Goal: Task Accomplishment & Management: Manage account settings

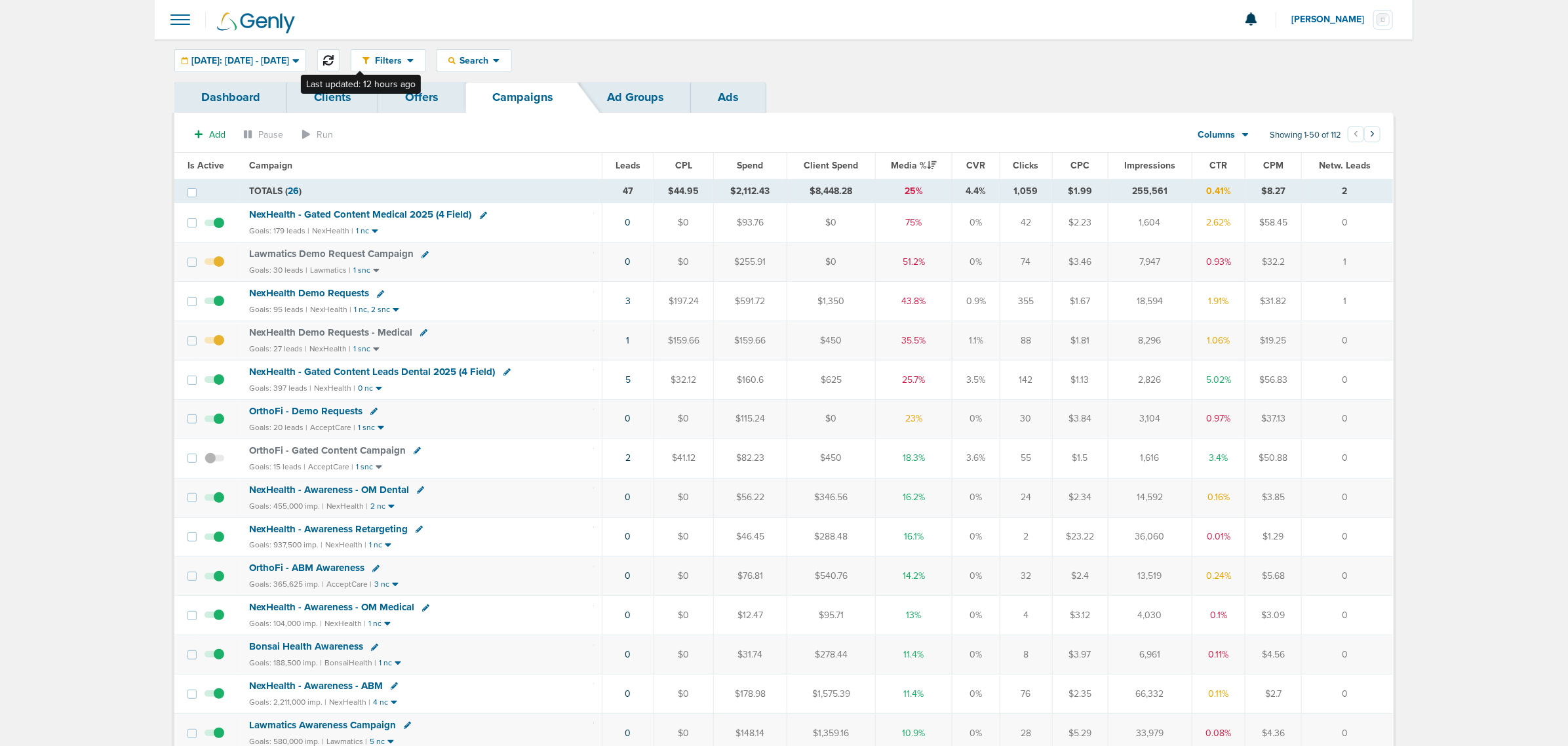
click at [340, 52] on button at bounding box center [329, 61] width 22 height 22
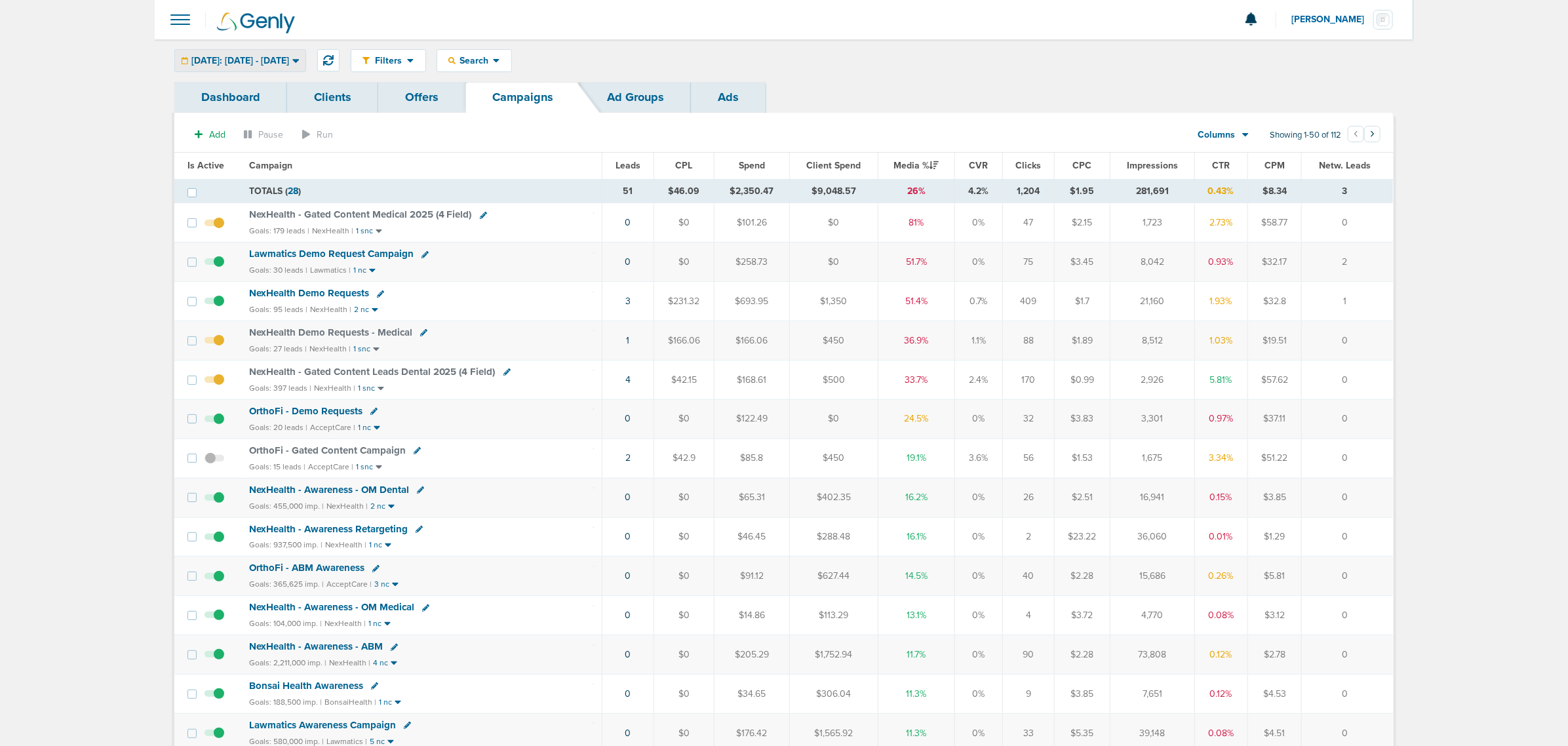
click at [306, 53] on div "[DATE]: [DATE] - [DATE]" at bounding box center [241, 61] width 130 height 22
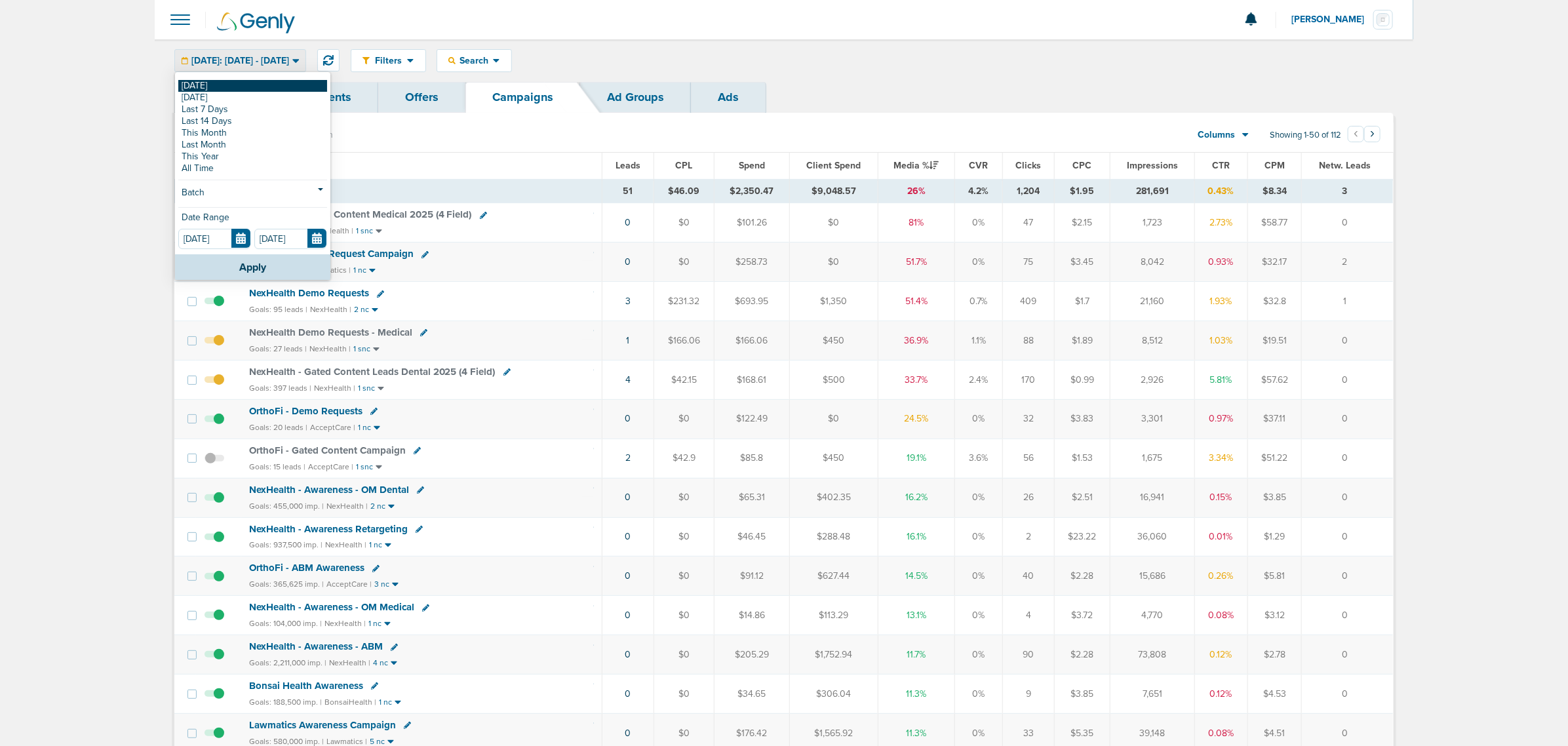
click at [210, 84] on link "[DATE]" at bounding box center [252, 85] width 149 height 12
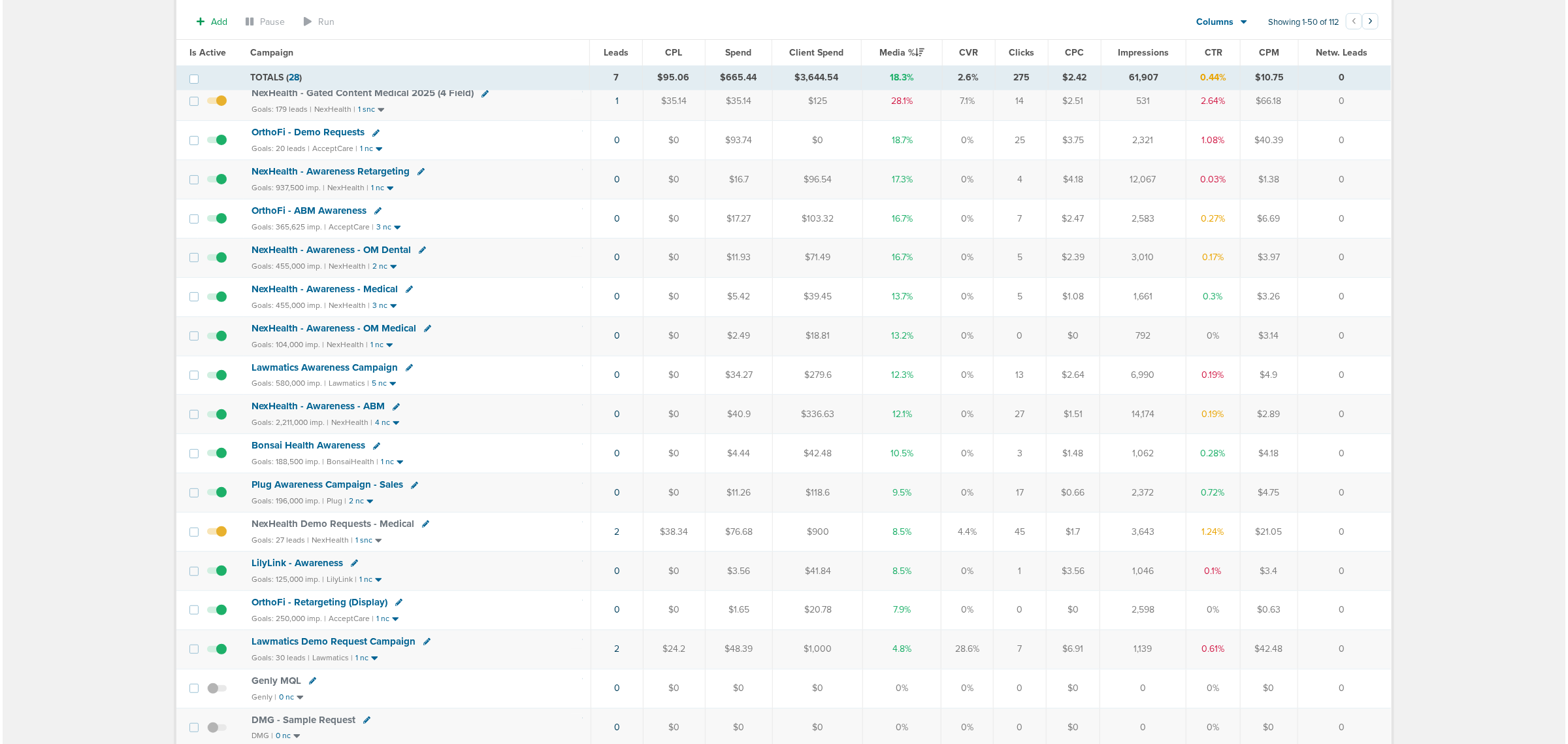
scroll to position [81, 0]
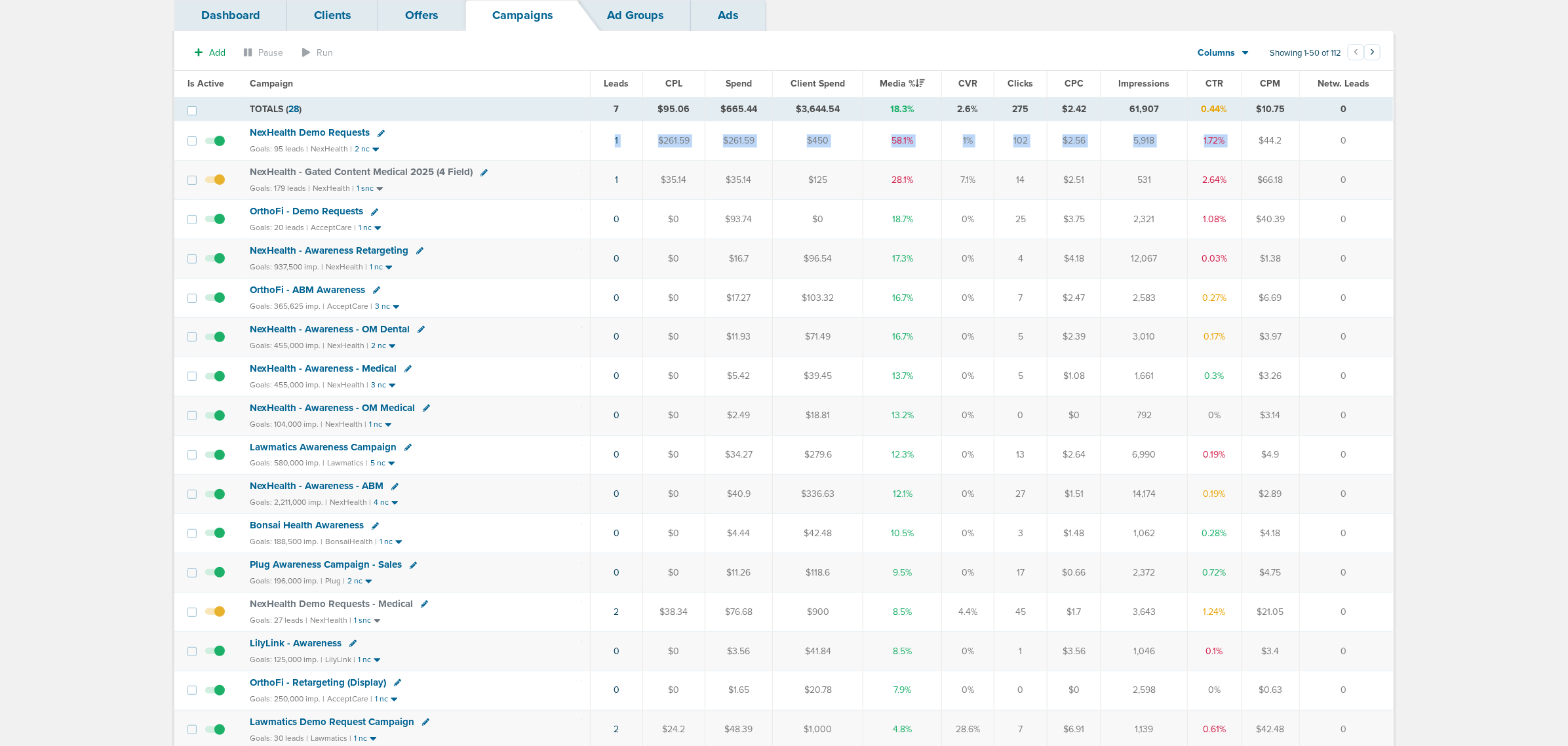
drag, startPoint x: 566, startPoint y: 142, endPoint x: 1293, endPoint y: 146, distance: 727.0
click at [1252, 146] on tr "NexHealth Demo Requests Goals: 95 leads | NexHealth | 2 nc 1 $261.59 $261.59 $4…" at bounding box center [784, 140] width 1219 height 39
click at [1293, 146] on td "$44.2" at bounding box center [1271, 140] width 58 height 39
click at [615, 182] on link "1" at bounding box center [617, 180] width 4 height 11
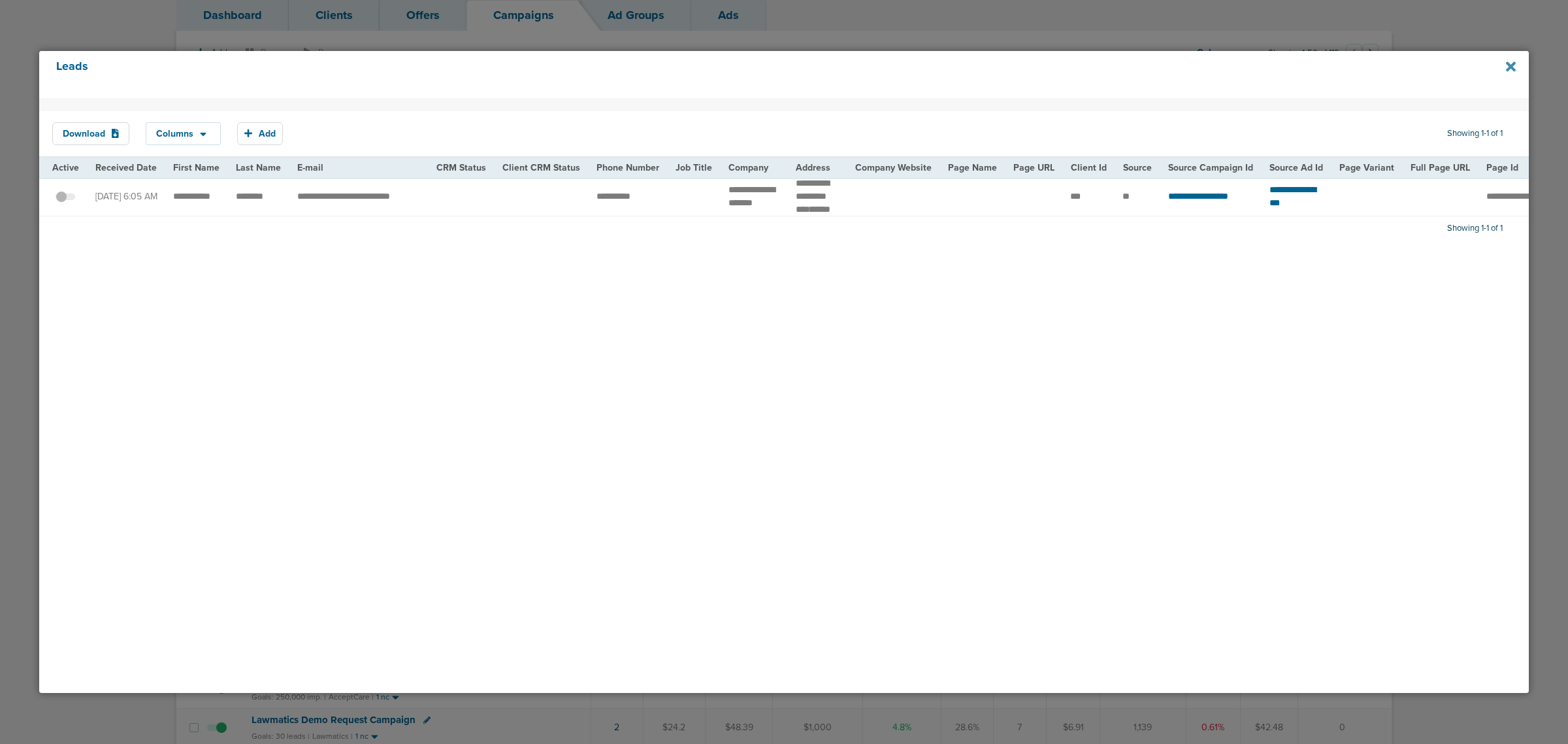
click at [1508, 67] on icon at bounding box center [1510, 67] width 10 height 15
click at [1511, 70] on icon at bounding box center [1510, 67] width 10 height 15
drag, startPoint x: 1400, startPoint y: 22, endPoint x: 399, endPoint y: 47, distance: 1001.3
click at [1383, 24] on div at bounding box center [784, 372] width 1568 height 744
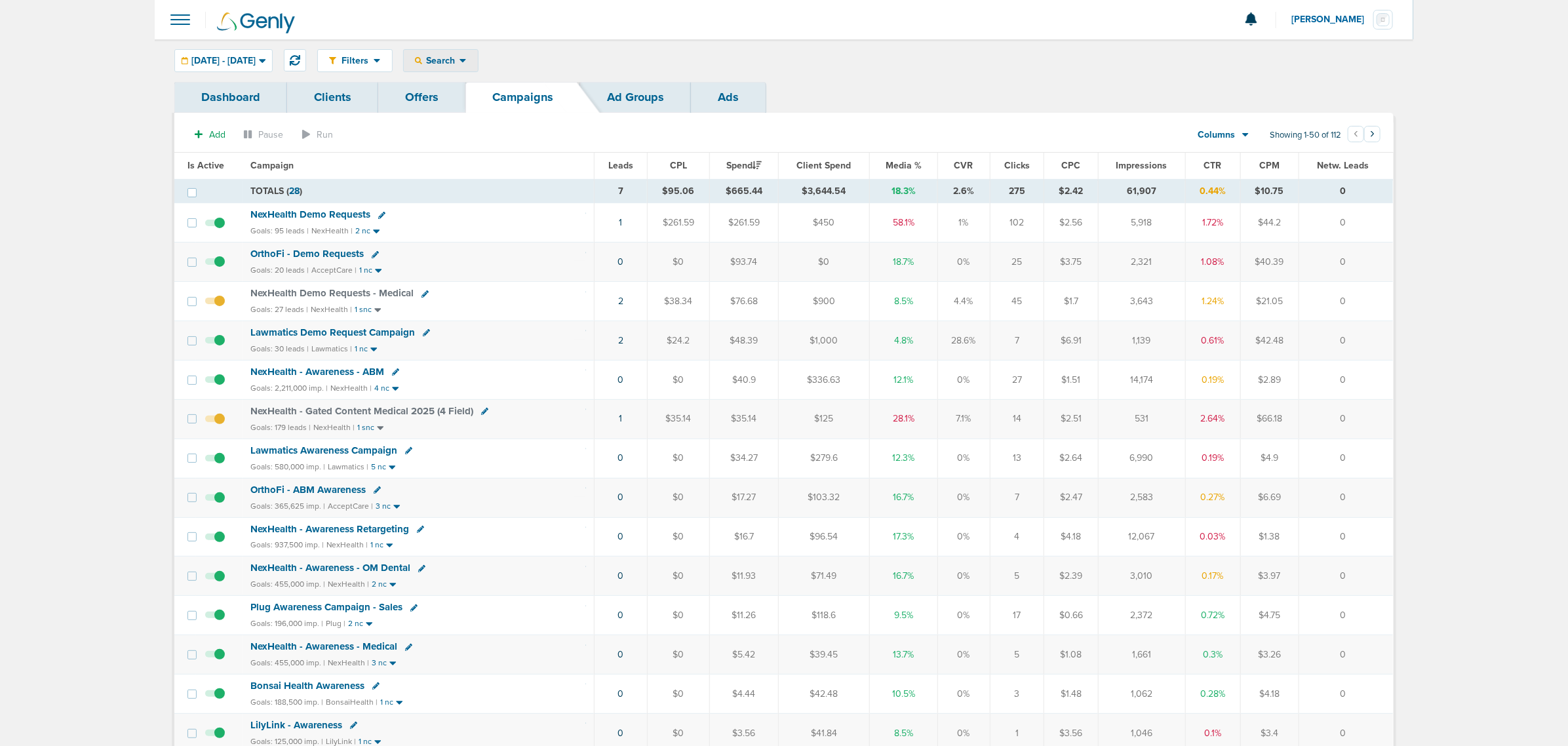
click at [460, 62] on span "Search" at bounding box center [441, 61] width 38 height 11
click at [480, 118] on link "Campaign" at bounding box center [472, 119] width 136 height 17
select select "cmpName"
type input "dental"
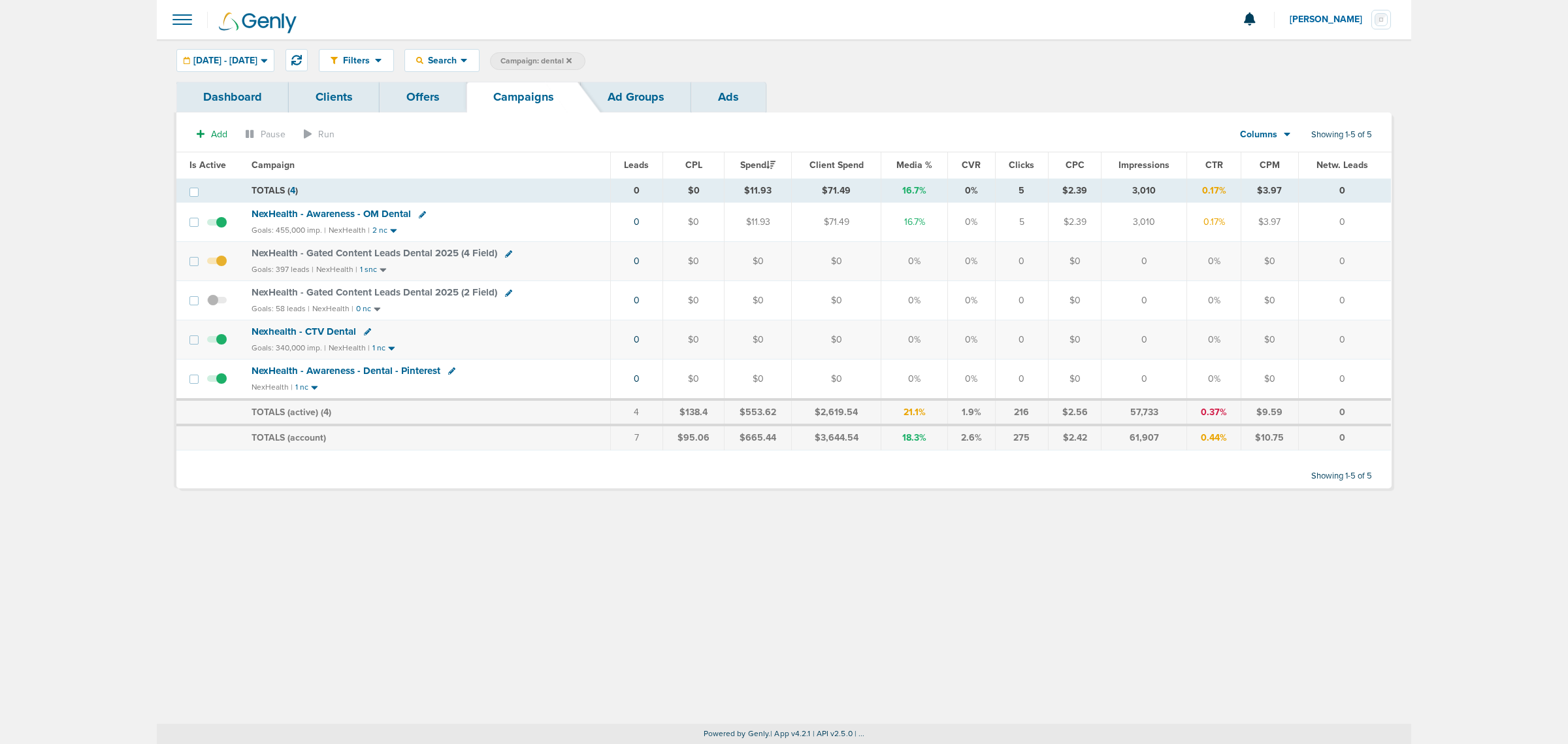
click at [344, 255] on span "NexHealth - Gated Content Leads Dental 2025 (4 Field)" at bounding box center [374, 253] width 246 height 12
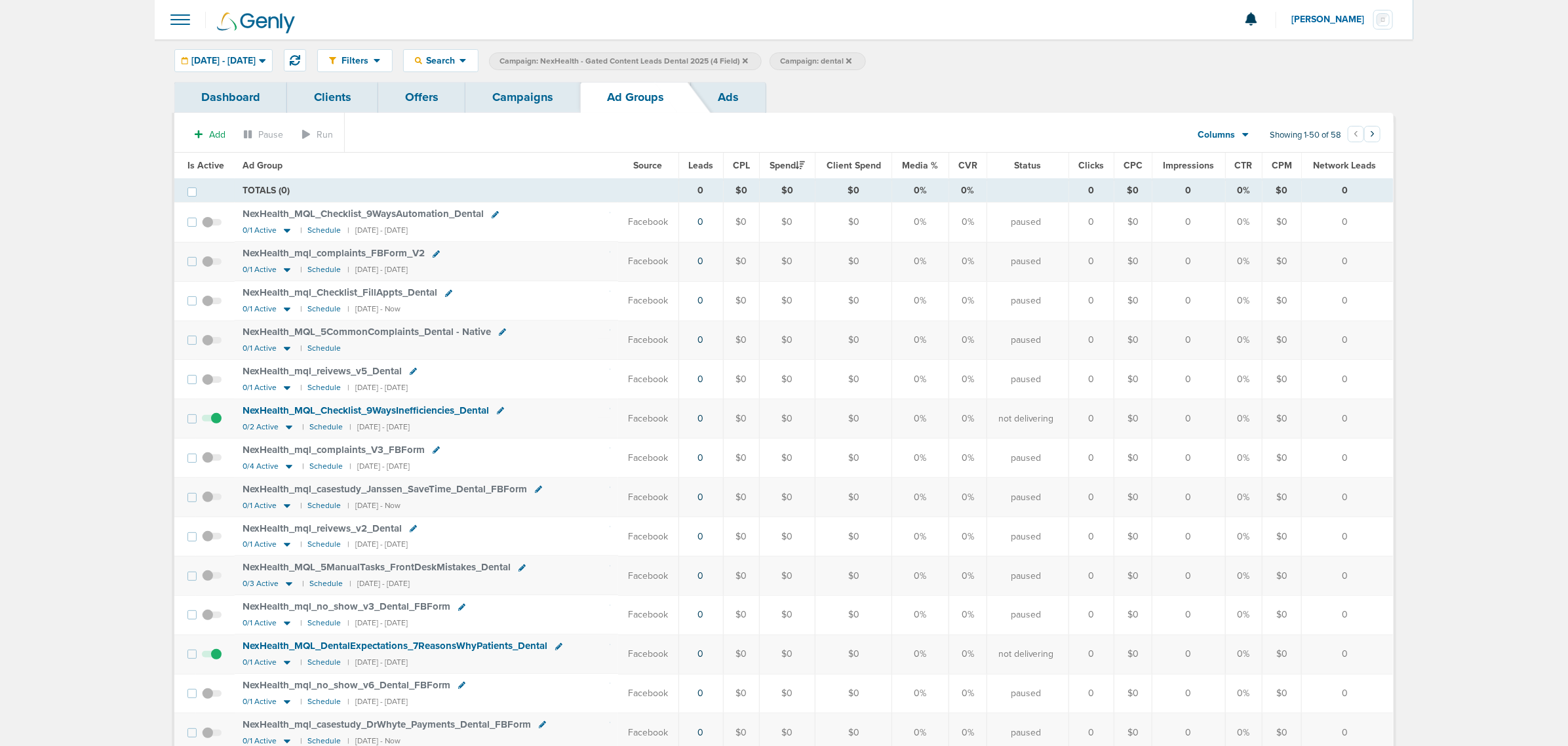
click at [208, 161] on span "Is Active" at bounding box center [206, 165] width 37 height 11
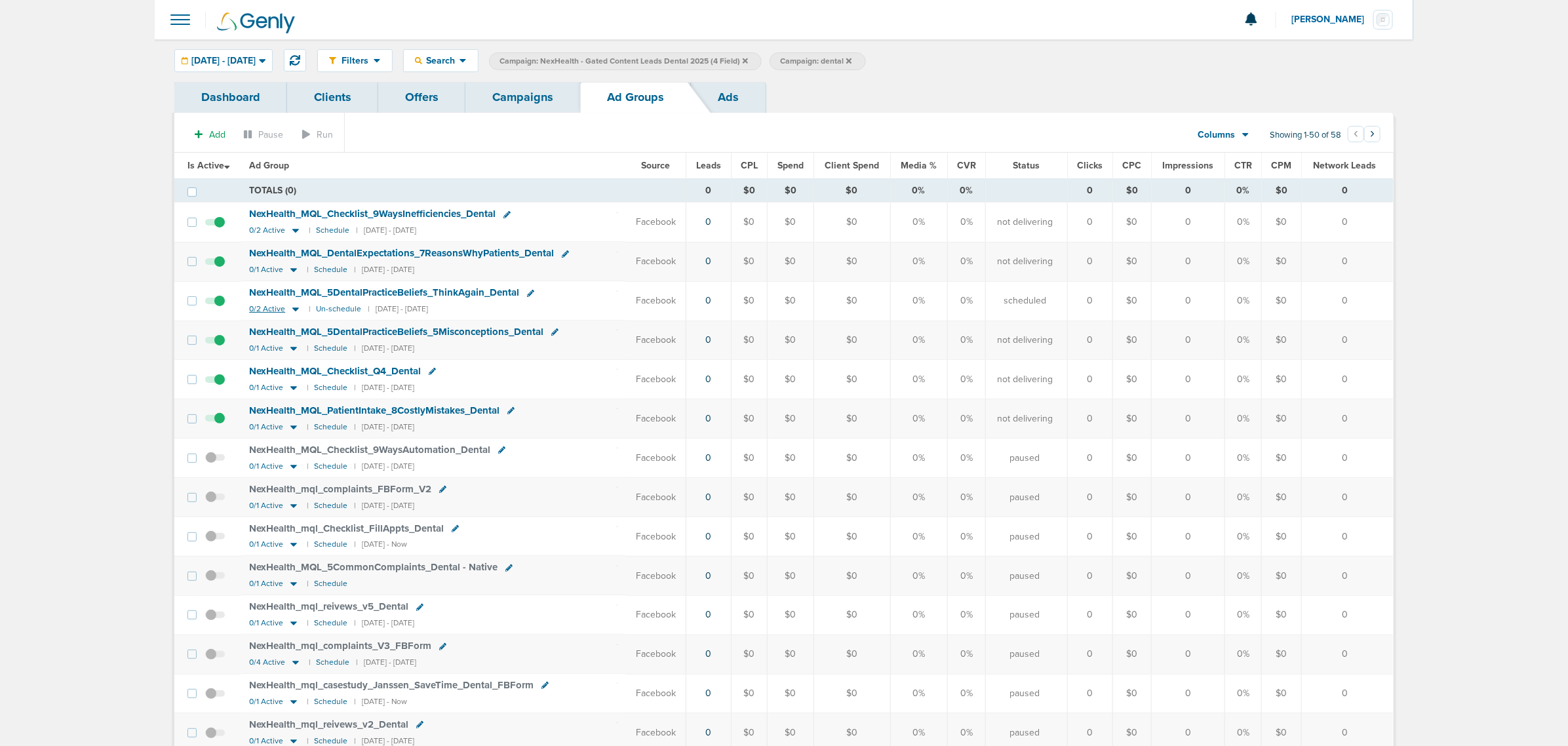
click at [294, 308] on icon at bounding box center [296, 309] width 13 height 11
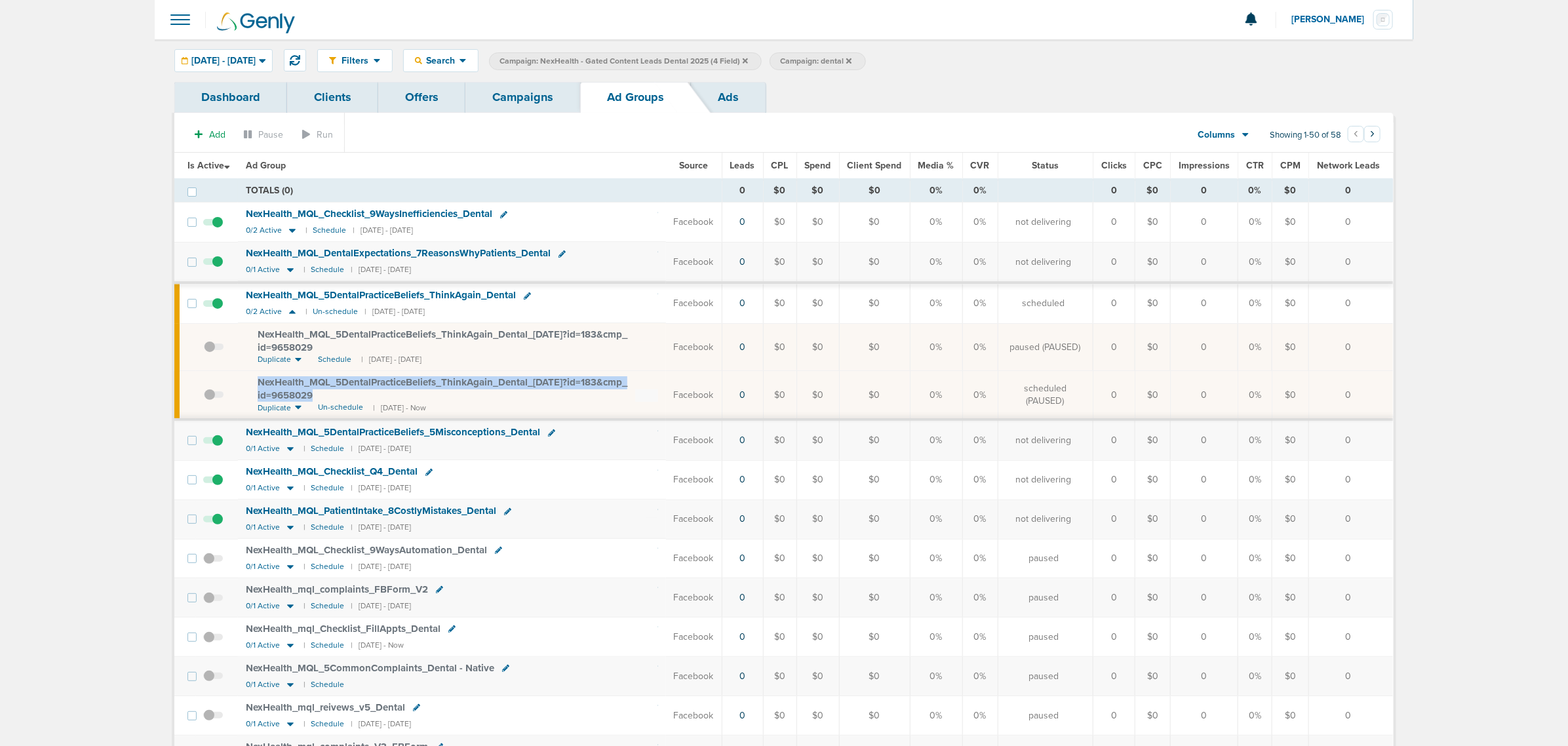
drag, startPoint x: 326, startPoint y: 395, endPoint x: 253, endPoint y: 385, distance: 73.7
click at [253, 385] on td "NexHealth_ MQL_ 5DentalPracticeBeliefs_ ThinkAgain_ Dental_ 09.15.25?id=183&cmp…" at bounding box center [452, 395] width 428 height 50
copy span "NexHealth_ MQL_ 5DentalPracticeBeliefs_ ThinkAgain_ Dental_ 09.15.25?id=183&cmp…"
click at [519, 94] on link "Campaigns" at bounding box center [522, 97] width 115 height 31
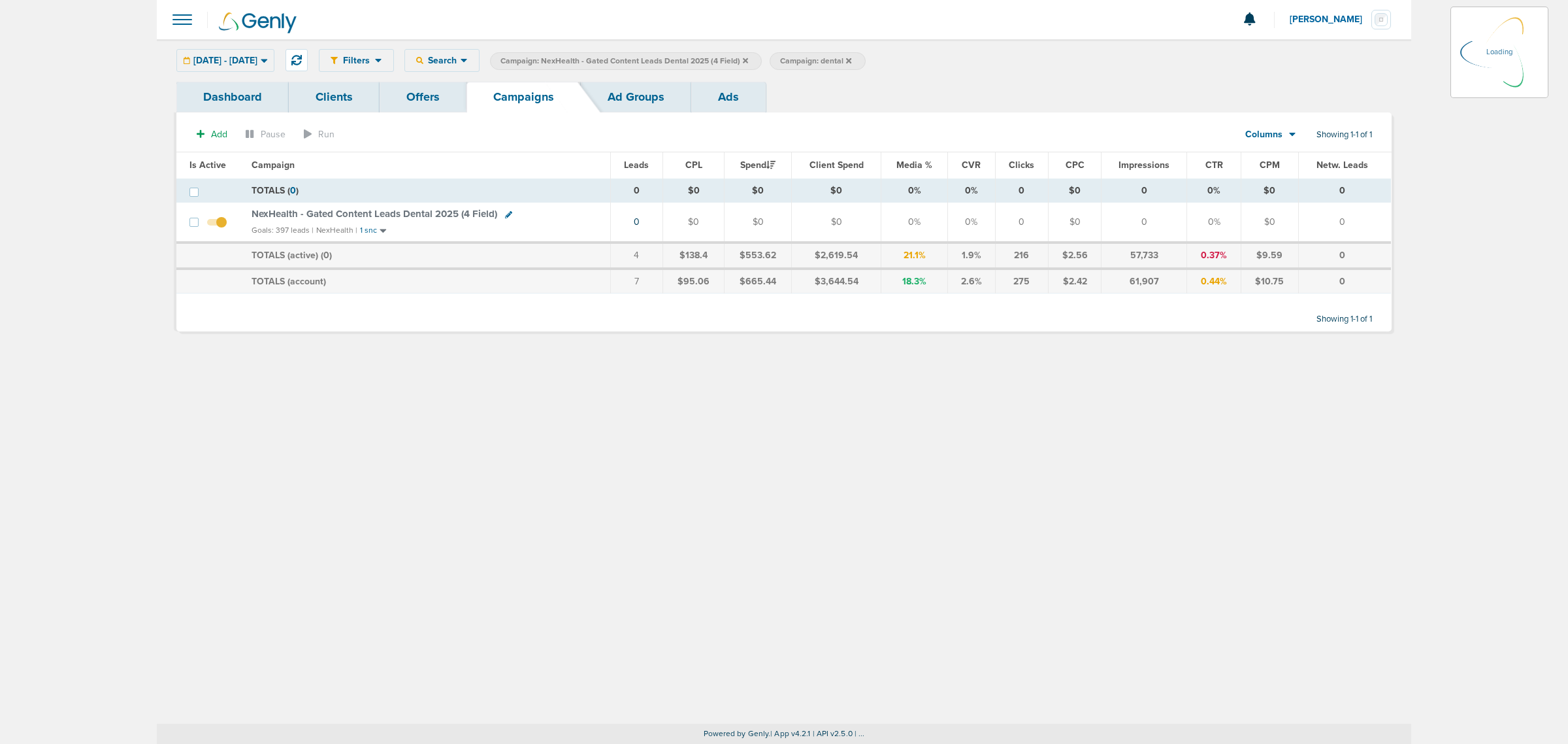
click at [748, 58] on icon at bounding box center [746, 60] width 5 height 8
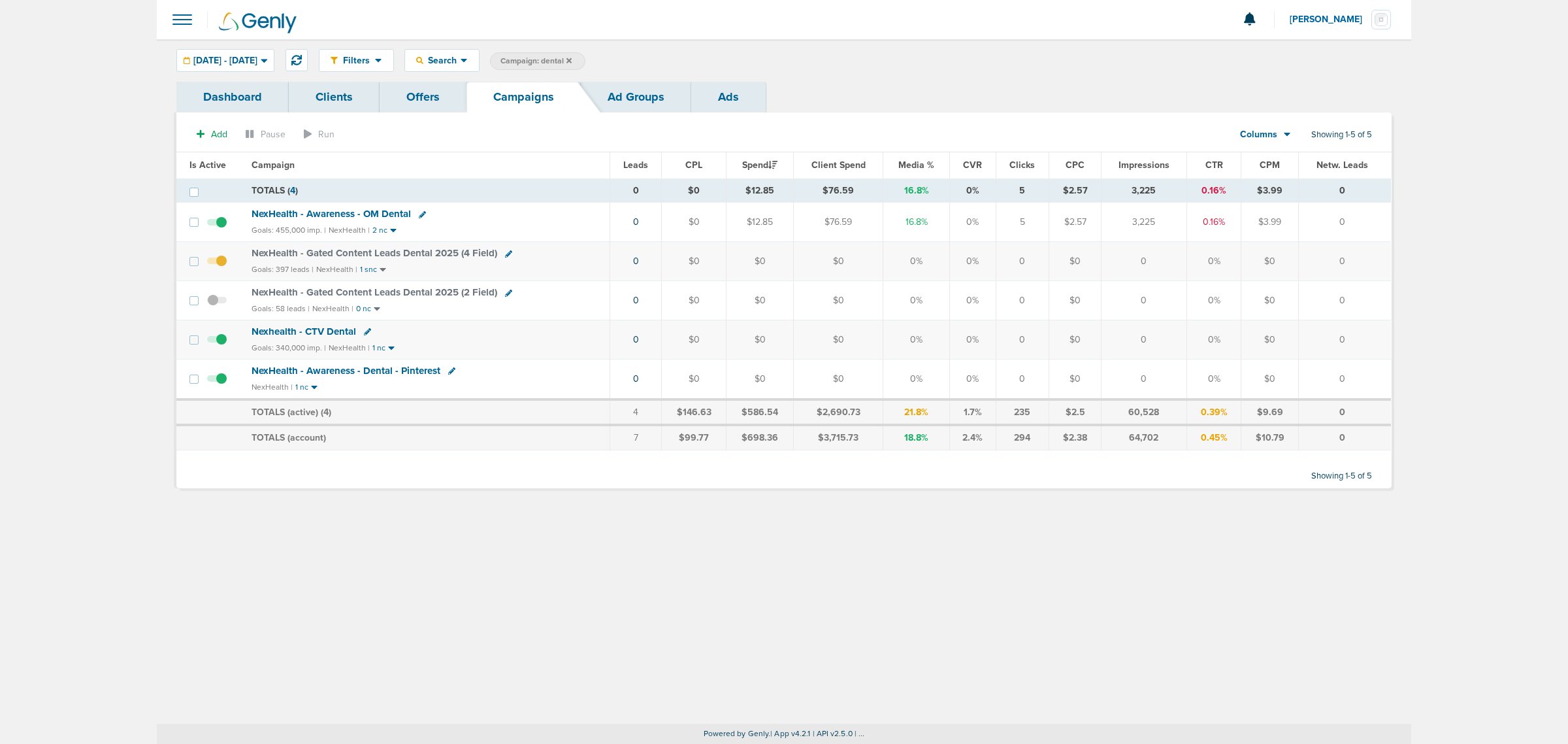
click at [572, 63] on icon at bounding box center [569, 60] width 5 height 8
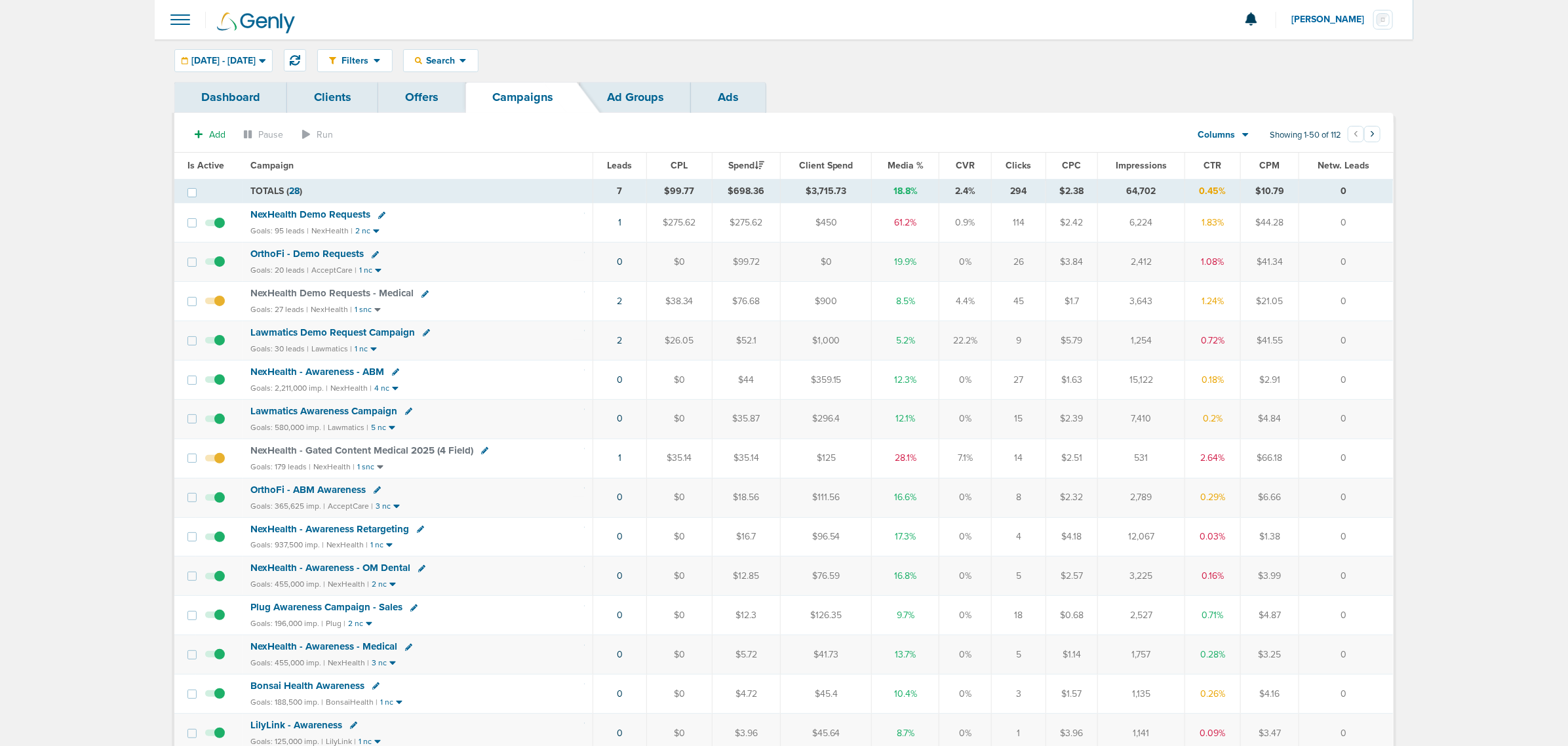
click at [378, 217] on icon at bounding box center [382, 216] width 7 height 7
select select
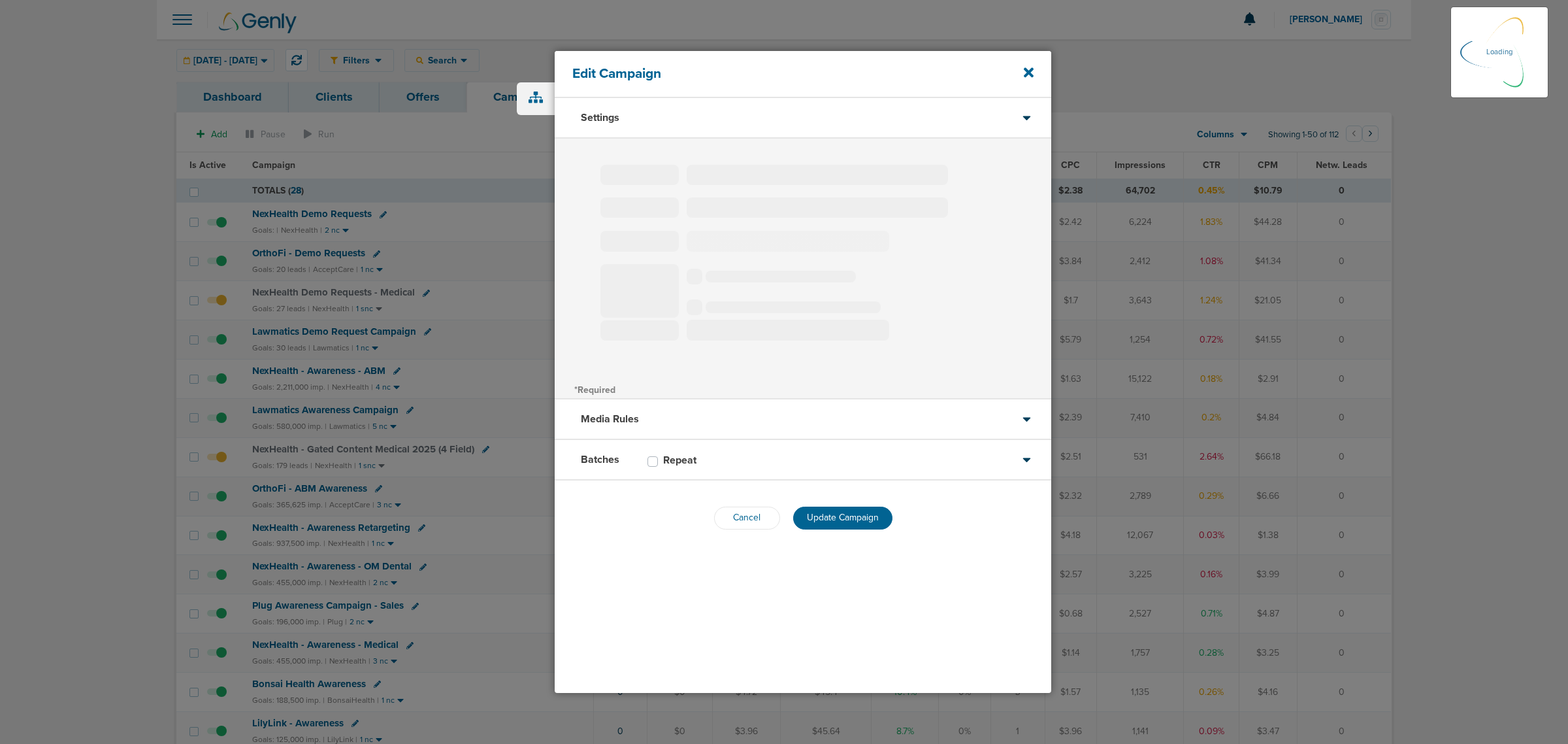
select select "1"
select select "2"
select select "3"
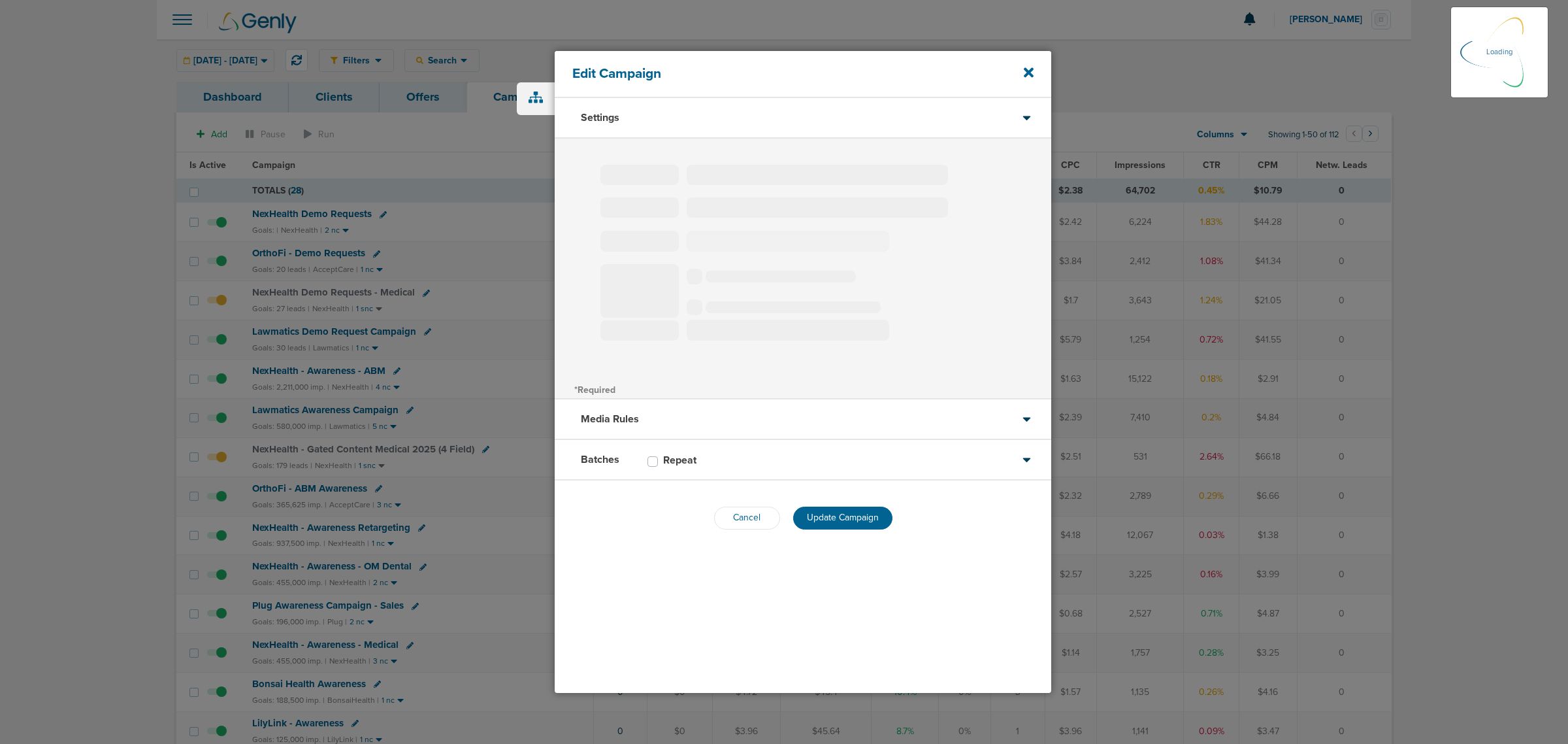
select select "3"
select select "4"
select select "6"
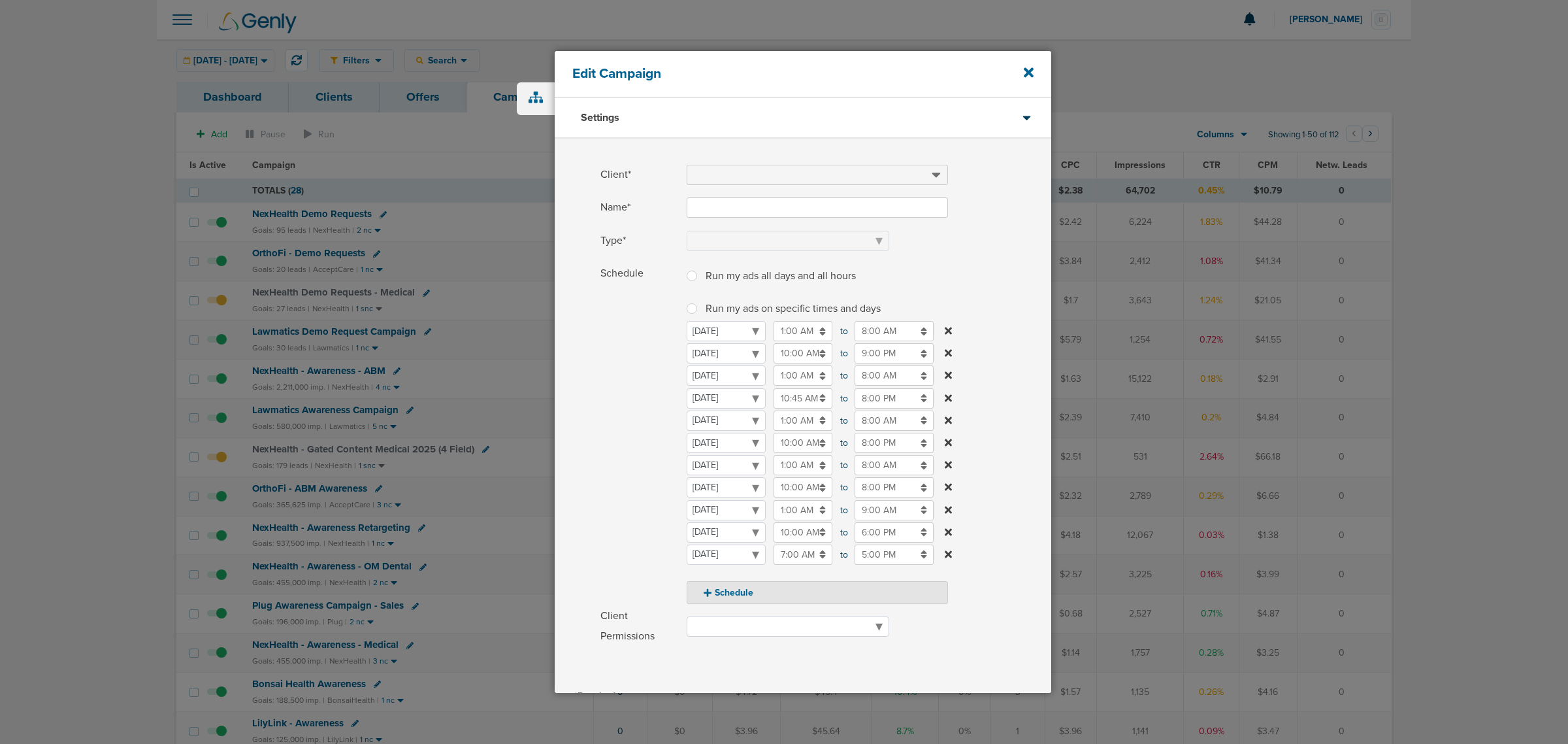
type input "NexHealth Demo Requests"
select select "Leads"
radio input "true"
select select "readWrite"
click at [867, 405] on input "8:00 PM" at bounding box center [894, 398] width 79 height 20
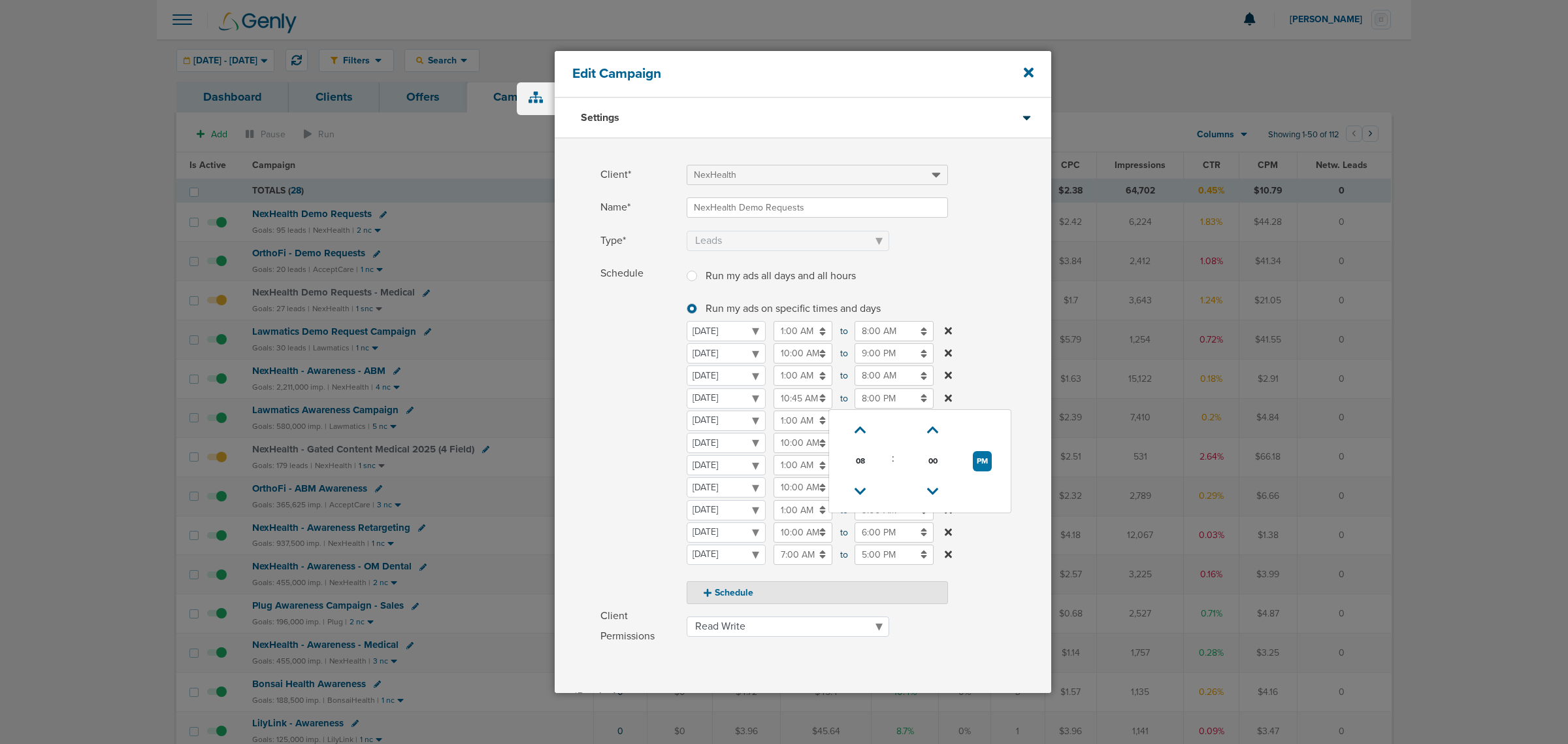
click at [890, 374] on input "8:00 AM" at bounding box center [894, 375] width 79 height 20
click at [859, 466] on icon at bounding box center [860, 469] width 12 height 8
type input "7:00 AM"
click at [997, 310] on label "Schedule Run my ads all days and all hours Run my ads all days and all hours Ru…" at bounding box center [825, 434] width 451 height 340
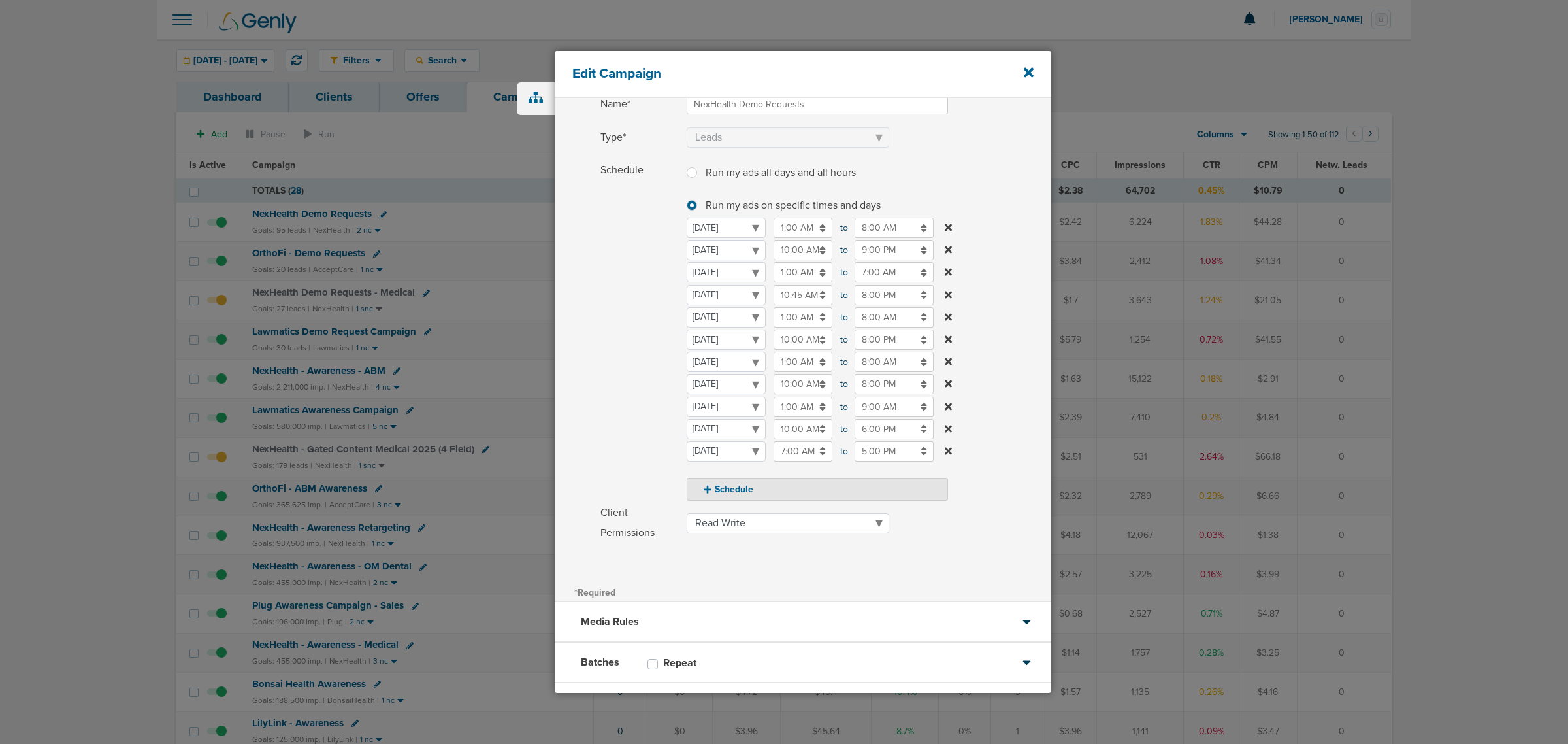
scroll to position [167, 0]
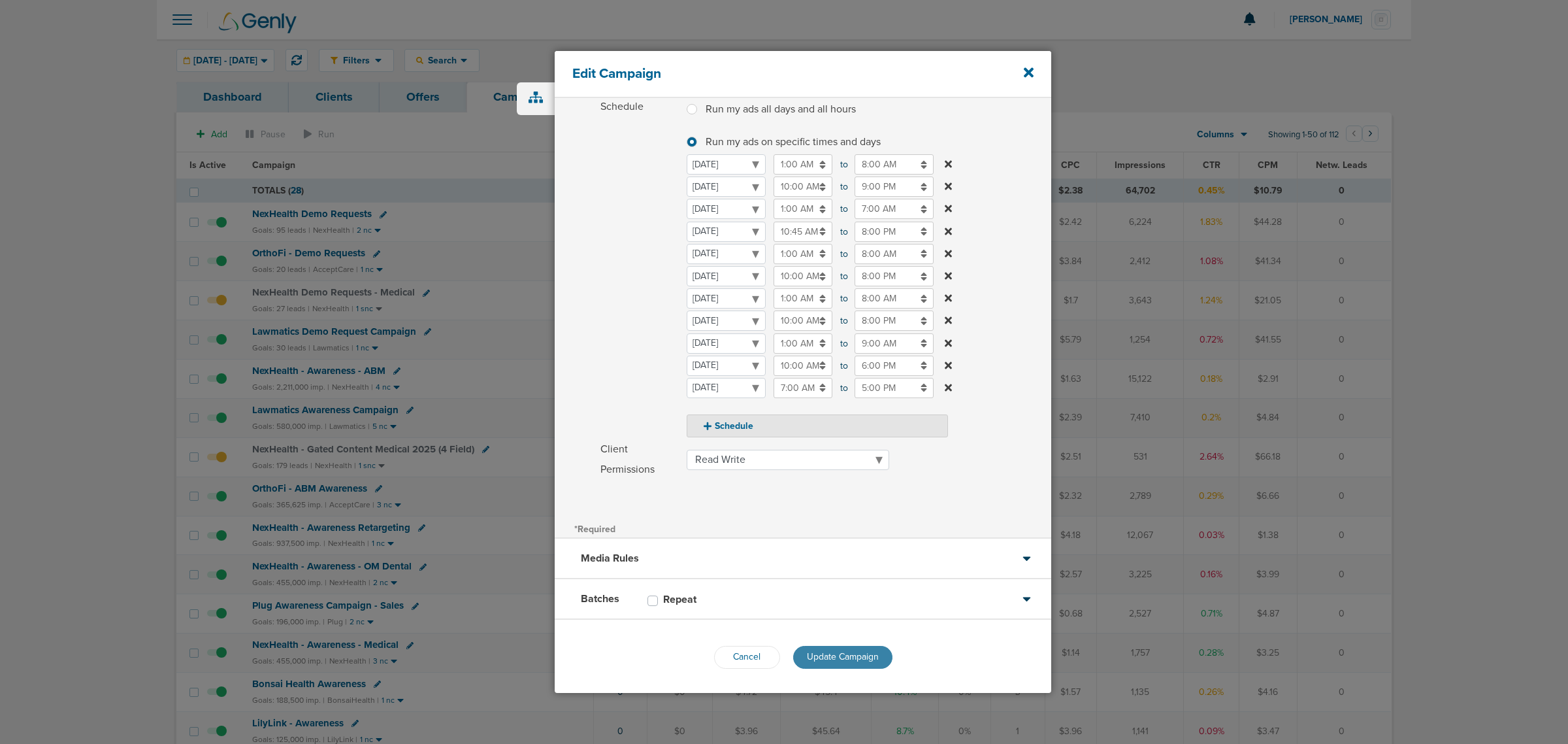
click at [854, 652] on span "Update Campaign" at bounding box center [843, 656] width 72 height 11
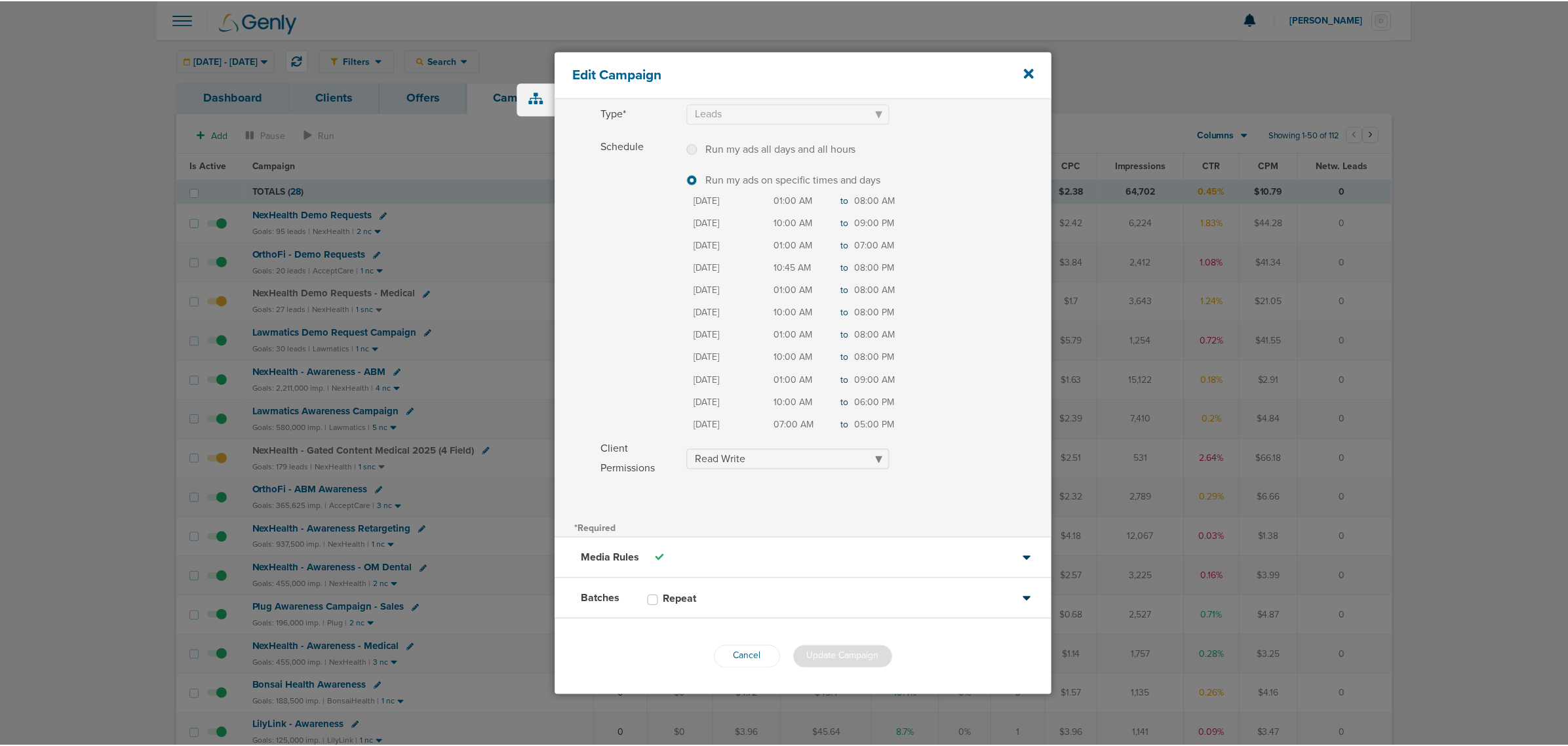
scroll to position [126, 0]
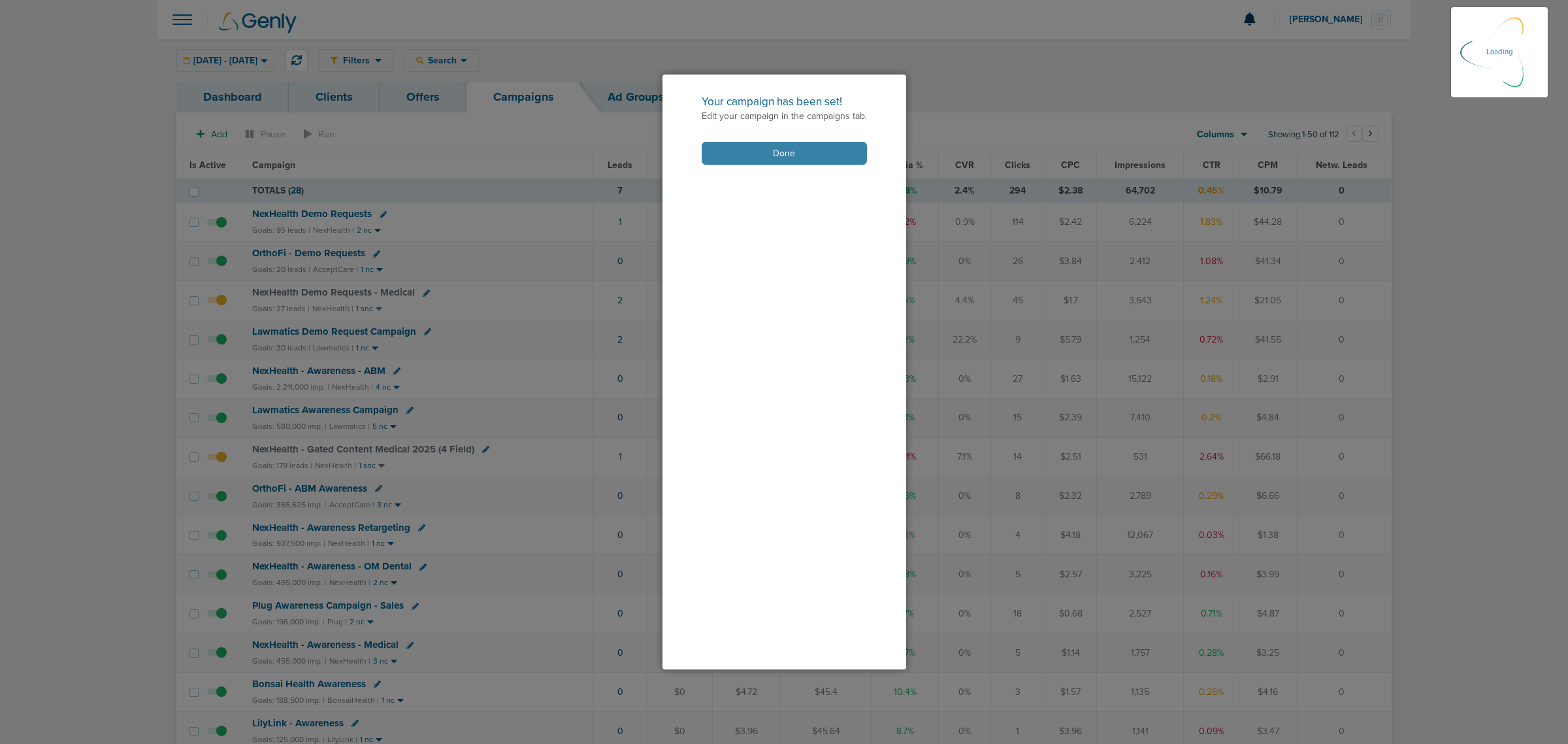
click at [746, 151] on button "Done" at bounding box center [784, 153] width 166 height 23
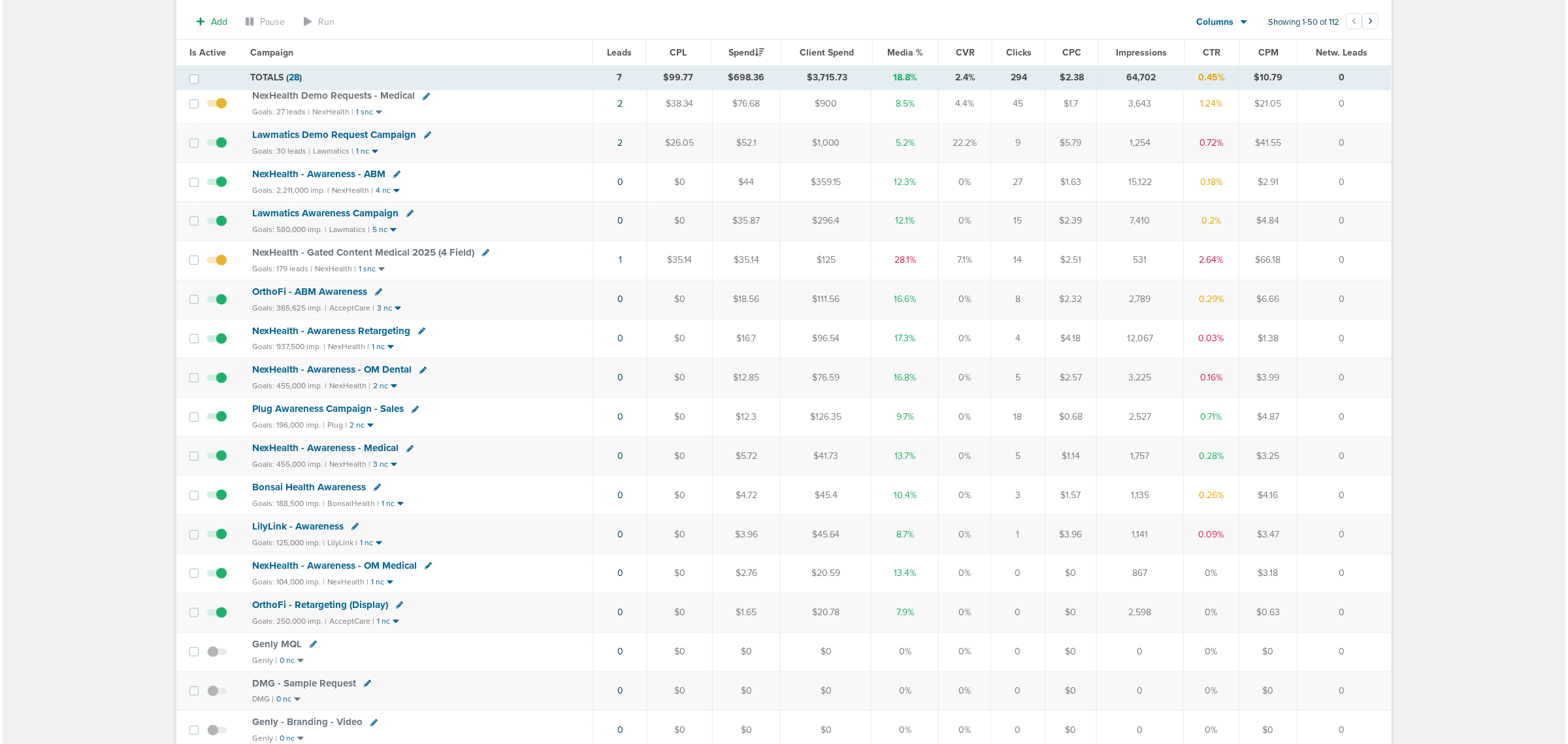
scroll to position [0, 0]
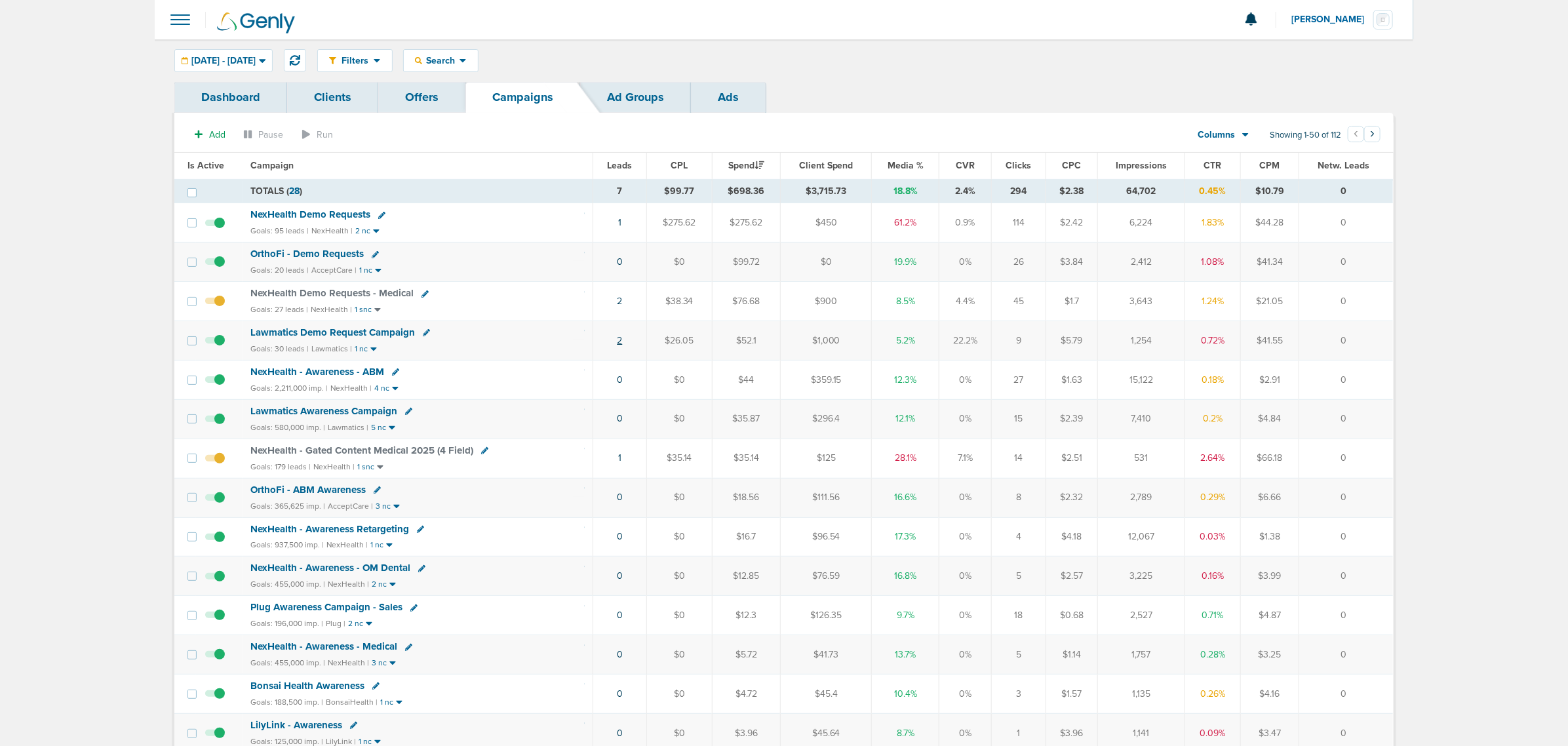
click at [618, 342] on link "2" at bounding box center [620, 340] width 6 height 11
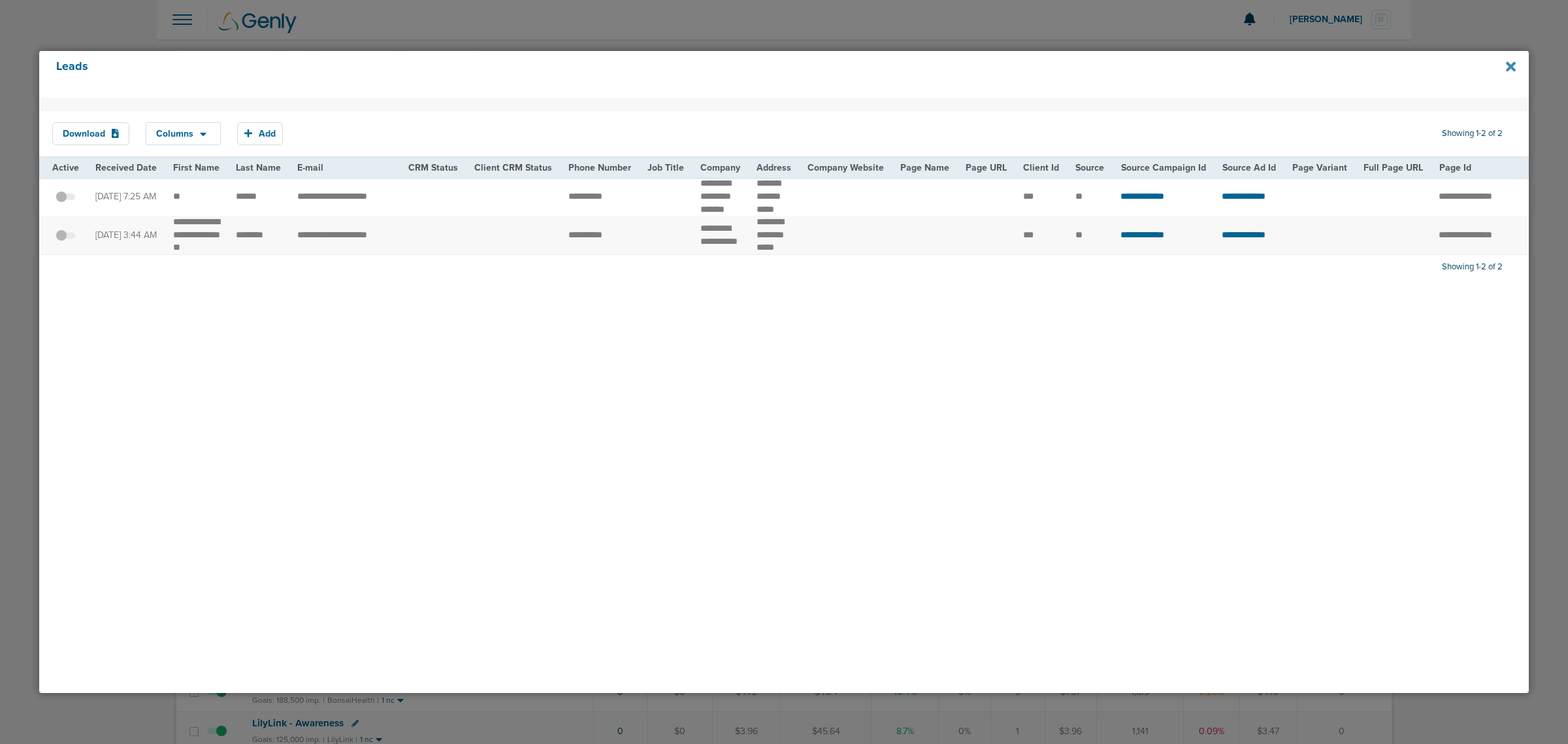
click at [1510, 63] on icon at bounding box center [1510, 67] width 10 height 15
click at [541, 8] on div at bounding box center [784, 372] width 1568 height 744
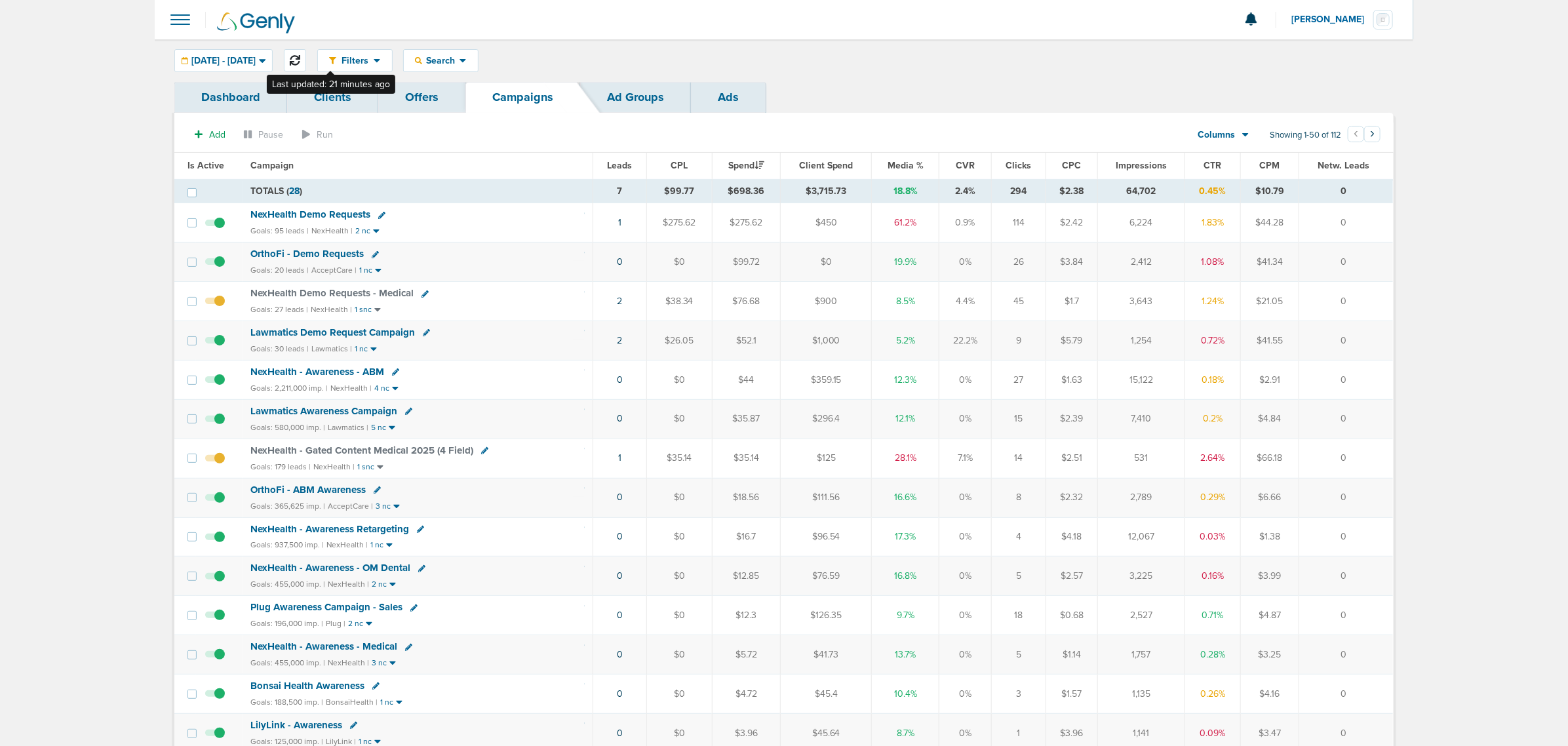
click at [300, 61] on icon at bounding box center [295, 60] width 10 height 10
drag, startPoint x: 588, startPoint y: 266, endPoint x: 1371, endPoint y: 261, distance: 783.0
click at [1371, 261] on tr "OrthoFi - Demo Requests Goals: 20 leads | AcceptCare | 1 nc 0 $0 $99.72 $0 19.9…" at bounding box center [784, 262] width 1219 height 39
click at [1371, 261] on td "0" at bounding box center [1346, 262] width 95 height 39
click at [478, 65] on div "Search" at bounding box center [441, 61] width 74 height 22
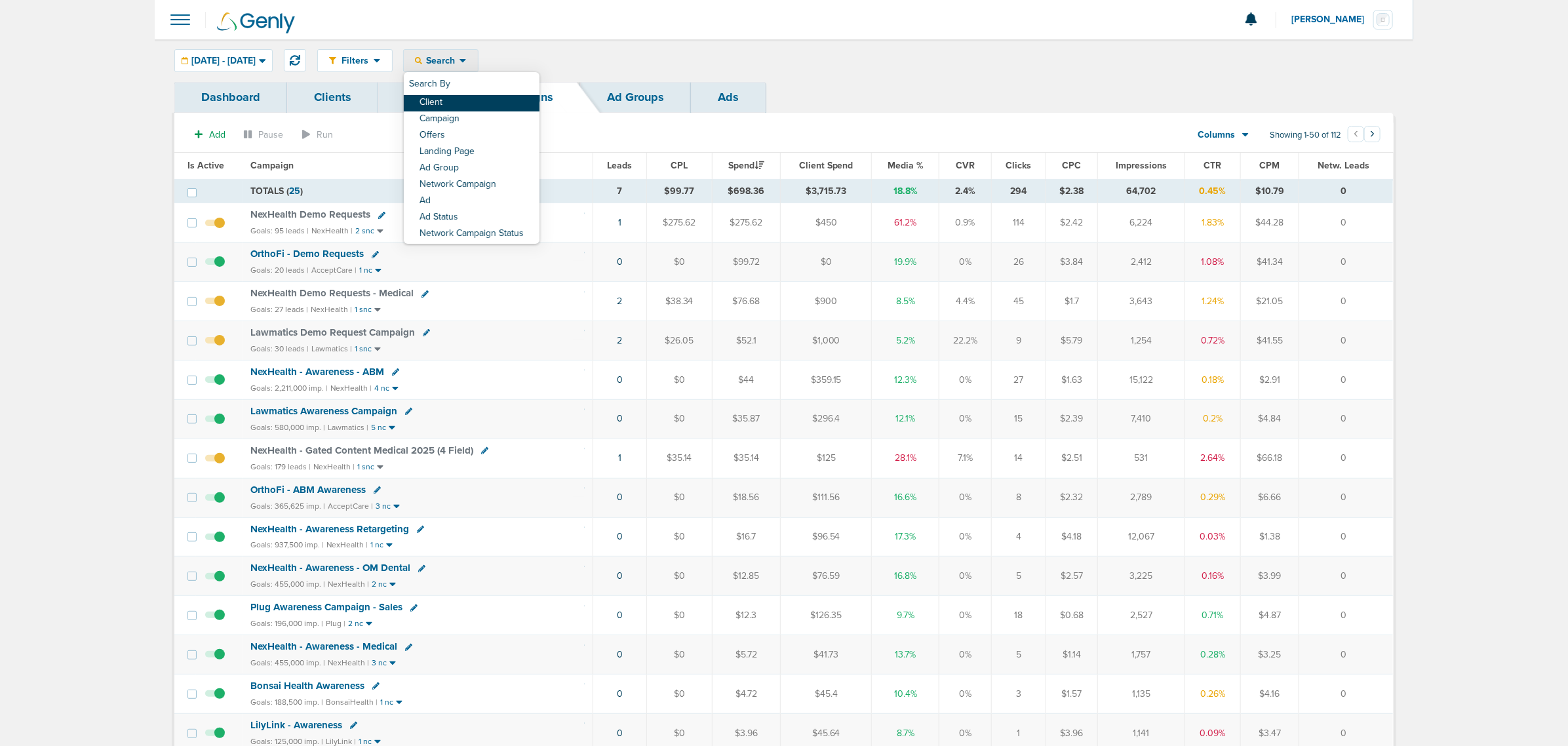
click at [465, 106] on link "Client" at bounding box center [472, 104] width 136 height 17
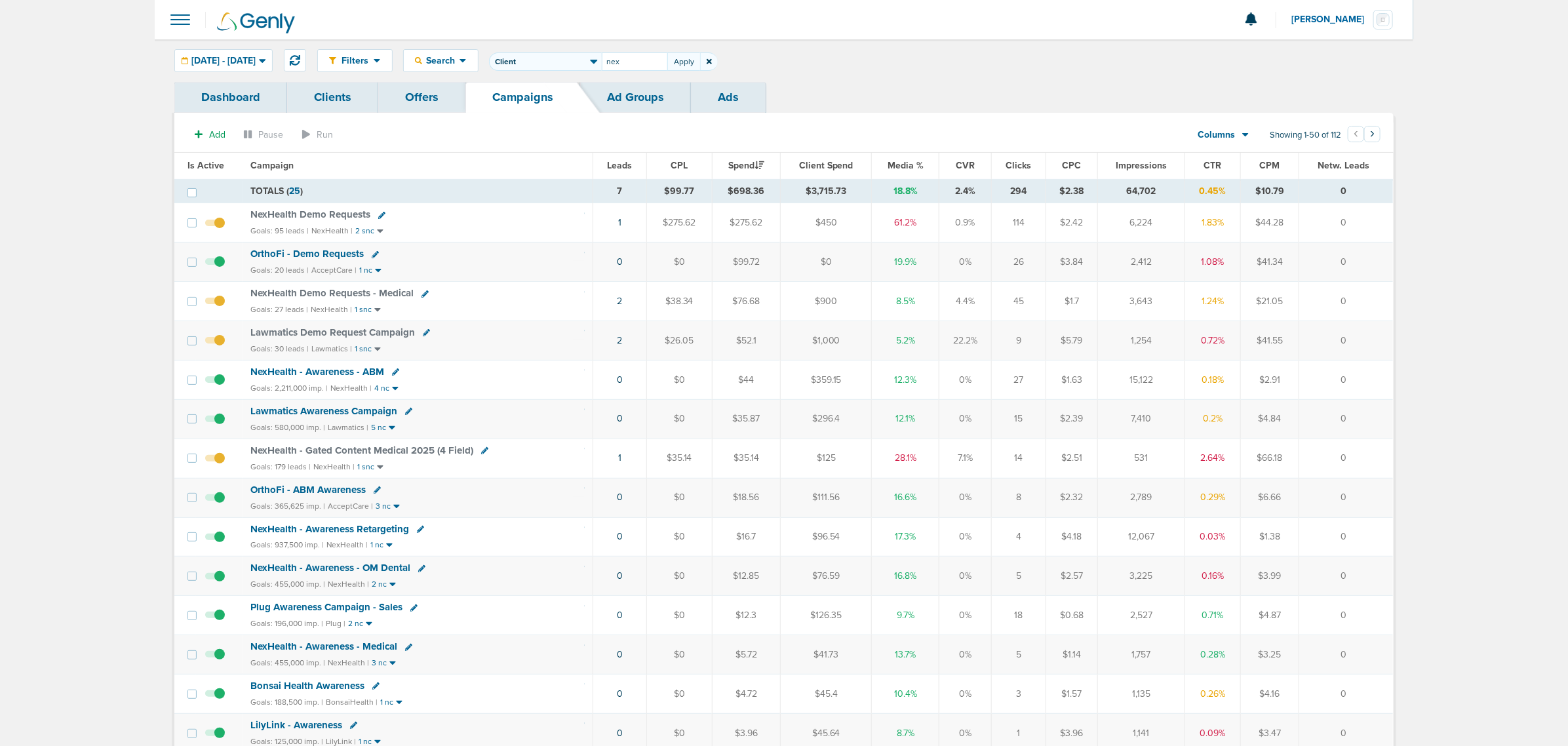
type input "nex"
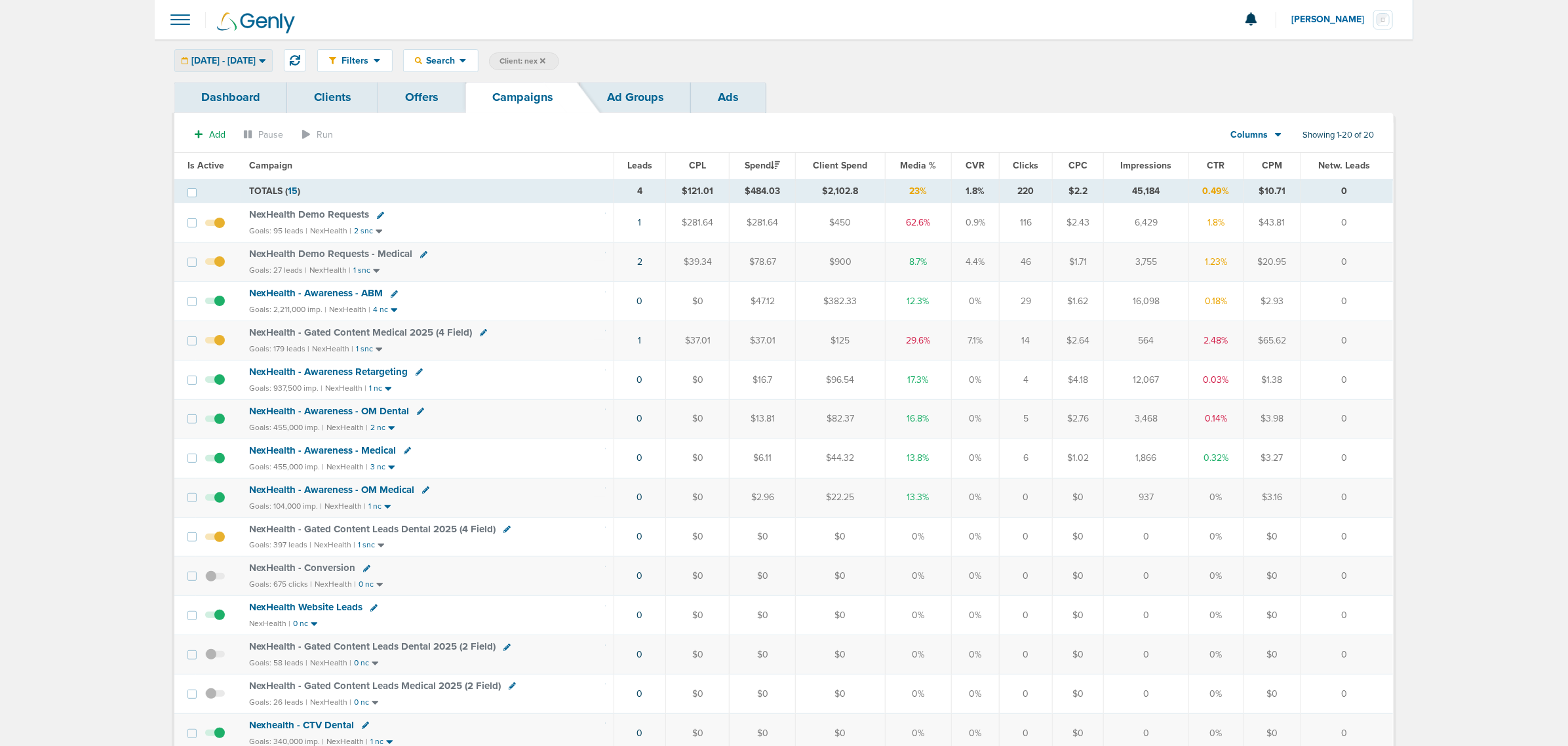
click at [272, 65] on div "09.16.2025 - 09.16.2025" at bounding box center [224, 61] width 97 height 22
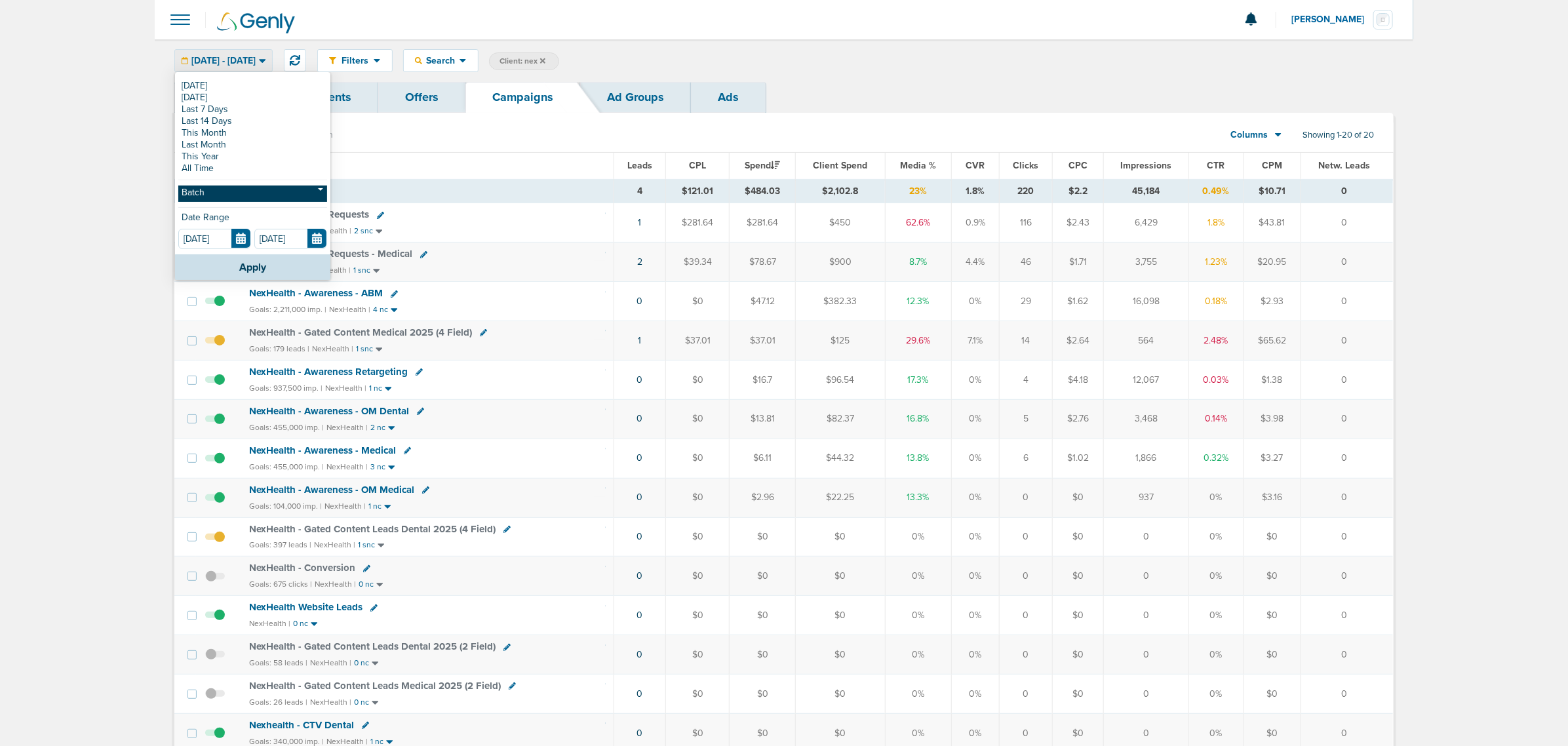
click at [261, 191] on link "Batch" at bounding box center [252, 194] width 149 height 17
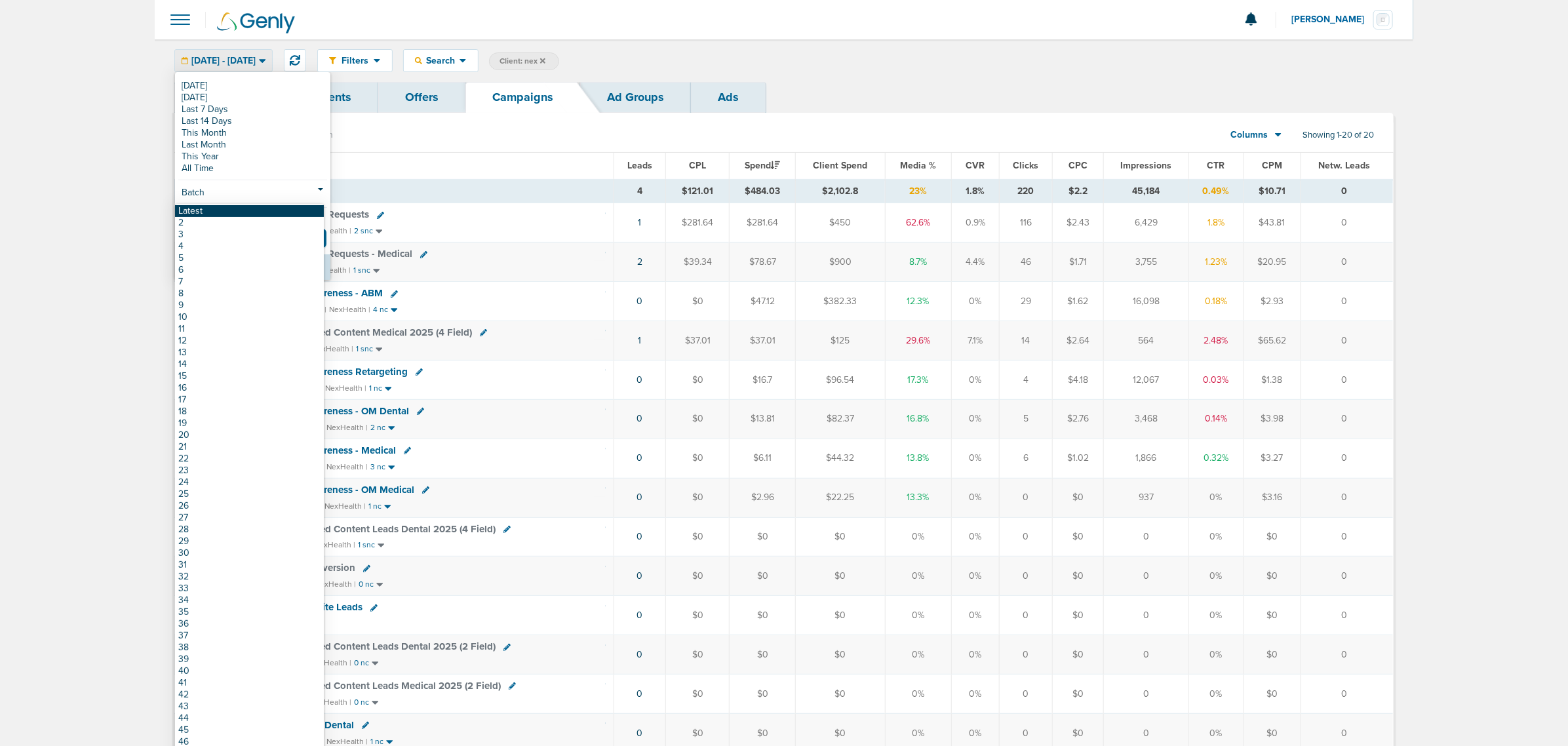
click at [243, 217] on link "Latest" at bounding box center [250, 211] width 149 height 12
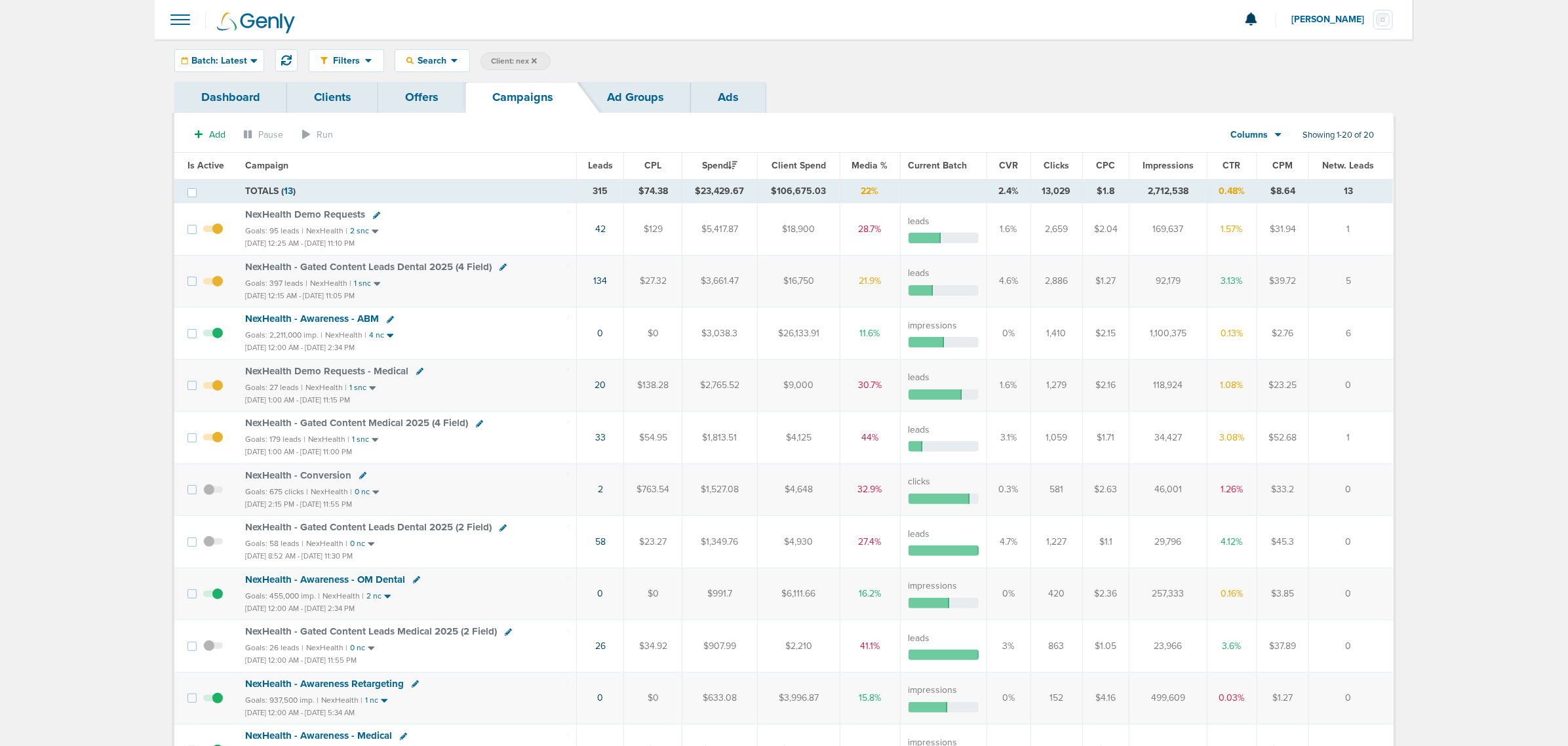
click at [1164, 161] on span "Impressions" at bounding box center [1169, 165] width 51 height 11
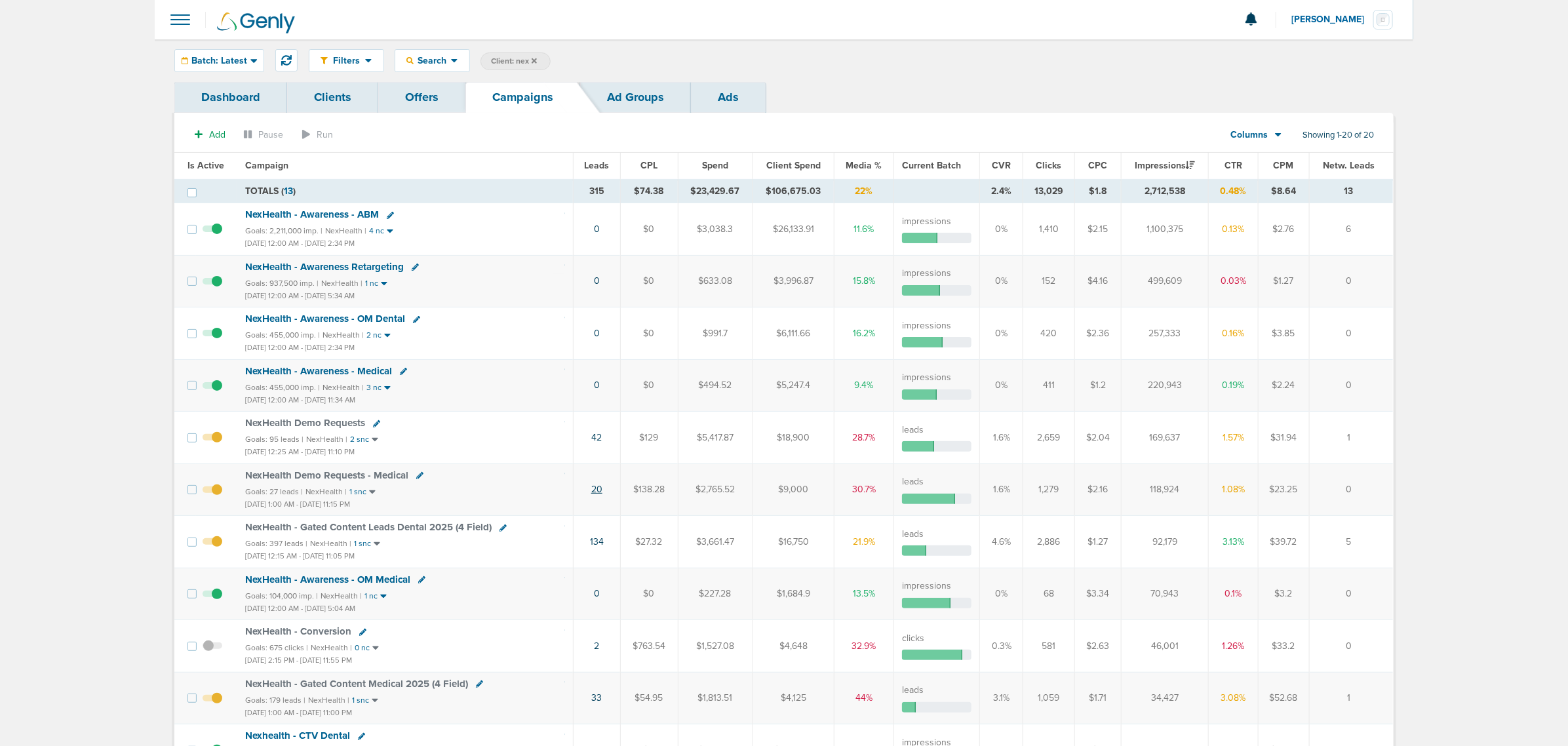
click at [599, 489] on link "20" at bounding box center [597, 489] width 11 height 11
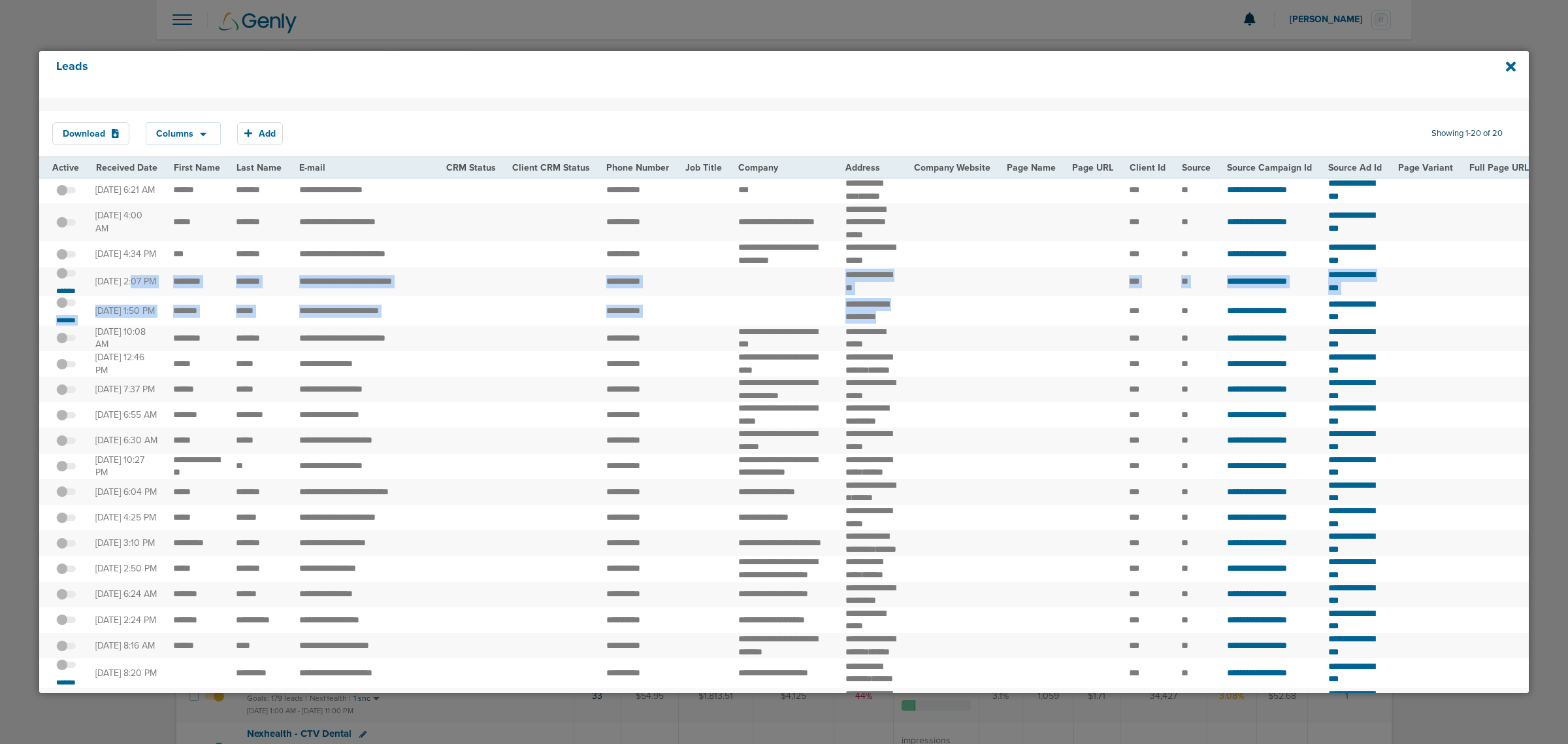
drag, startPoint x: 104, startPoint y: 289, endPoint x: 955, endPoint y: 327, distance: 851.8
click at [955, 327] on tbody "**********" at bounding box center [1384, 446] width 2690 height 536
click at [955, 326] on td at bounding box center [951, 310] width 92 height 29
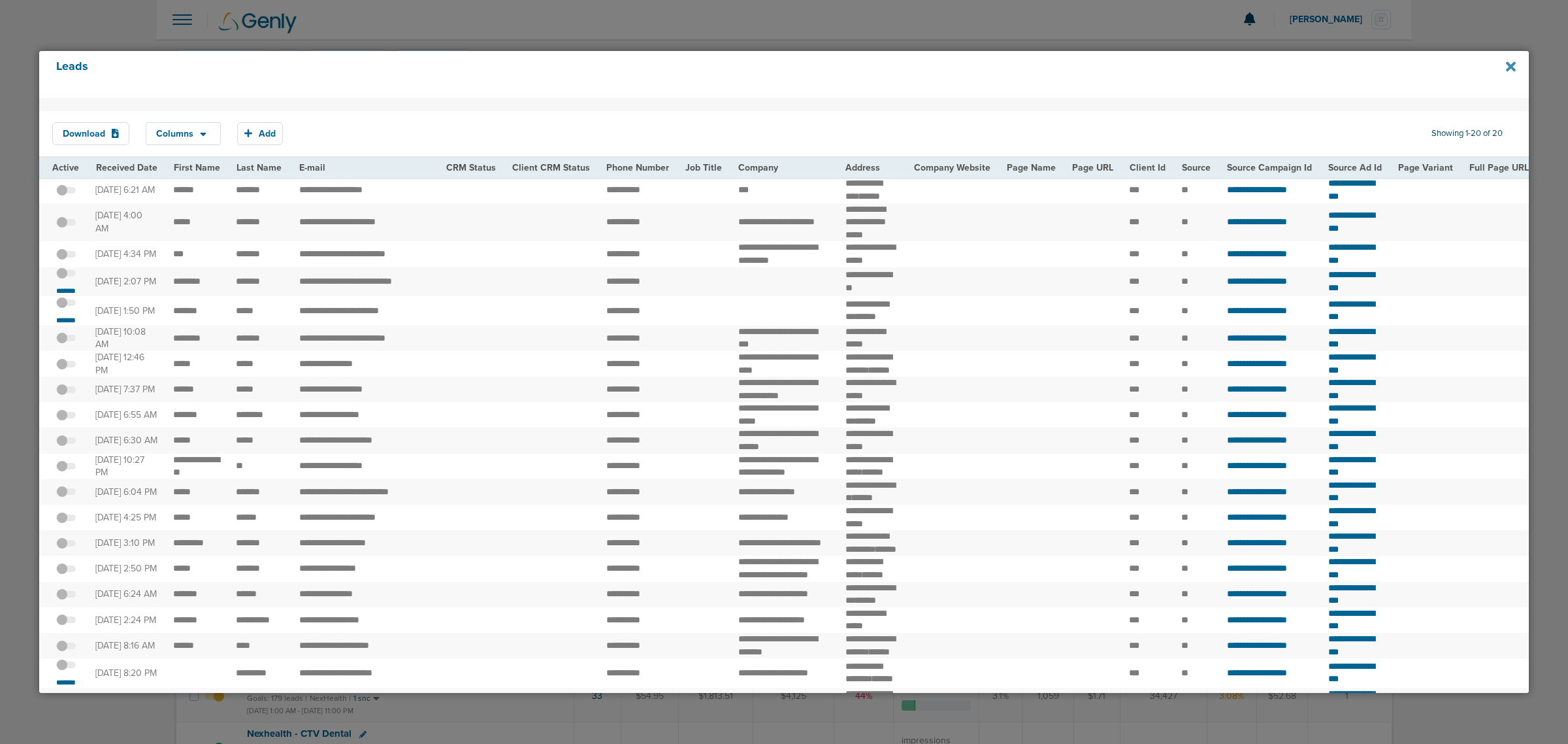
click at [1508, 69] on icon at bounding box center [1510, 66] width 10 height 10
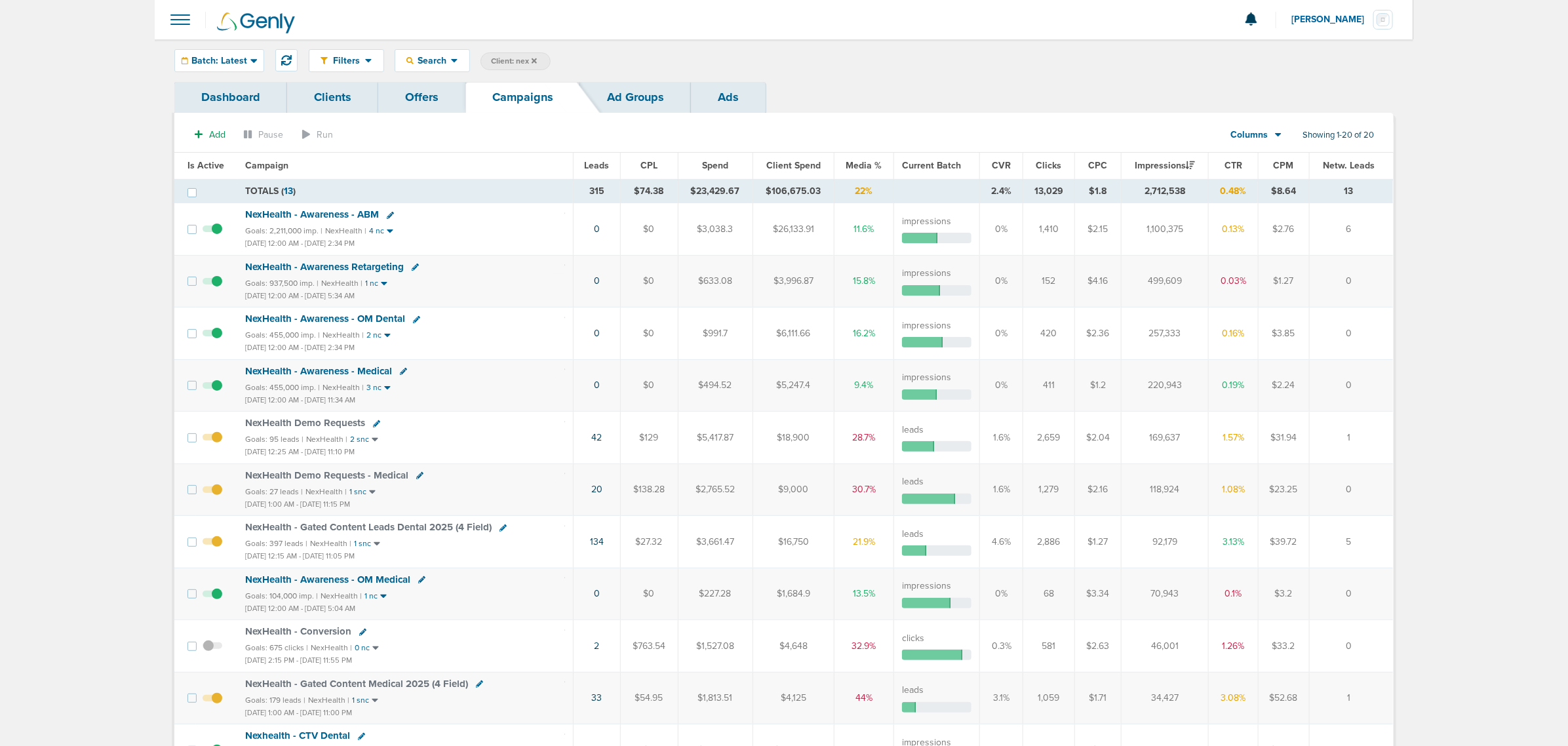
click at [498, 56] on span "Client: nex" at bounding box center [514, 61] width 46 height 11
drag, startPoint x: 632, startPoint y: 64, endPoint x: 578, endPoint y: 61, distance: 54.1
click at [578, 61] on span "Client Campaign Offers Landing Page Ad Group Network Campaign Ad Ad Status Netw…" at bounding box center [594, 61] width 229 height 18
type input "accept"
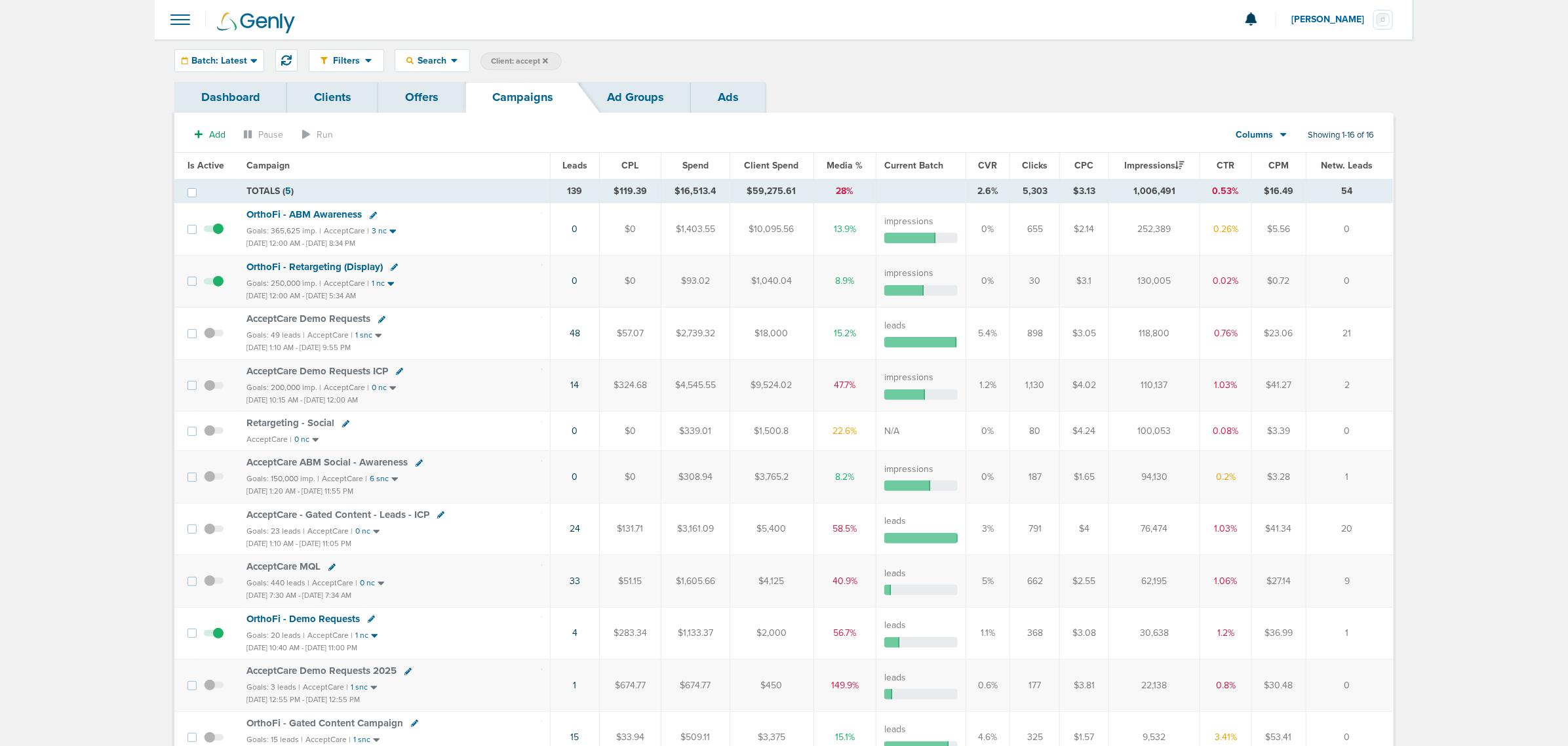
click at [518, 57] on span "Client: accept" at bounding box center [520, 61] width 57 height 11
drag, startPoint x: 630, startPoint y: 64, endPoint x: 532, endPoint y: 67, distance: 98.0
click at [532, 67] on span "Client Campaign Offers Landing Page Ad Group Network Campaign Ad Ad Status Netw…" at bounding box center [594, 61] width 229 height 18
type input "law"
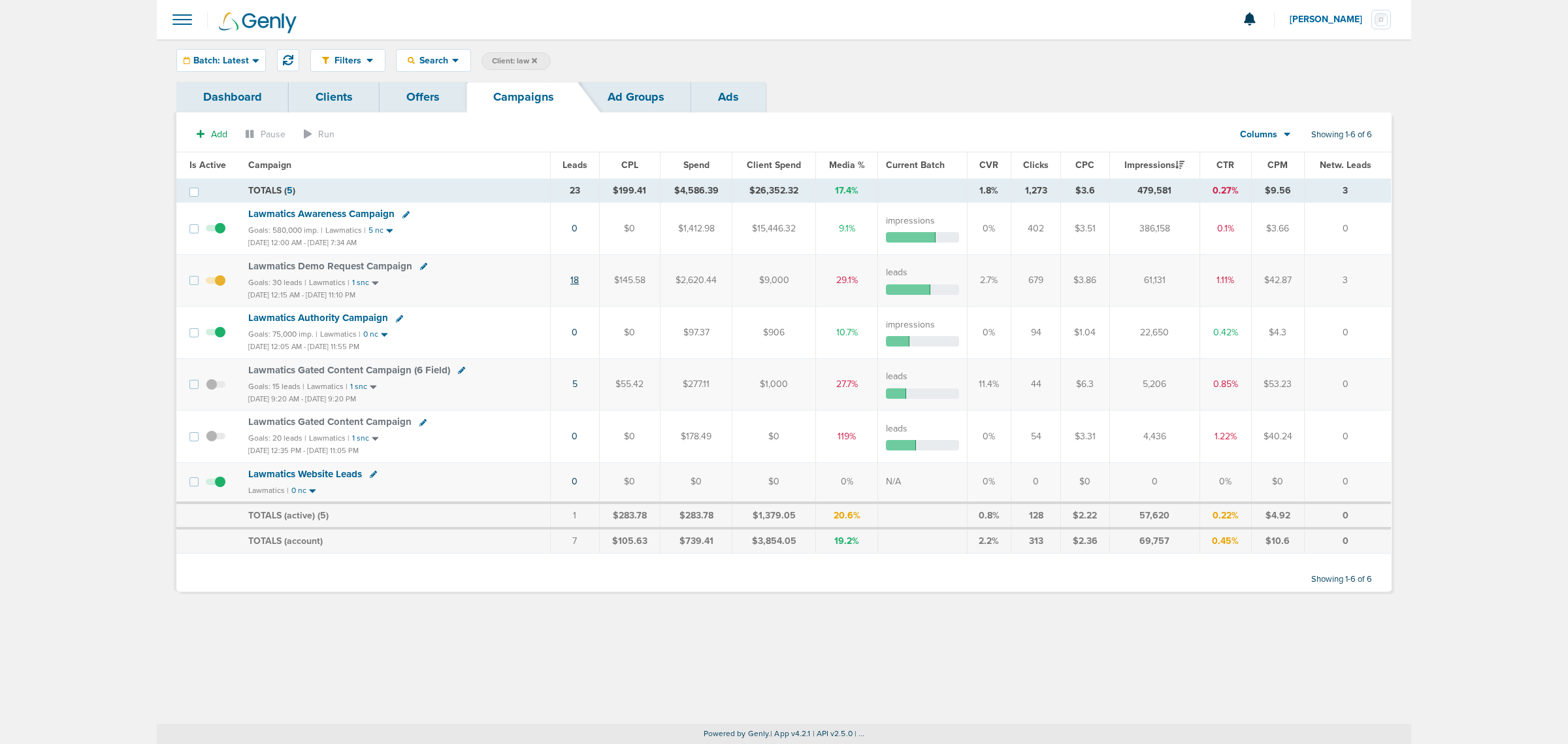
click at [577, 283] on link "18" at bounding box center [574, 280] width 8 height 11
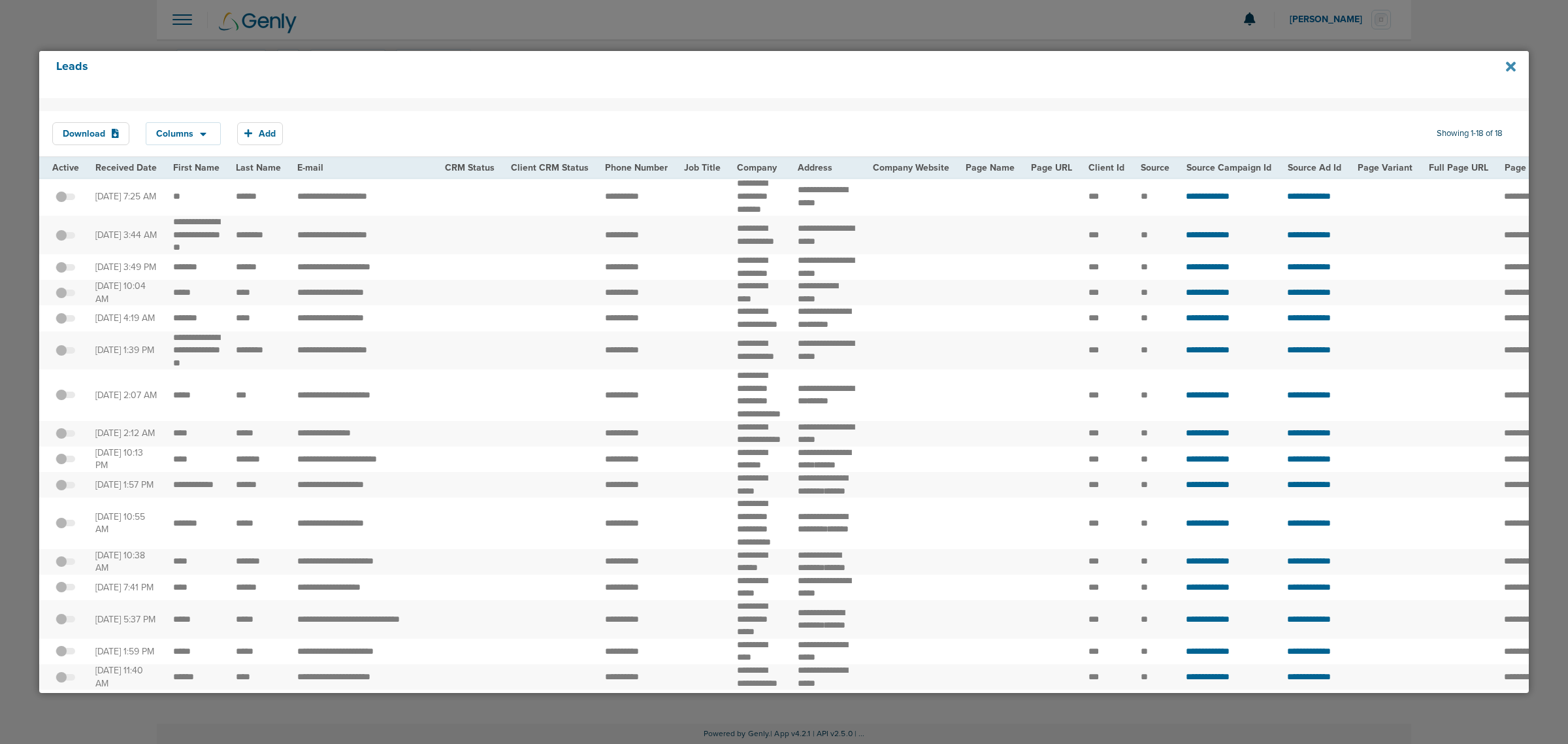
click at [1507, 67] on icon at bounding box center [1510, 67] width 10 height 15
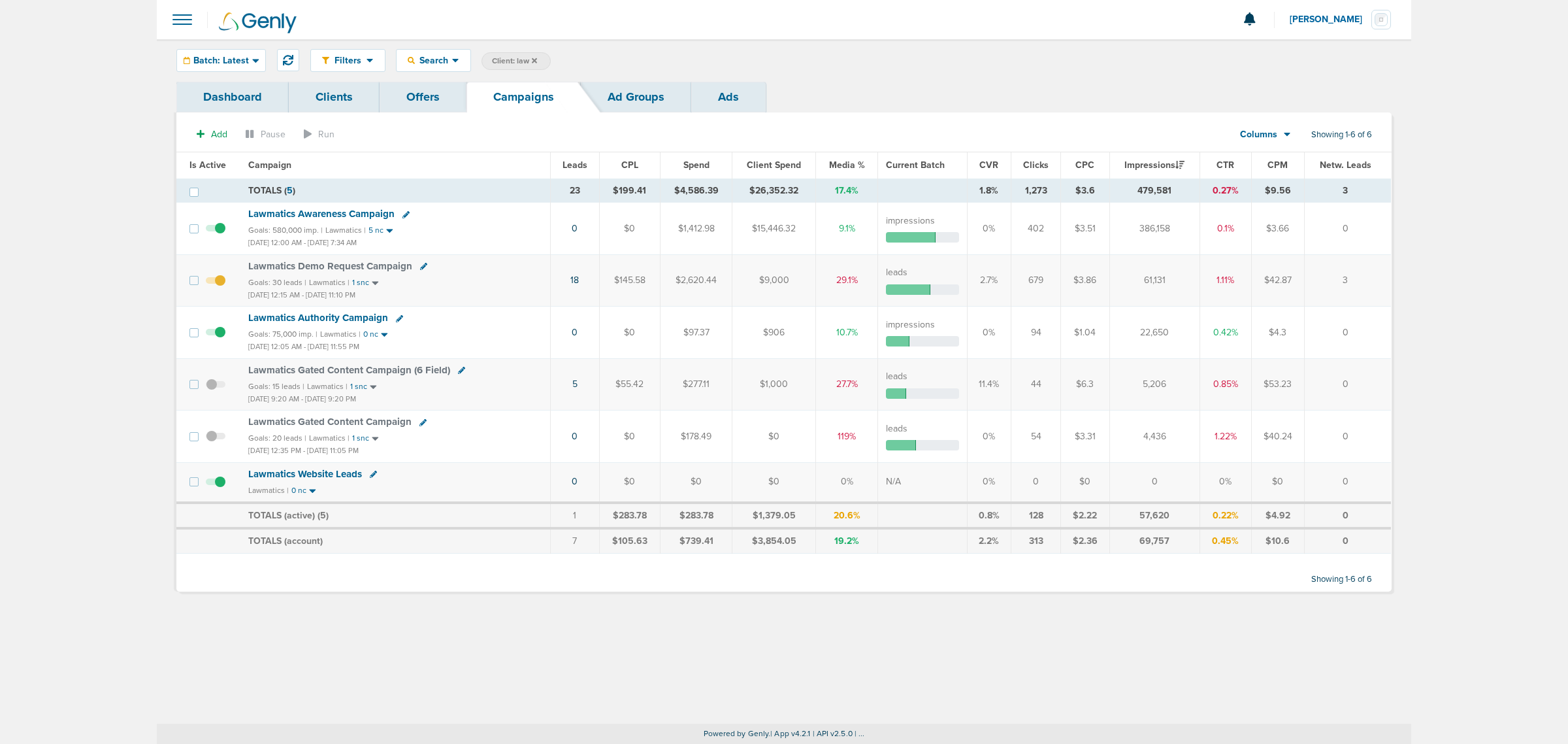
click at [507, 62] on span "Client: law" at bounding box center [514, 61] width 45 height 11
type input "l"
type input "lily"
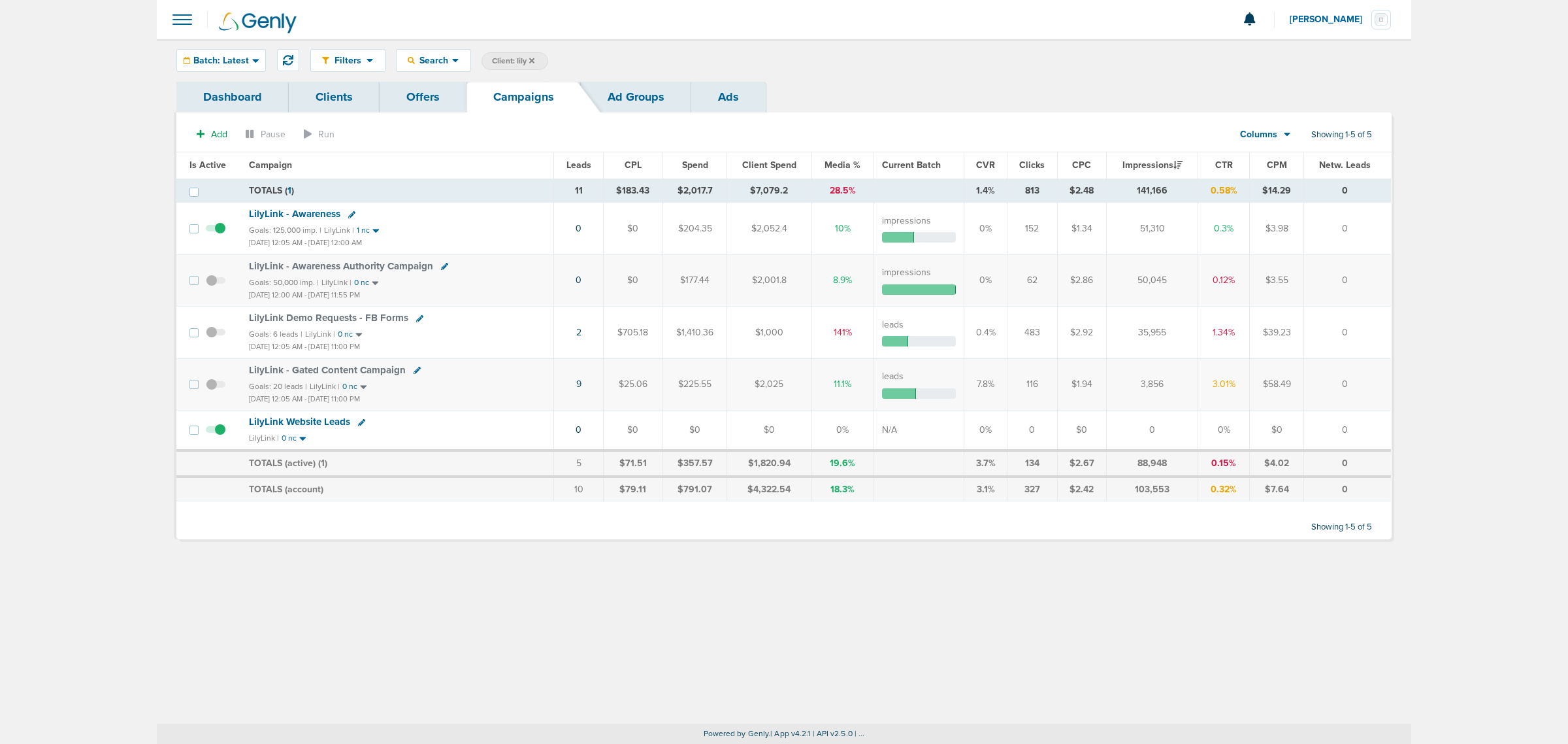
click at [445, 92] on link "Offers" at bounding box center [423, 97] width 87 height 31
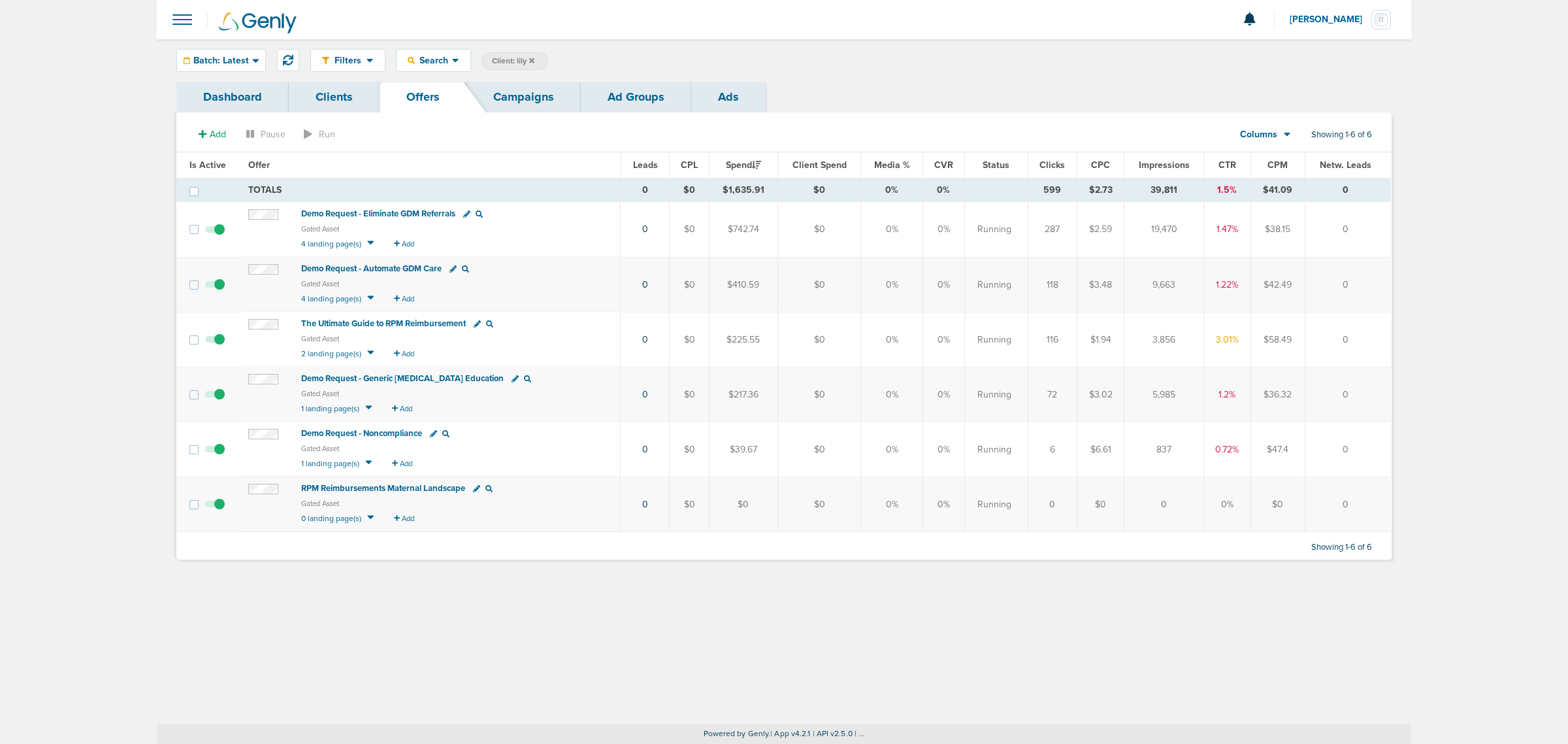
click at [373, 489] on span "RPM Reimbursements Maternal Landscape" at bounding box center [382, 488] width 164 height 10
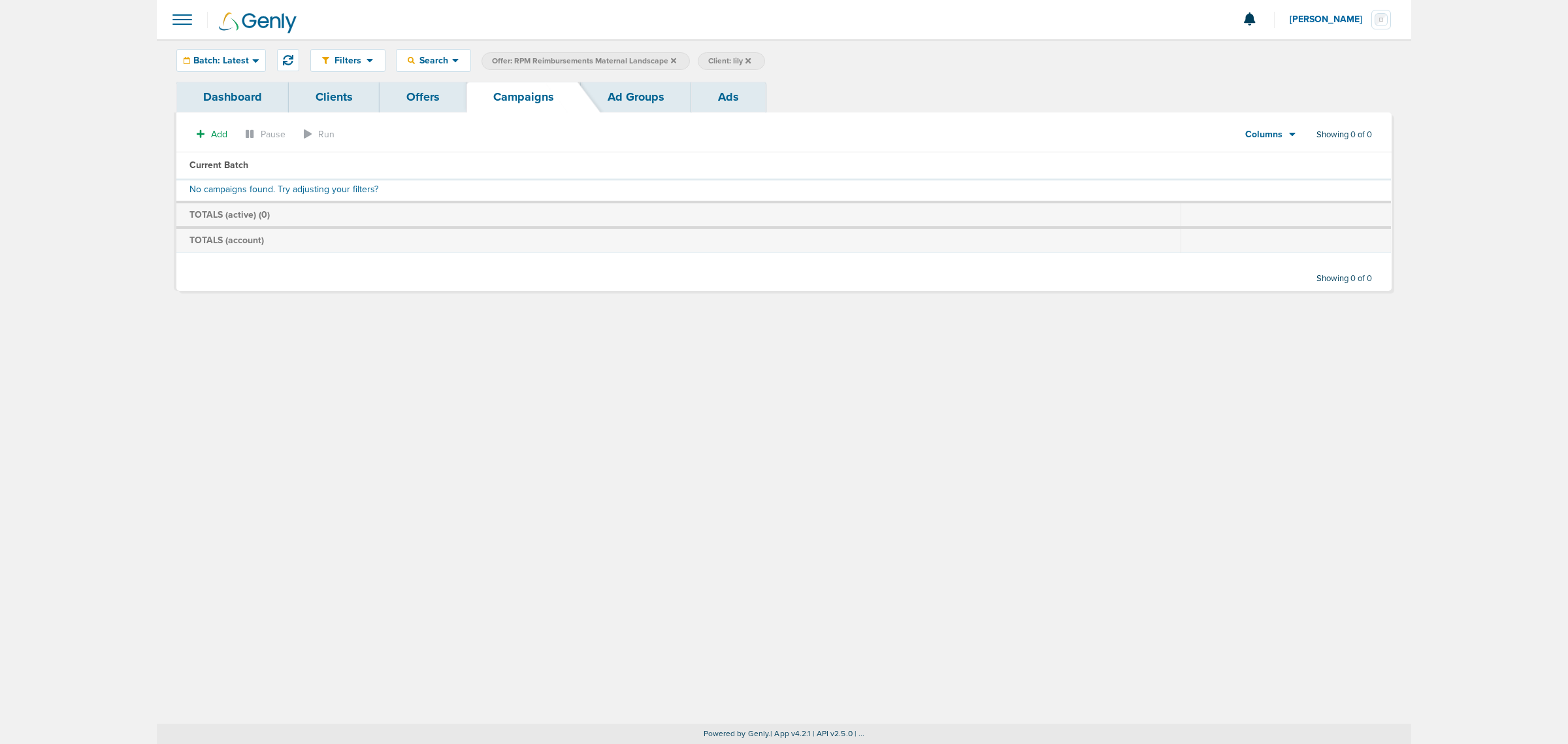
click at [671, 64] on span "Offer: RPM Reimbursements Maternal Landscape" at bounding box center [584, 61] width 184 height 11
click at [671, 60] on icon at bounding box center [673, 60] width 5 height 8
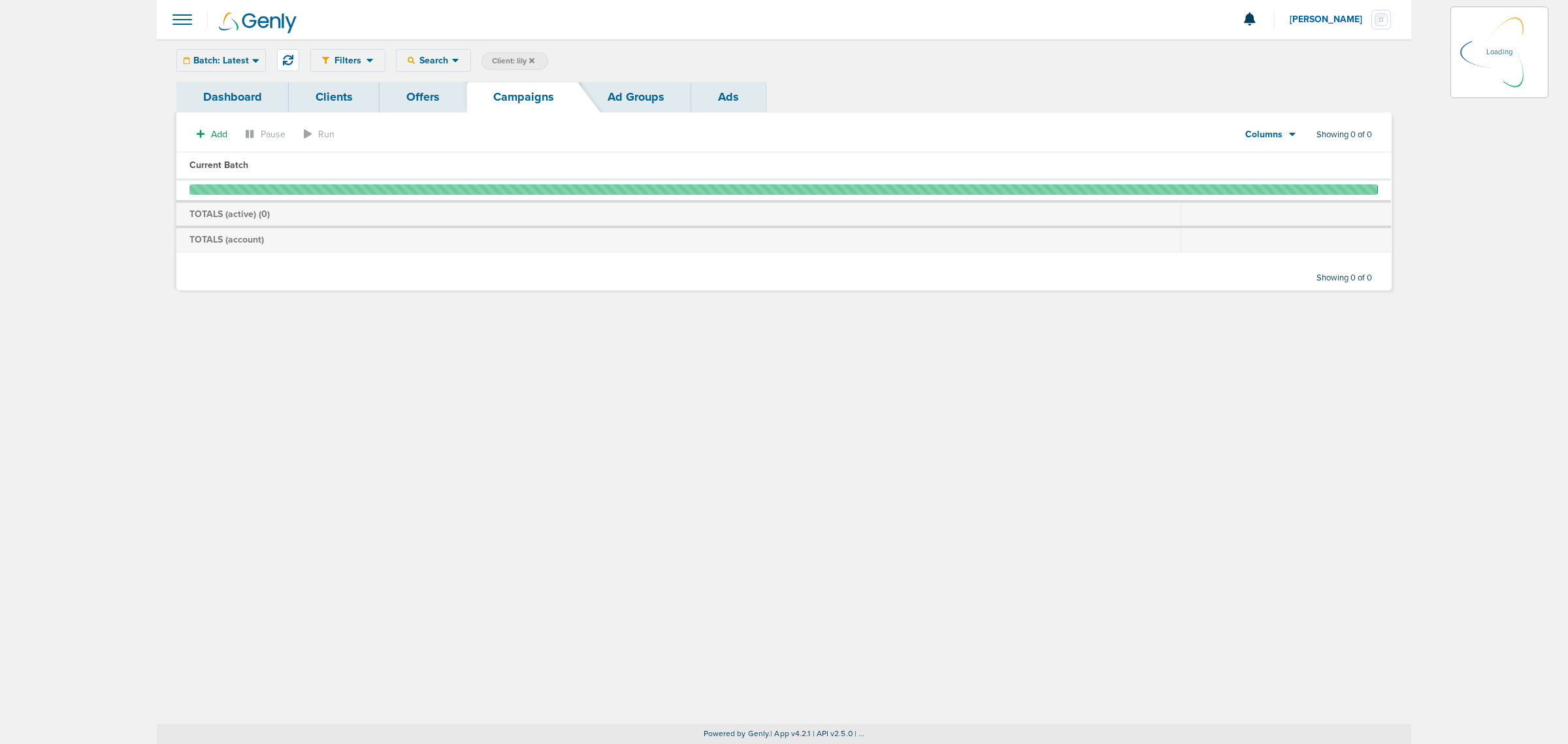
click at [532, 58] on icon at bounding box center [532, 60] width 5 height 5
click at [533, 60] on icon at bounding box center [532, 60] width 5 height 5
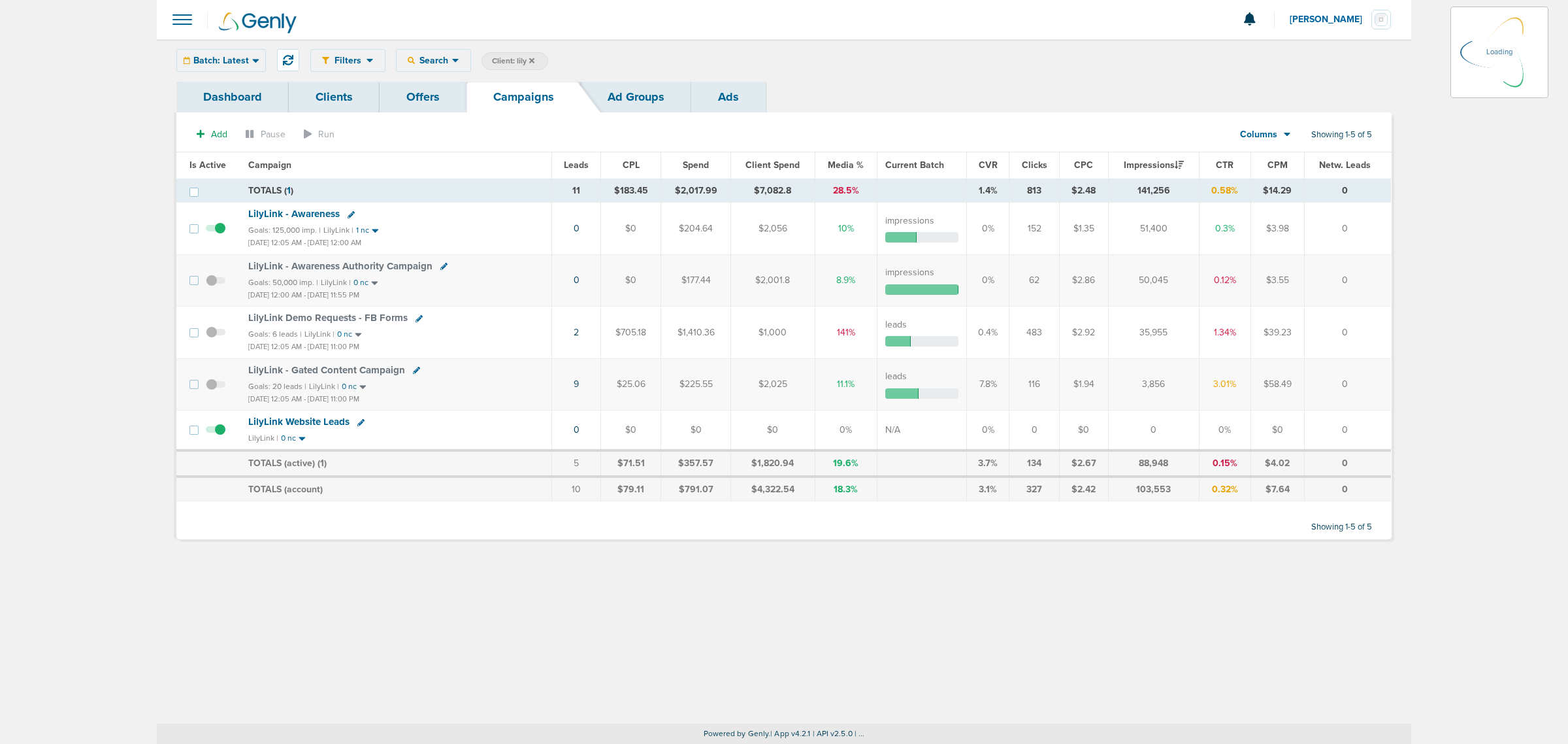
click at [883, 57] on div "Filters Active Only Settings Status Active Inactive Objectives MQL SQL Traffic …" at bounding box center [851, 60] width 1081 height 23
click at [536, 62] on label "Client: lily" at bounding box center [514, 60] width 67 height 17
click at [529, 56] on span "Client: lily" at bounding box center [513, 61] width 42 height 11
click at [698, 59] on icon at bounding box center [701, 61] width 5 height 5
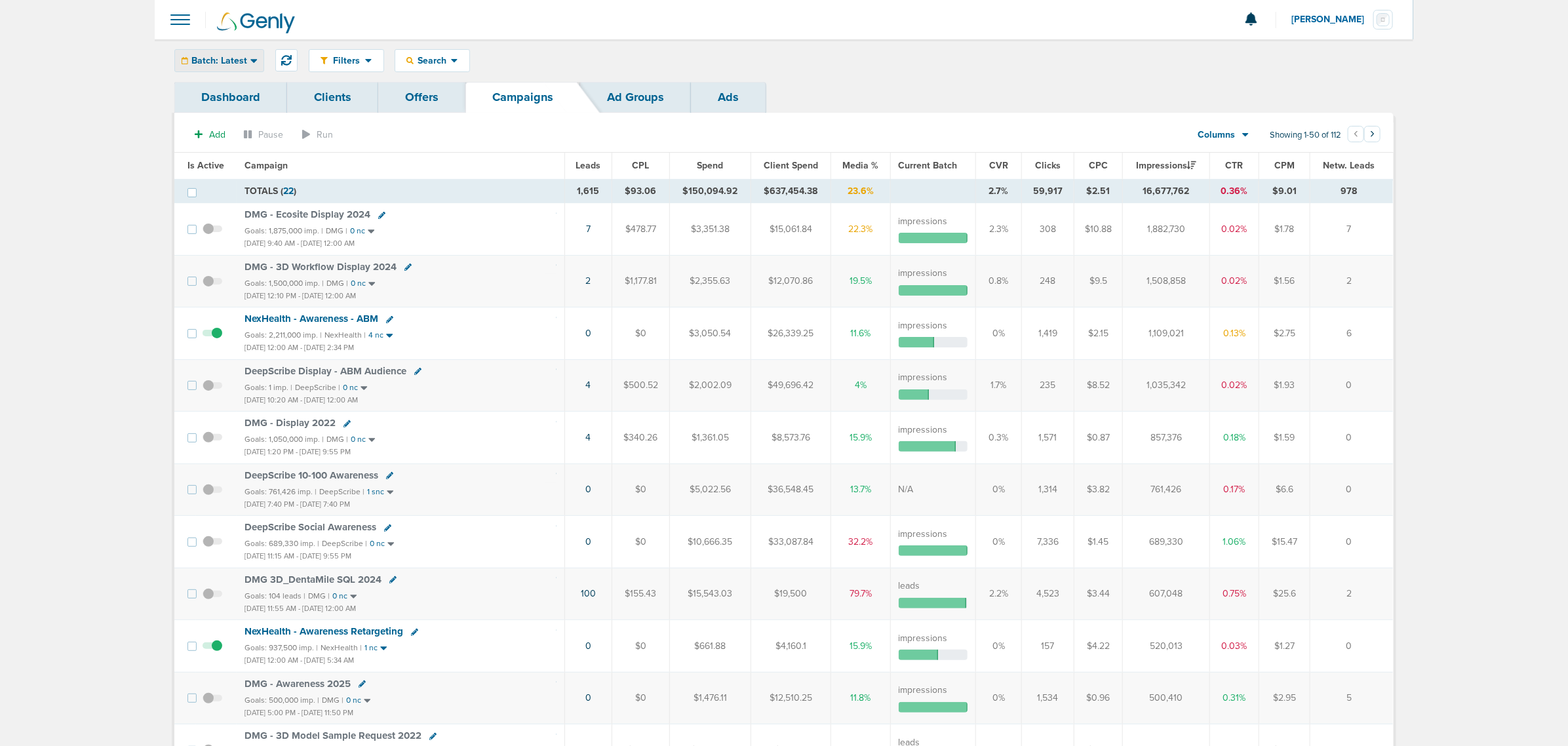
click at [215, 56] on span "Batch: Latest" at bounding box center [219, 61] width 56 height 9
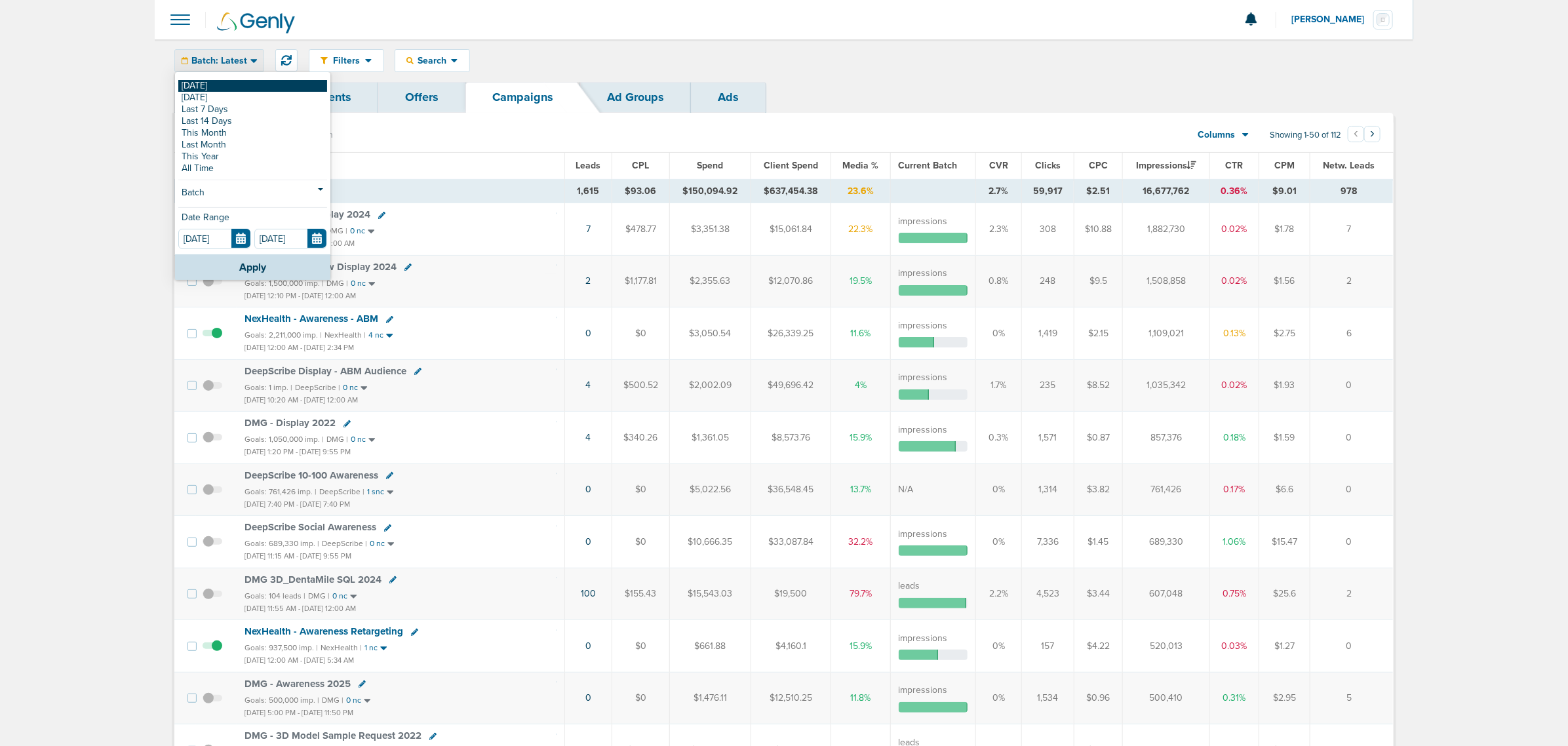
click at [208, 82] on link "[DATE]" at bounding box center [252, 85] width 149 height 12
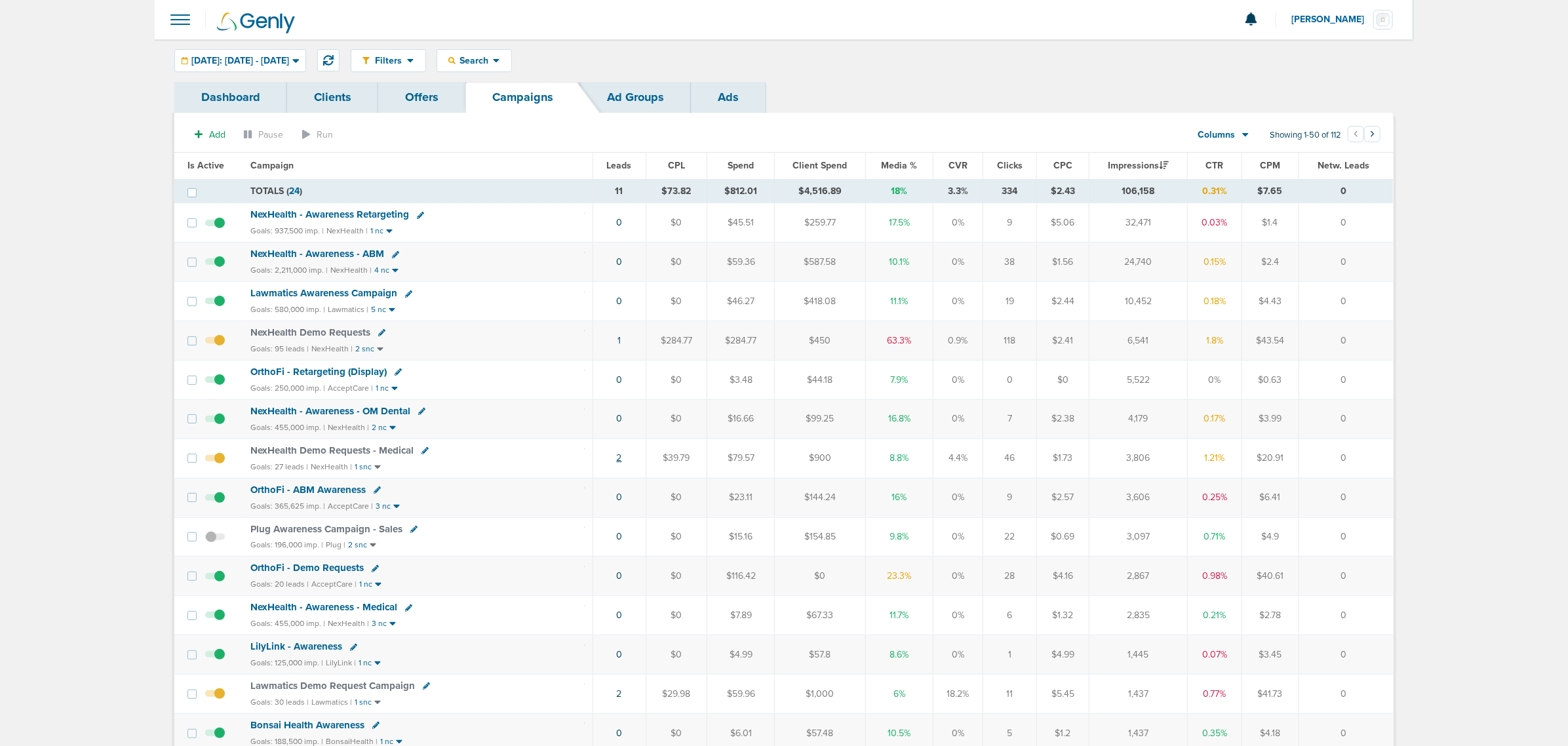
click at [617, 462] on link "2" at bounding box center [620, 458] width 6 height 11
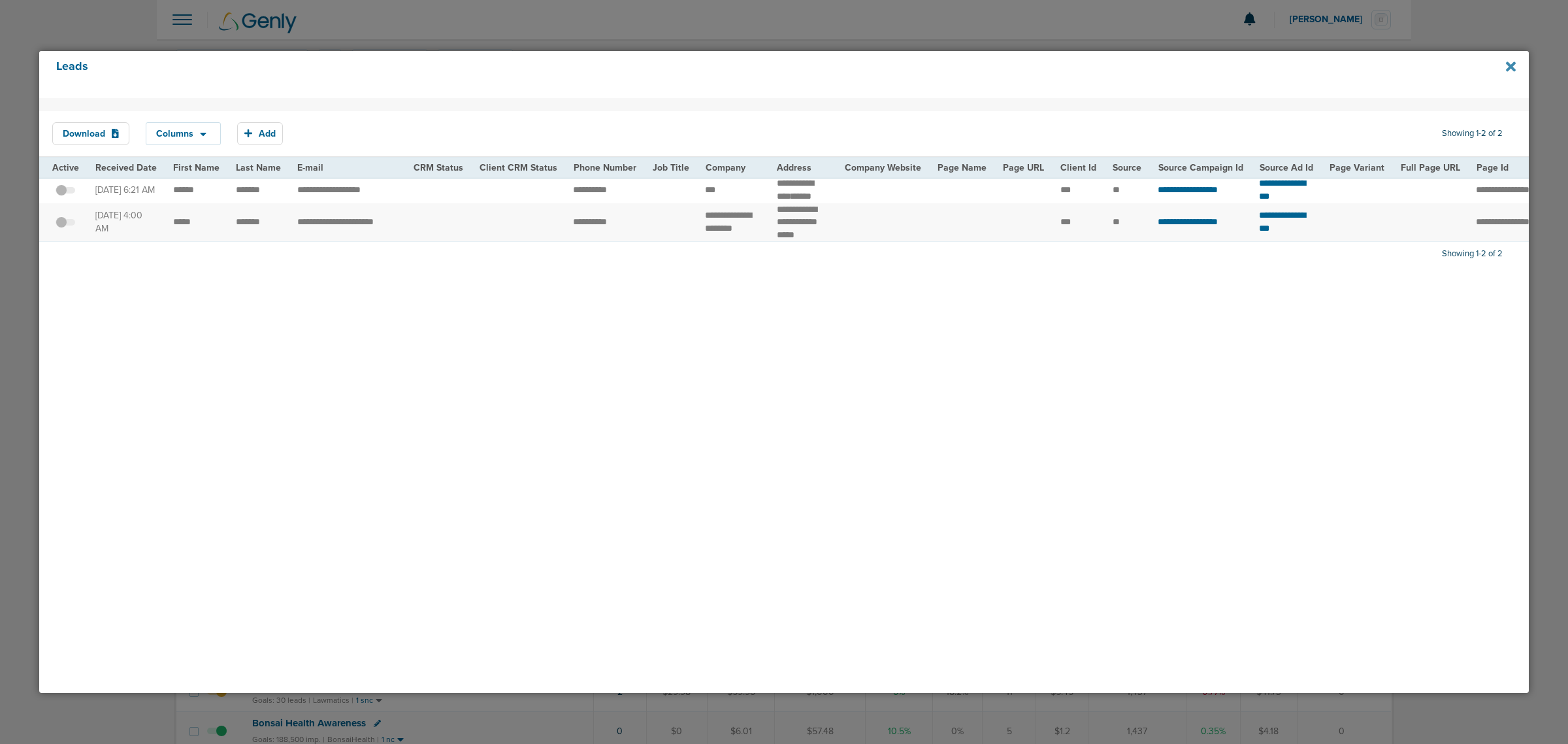
click at [1507, 66] on icon at bounding box center [1510, 67] width 10 height 15
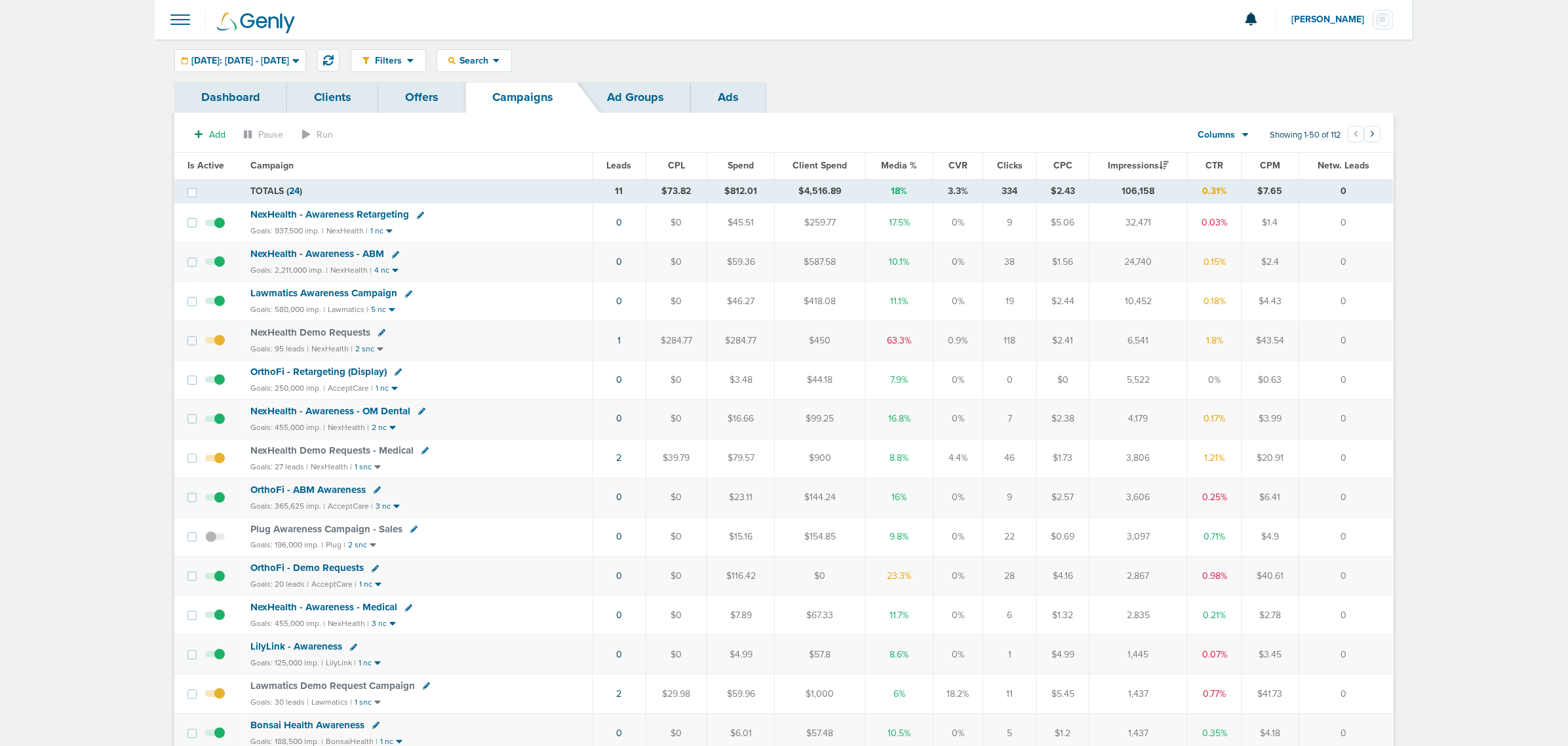
click at [900, 162] on span "Media %" at bounding box center [899, 165] width 36 height 11
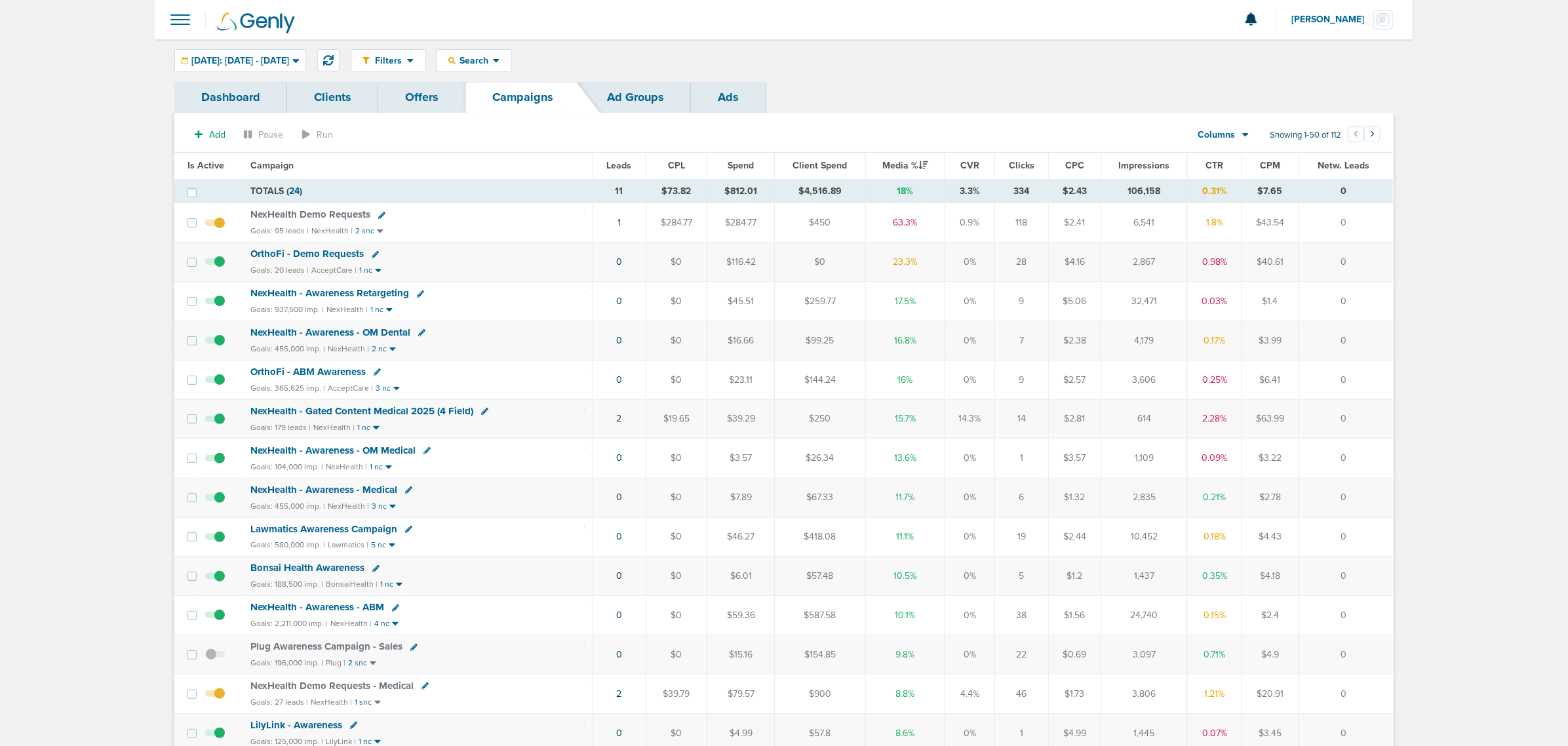
click at [621, 424] on td "2" at bounding box center [620, 418] width 53 height 39
click at [620, 423] on td "2" at bounding box center [620, 418] width 53 height 39
click at [617, 423] on link "2" at bounding box center [620, 418] width 6 height 11
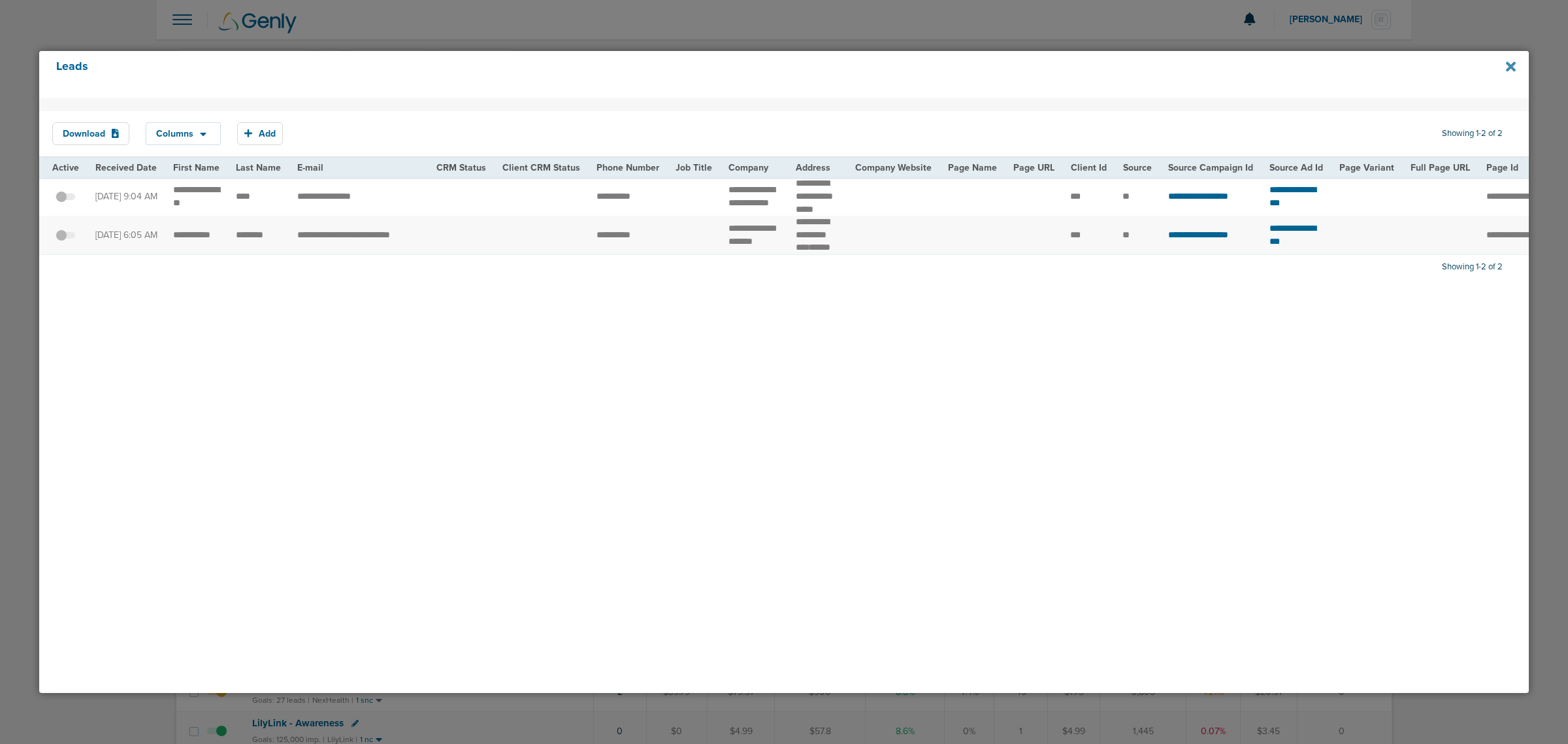
click at [1509, 64] on icon at bounding box center [1510, 66] width 10 height 10
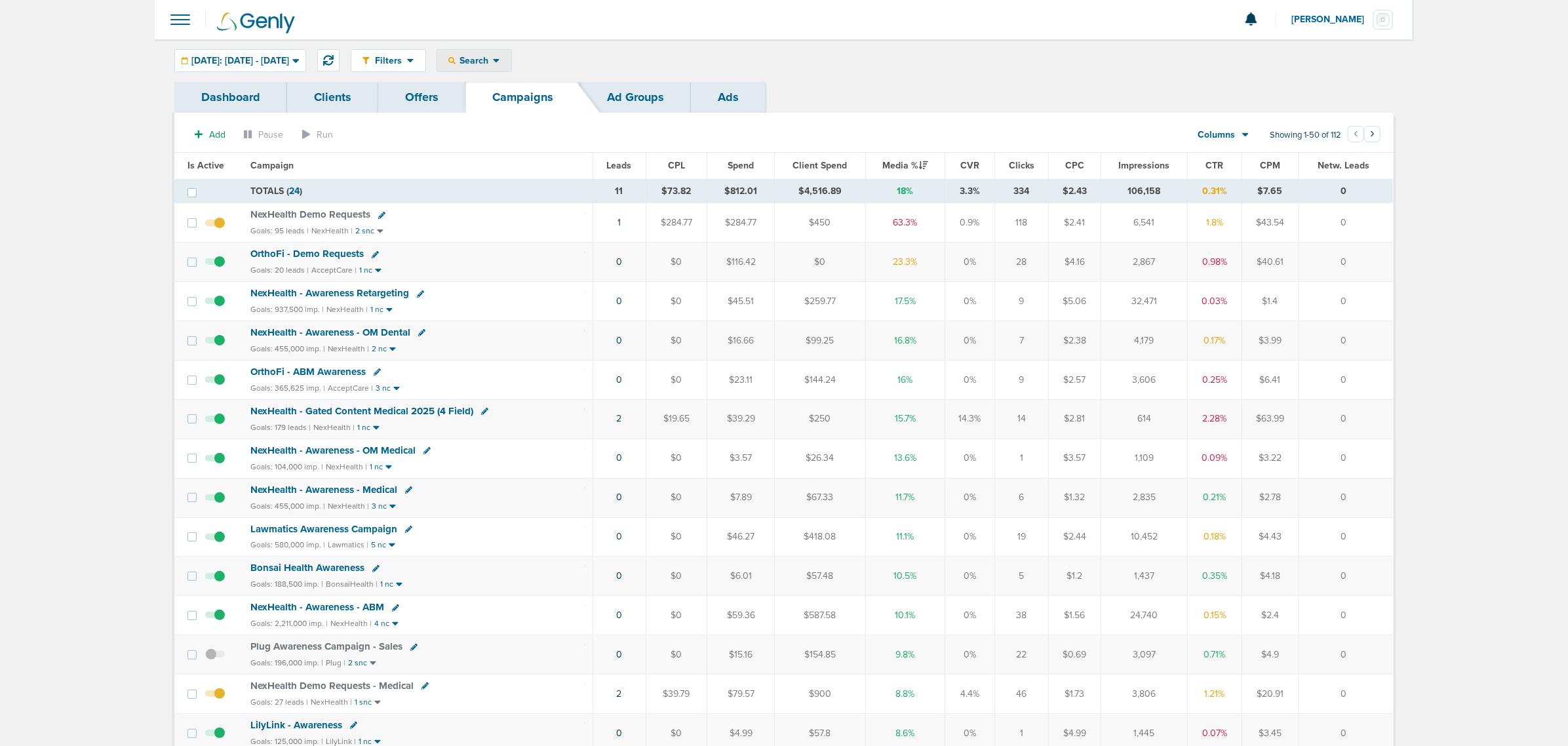
click at [507, 69] on div "Search" at bounding box center [474, 61] width 74 height 22
click at [512, 123] on link "Campaign" at bounding box center [505, 119] width 136 height 17
select select "cmpName"
type input "dental"
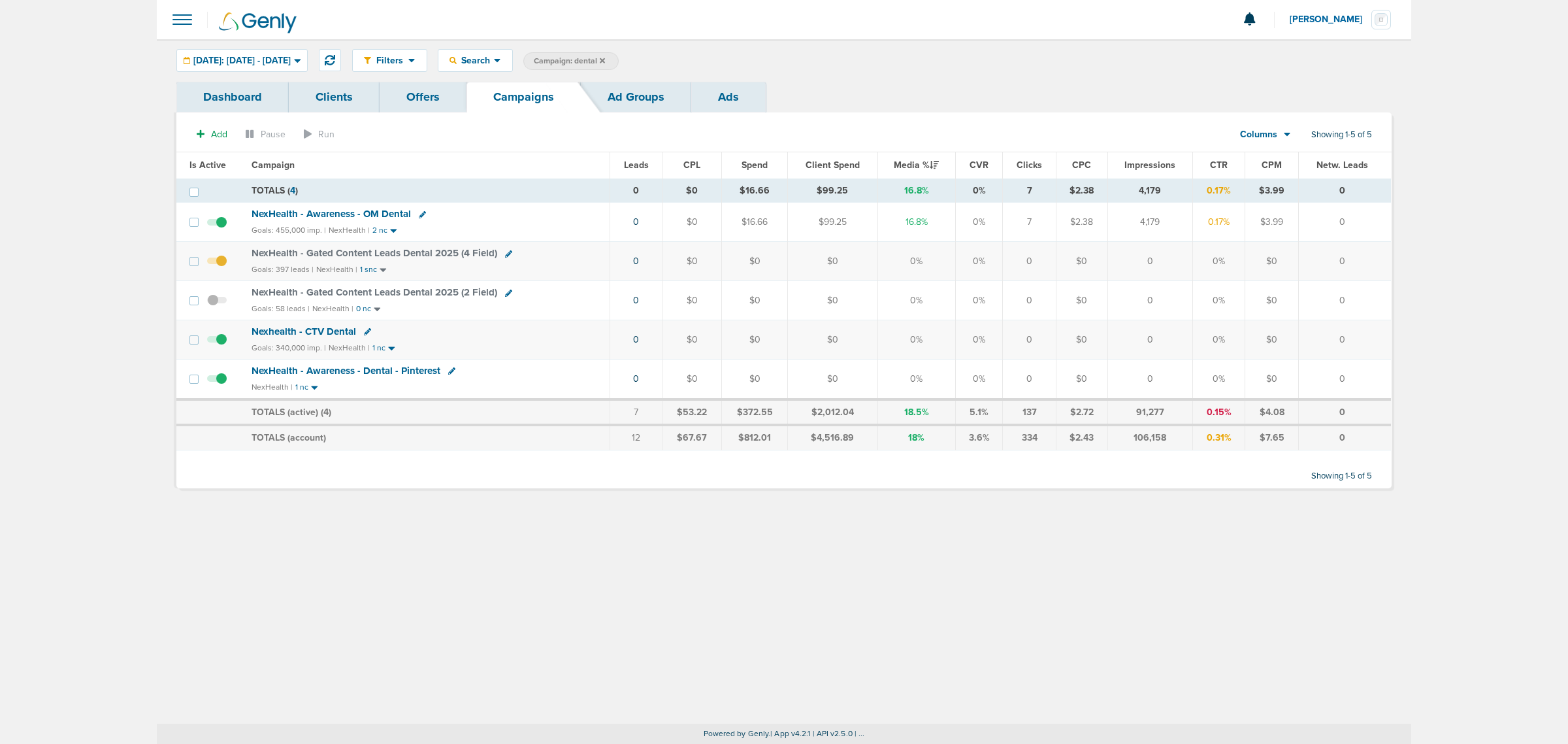
click at [372, 253] on span "NexHealth - Gated Content Leads Dental 2025 (4 Field)" at bounding box center [374, 253] width 246 height 12
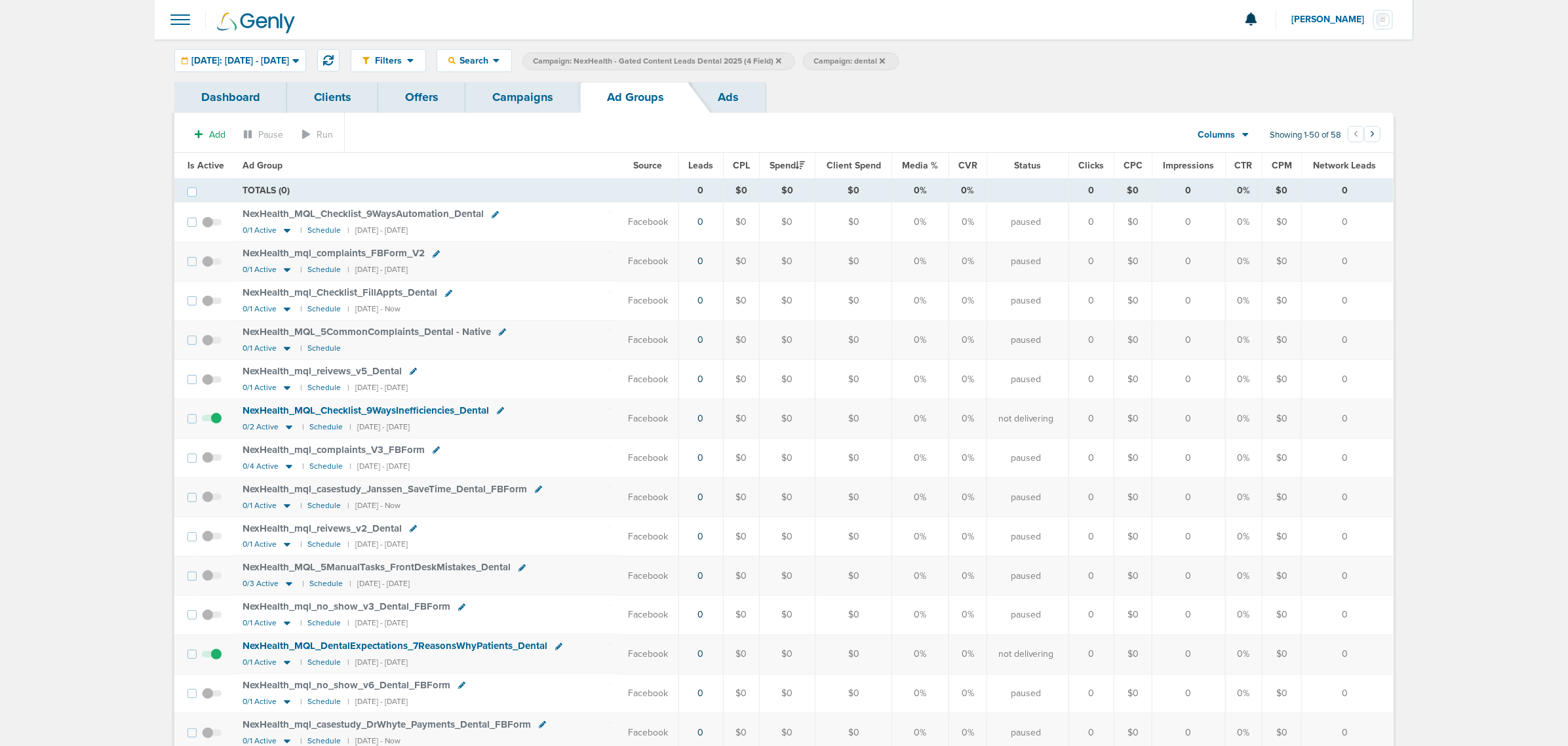
click at [195, 161] on span "Is Active" at bounding box center [206, 165] width 37 height 11
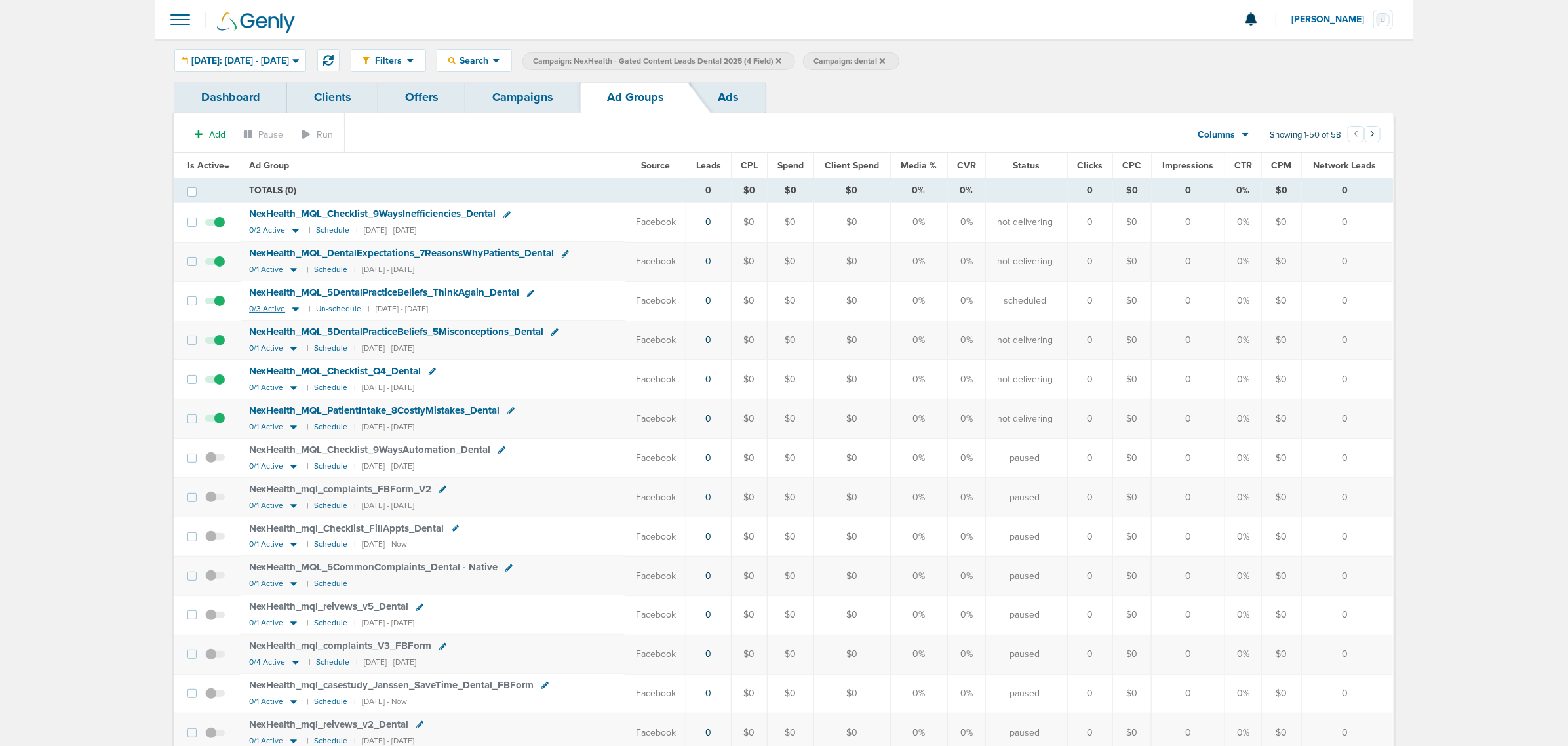
click at [295, 311] on icon at bounding box center [295, 309] width 6 height 4
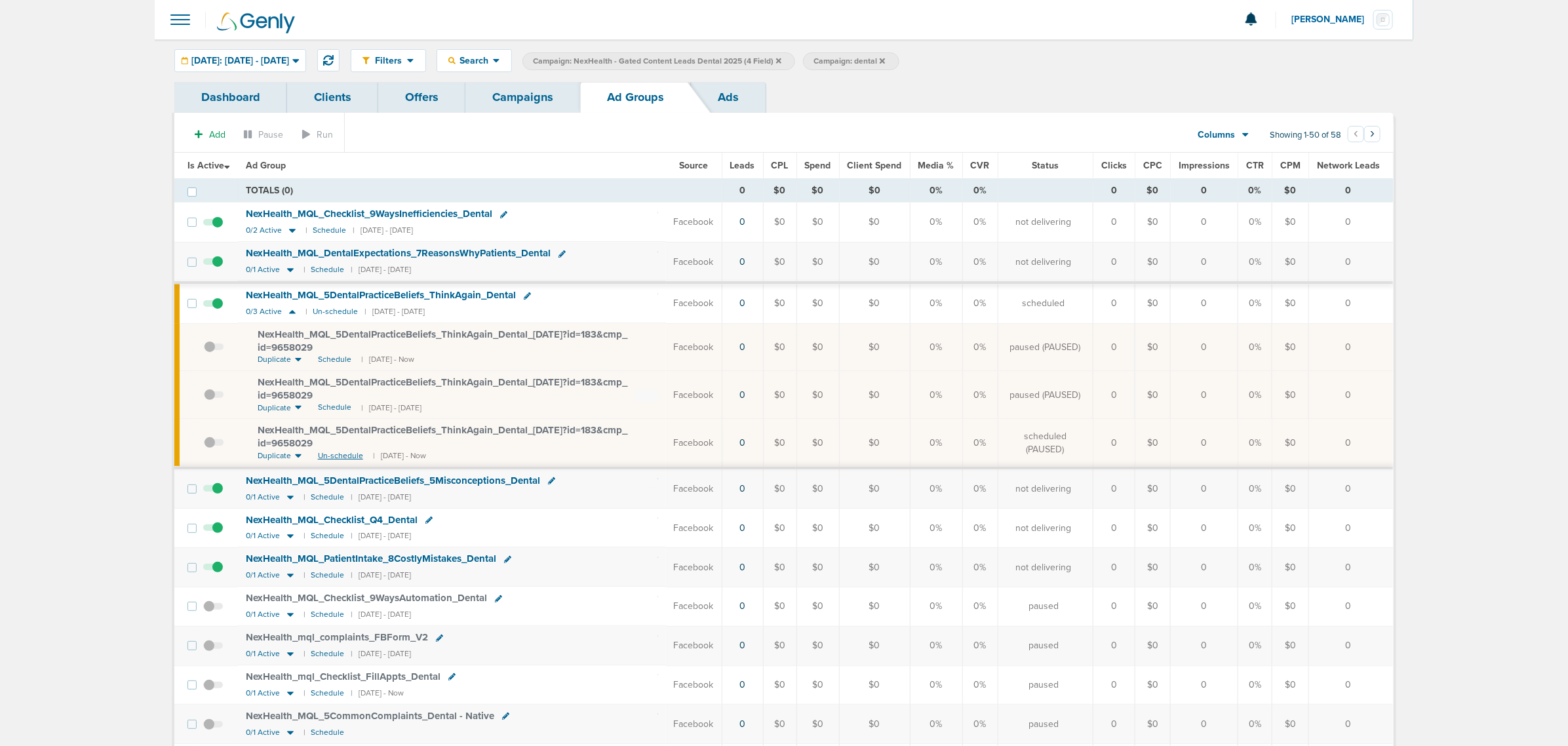
click at [342, 461] on span "Un-schedule" at bounding box center [340, 456] width 45 height 11
click at [333, 357] on span "Schedule" at bounding box center [334, 360] width 33 height 11
click at [533, 90] on link "Campaigns" at bounding box center [522, 97] width 115 height 31
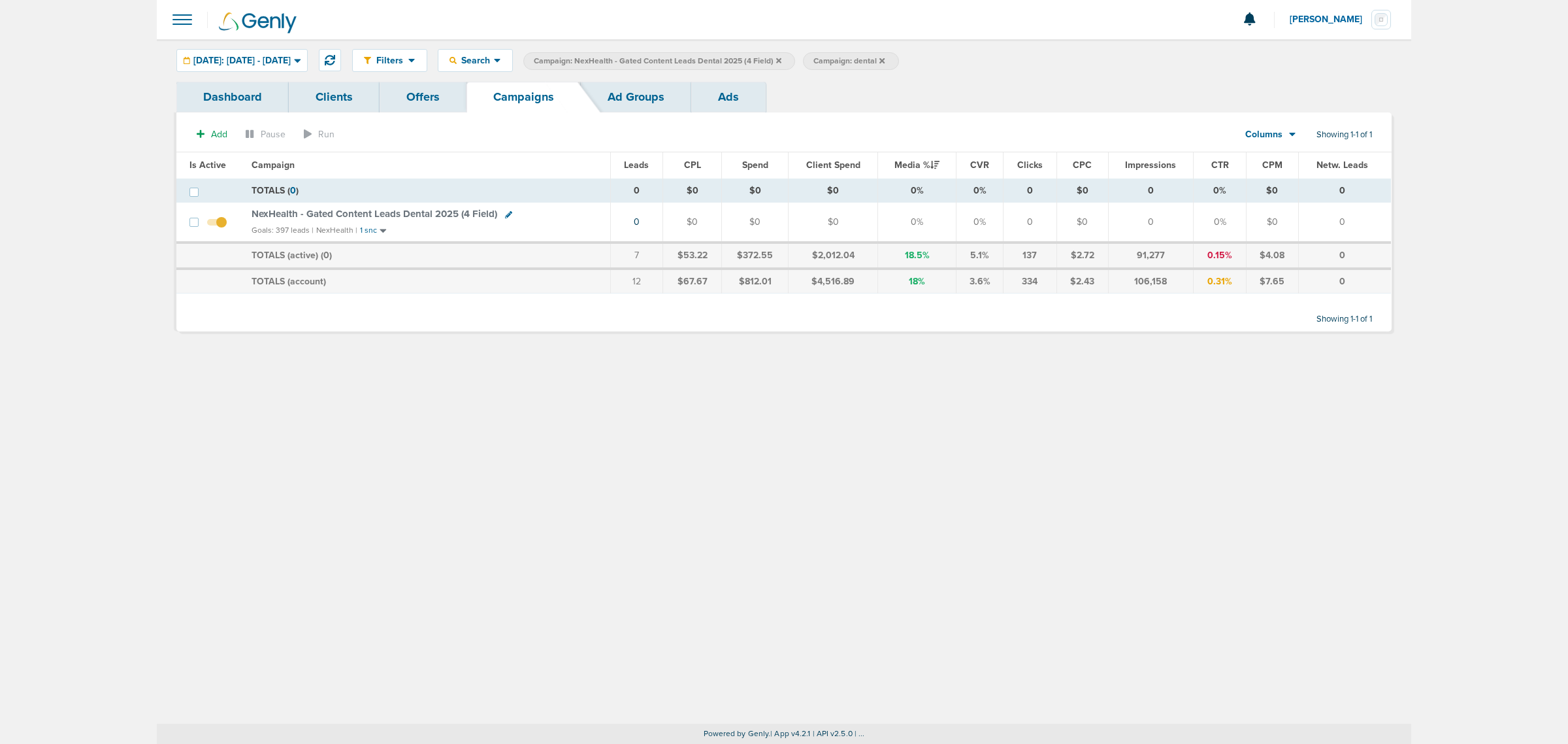
click at [781, 60] on icon at bounding box center [779, 60] width 5 height 5
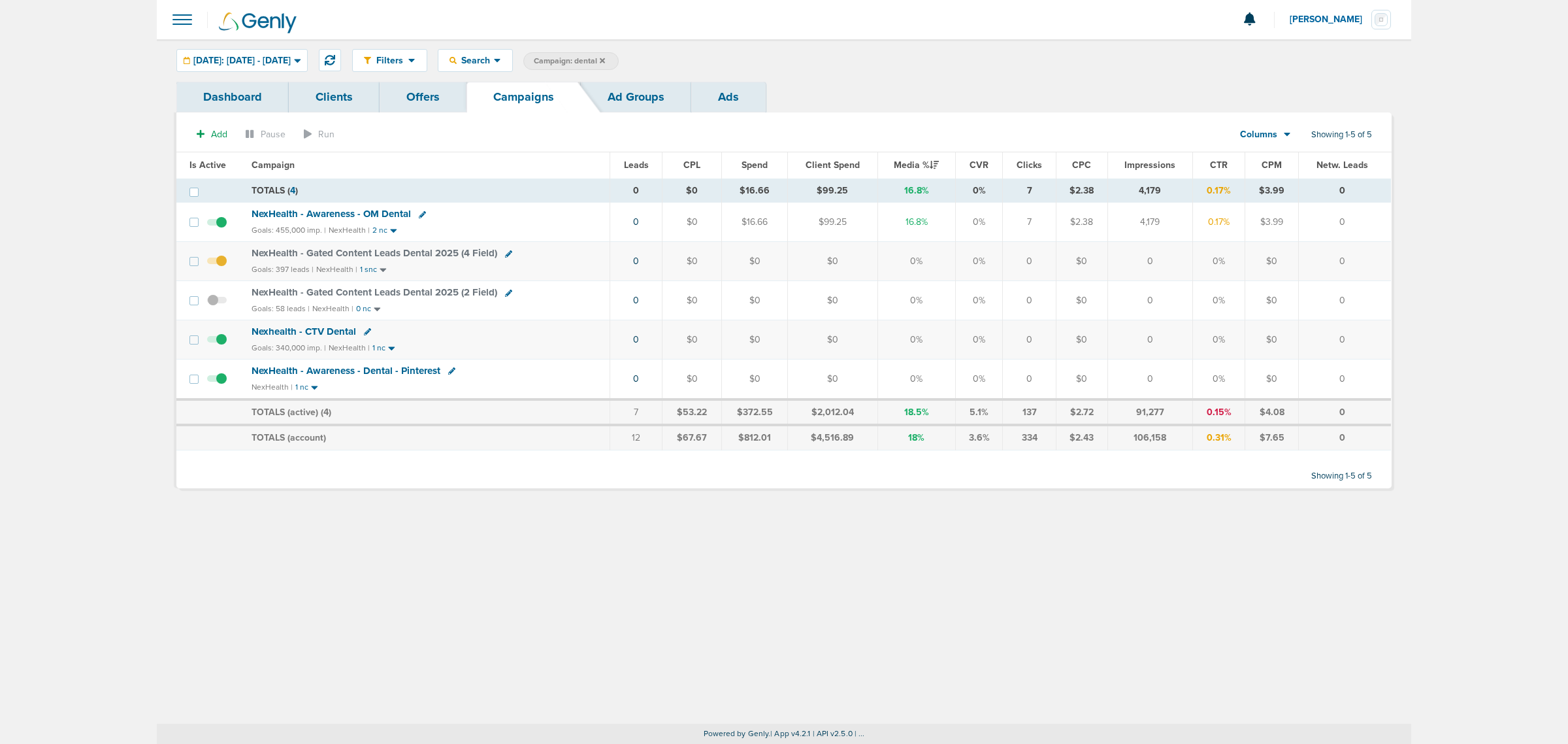
click at [605, 60] on icon at bounding box center [603, 60] width 5 height 5
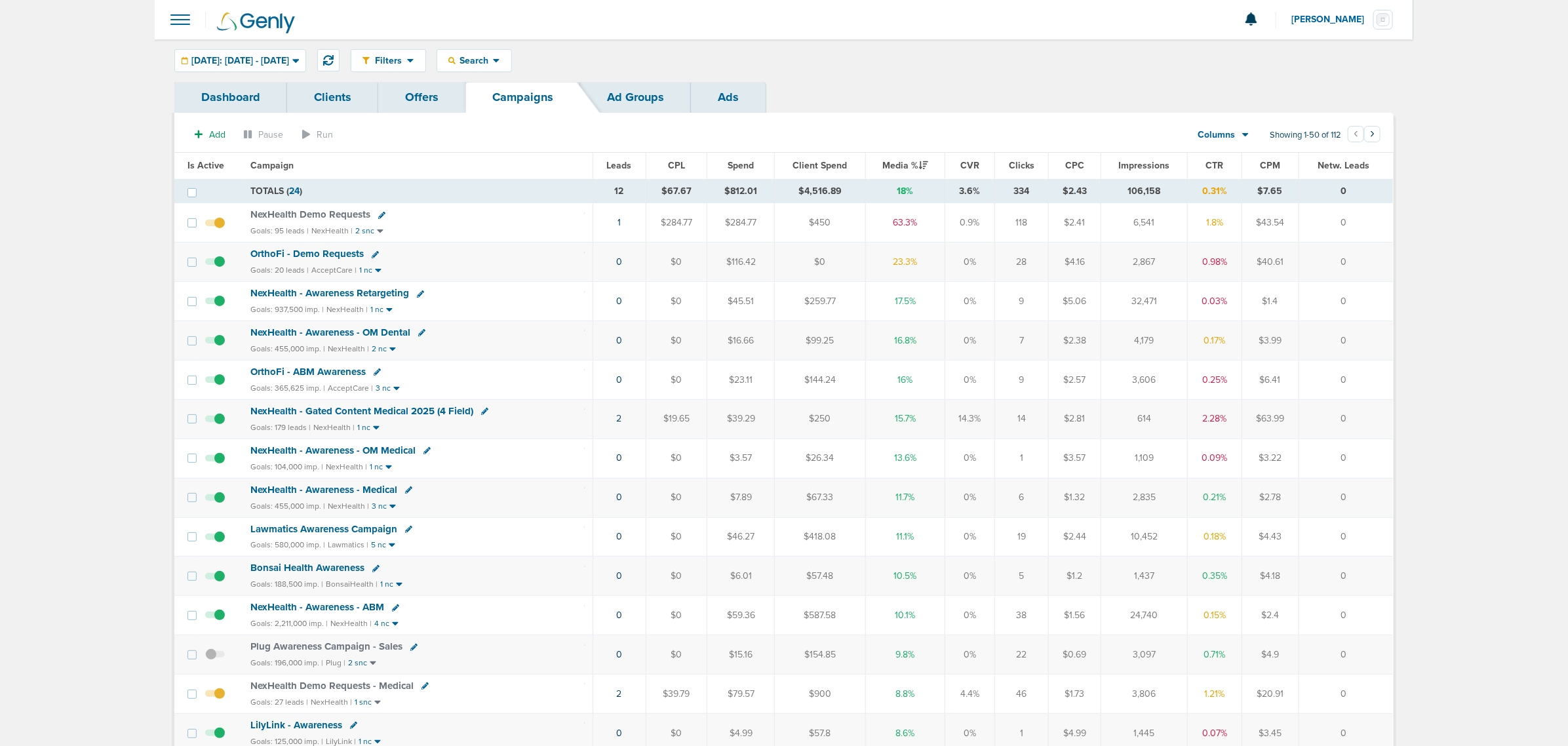
click at [538, 428] on div "Goals: 179 leads | NexHealth | 1 nc" at bounding box center [418, 428] width 334 height 11
click at [476, 411] on div "NexHealth - Gated Content Medical 2025 (4 Field)" at bounding box center [365, 411] width 230 height 11
click at [481, 411] on icon at bounding box center [485, 411] width 7 height 7
select select
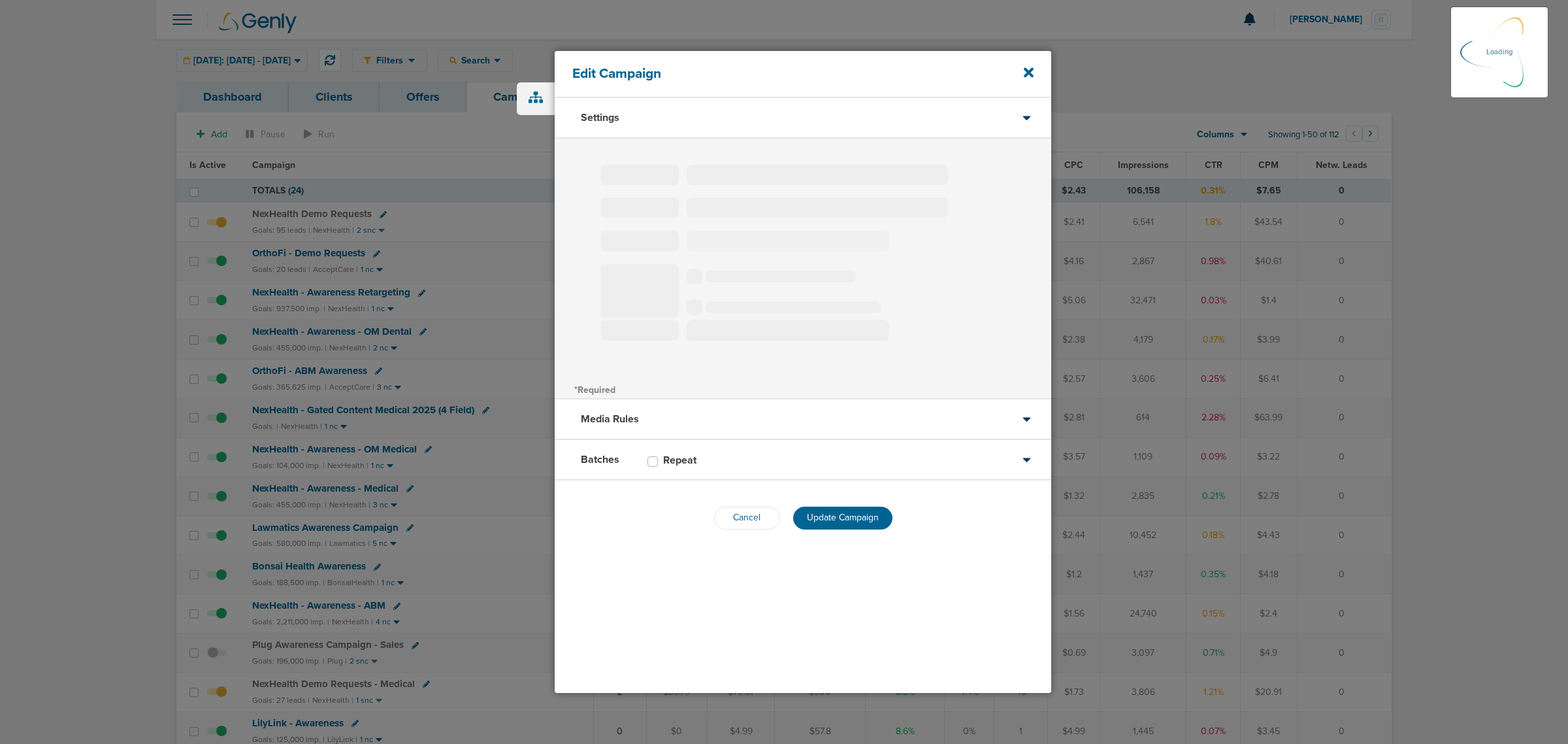
type input "NexHealth - Gated Content Medical 2025 (4 Field)"
select select "Leads"
radio input "true"
select select "readWrite"
select select "1"
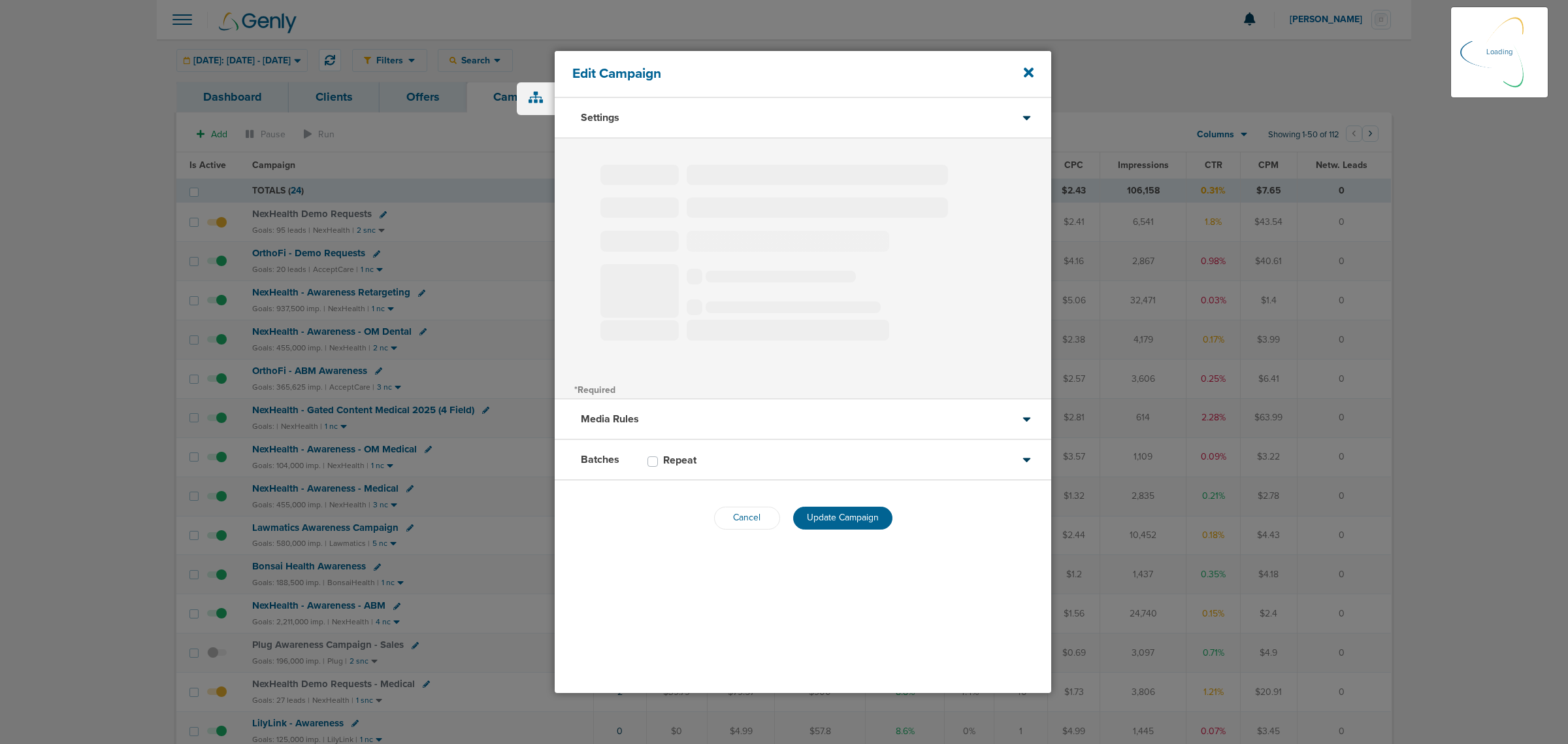
select select "1"
select select "2"
select select "3"
select select "4"
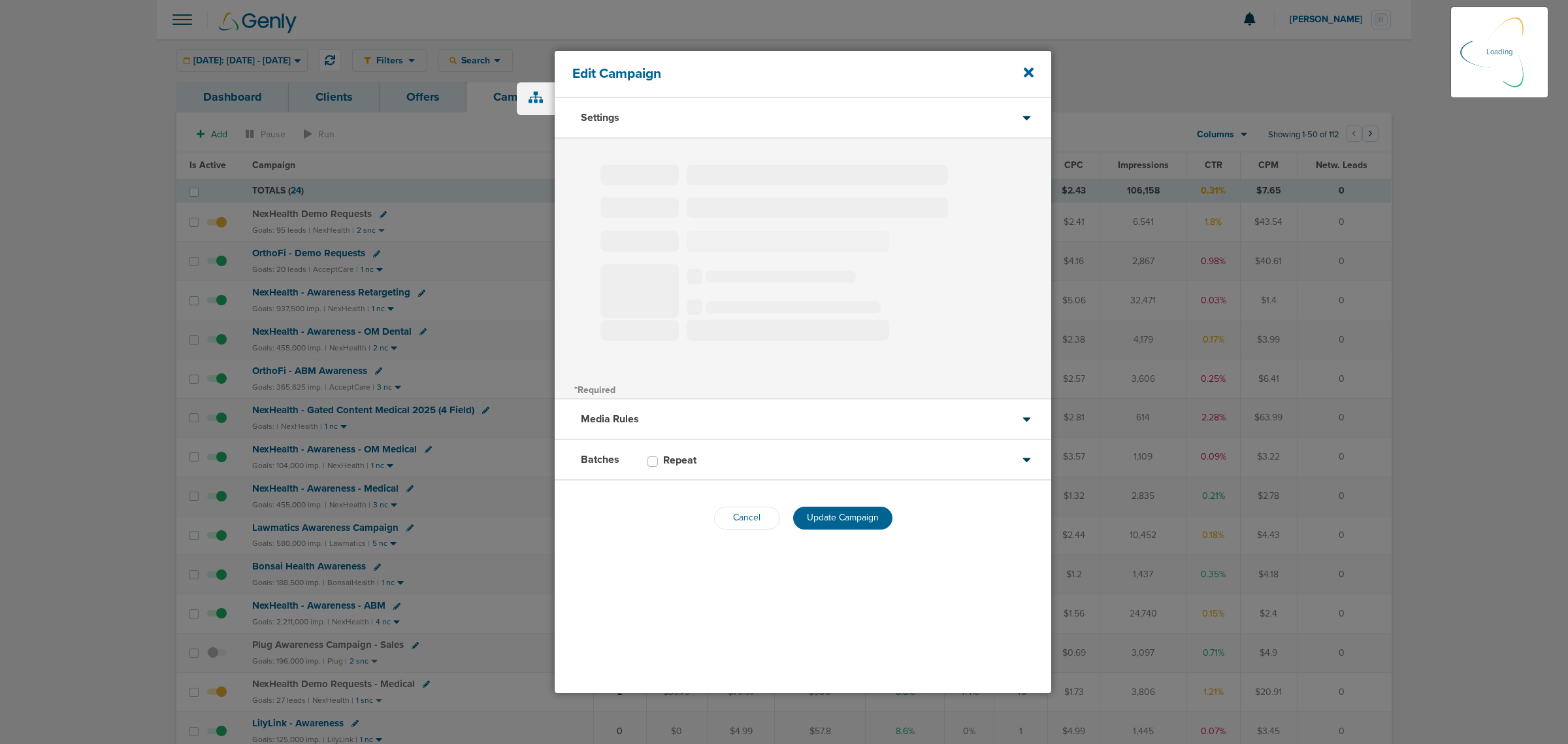
select select "6"
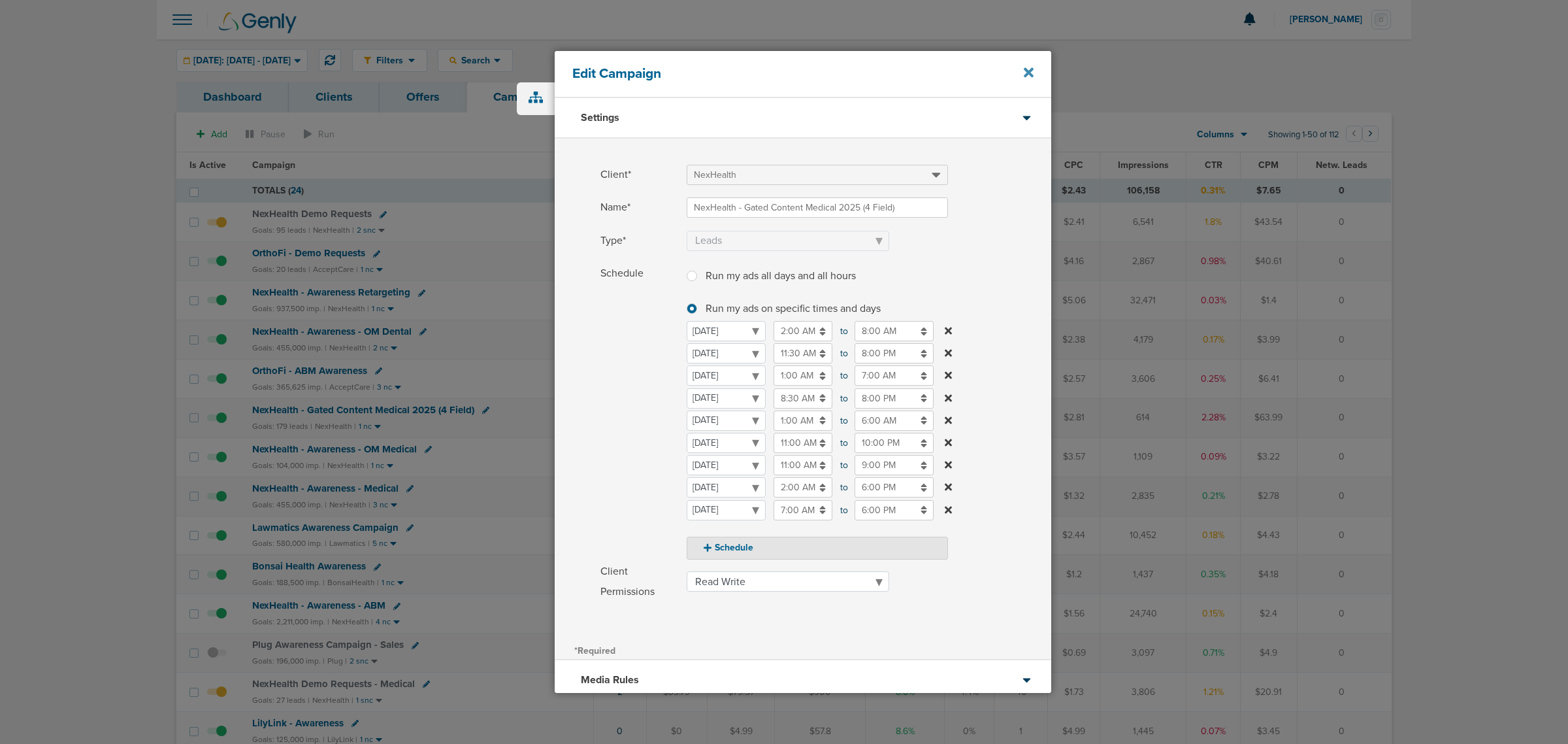
click at [1029, 70] on icon at bounding box center [1028, 72] width 10 height 10
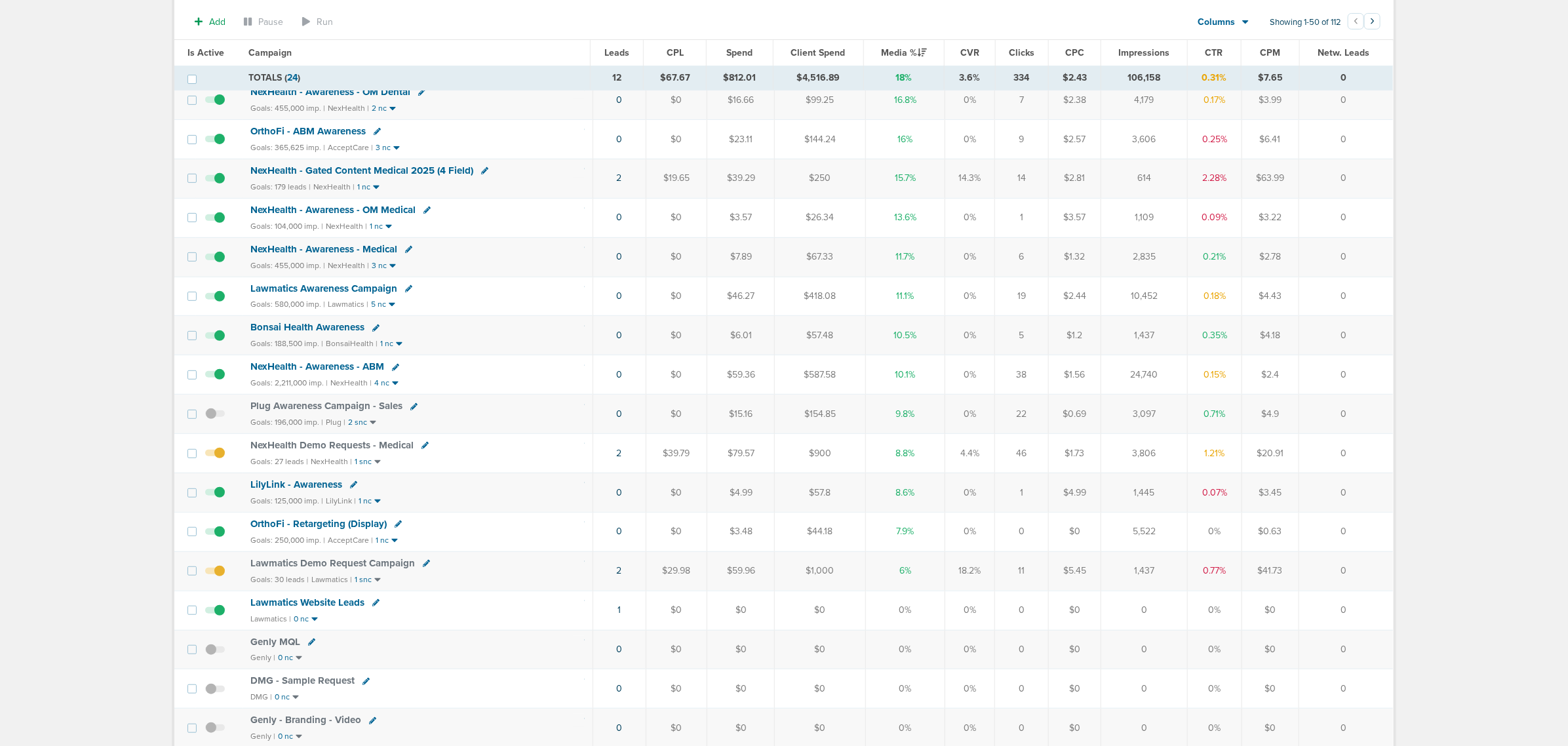
scroll to position [246, 0]
click at [345, 449] on span "NexHealth Demo Requests - Medical" at bounding box center [332, 442] width 163 height 12
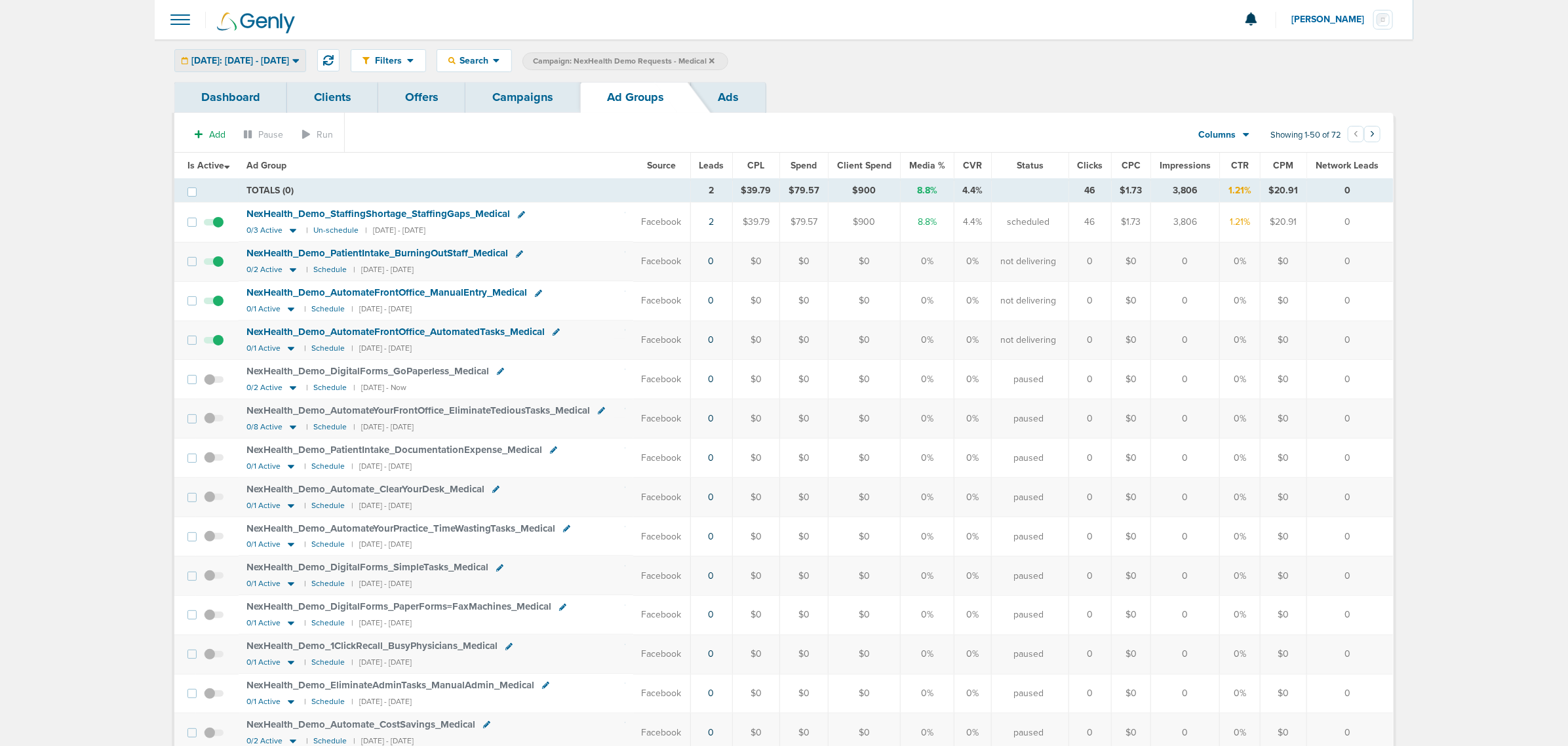
click at [289, 61] on span "[DATE]: [DATE] - [DATE]" at bounding box center [241, 61] width 97 height 9
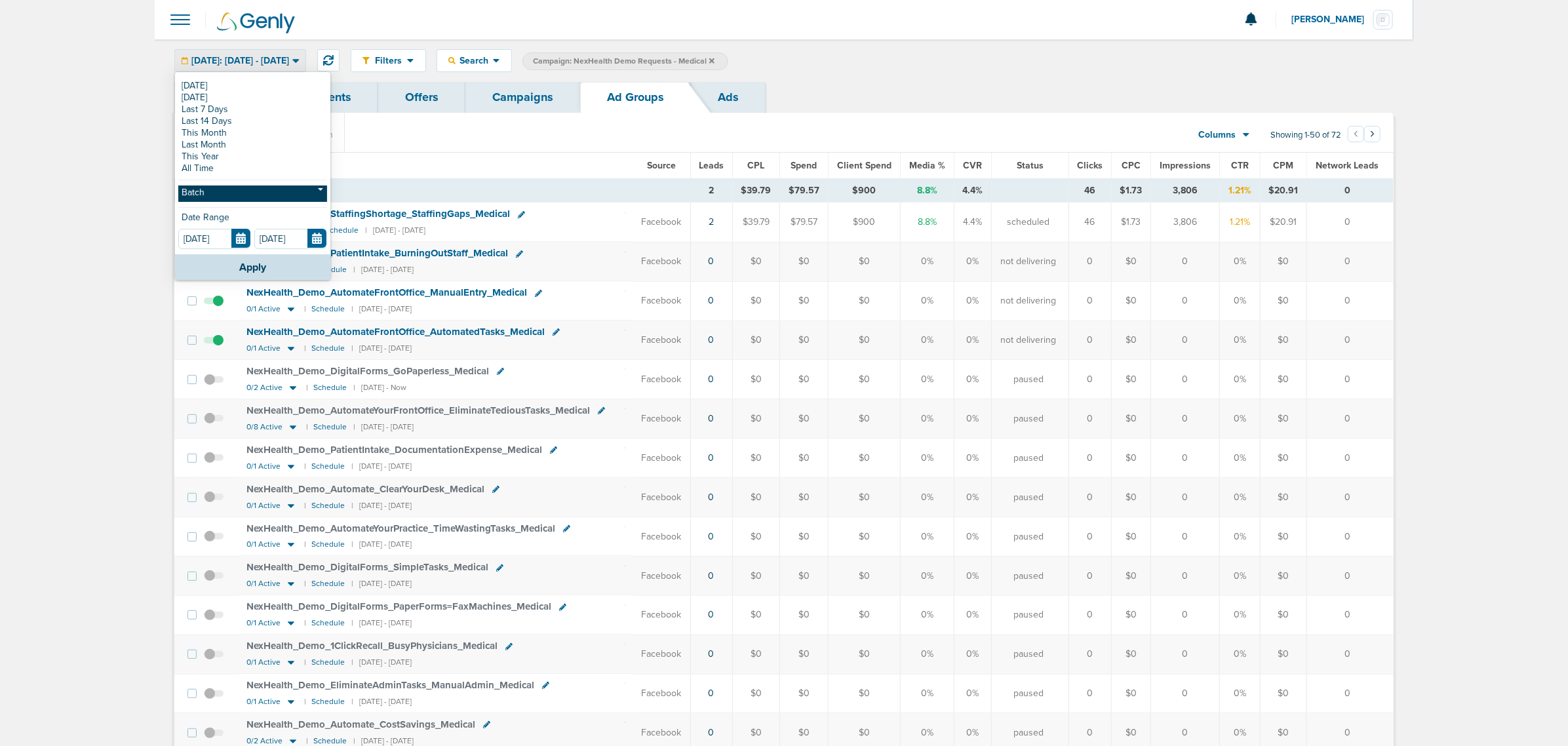
click at [212, 190] on link "Batch" at bounding box center [252, 194] width 149 height 17
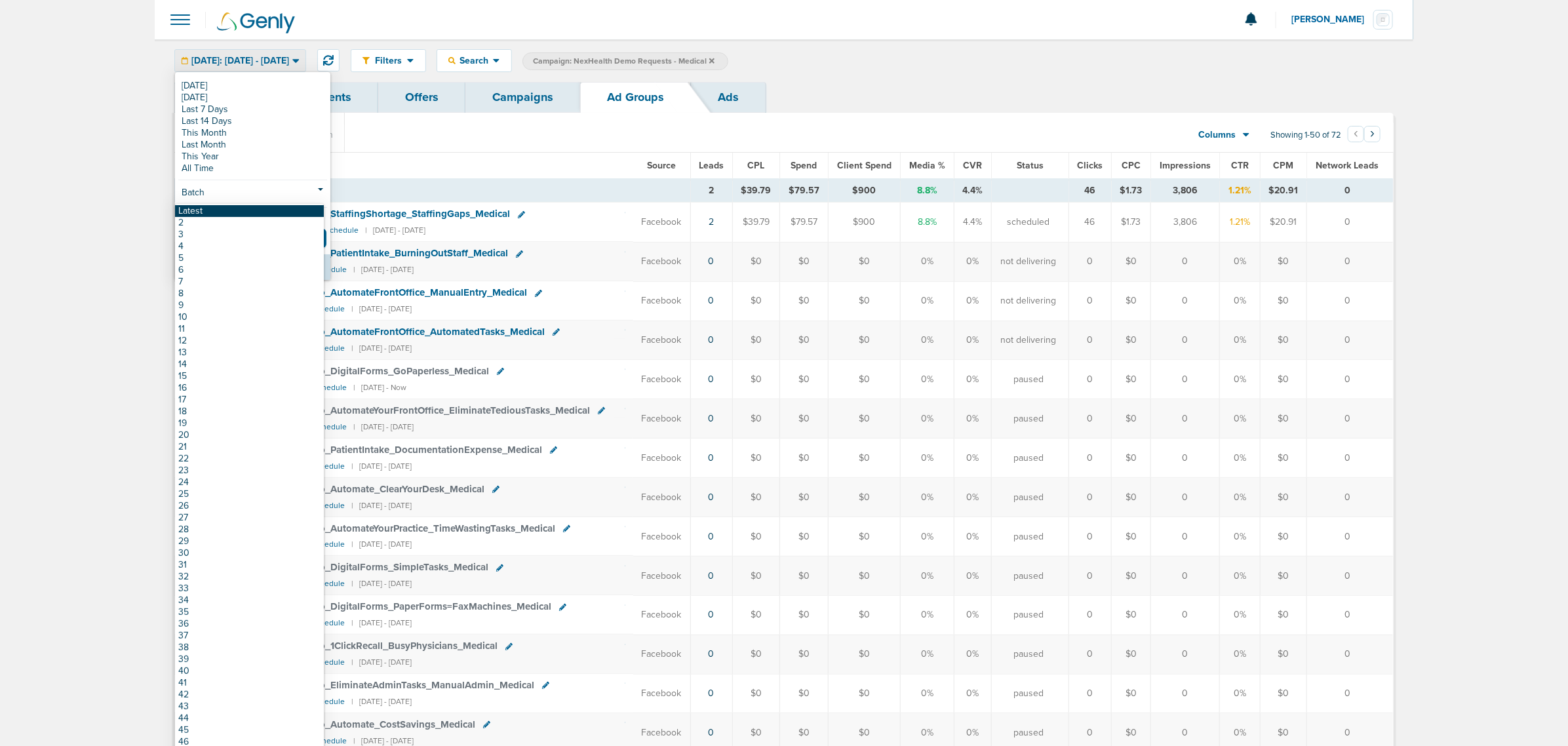
click at [210, 210] on link "Latest" at bounding box center [250, 211] width 149 height 12
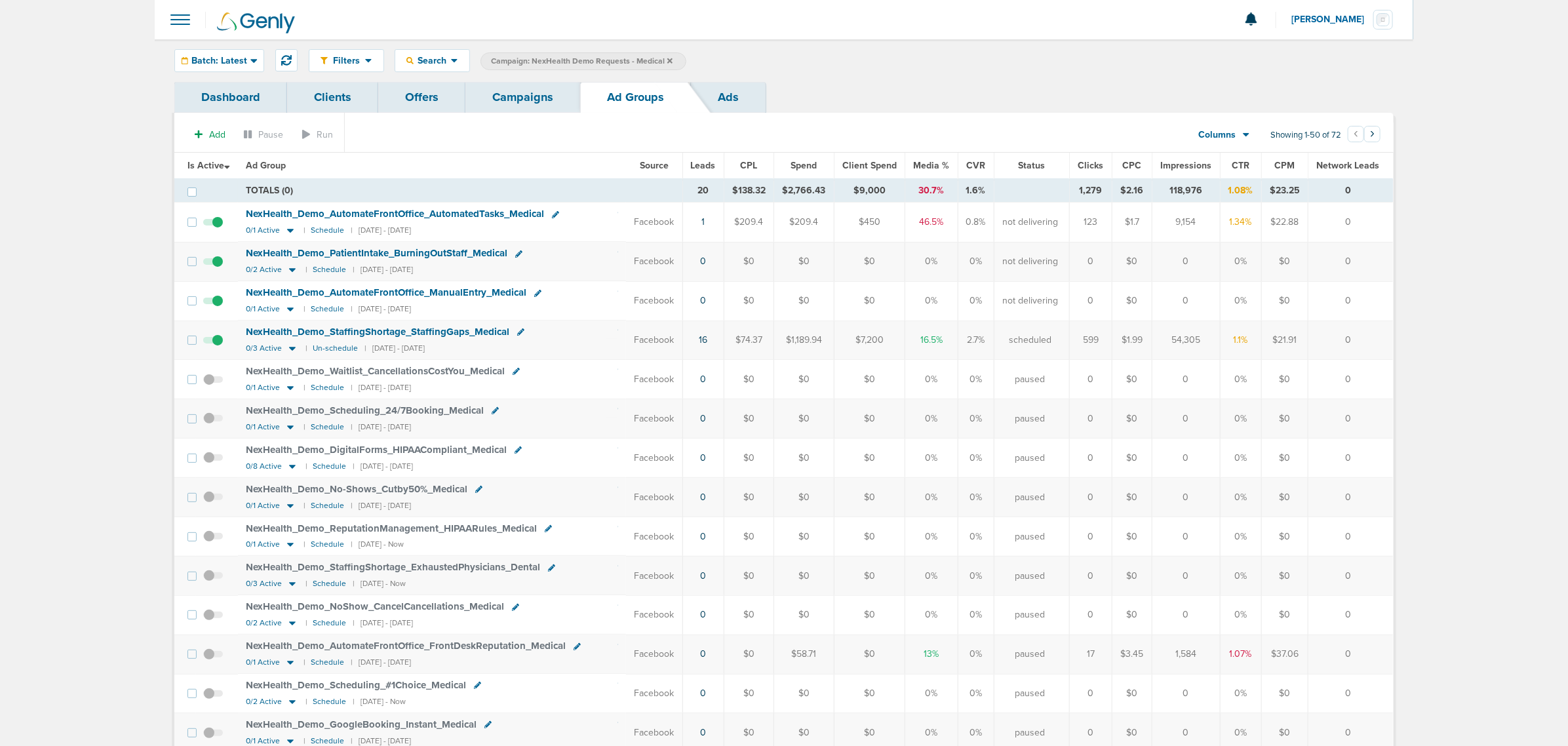
drag, startPoint x: 700, startPoint y: 184, endPoint x: 717, endPoint y: 185, distance: 17.0
click at [717, 185] on td "20" at bounding box center [702, 191] width 41 height 24
click at [539, 95] on link "Campaigns" at bounding box center [522, 97] width 115 height 31
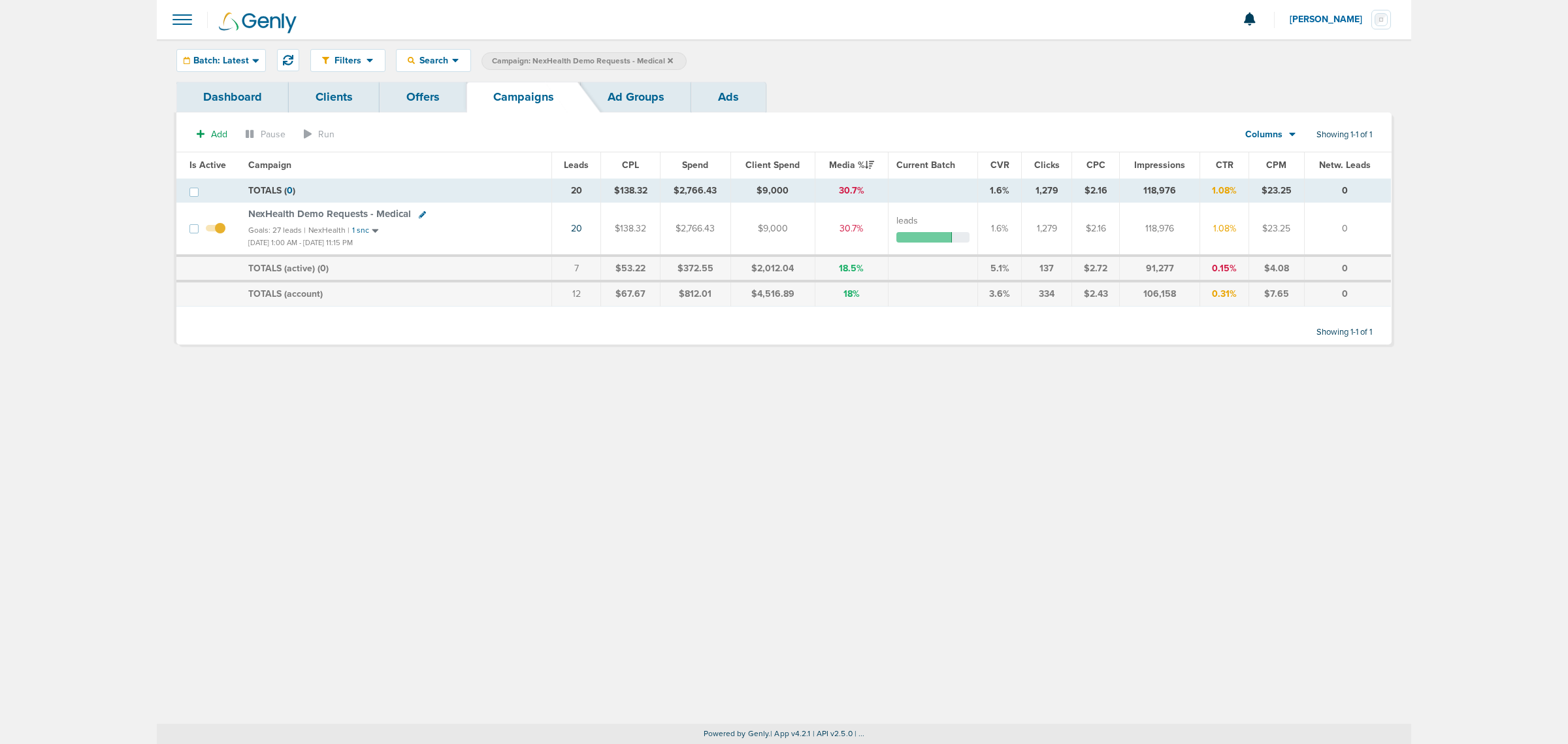
click at [668, 59] on icon at bounding box center [671, 60] width 5 height 5
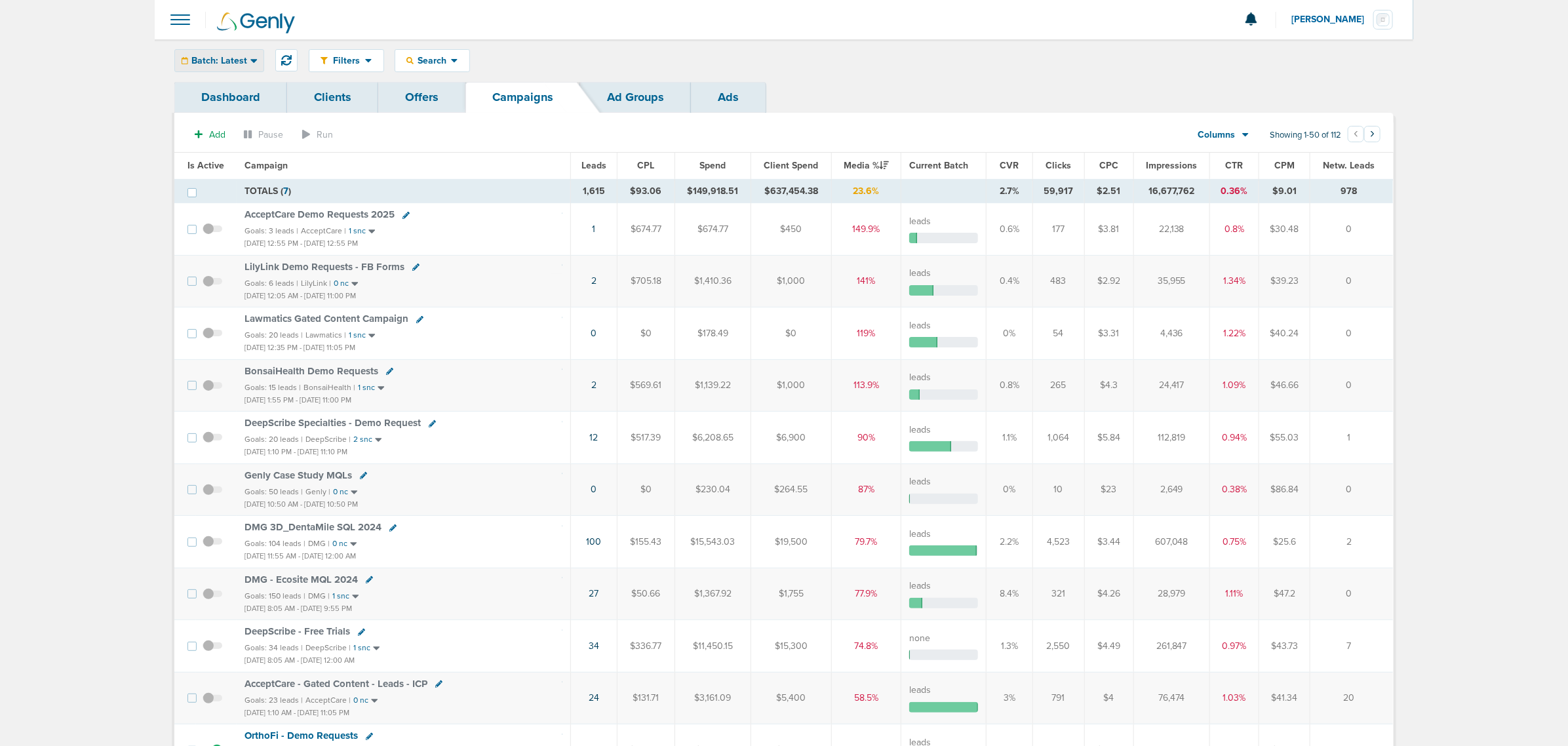
click at [221, 59] on span "Batch: Latest" at bounding box center [219, 61] width 56 height 9
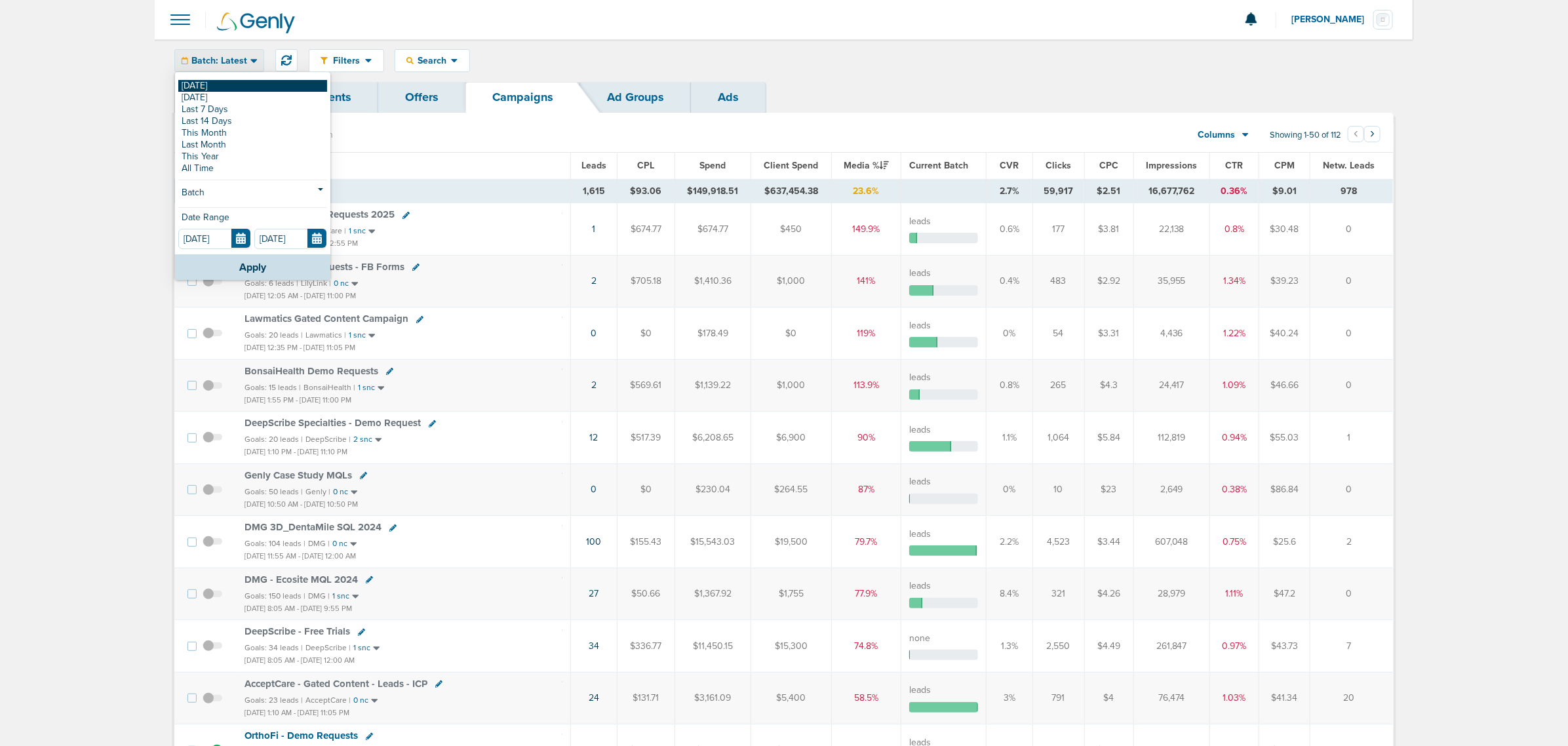
click at [217, 80] on link "[DATE]" at bounding box center [252, 85] width 149 height 12
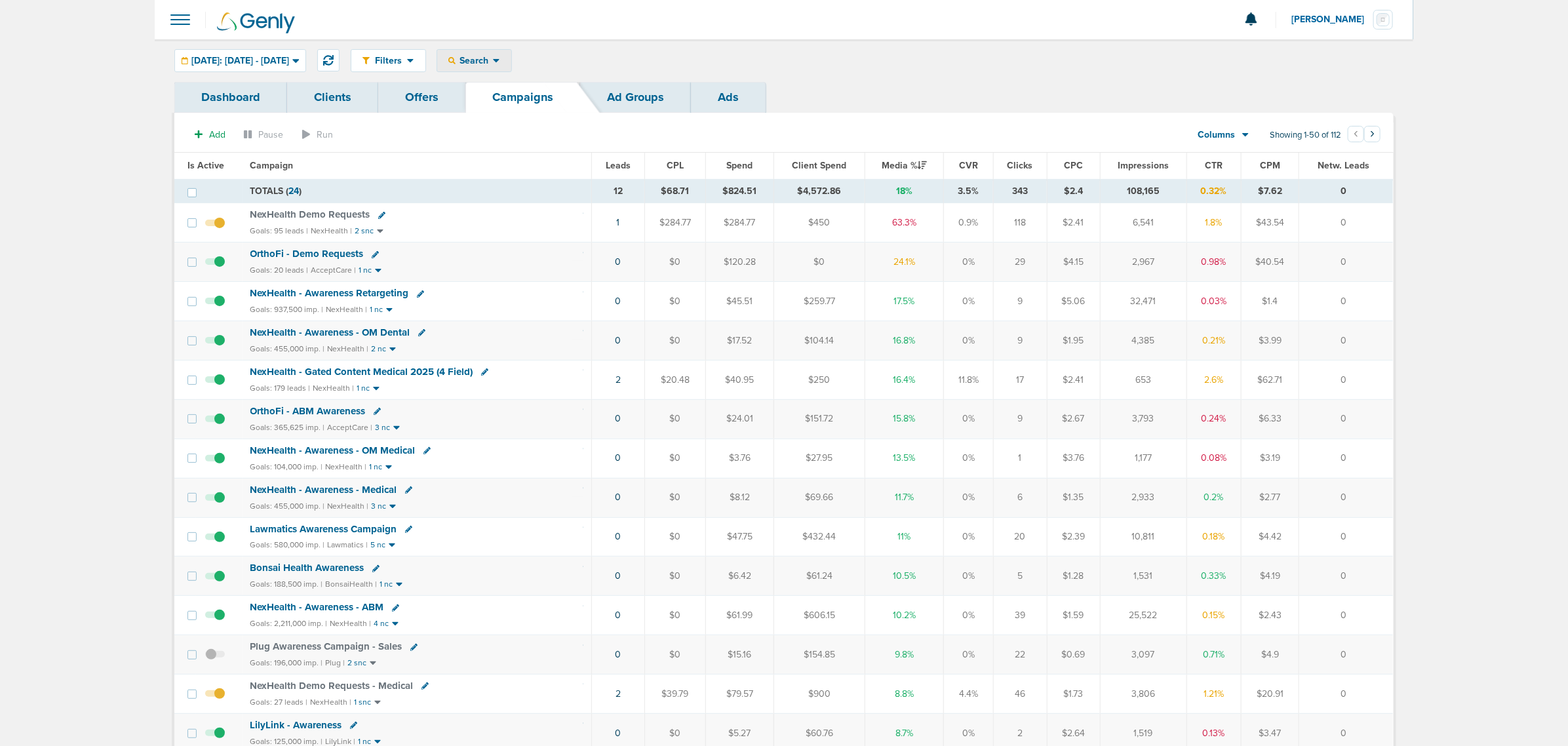
click at [511, 52] on div "Search" at bounding box center [474, 61] width 74 height 22
click at [509, 118] on link "Campaign" at bounding box center [505, 119] width 136 height 17
select select "cmpName"
type input "dental"
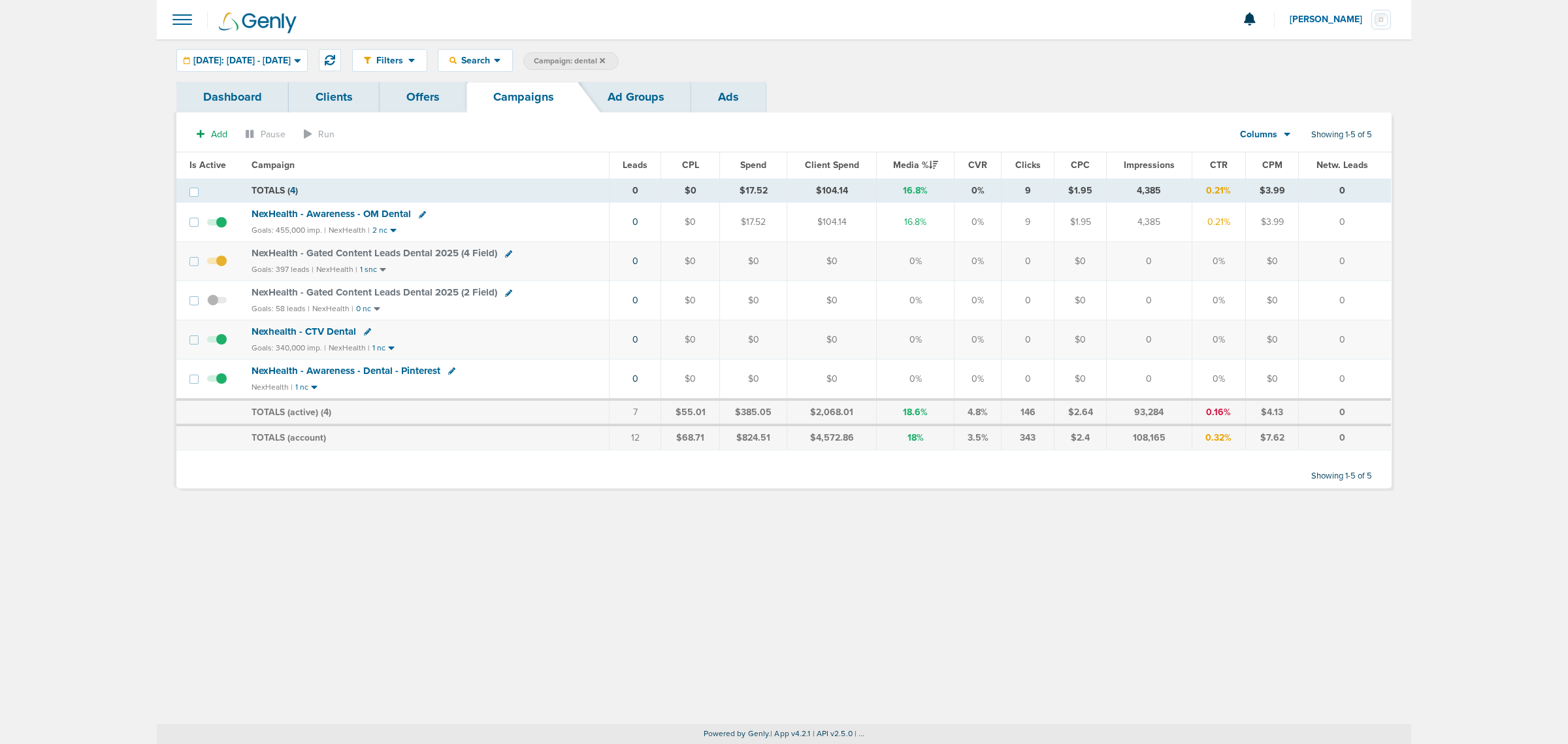
click at [505, 255] on icon at bounding box center [509, 254] width 7 height 7
select select
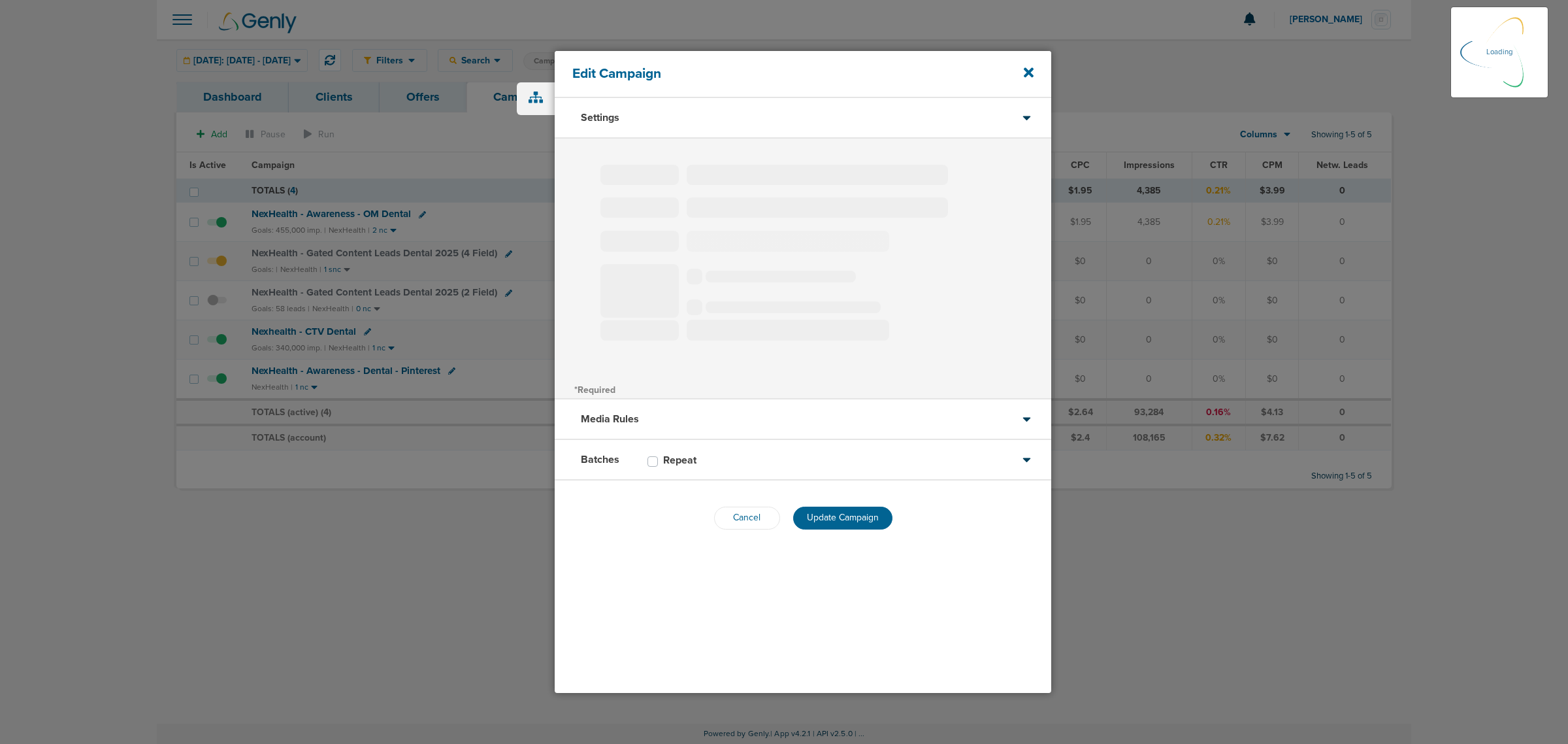
type input "NexHealth - Gated Content Leads Dental 2025 (4 Field)"
select select "Leads"
radio input "true"
select select "readWrite"
select select "1"
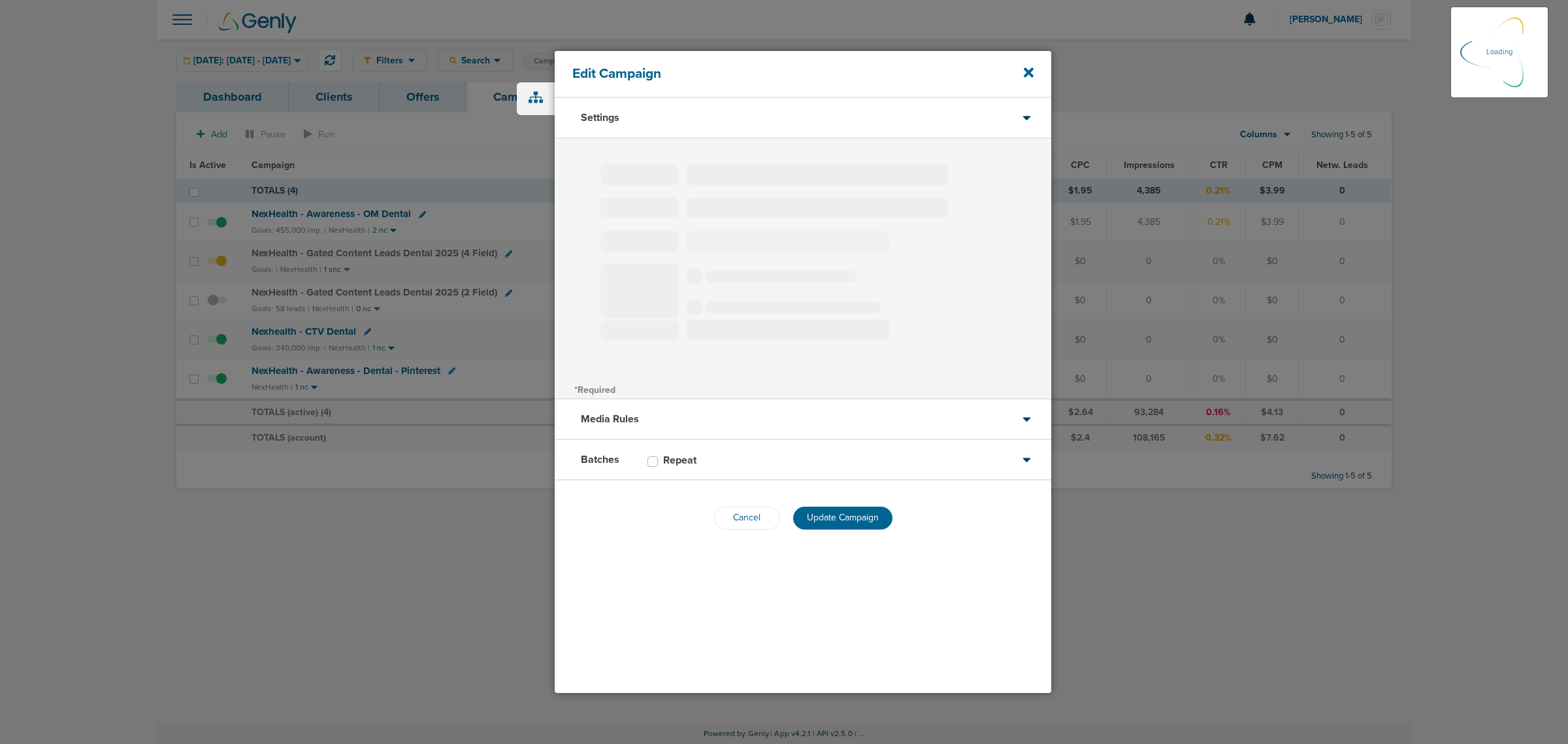
select select "1"
select select "2"
select select "3"
select select "4"
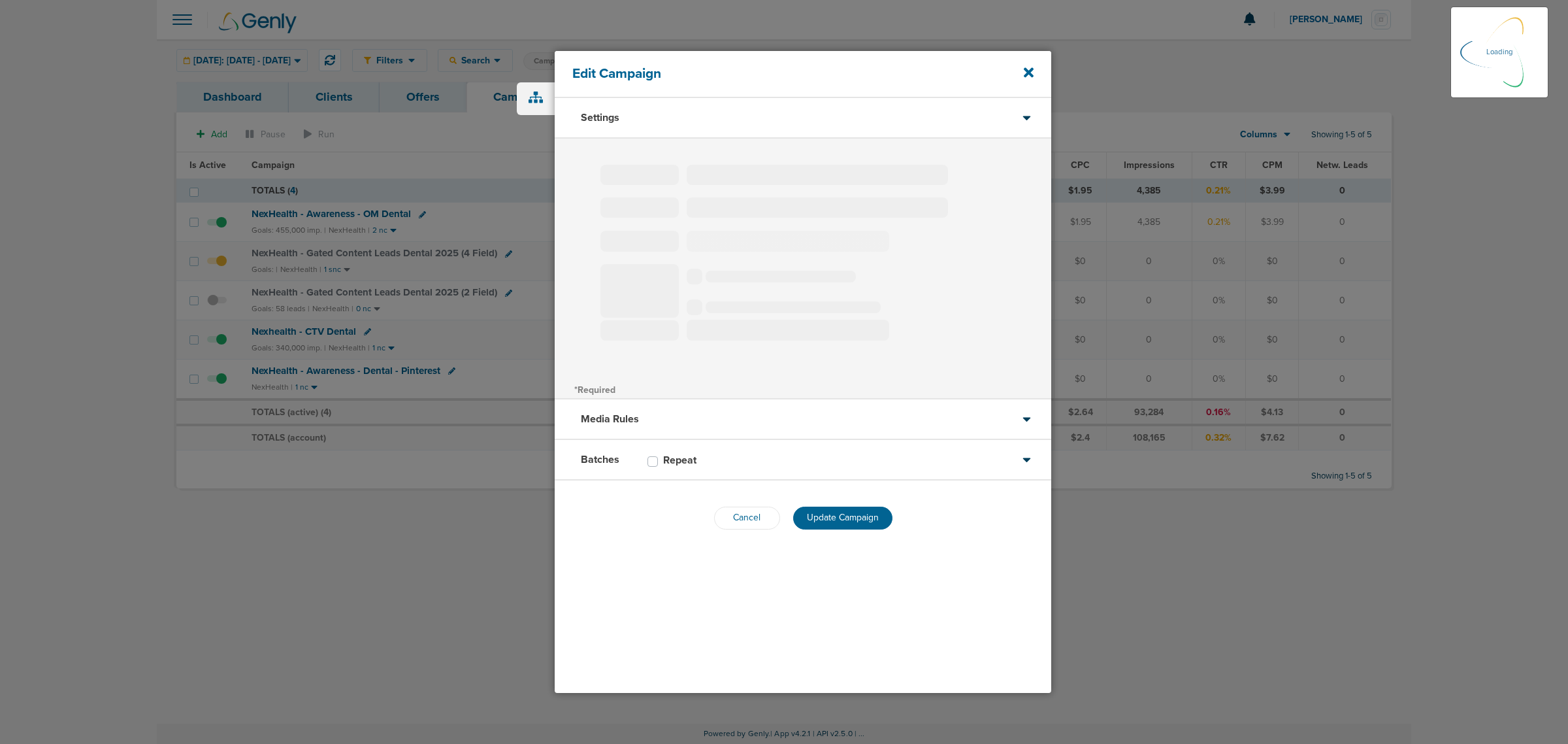
select select "6"
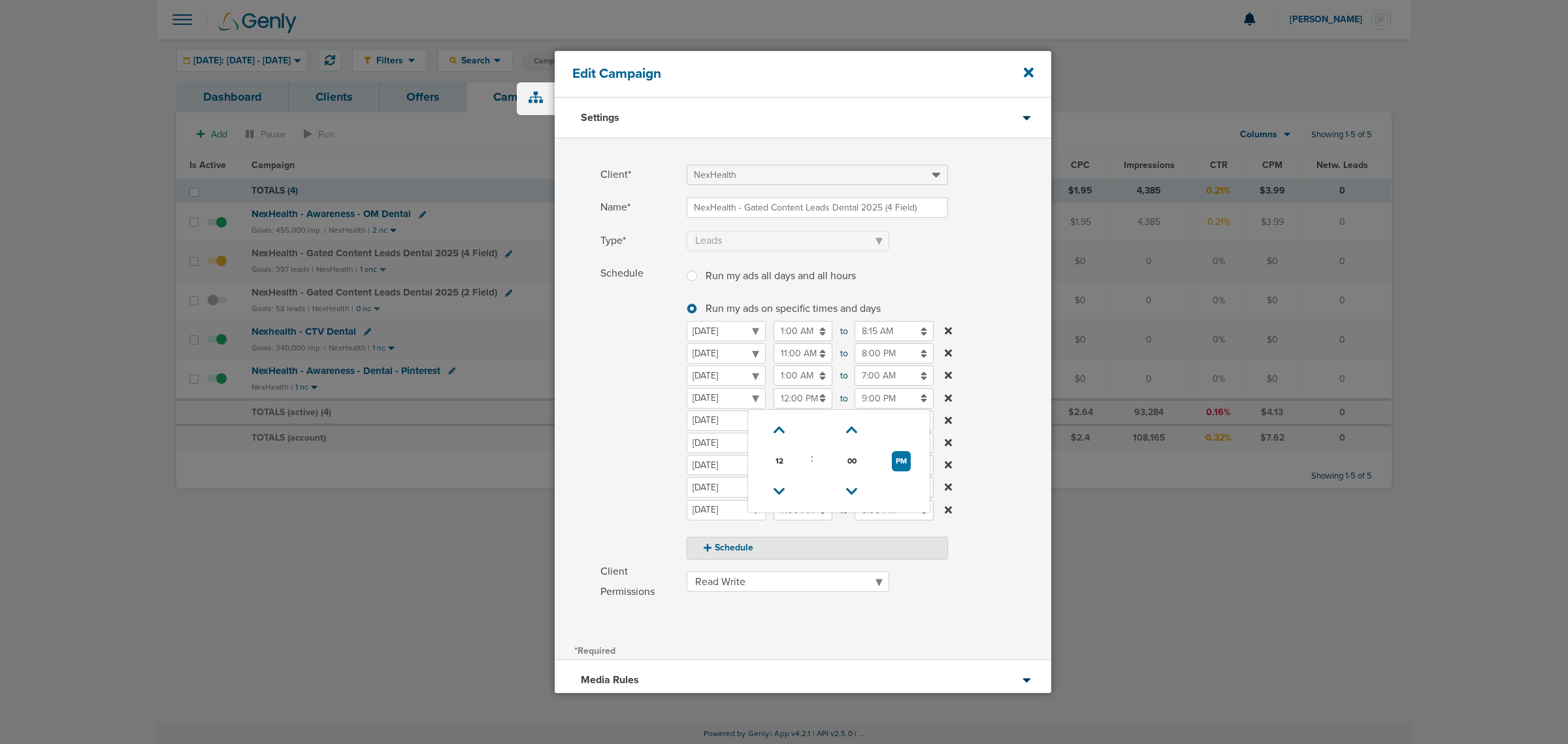
click at [800, 402] on input "12:00 PM" at bounding box center [803, 398] width 59 height 20
click at [774, 488] on icon at bounding box center [779, 491] width 12 height 8
type input "9:00 AM"
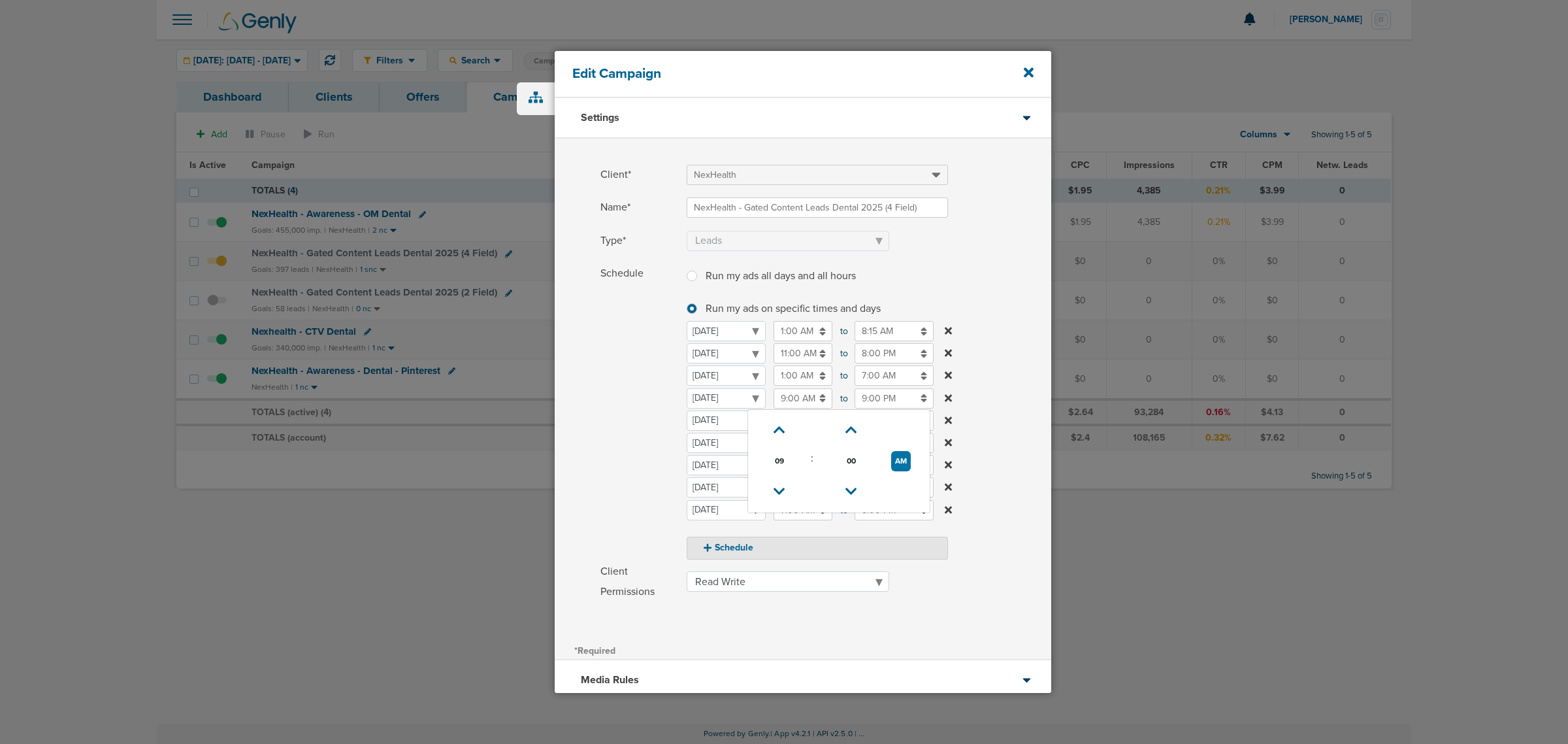
click at [1002, 283] on label "Schedule Run my ads all days and all hours Run my ads all days and all hours Ru…" at bounding box center [825, 411] width 451 height 296
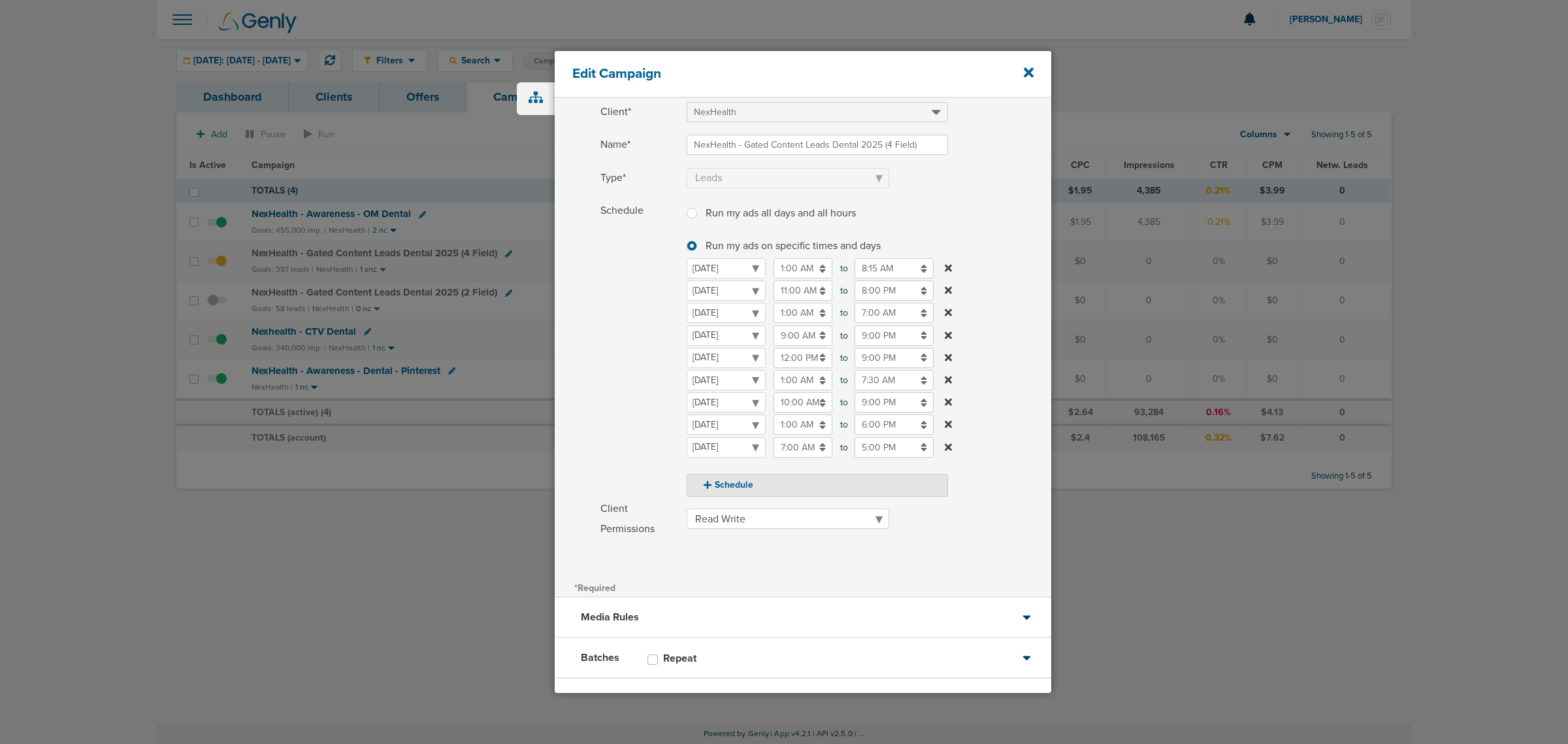
scroll to position [123, 0]
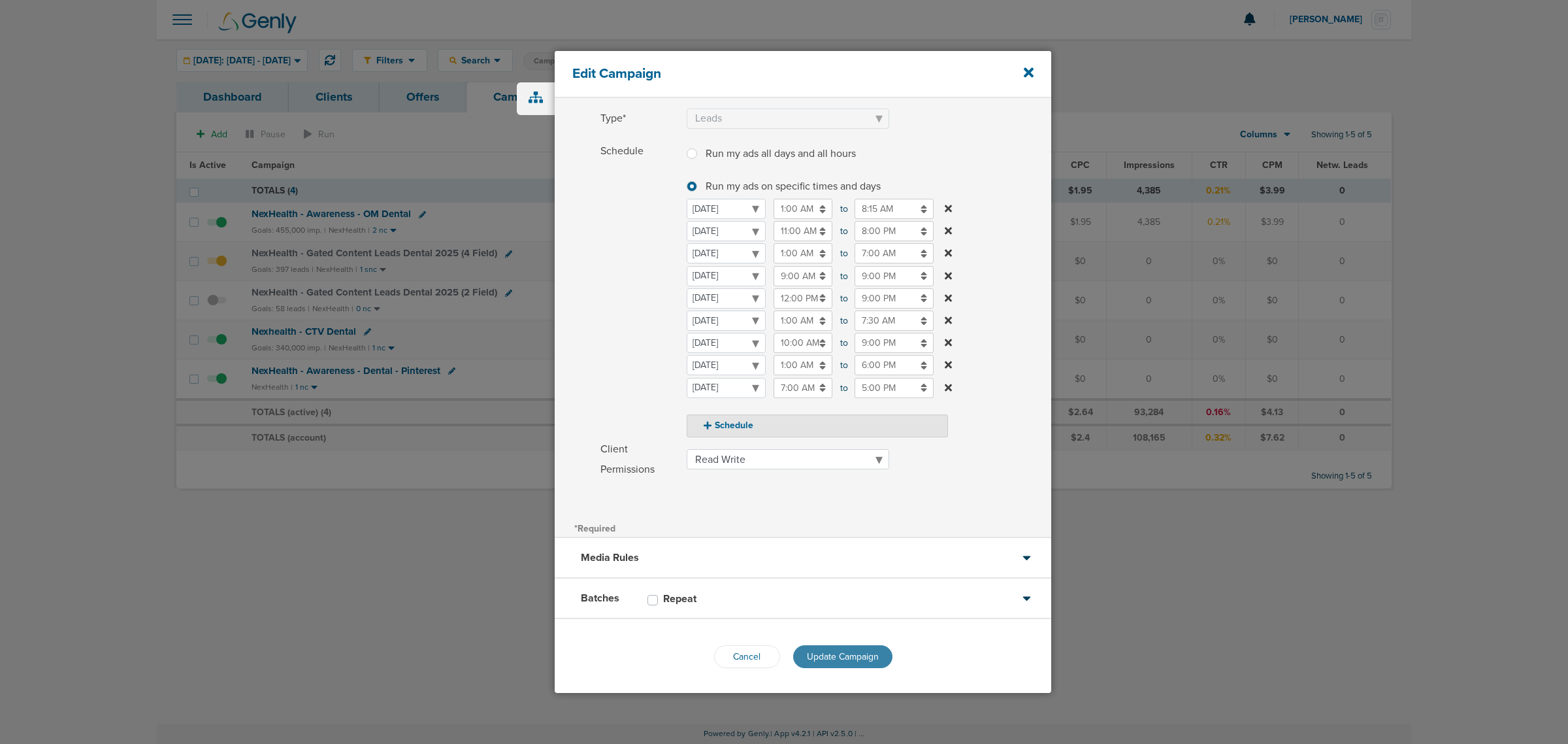
click at [855, 651] on span "Update Campaign" at bounding box center [843, 656] width 72 height 11
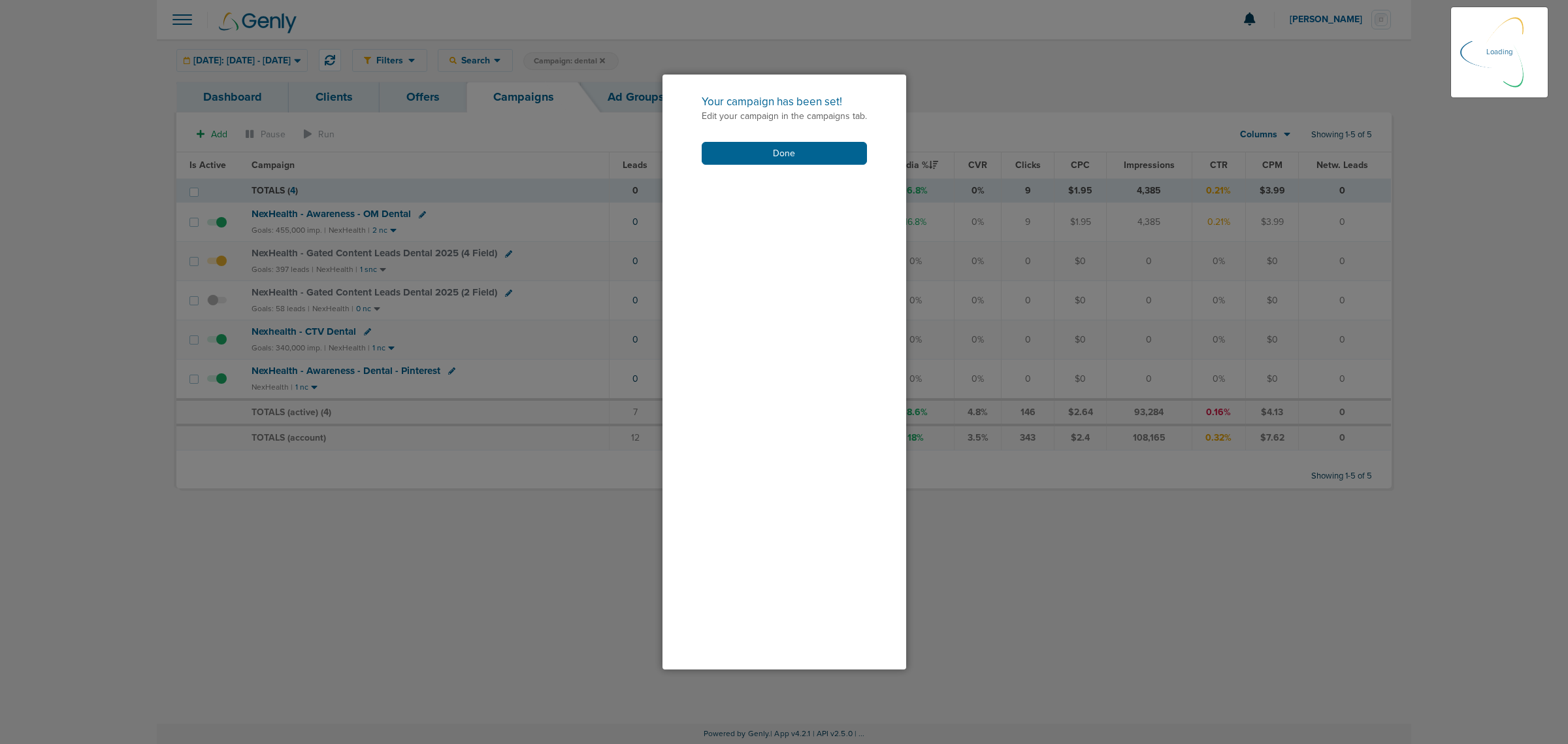
scroll to position [81, 0]
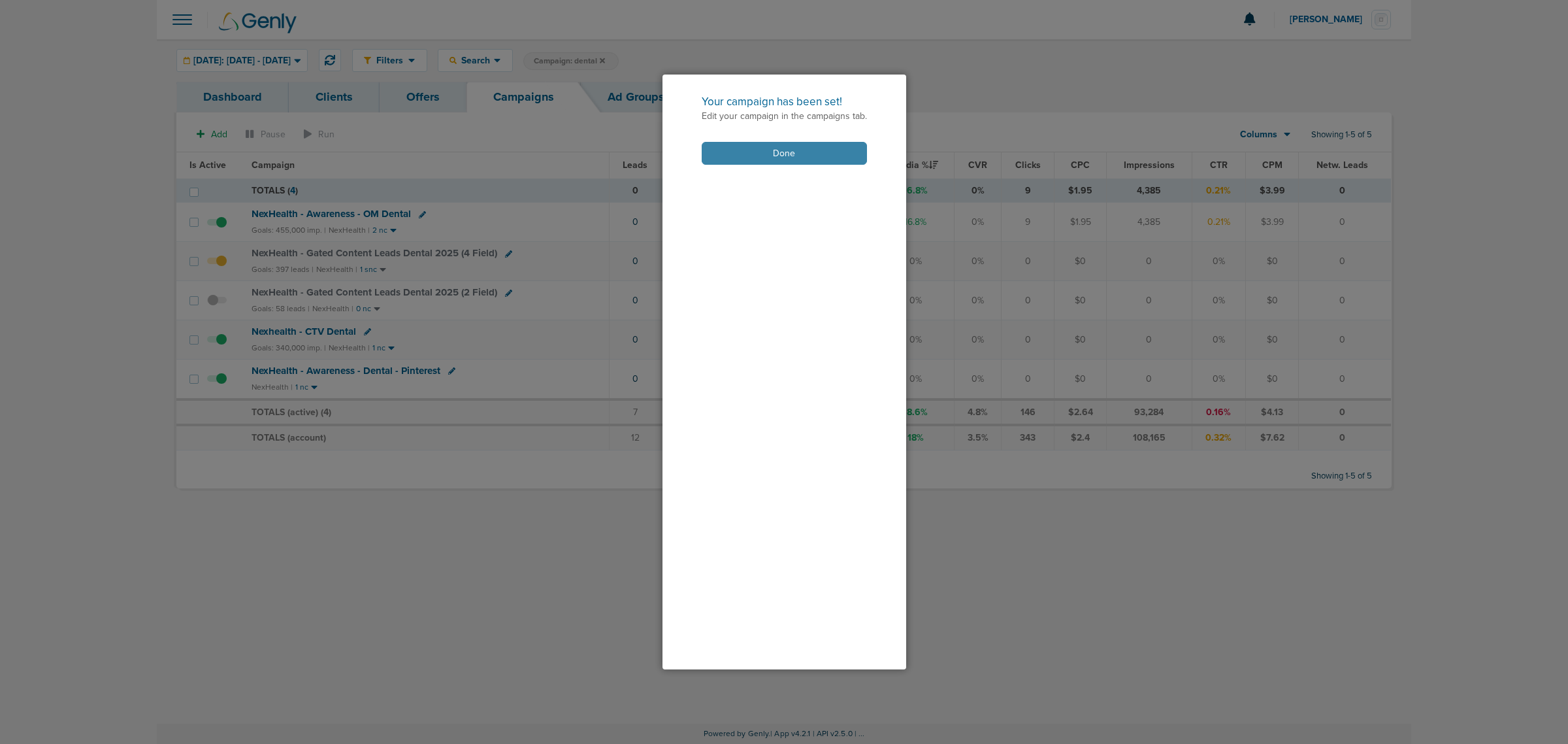
click at [774, 157] on button "Done" at bounding box center [784, 153] width 166 height 23
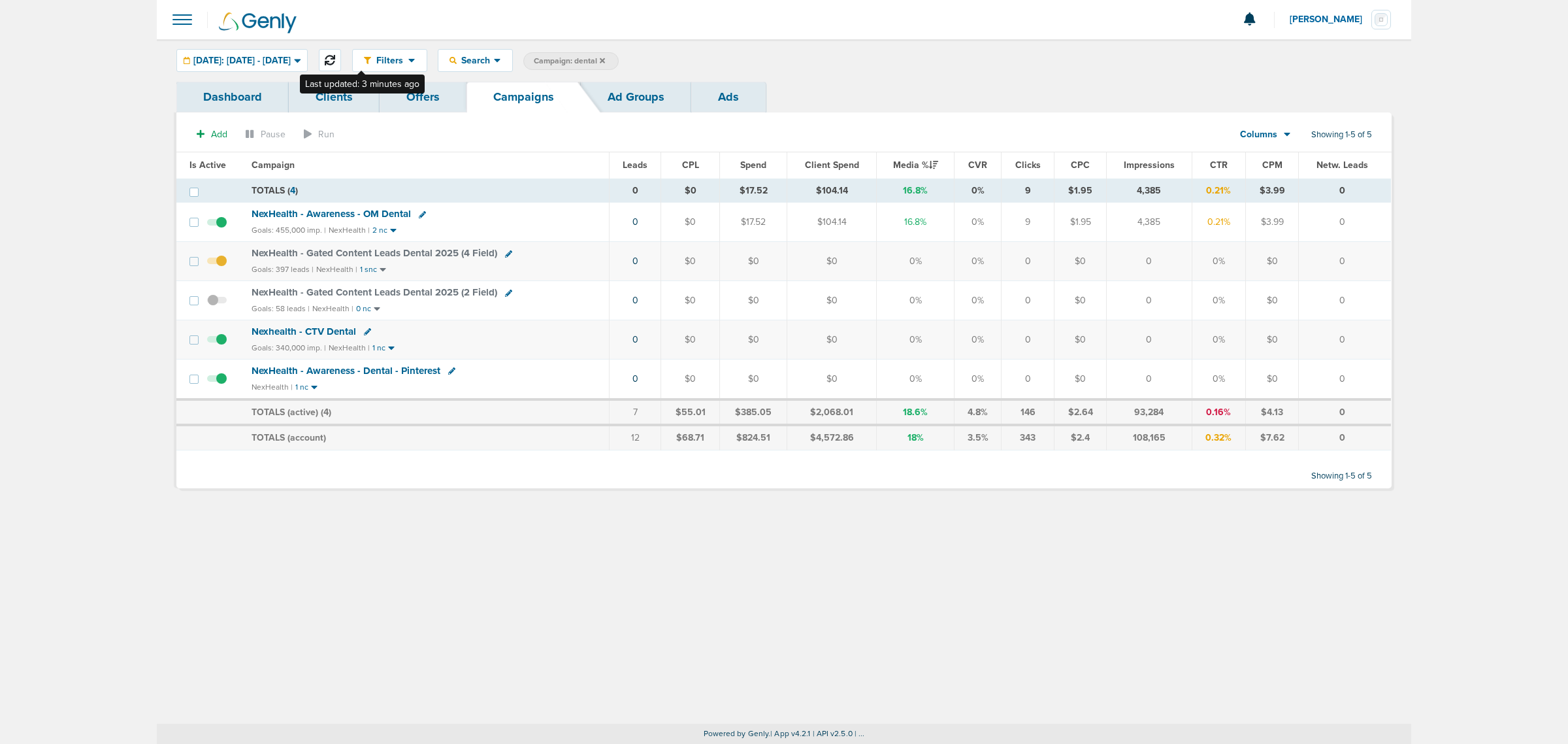
click at [341, 67] on button at bounding box center [329, 60] width 22 height 22
click at [505, 251] on icon at bounding box center [509, 254] width 7 height 7
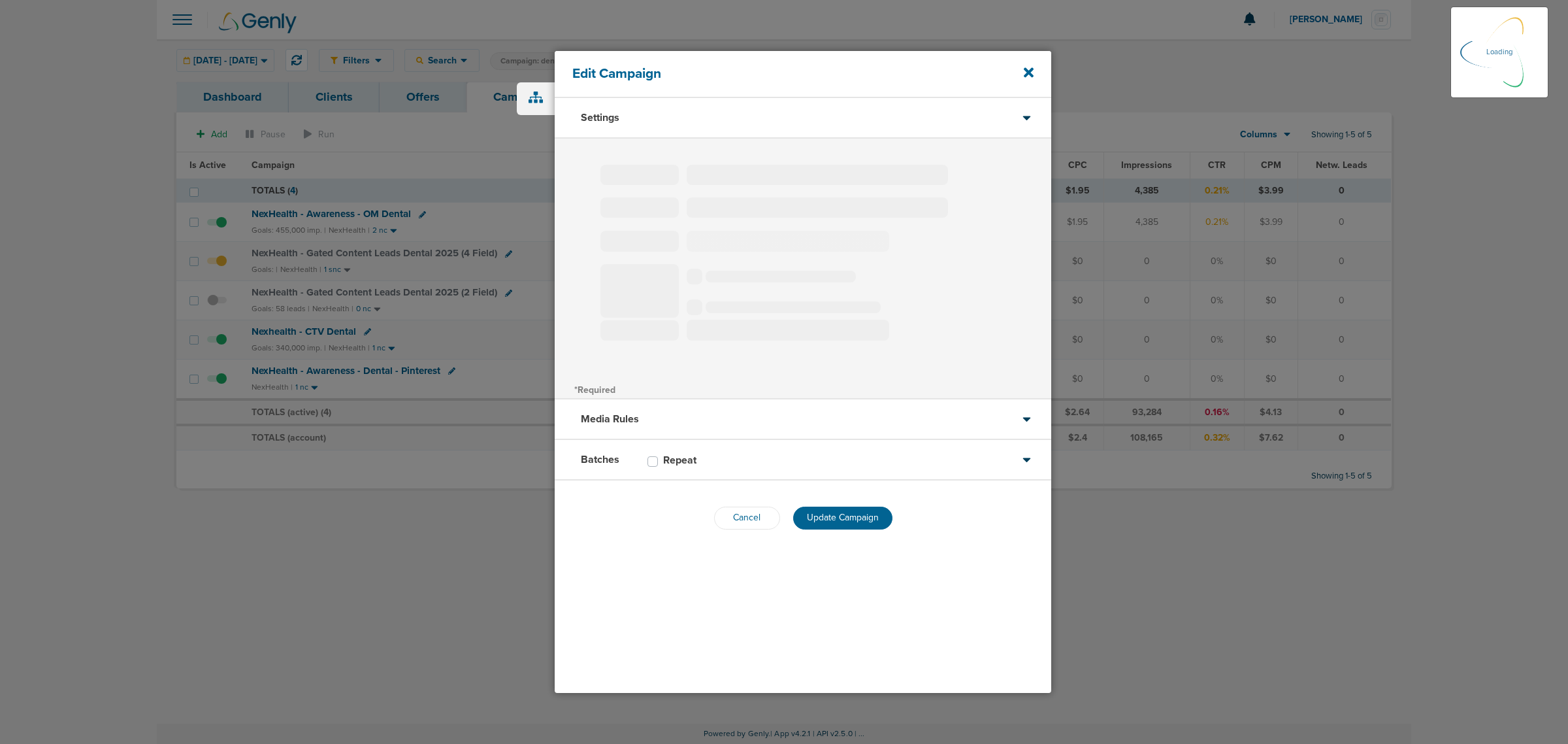
type input "NexHealth - Gated Content Leads Dental 2025 (4 Field)"
select select "Leads"
radio input "true"
select select "readWrite"
select select "1"
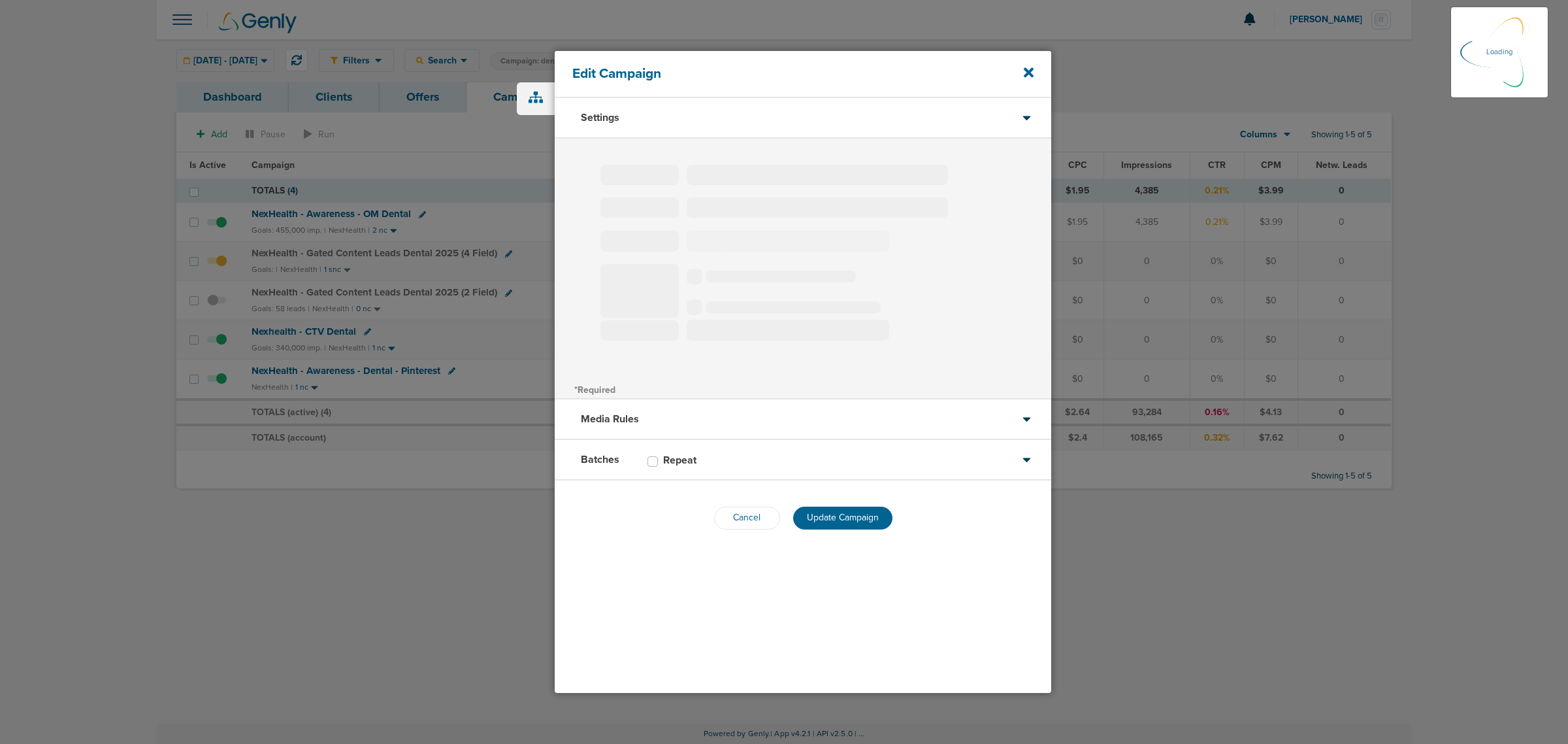
select select "1"
select select "2"
select select "3"
select select "4"
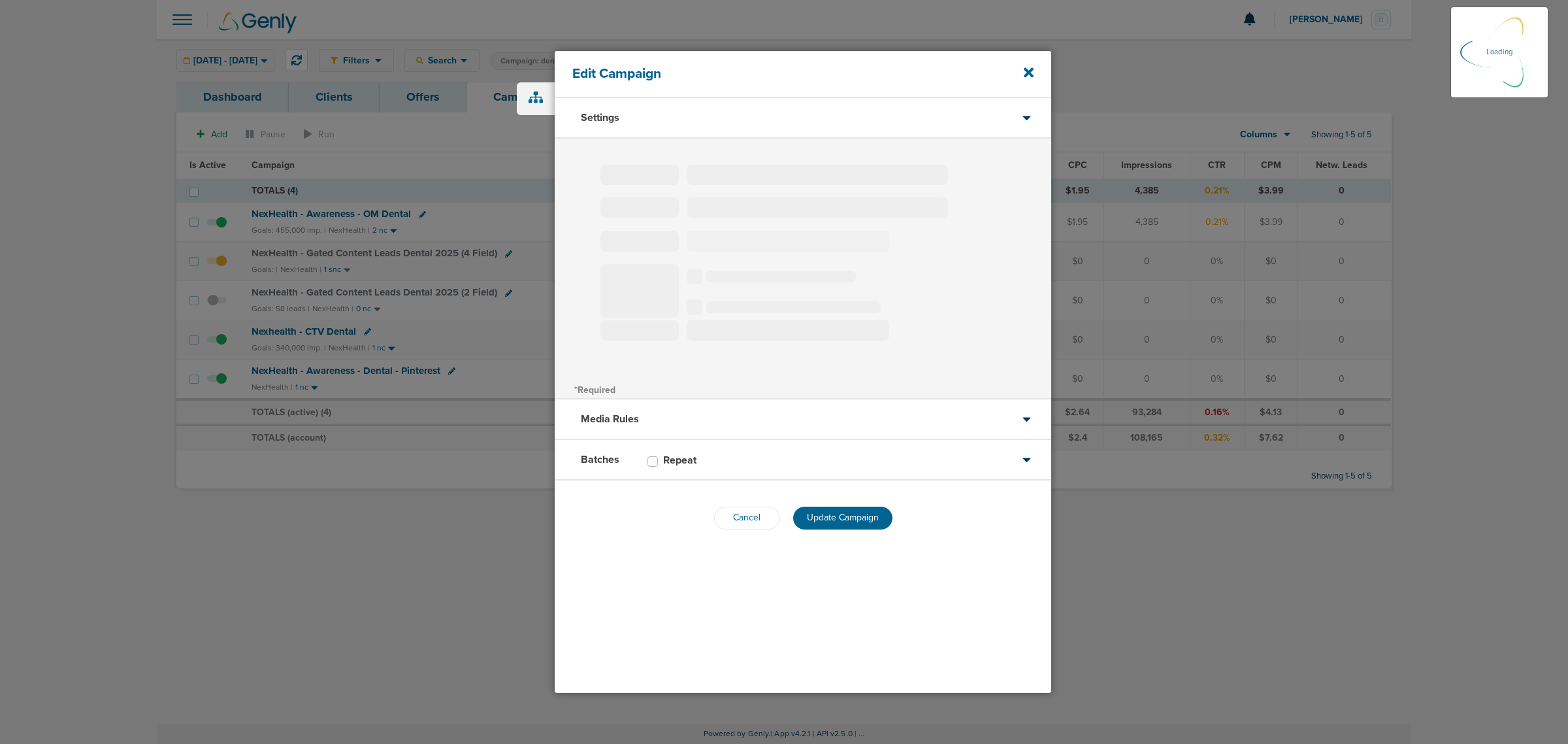
select select "6"
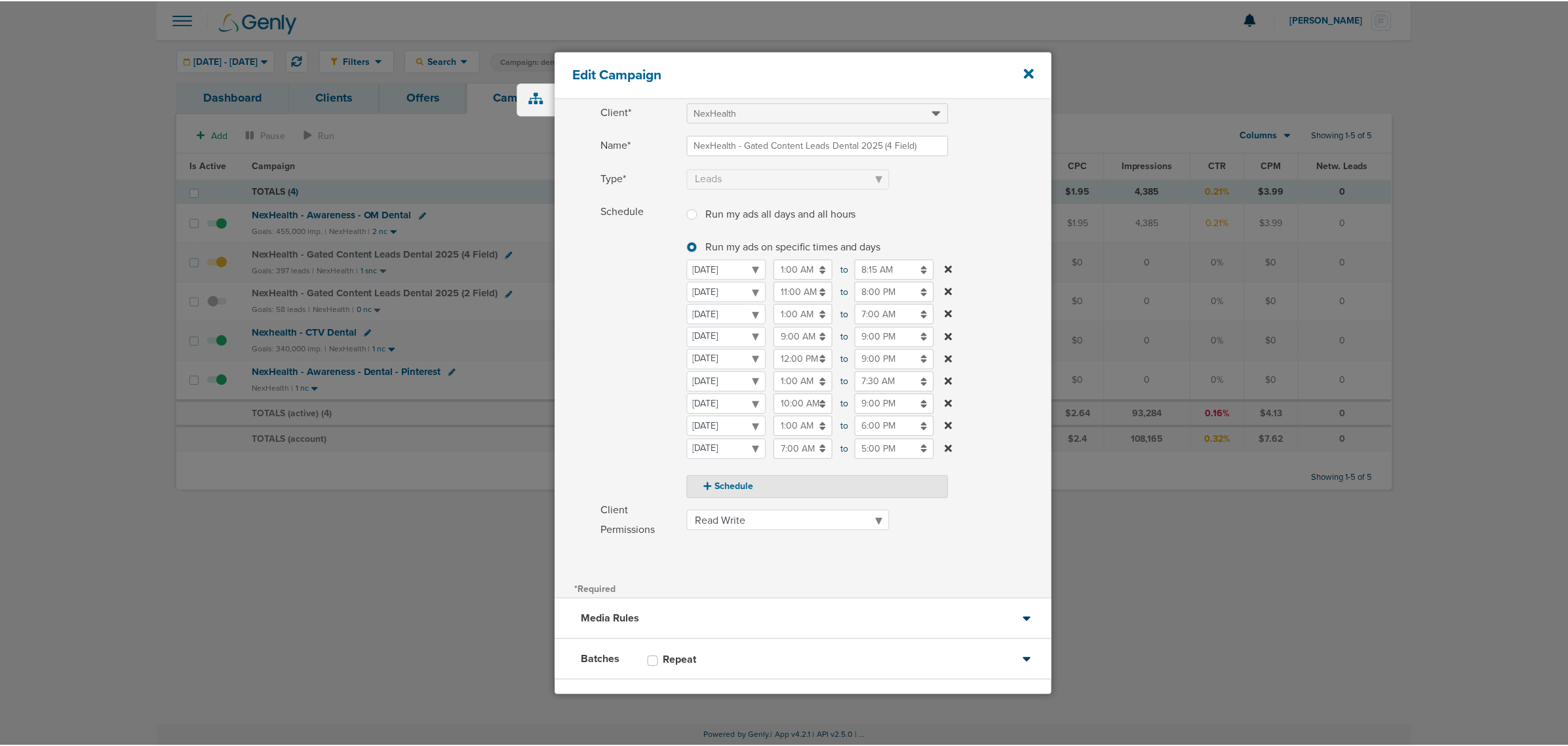
scroll to position [123, 0]
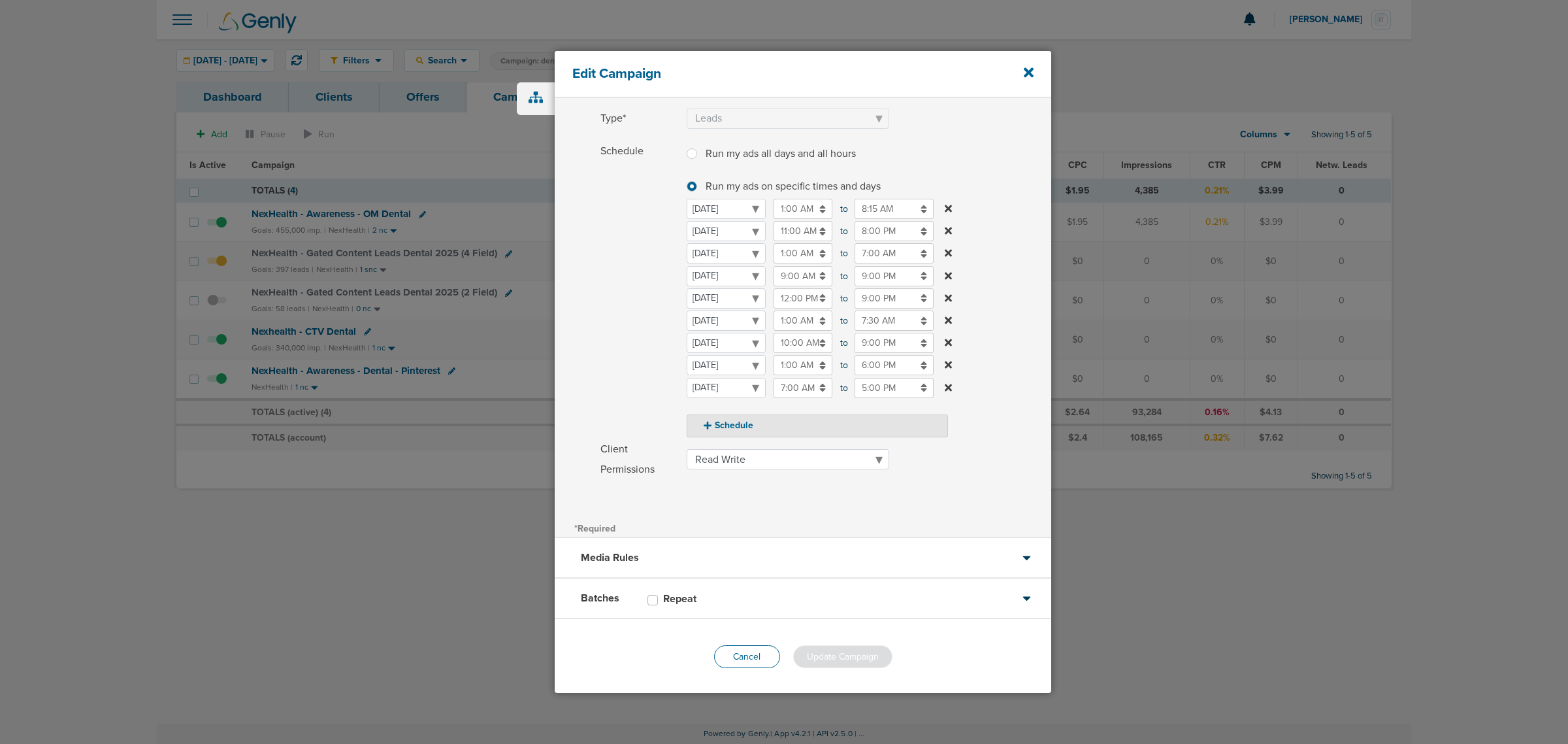
click at [763, 655] on button "Cancel" at bounding box center [747, 656] width 66 height 23
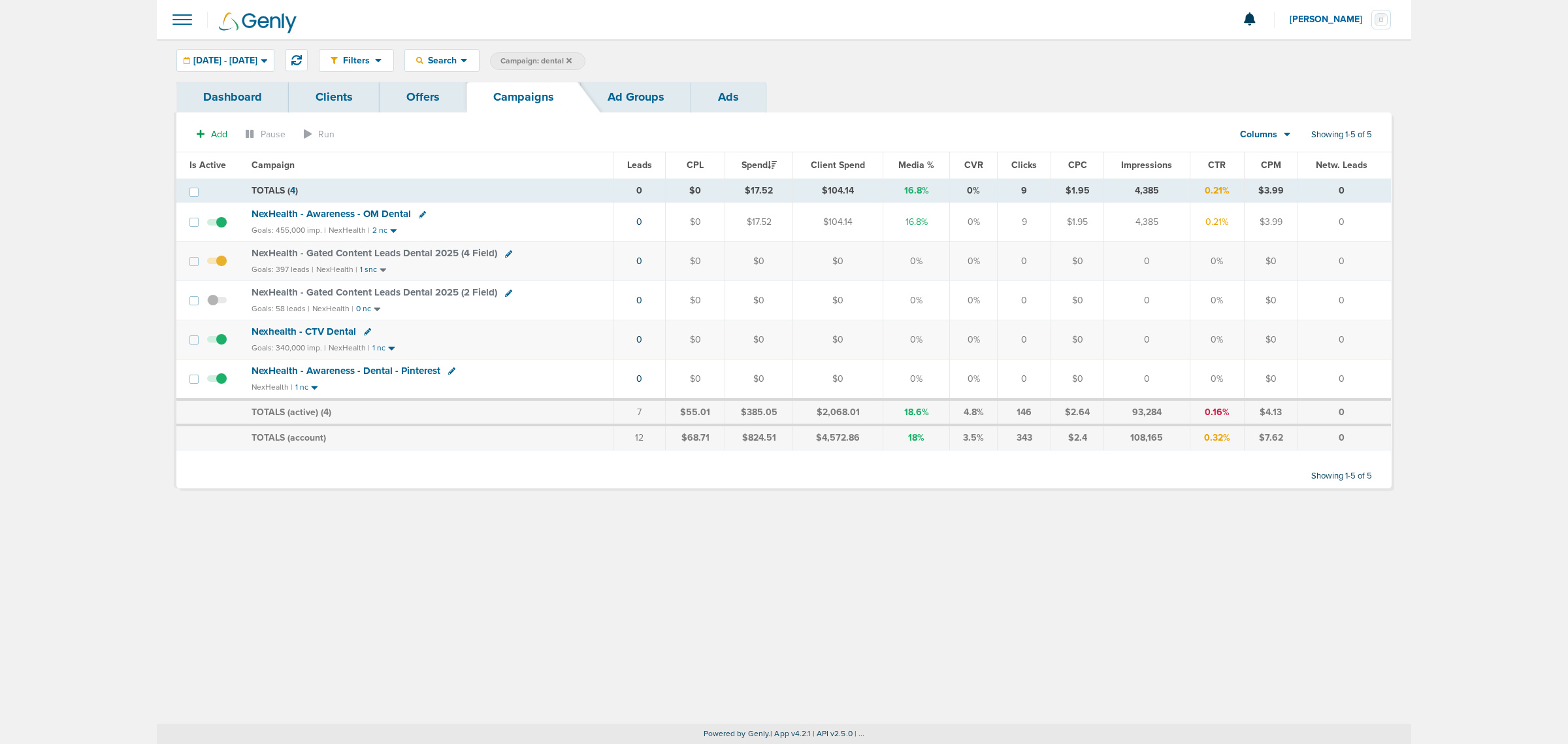
click at [453, 550] on div "Filters Active Only Settings Status Active Inactive Objectives MQL SQL Traffic …" at bounding box center [783, 382] width 1254 height 685
click at [354, 253] on span "NexHealth - Gated Content Leads Dental 2025 (4 Field)" at bounding box center [374, 253] width 246 height 12
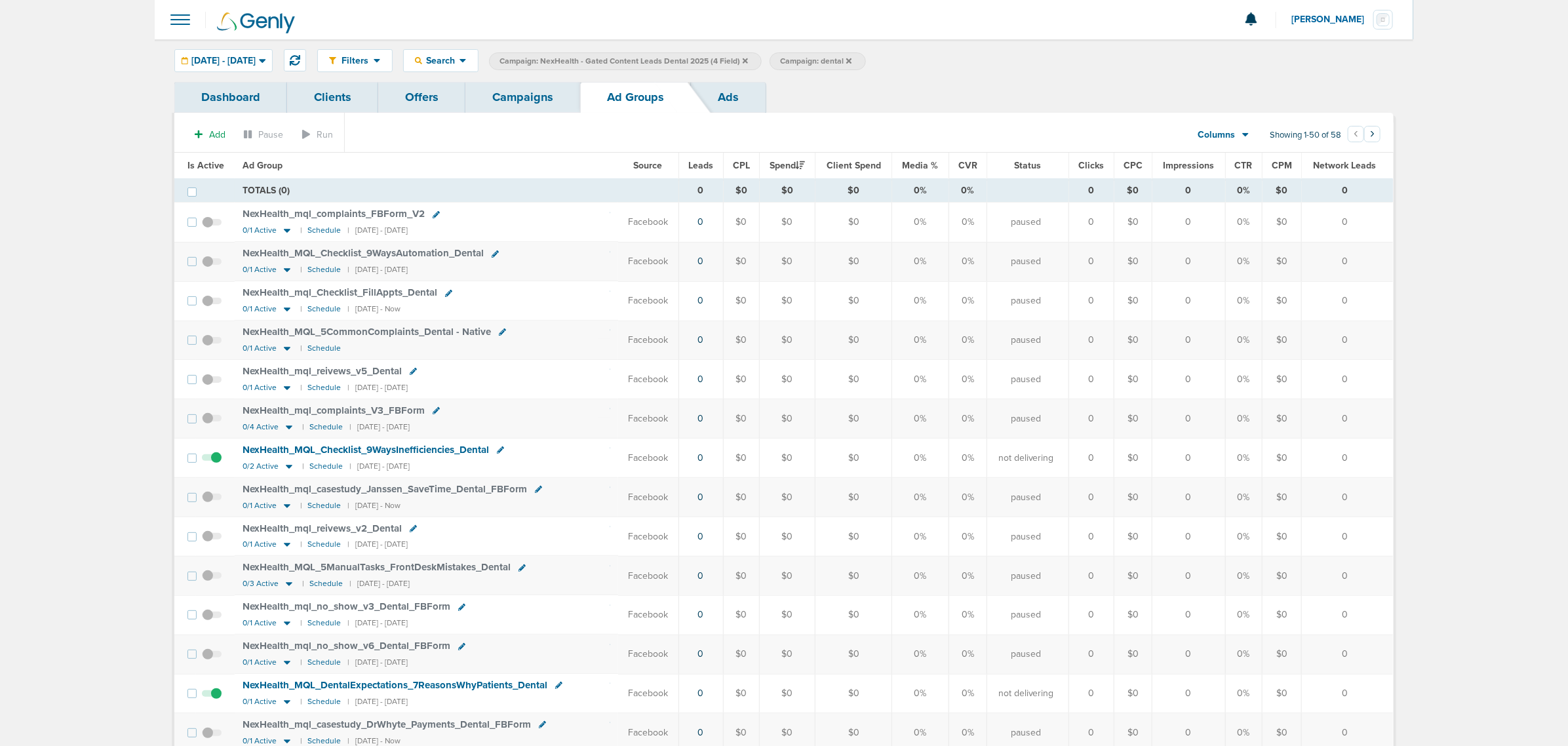
click at [512, 99] on link "Campaigns" at bounding box center [522, 97] width 115 height 31
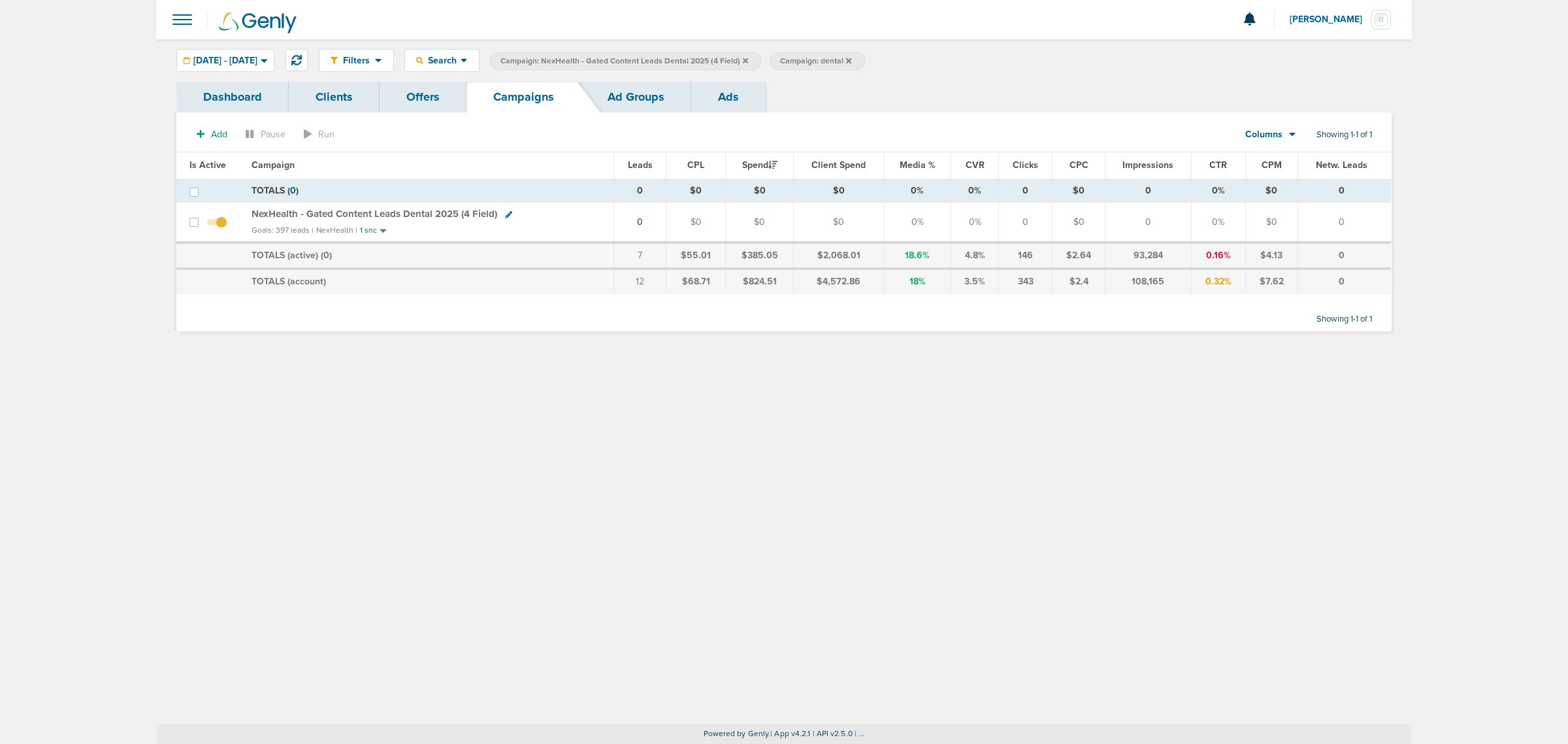
click at [748, 59] on icon at bounding box center [746, 60] width 5 height 5
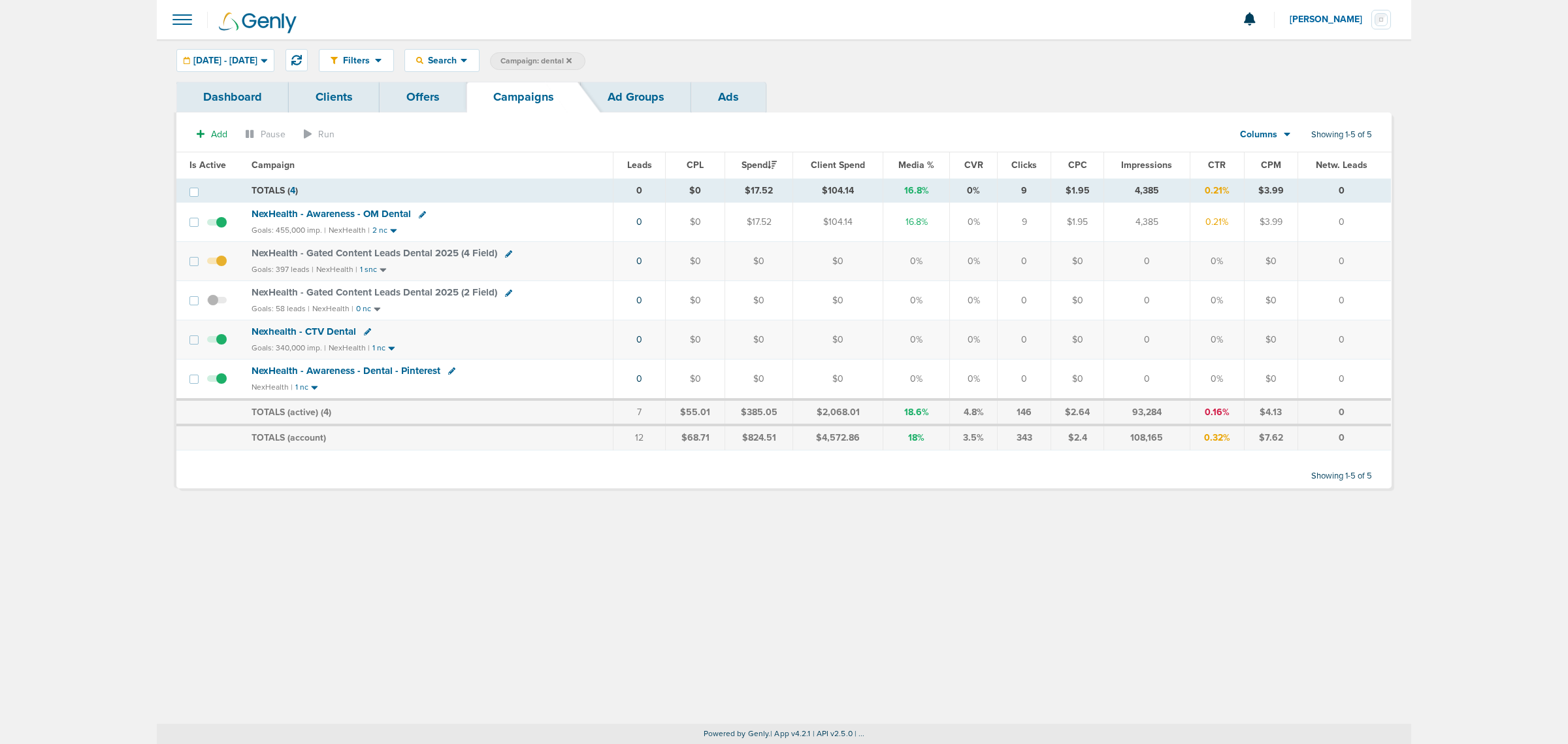
click at [572, 59] on icon at bounding box center [569, 60] width 5 height 8
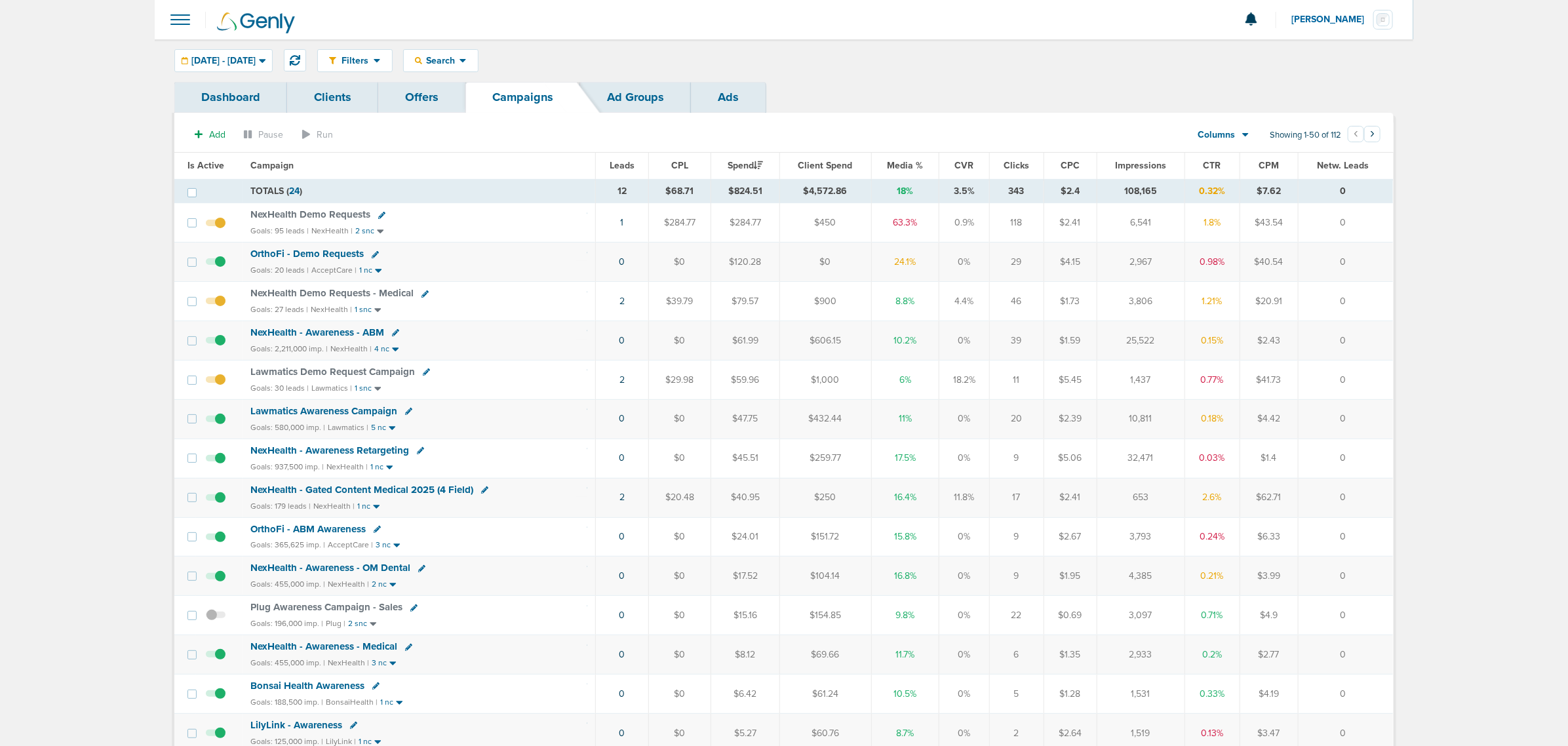
click at [420, 493] on span "NexHealth - Gated Content Medical 2025 (4 Field)" at bounding box center [362, 489] width 223 height 12
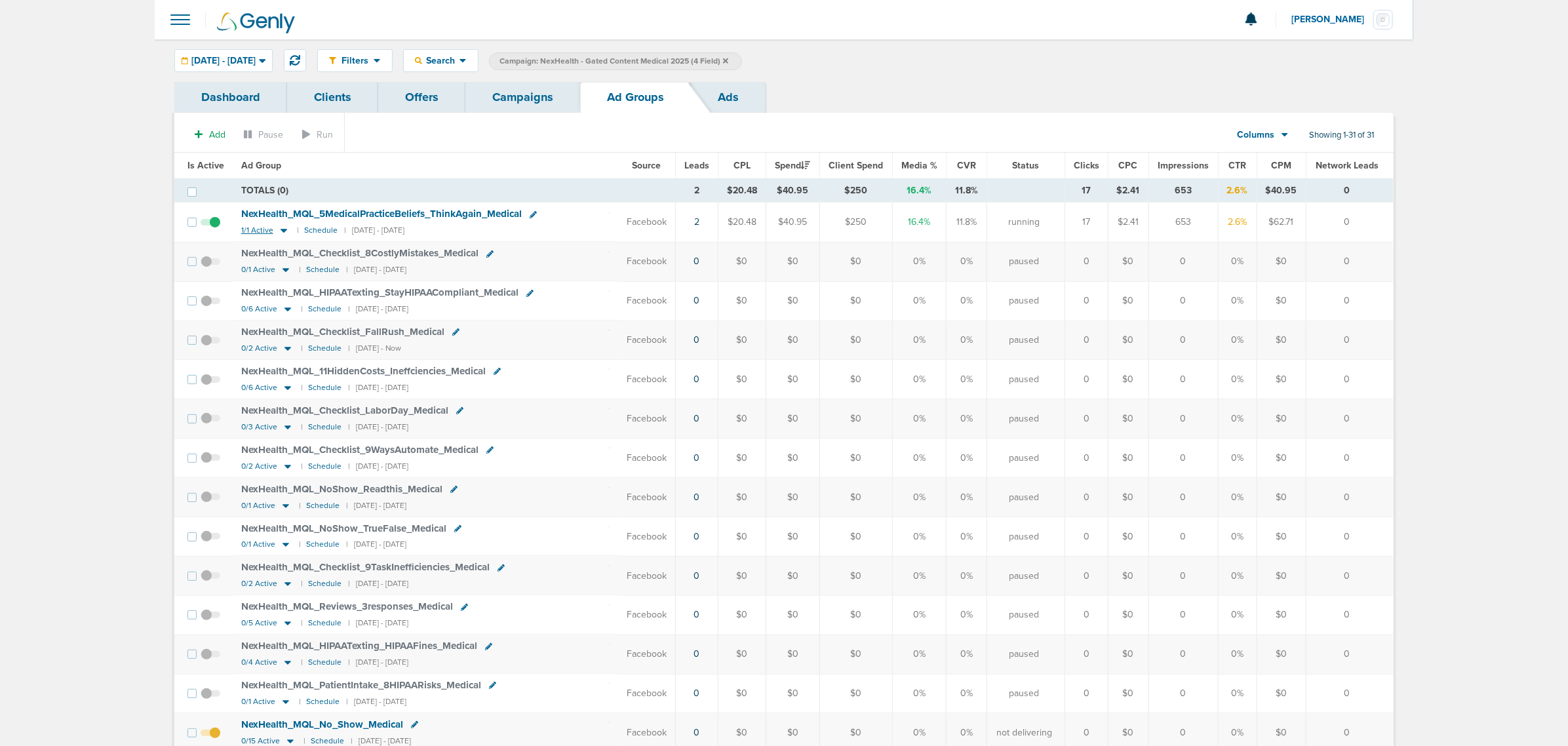
click at [277, 228] on icon at bounding box center [284, 230] width 13 height 11
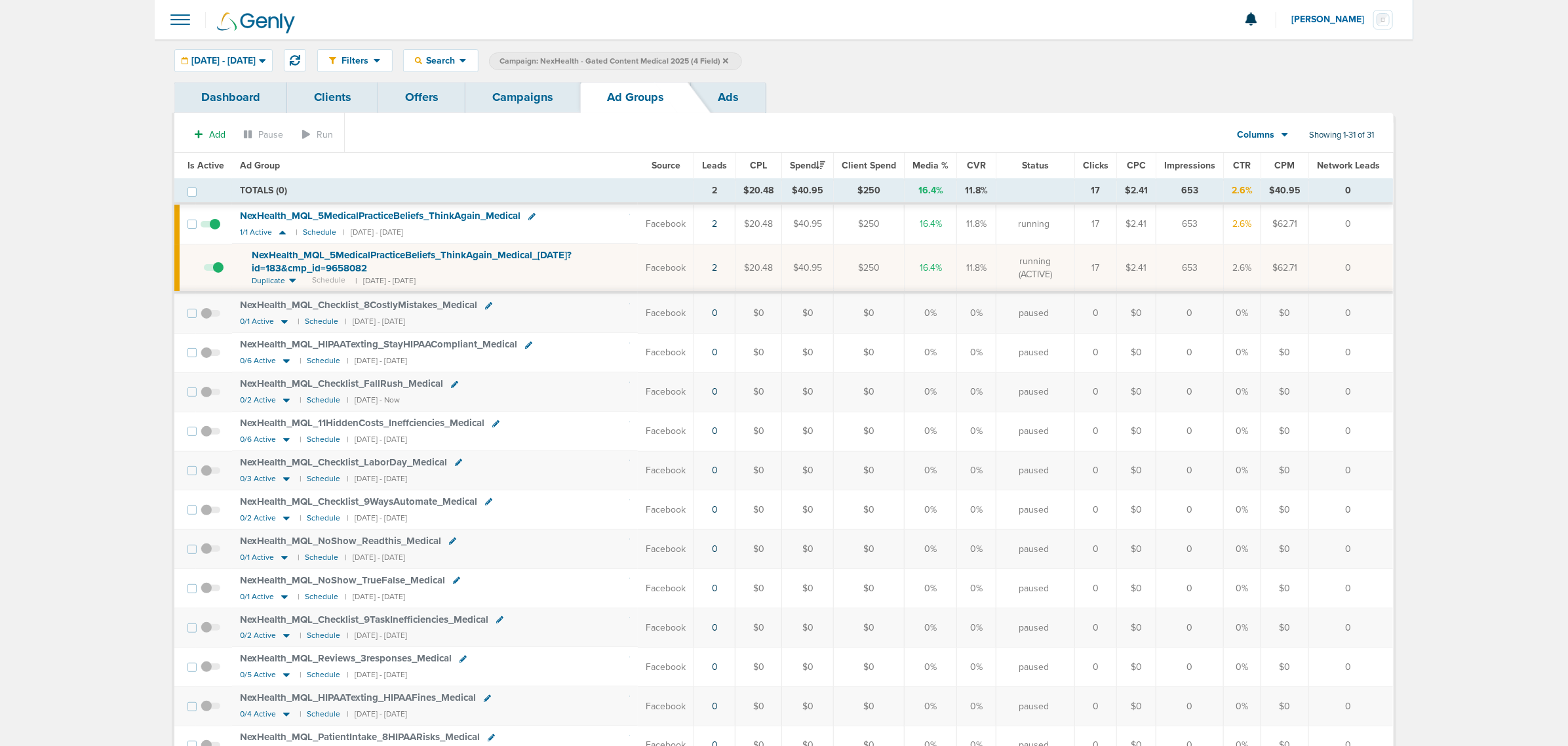
click at [342, 256] on span "NexHealth_ MQL_ 5MedicalPracticeBeliefs_ ThinkAgain_ Medical_ 09.15.25?id=183&c…" at bounding box center [411, 261] width 319 height 25
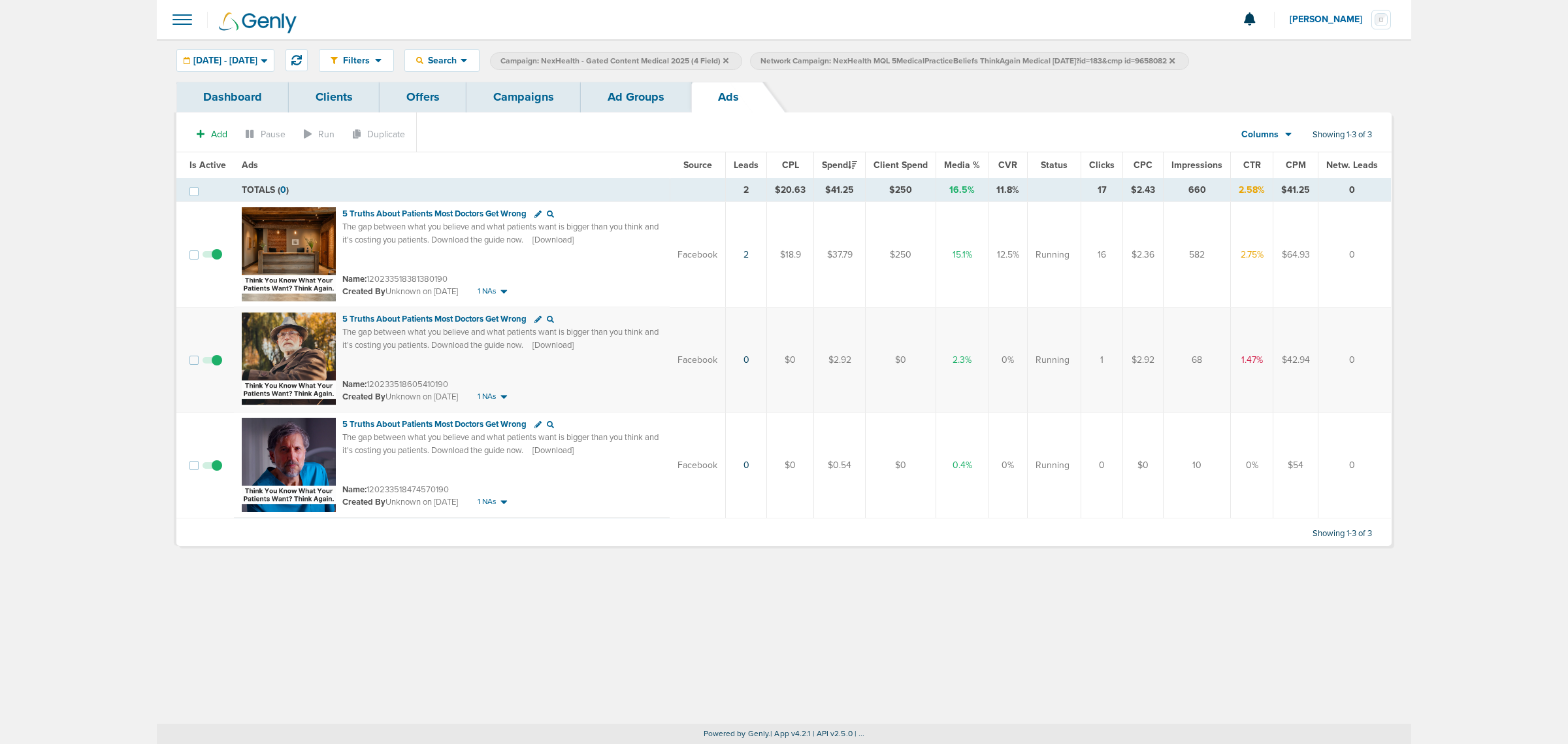
click at [537, 106] on link "Campaigns" at bounding box center [523, 97] width 114 height 31
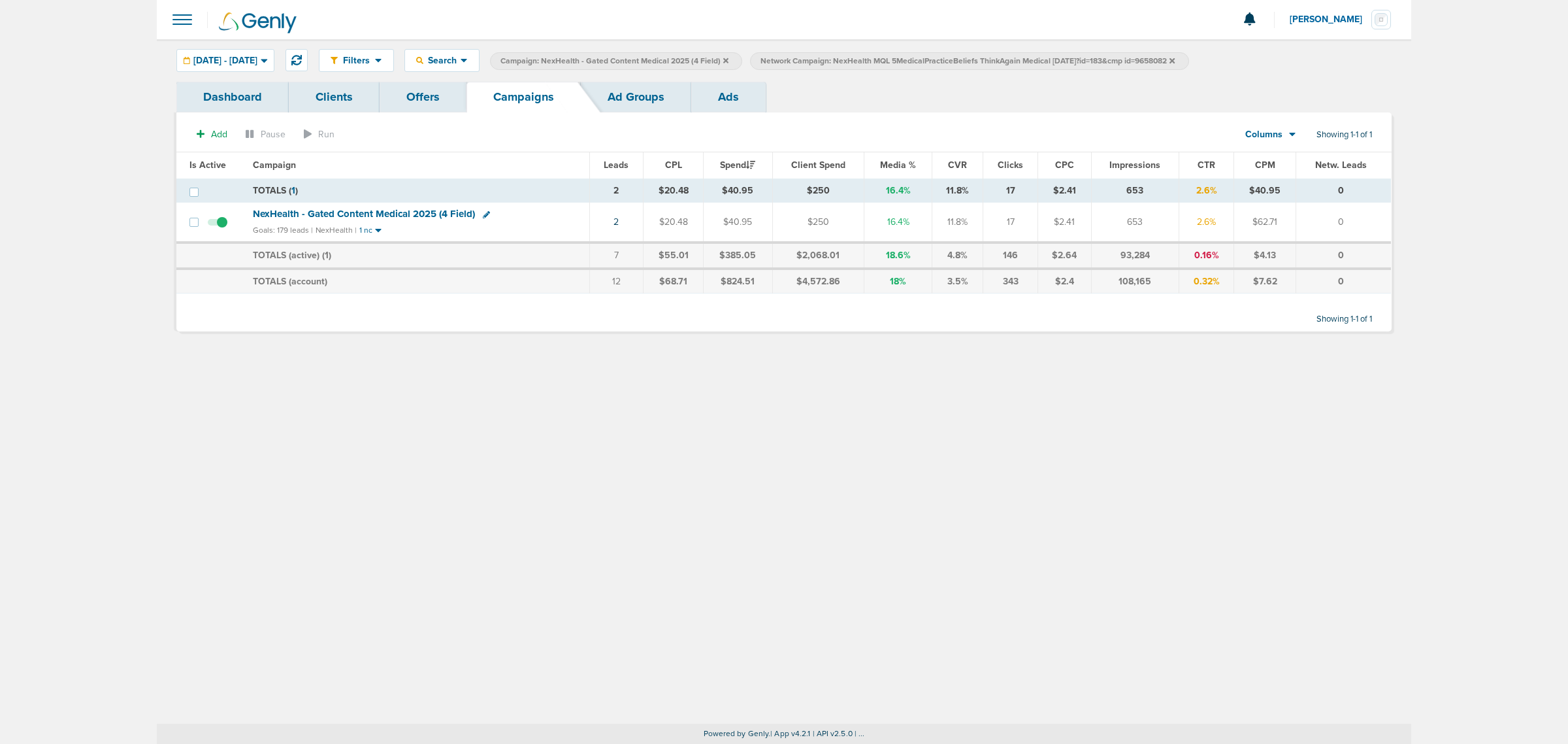
click at [456, 507] on div "Filters Active Only Settings Status Active Inactive Objectives MQL SQL Traffic …" at bounding box center [783, 382] width 1254 height 685
click at [1175, 60] on icon at bounding box center [1172, 60] width 5 height 5
click at [728, 59] on icon at bounding box center [726, 60] width 5 height 5
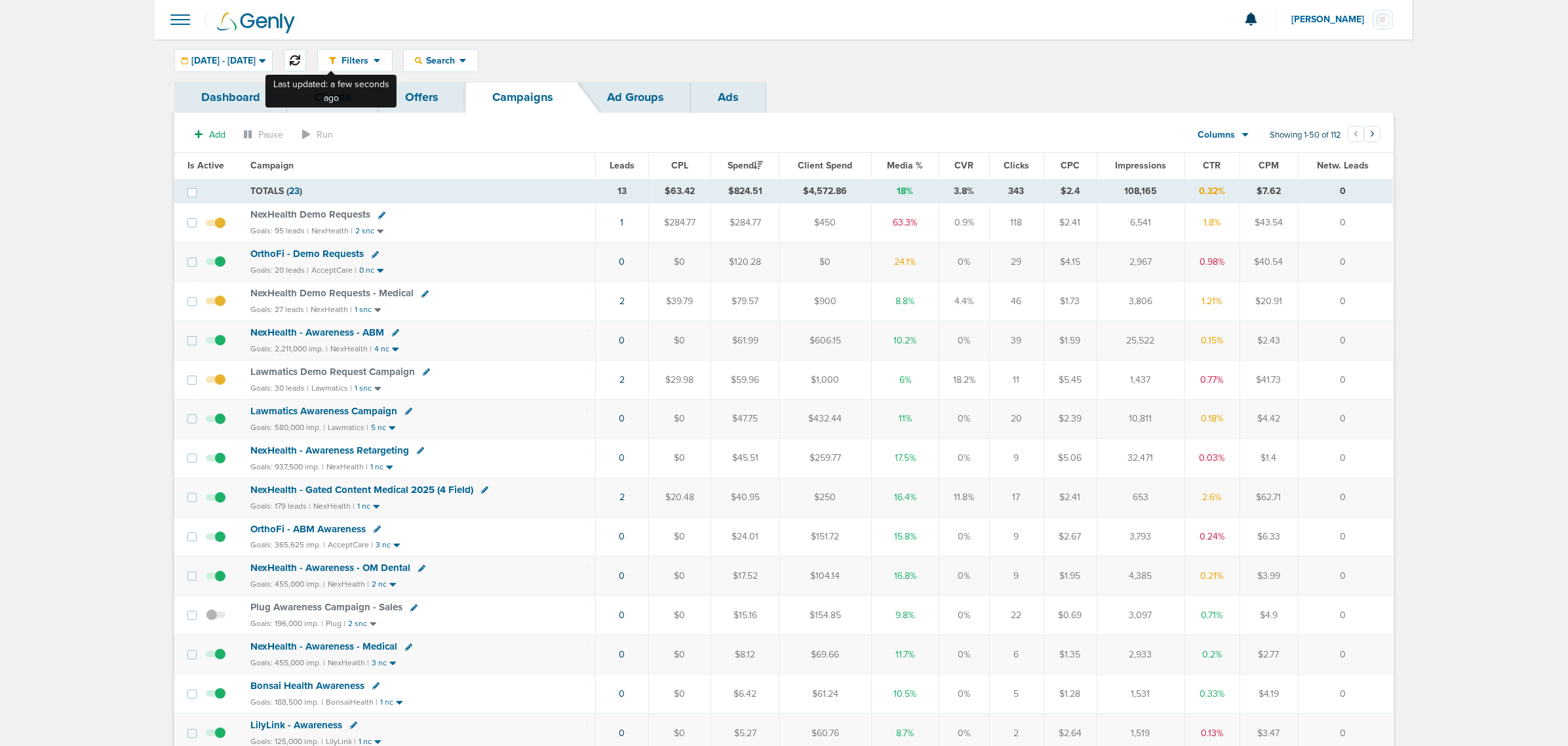
click at [300, 64] on icon at bounding box center [295, 60] width 10 height 10
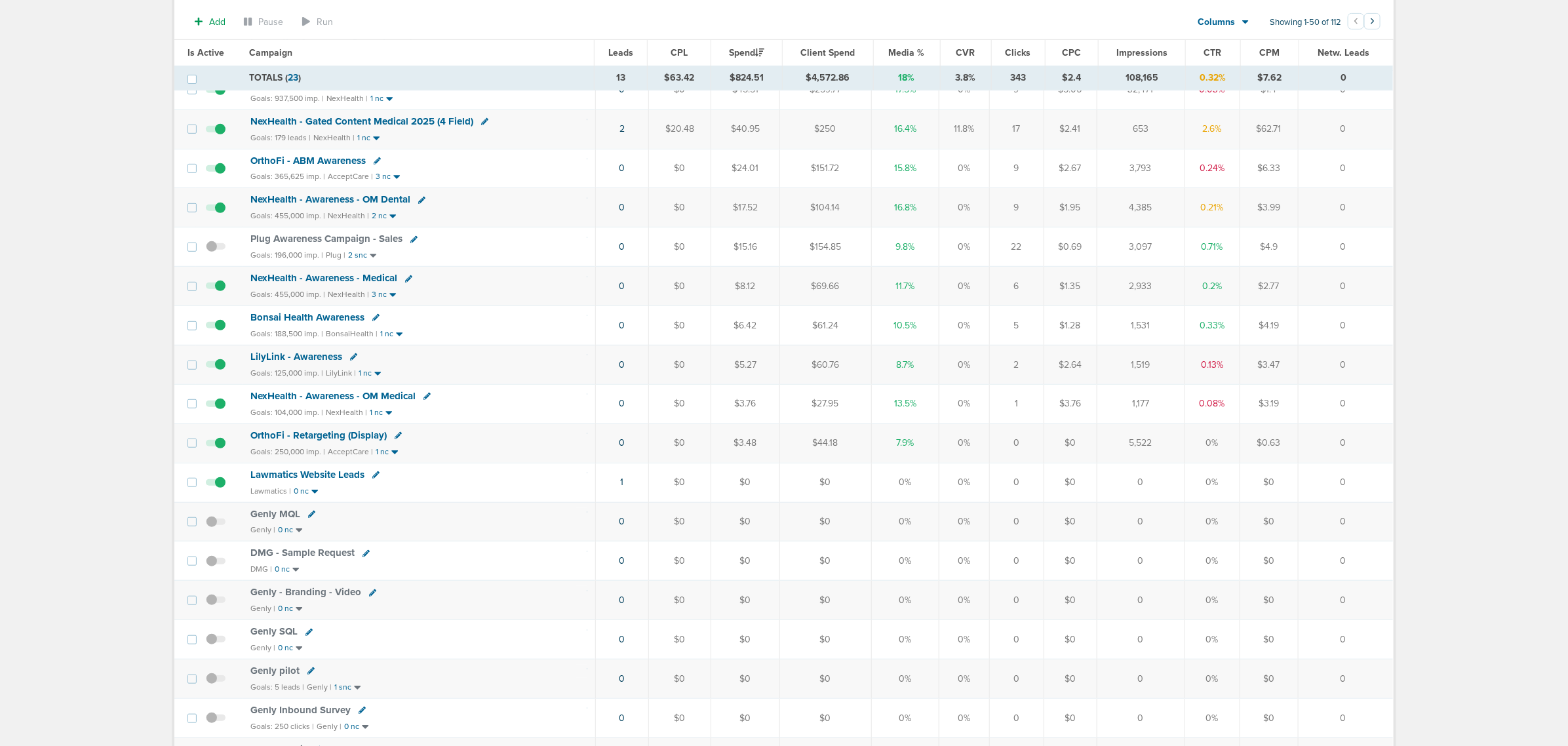
scroll to position [409, 0]
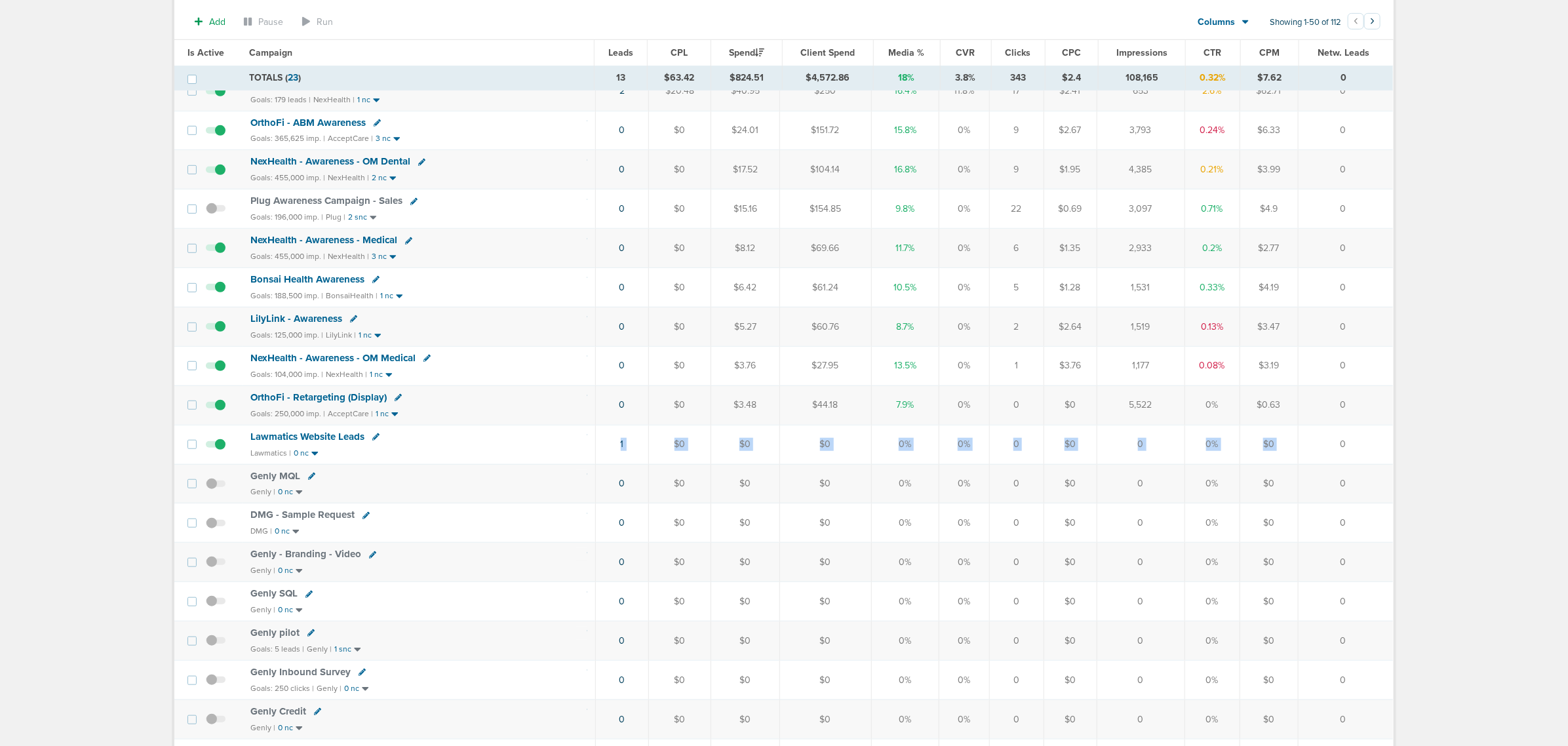
drag, startPoint x: 656, startPoint y: 473, endPoint x: 1336, endPoint y: 464, distance: 680.1
click at [1336, 464] on tr "Lawmatics Website Leads Lawmatics | 0 nc 1 $0 $0 $0 0% 0% 0 $0 0 0% $0 0" at bounding box center [784, 444] width 1219 height 39
drag, startPoint x: 1368, startPoint y: 456, endPoint x: 1043, endPoint y: 449, distance: 325.1
click at [1367, 456] on td "0" at bounding box center [1347, 444] width 95 height 39
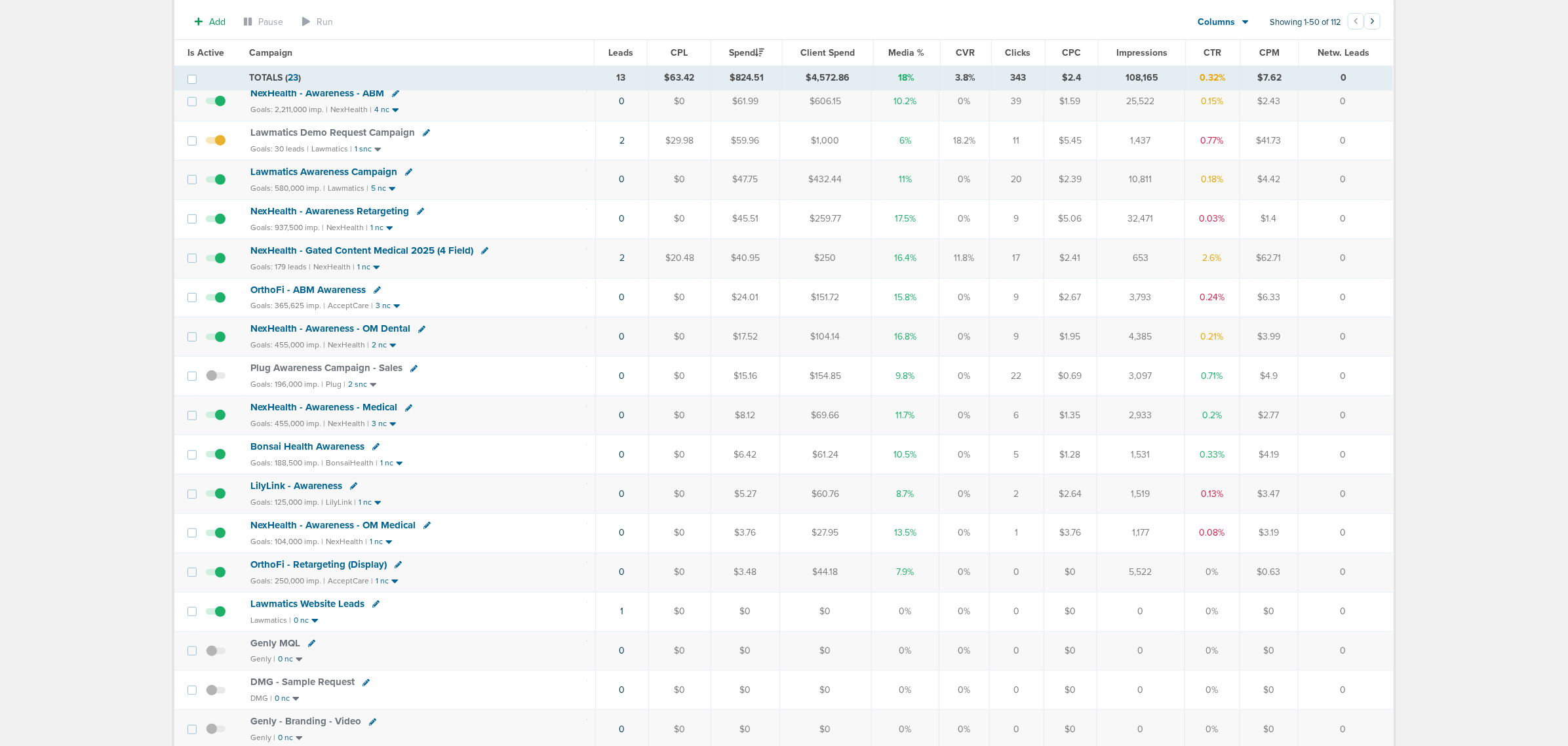
scroll to position [0, 0]
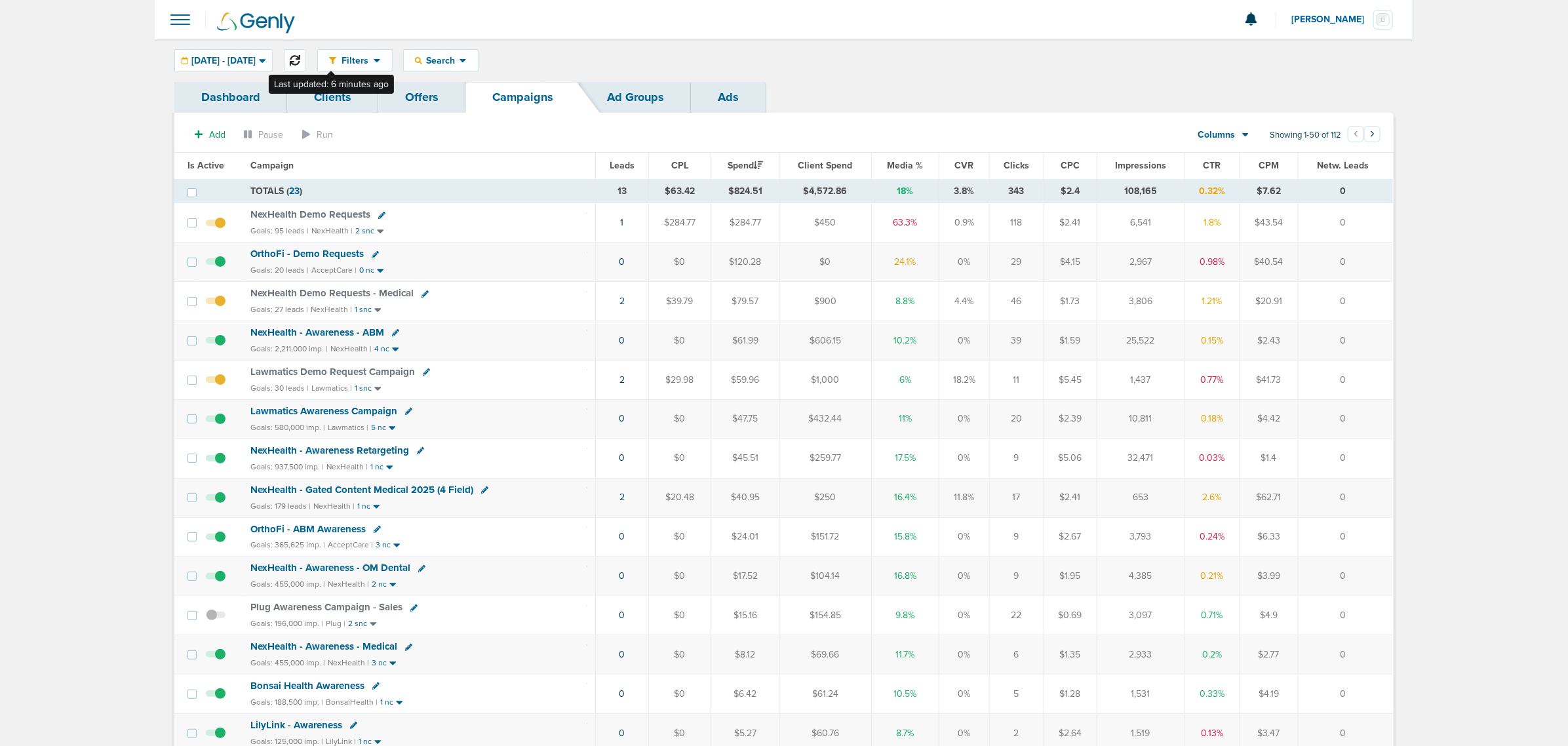
click at [300, 61] on icon at bounding box center [295, 60] width 10 height 10
click at [433, 261] on div "OrthoFi - Demo Requests" at bounding box center [419, 254] width 336 height 13
click at [218, 269] on span at bounding box center [215, 269] width 19 height 0
click at [216, 265] on input "checkbox" at bounding box center [216, 265] width 0 height 0
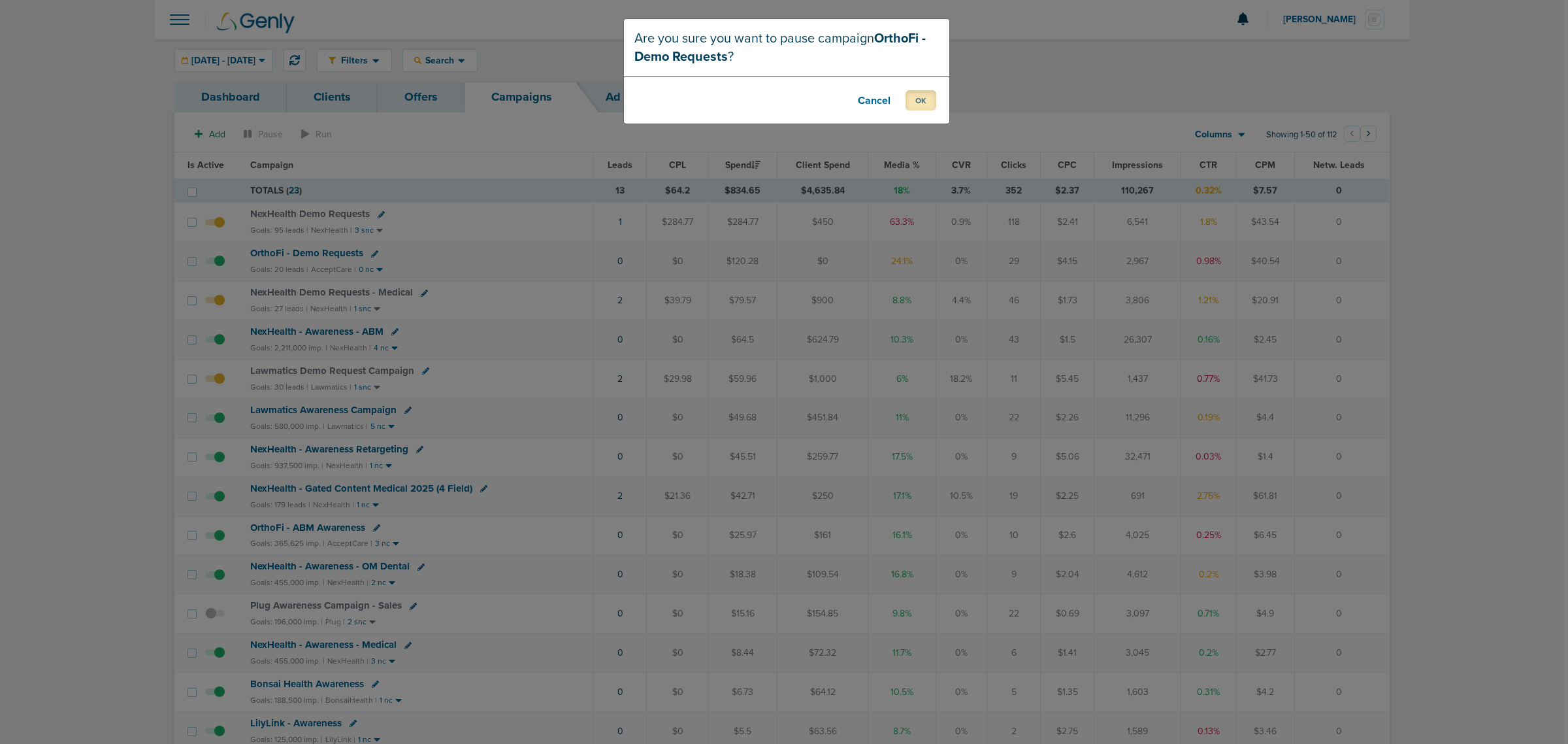
click at [922, 95] on button "OK" at bounding box center [921, 101] width 31 height 20
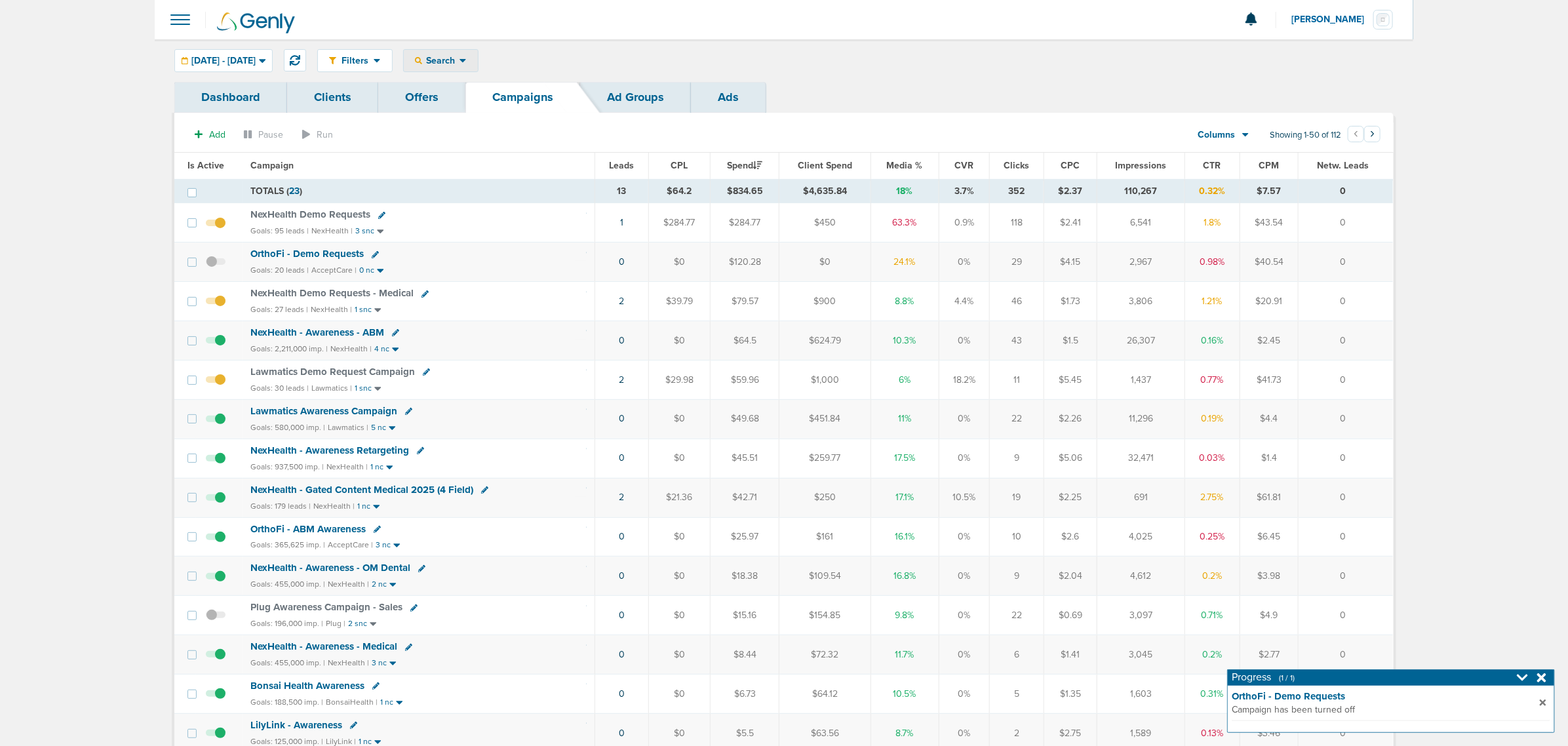
click at [460, 59] on span "Search" at bounding box center [441, 61] width 38 height 11
click at [494, 123] on link "Campaign" at bounding box center [472, 119] width 136 height 17
select select "cmpName"
type input "dental"
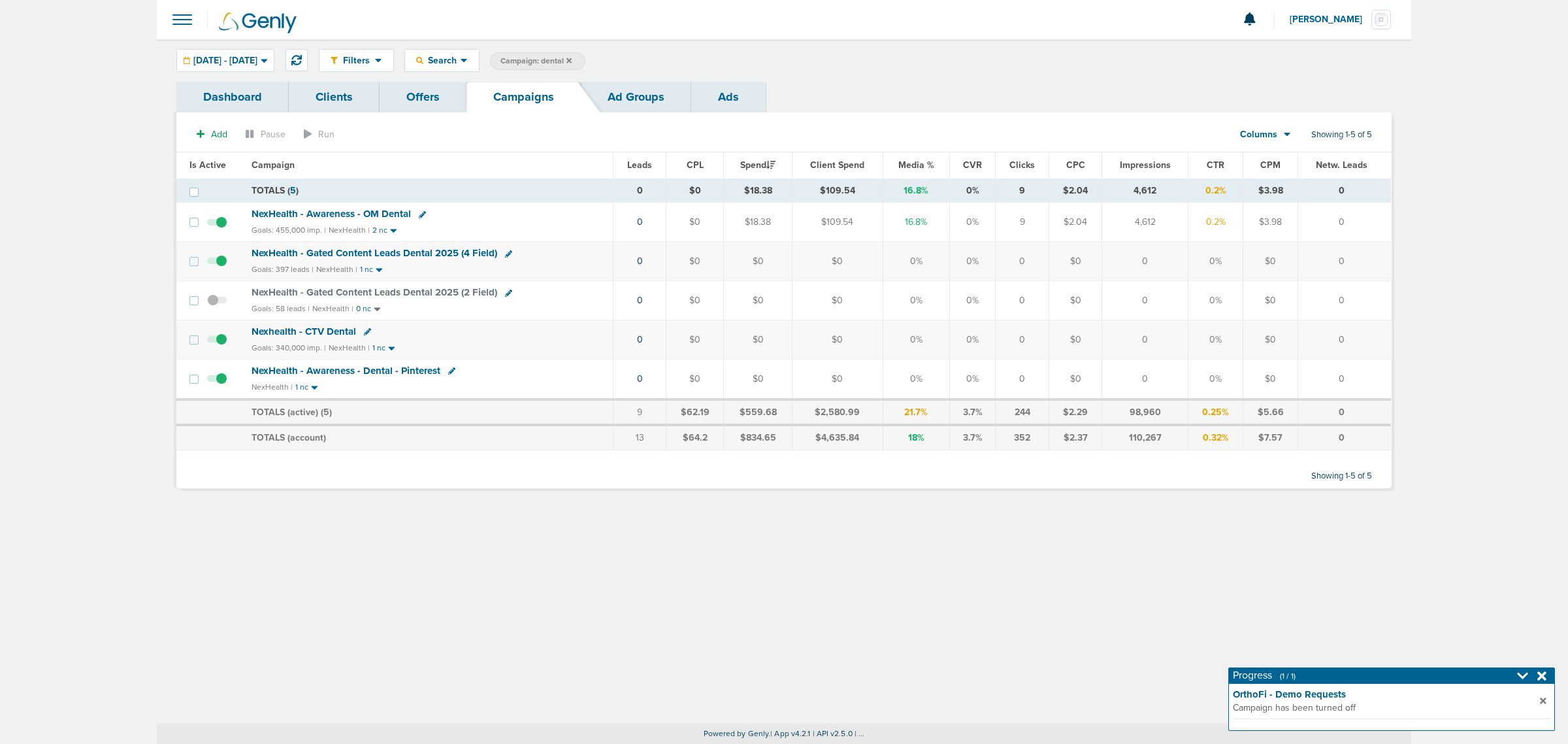
click at [400, 253] on span "NexHealth - Gated Content Leads Dental 2025 (4 Field)" at bounding box center [374, 253] width 246 height 12
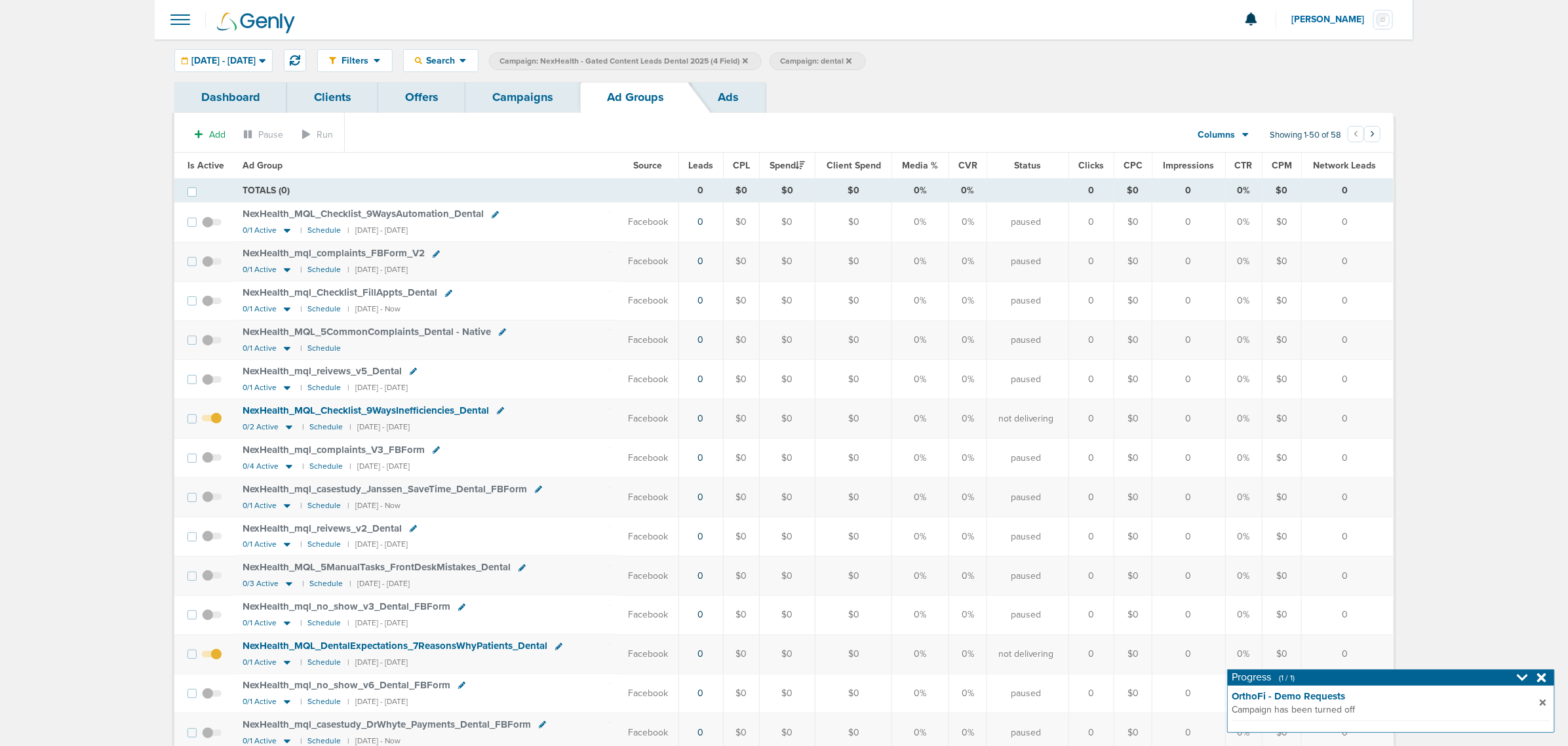
click at [202, 155] on th "Is Active" at bounding box center [205, 165] width 61 height 27
click at [196, 161] on span "Is Active" at bounding box center [206, 165] width 37 height 11
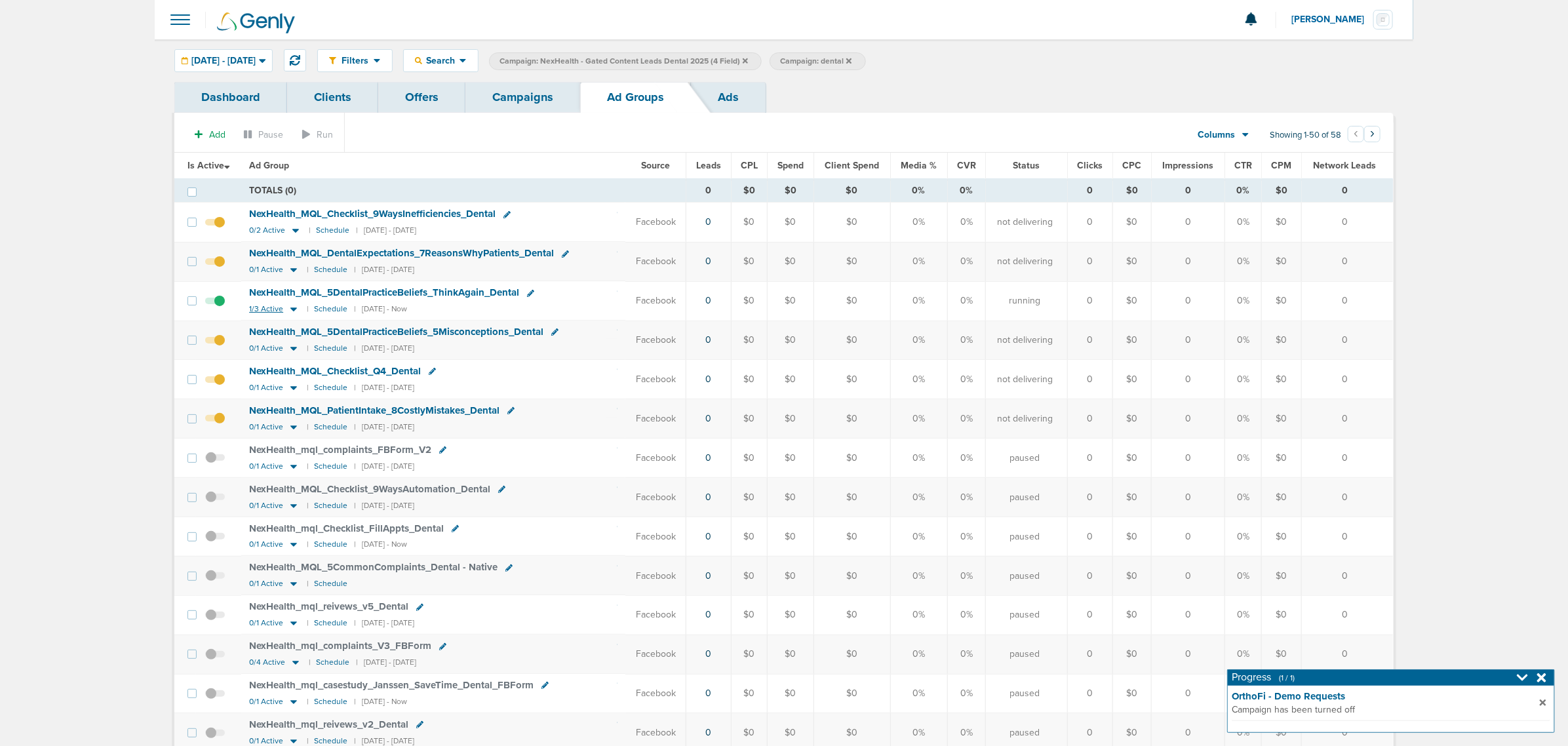
click at [296, 310] on icon at bounding box center [293, 309] width 6 height 4
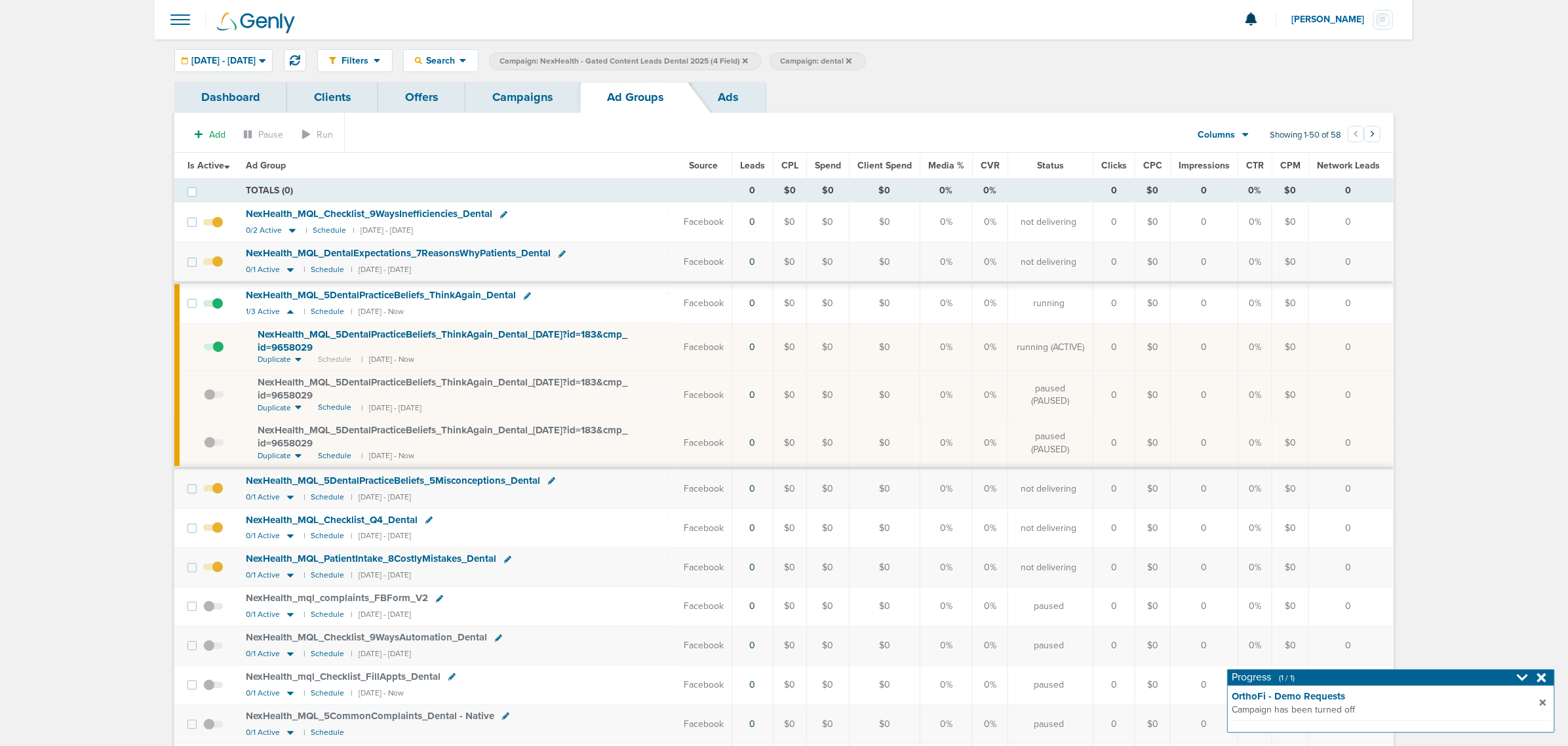
drag, startPoint x: 1542, startPoint y: 679, endPoint x: 1506, endPoint y: 665, distance: 38.6
click at [1542, 679] on icon at bounding box center [1542, 677] width 9 height 9
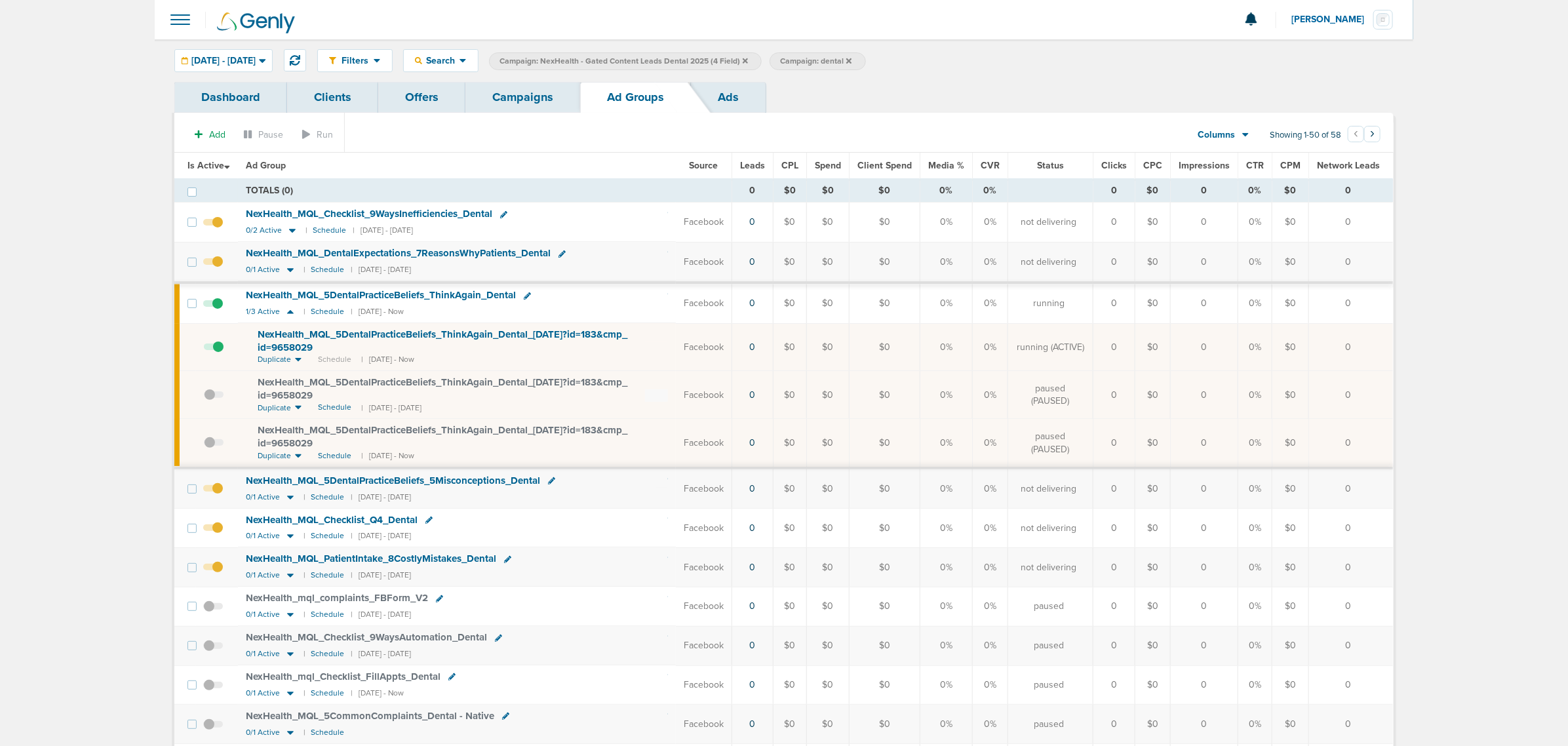
click at [530, 94] on link "Campaigns" at bounding box center [522, 97] width 115 height 31
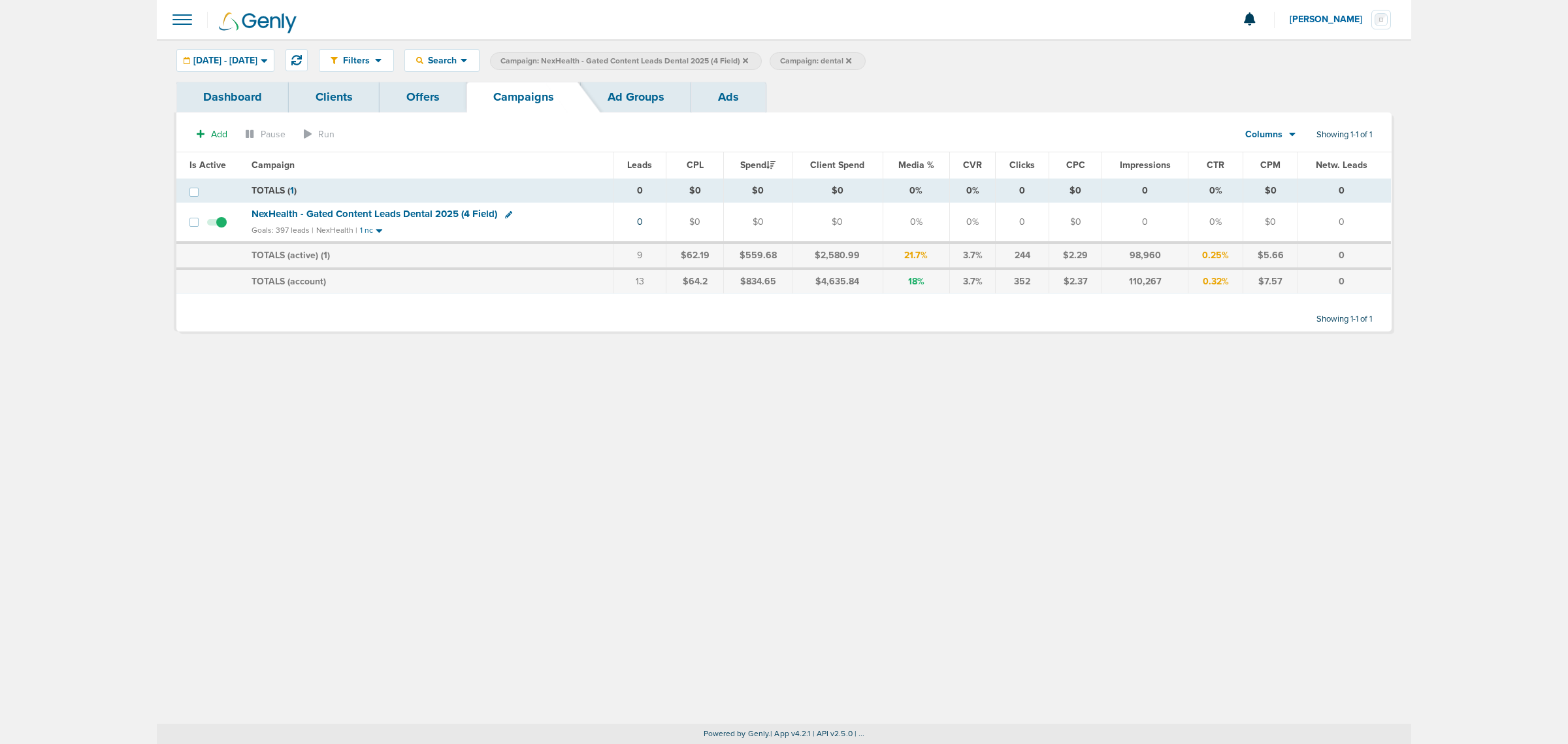
click at [748, 59] on span "Campaign: NexHealth - Gated Content Leads Dental 2025 (4 Field)" at bounding box center [624, 61] width 248 height 11
click at [748, 59] on icon at bounding box center [746, 60] width 5 height 5
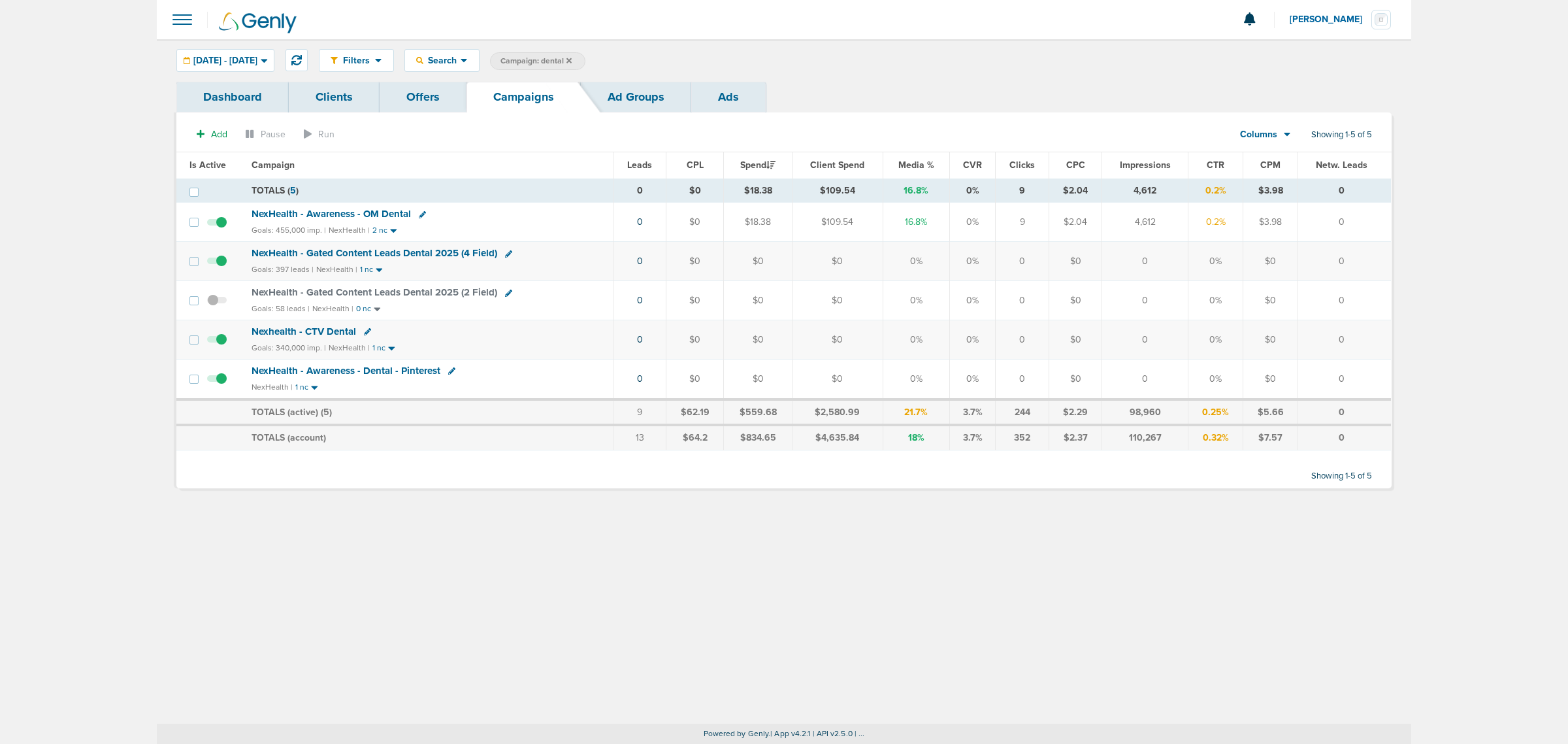
click at [572, 59] on icon at bounding box center [569, 60] width 5 height 8
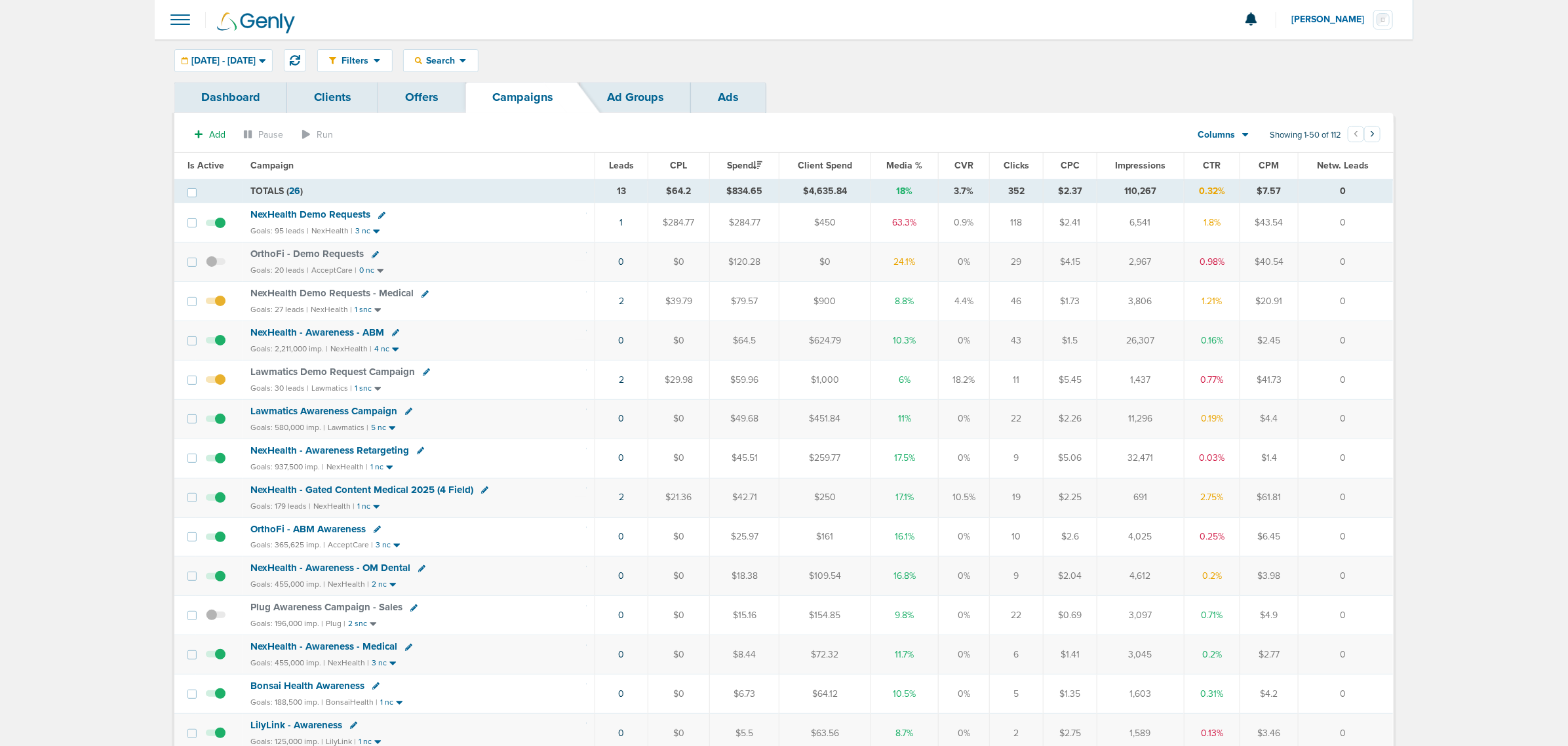
drag, startPoint x: 595, startPoint y: 502, endPoint x: 1368, endPoint y: 503, distance: 773.0
click at [1368, 503] on tr "NexHealth - Gated Content Medical 2025 (4 Field) Goals: 179 leads | NexHealth |…" at bounding box center [784, 497] width 1219 height 39
click at [1368, 503] on td "0" at bounding box center [1346, 497] width 95 height 39
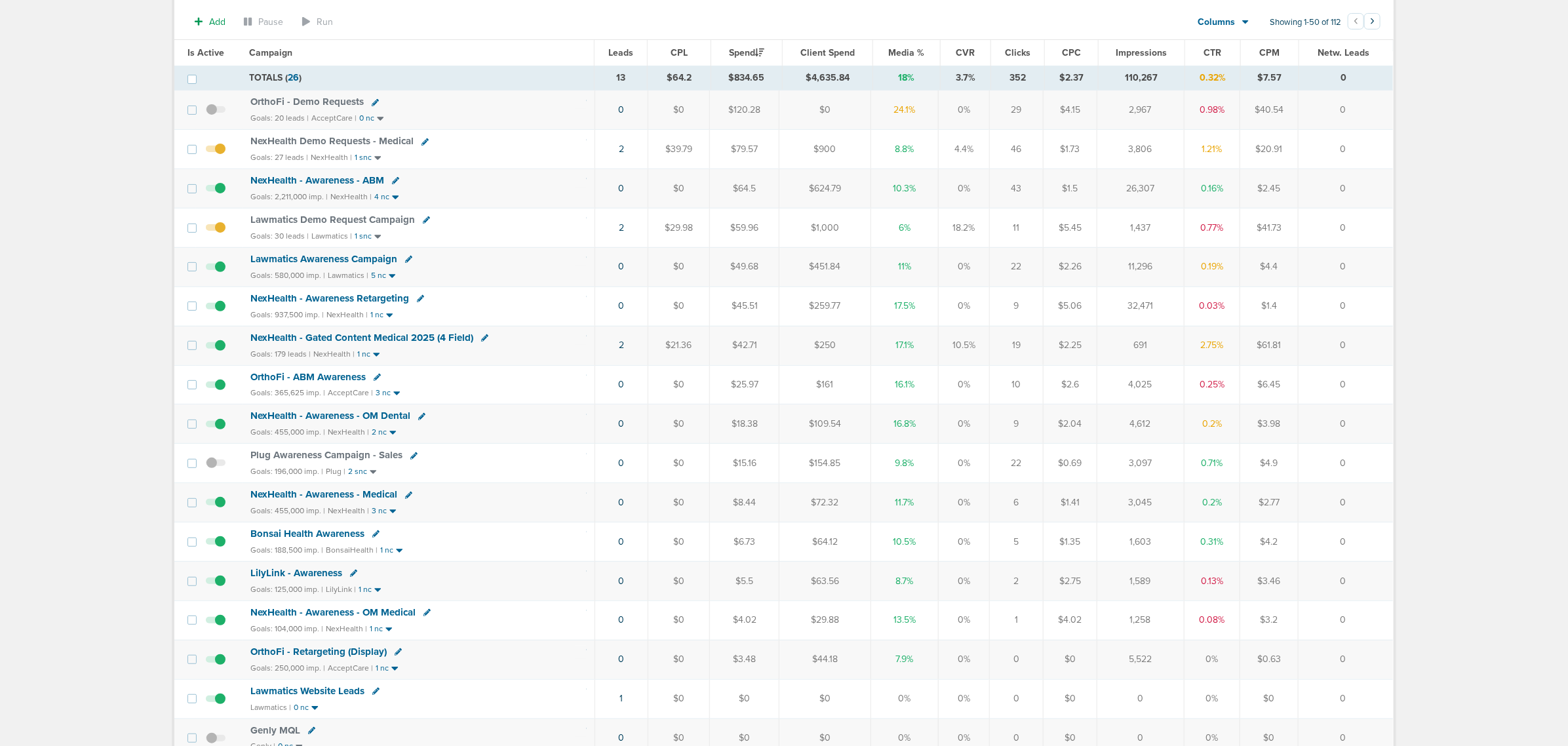
scroll to position [328, 0]
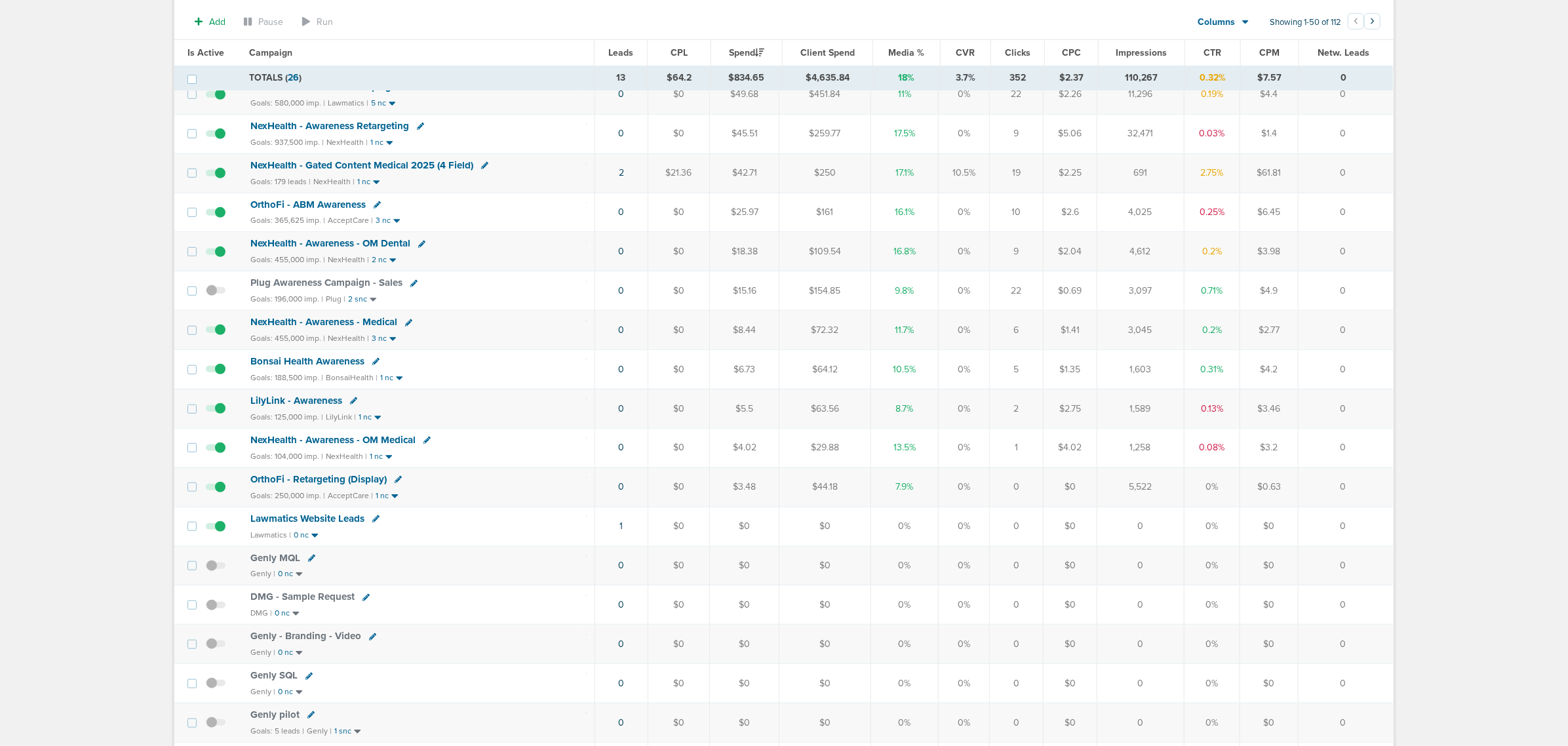
click at [284, 367] on span "Bonsai Health Awareness" at bounding box center [308, 361] width 114 height 12
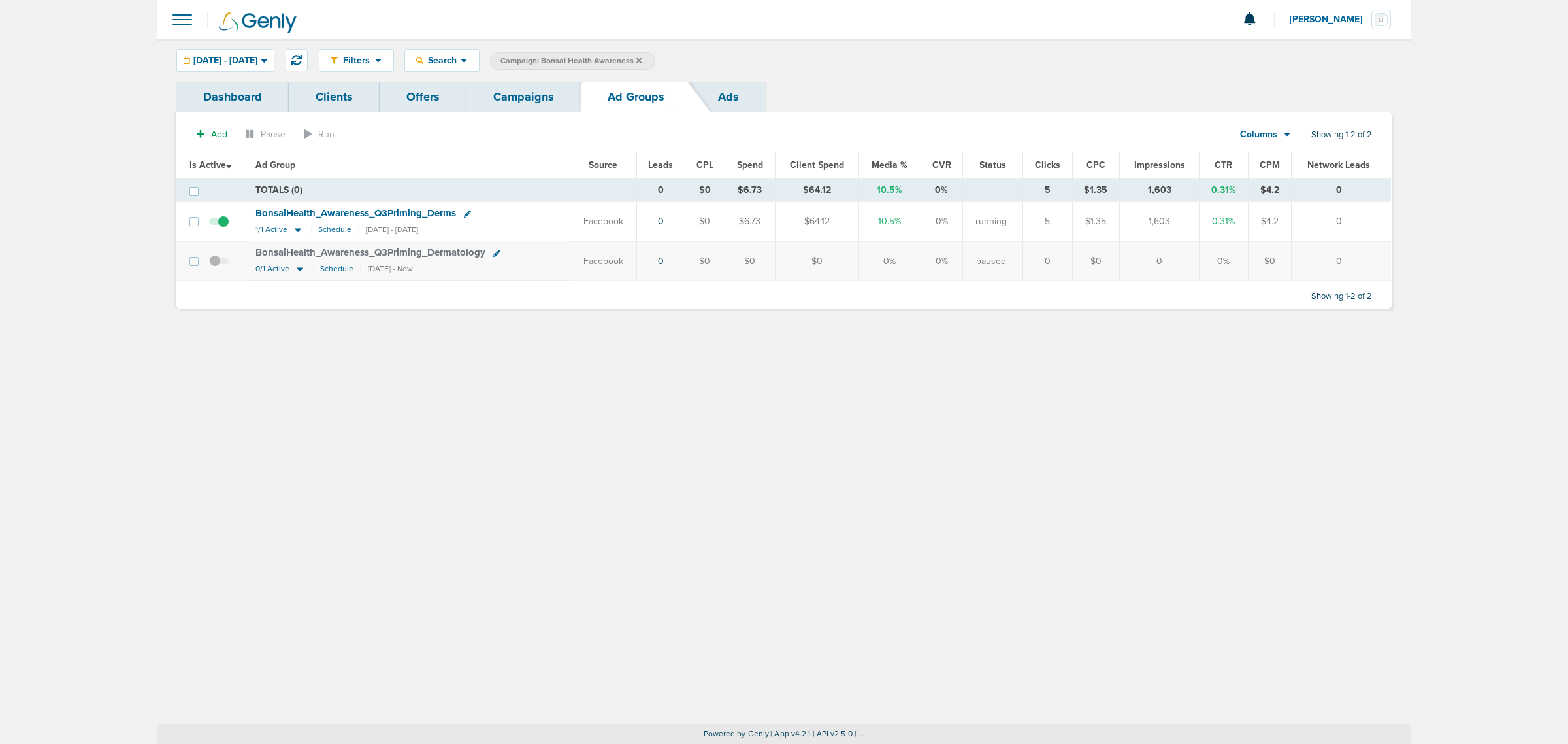
click at [382, 210] on span "BonsaiHealth_ Awareness_ Q3Priming_ Derms" at bounding box center [355, 212] width 200 height 12
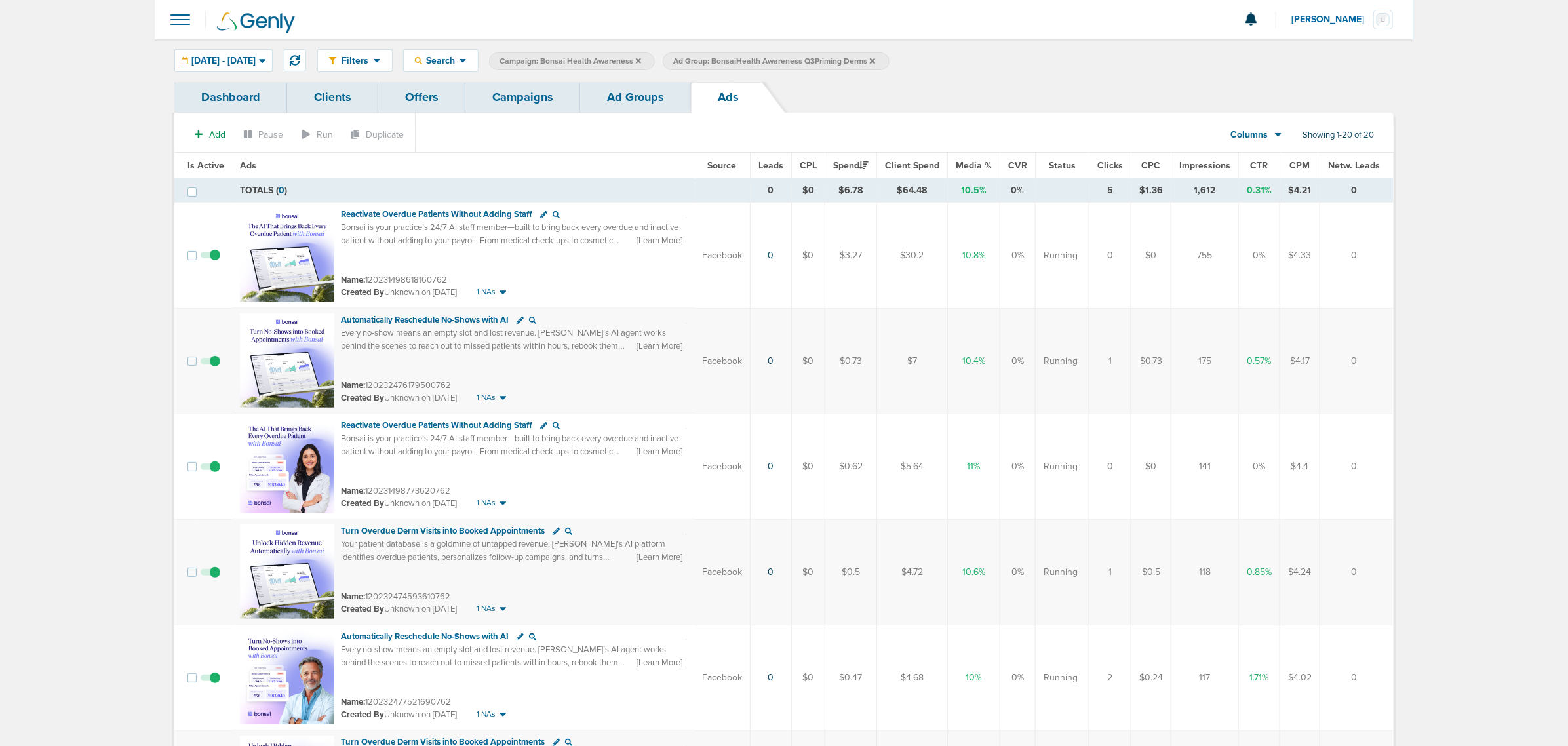
click at [1260, 164] on span "CTR" at bounding box center [1260, 165] width 17 height 11
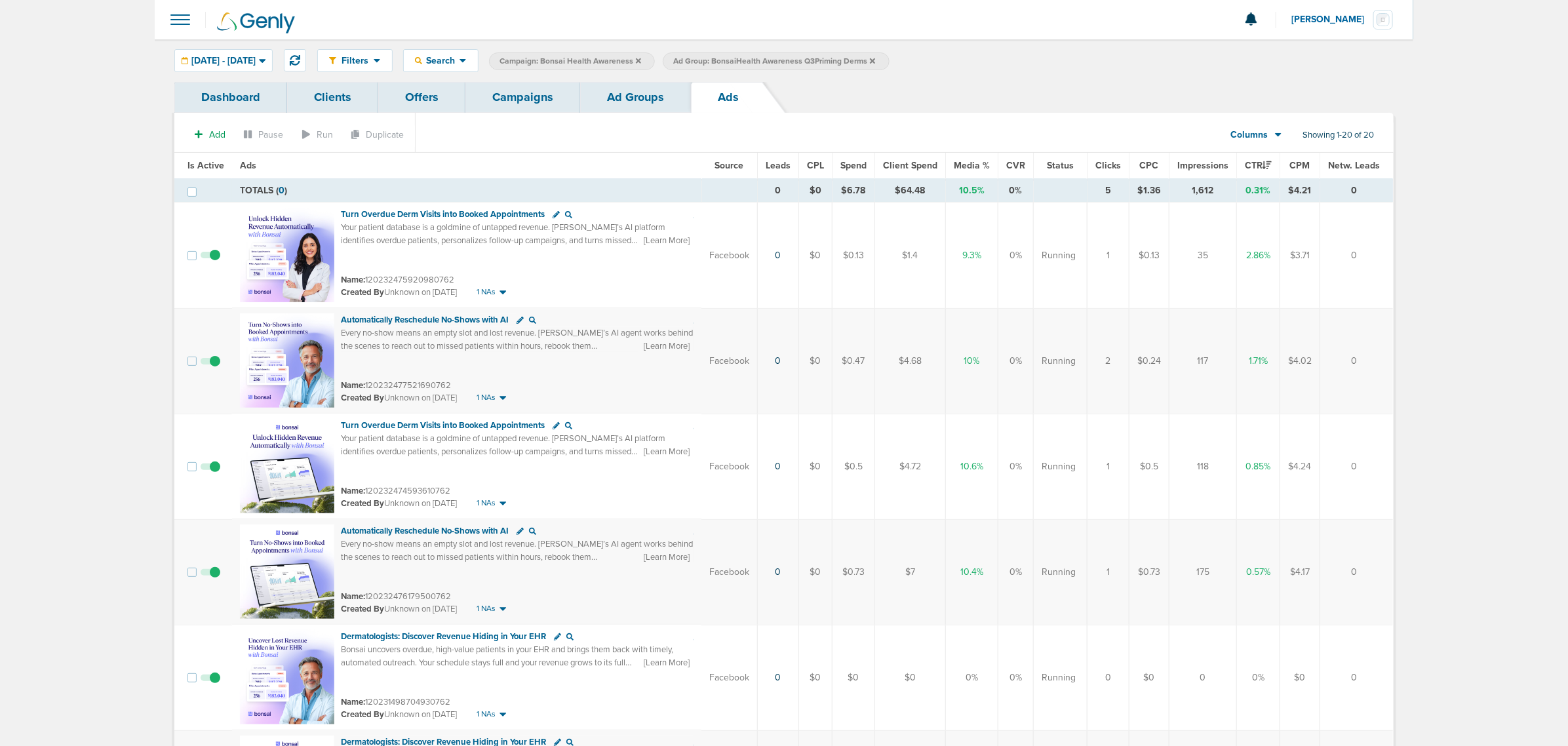
click at [521, 106] on link "Campaigns" at bounding box center [522, 97] width 115 height 31
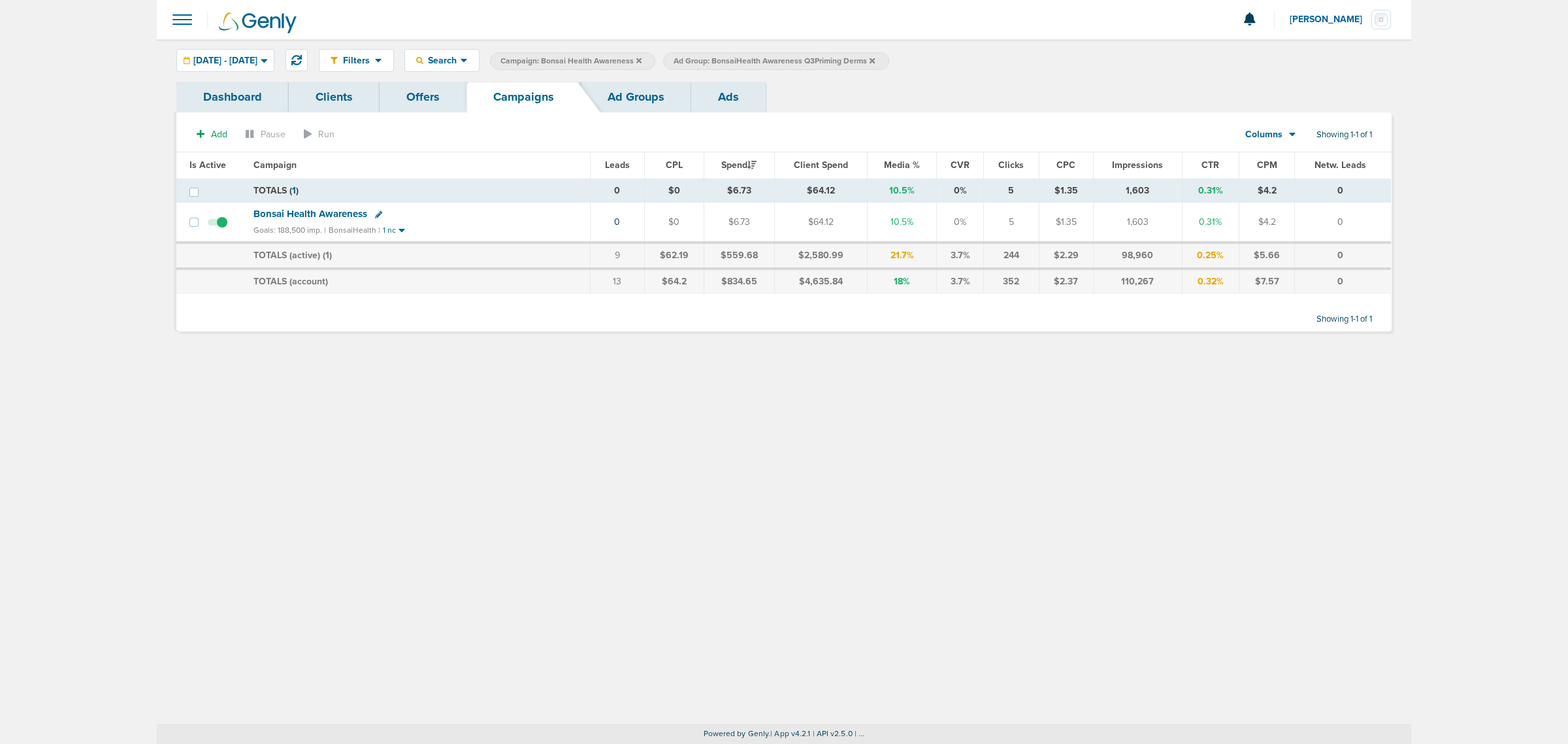
click at [641, 60] on icon at bounding box center [639, 60] width 5 height 8
click at [702, 60] on icon at bounding box center [699, 60] width 5 height 5
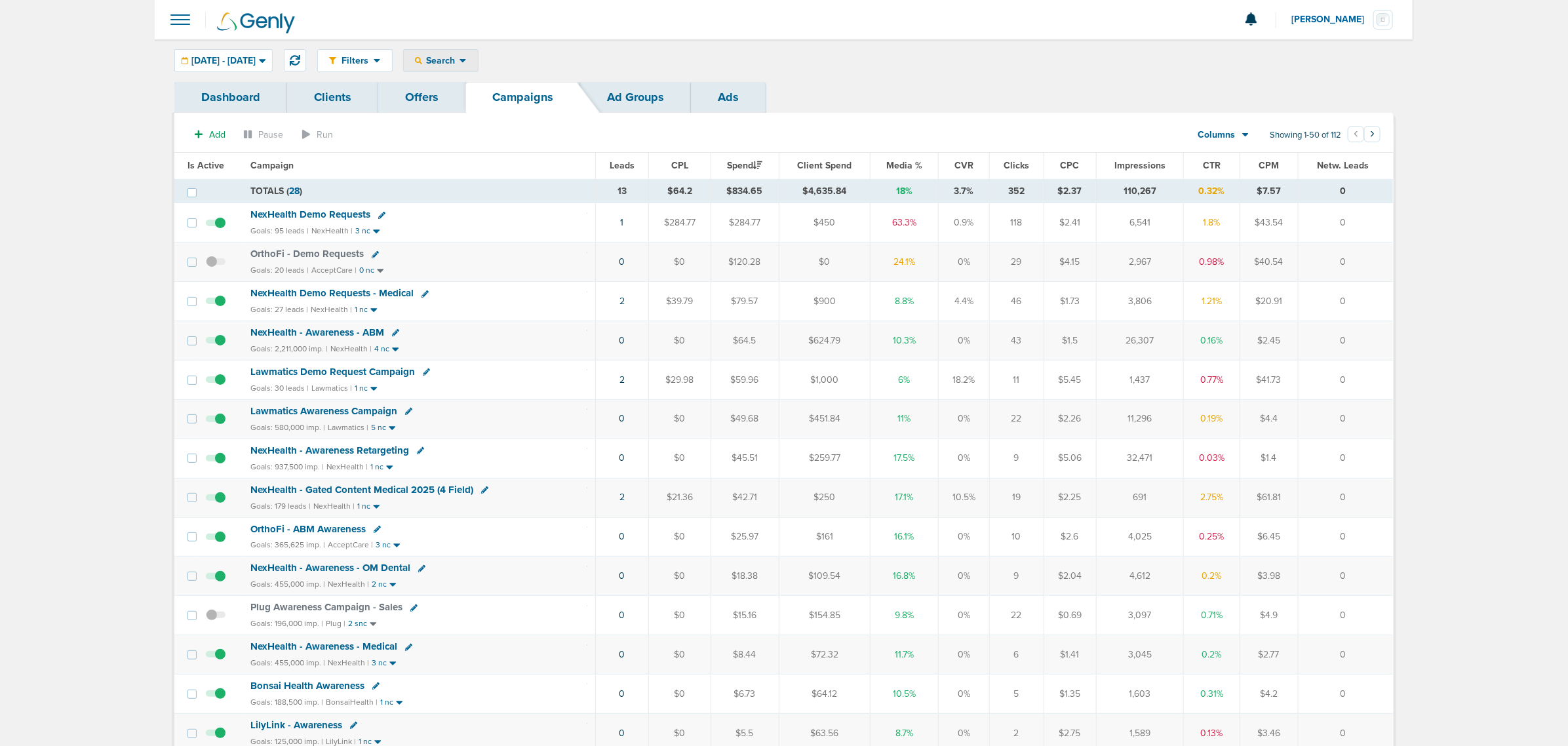
click at [478, 70] on div "Search" at bounding box center [441, 61] width 74 height 22
click at [490, 96] on link "Client" at bounding box center [472, 104] width 136 height 17
type input "lily"
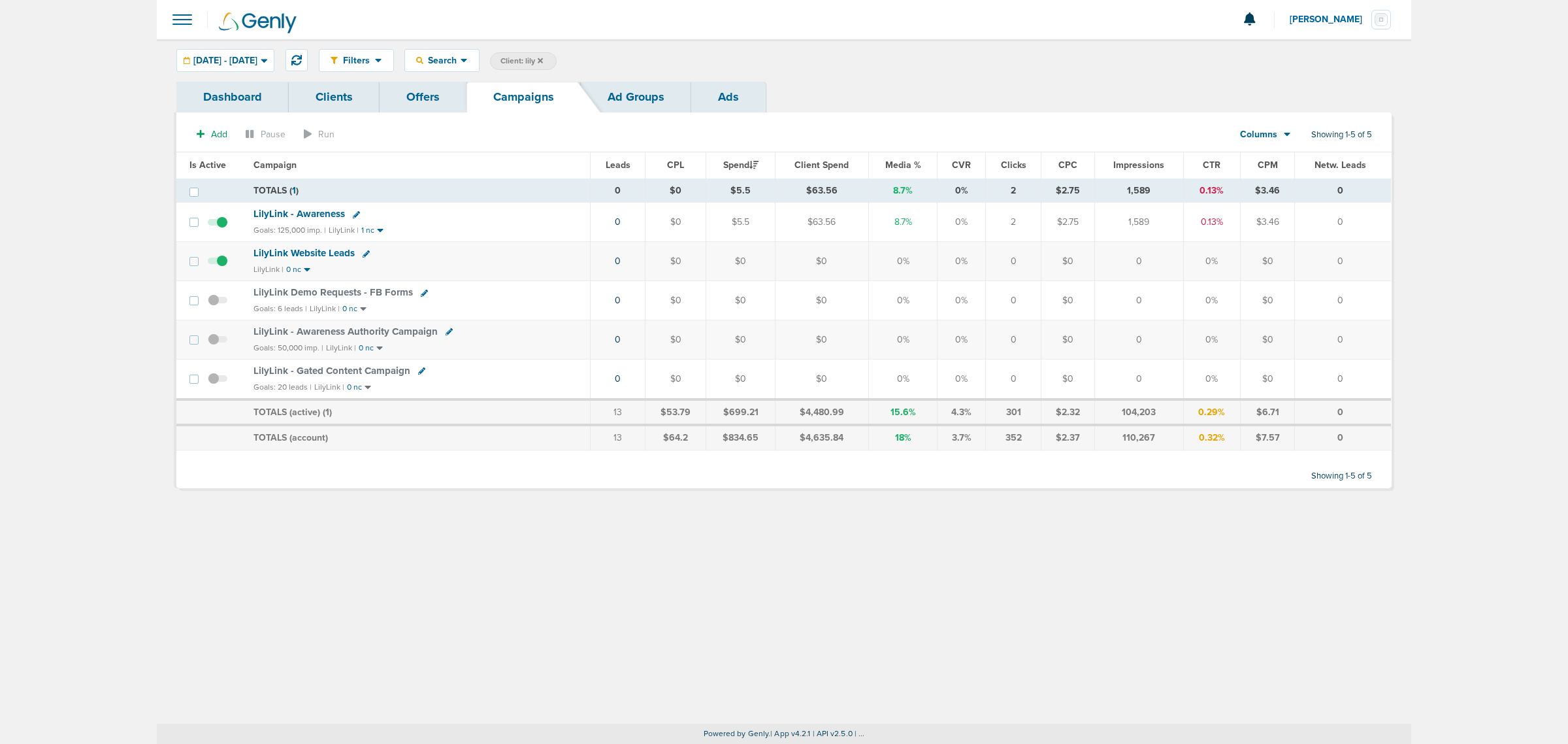
click at [355, 372] on span "LilyLink - Gated Content Campaign" at bounding box center [331, 370] width 156 height 12
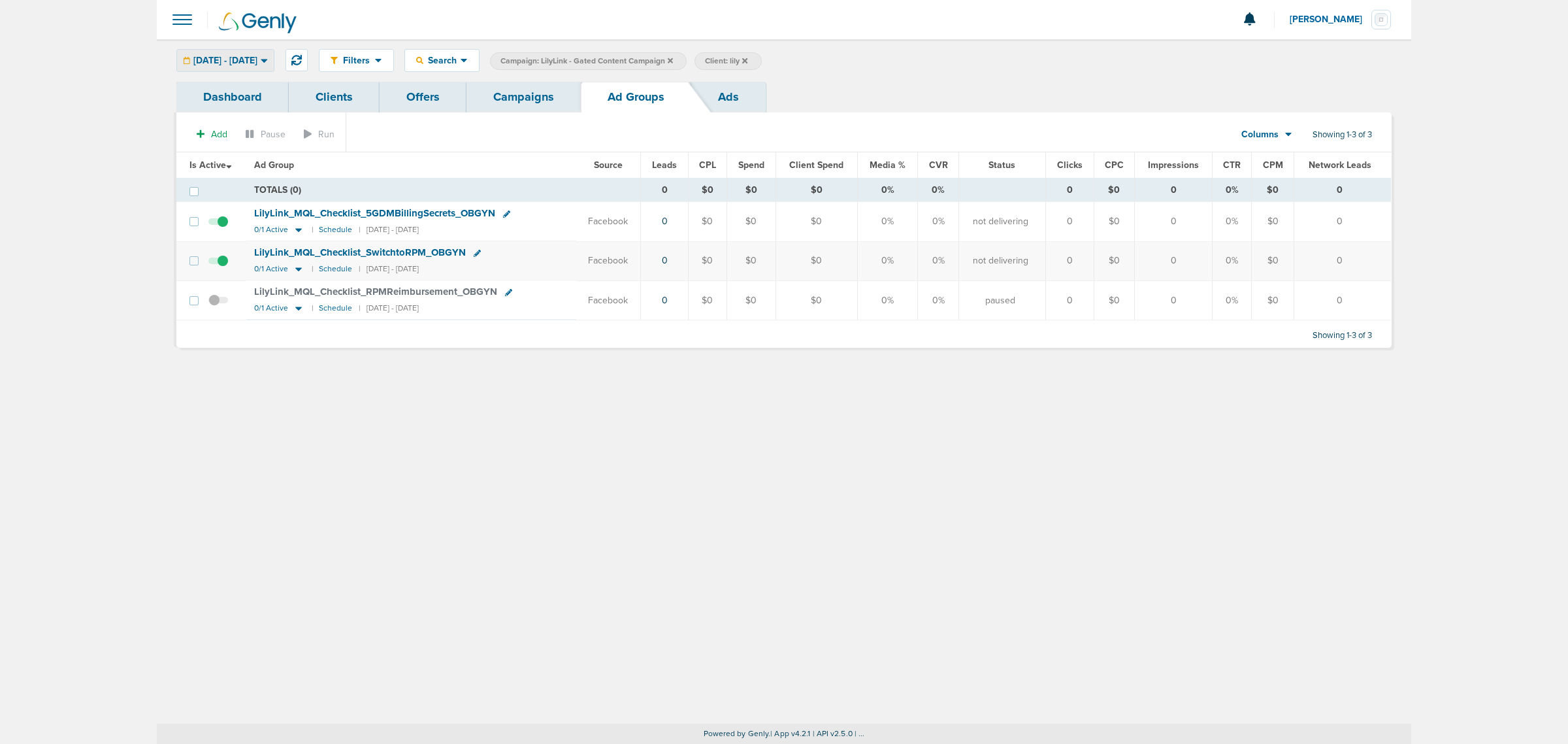
click at [262, 49] on div "09.16.2025 - 09.16.2025 Today Yesterday Last 7 Days Last 14 Days This Month Las…" at bounding box center [225, 60] width 98 height 23
click at [274, 49] on div "09.16.2025 - 09.16.2025" at bounding box center [226, 60] width 97 height 22
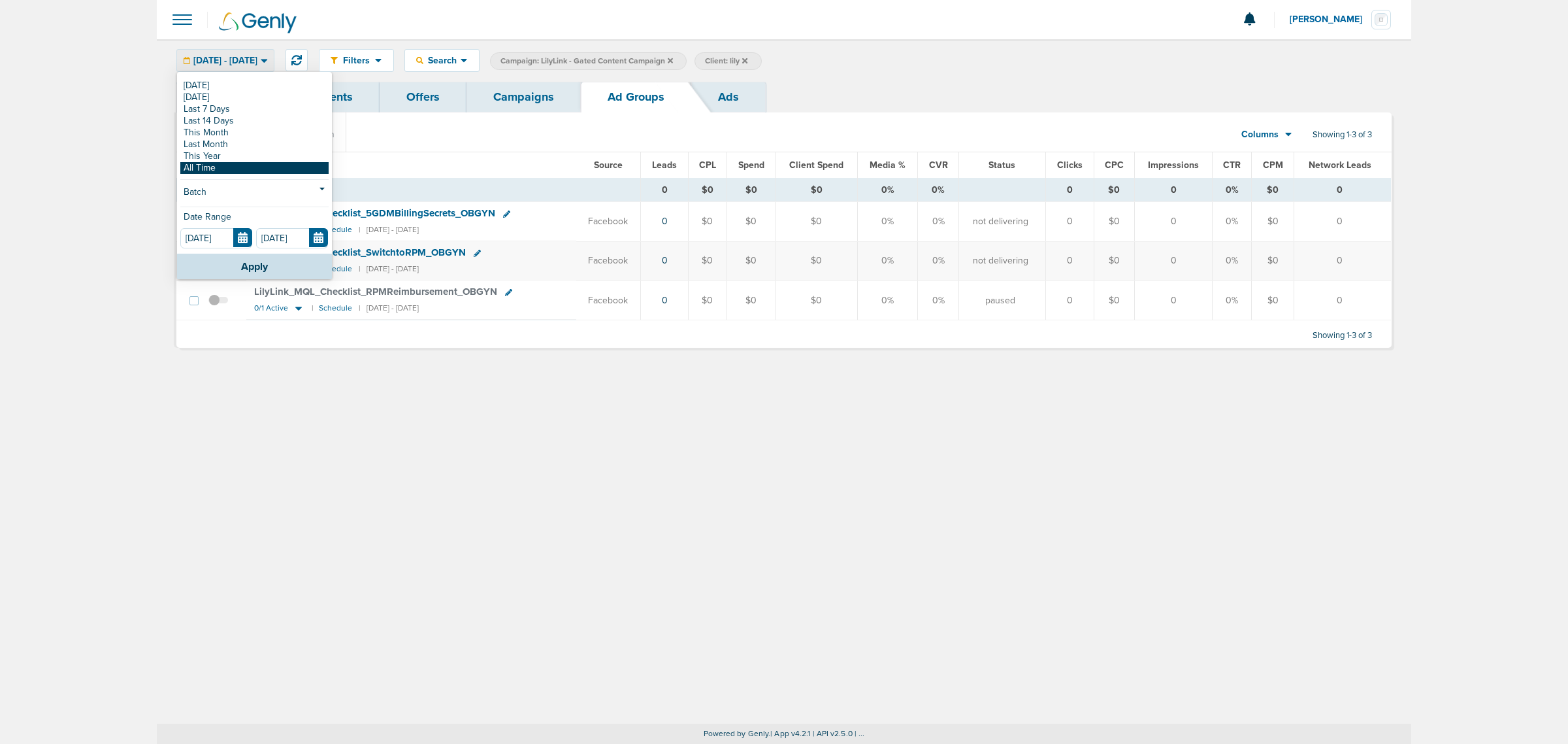
click at [208, 170] on link "All Time" at bounding box center [254, 167] width 148 height 12
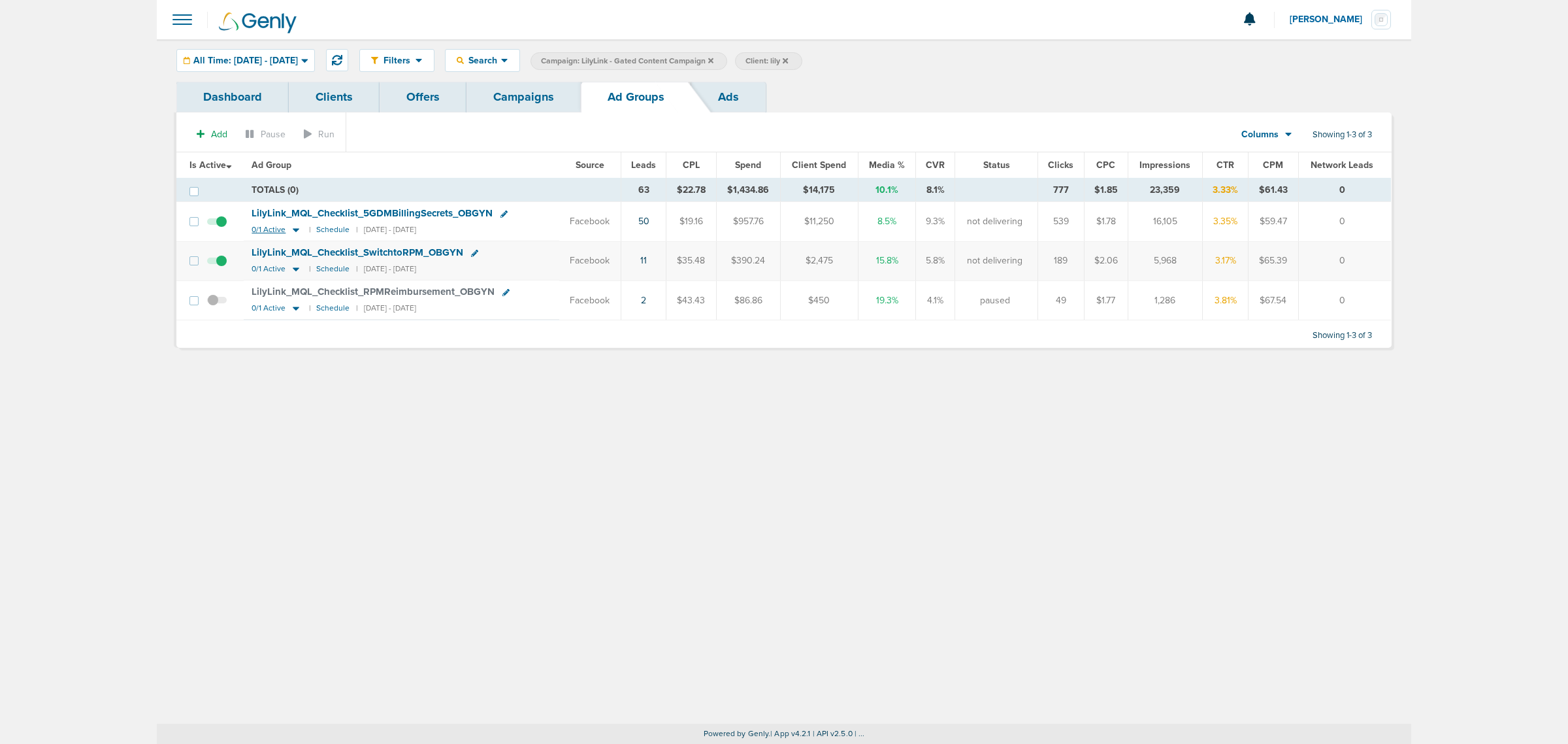
click at [298, 229] on icon at bounding box center [295, 230] width 13 height 11
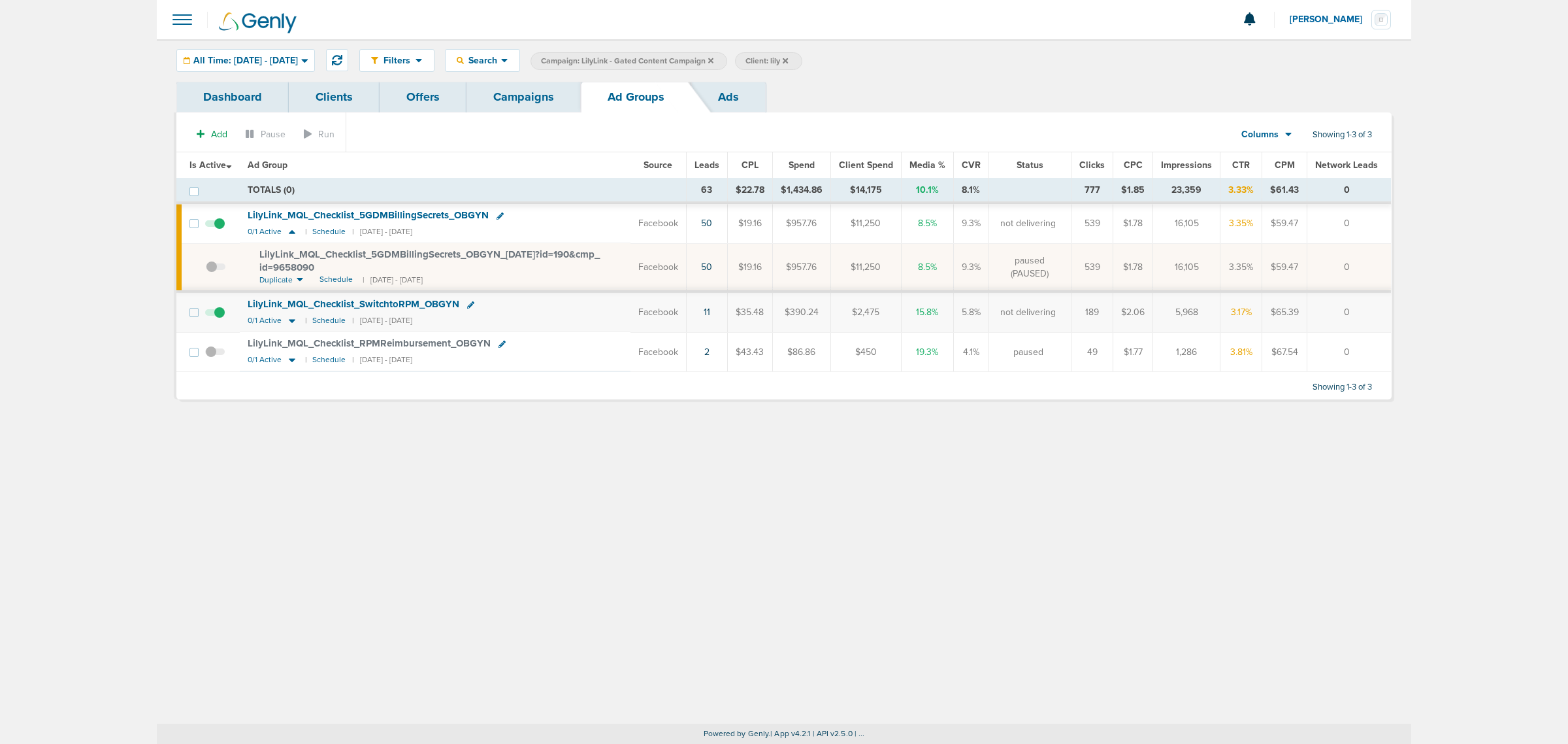
click at [373, 256] on span "LilyLink_ MQL_ Checklist_ 5GDMBillingSecrets_ OBGYN_ 06.25.25?id=190&cmp_ id=96…" at bounding box center [430, 260] width 340 height 25
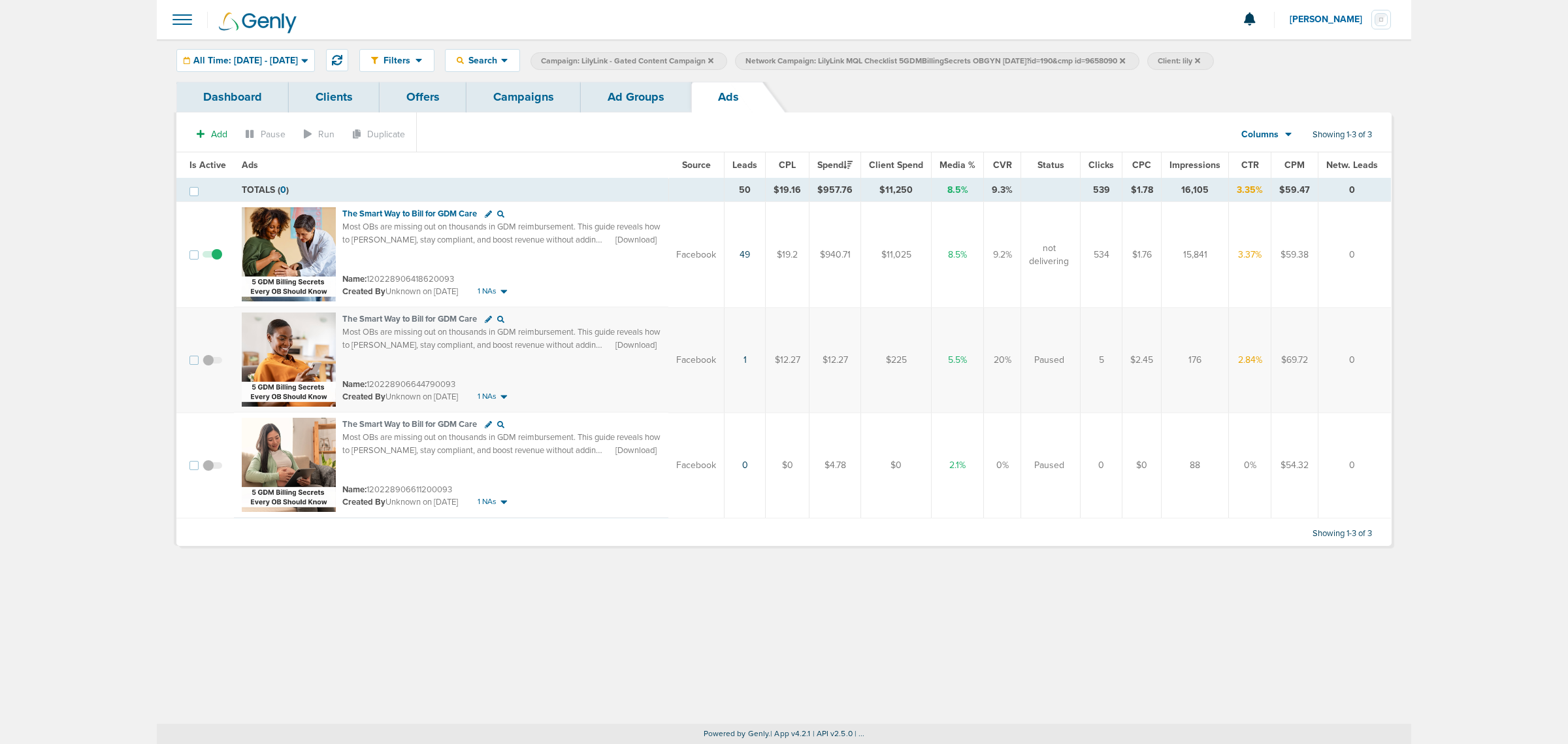
click at [714, 59] on icon at bounding box center [711, 60] width 5 height 8
click at [920, 57] on icon at bounding box center [918, 60] width 5 height 8
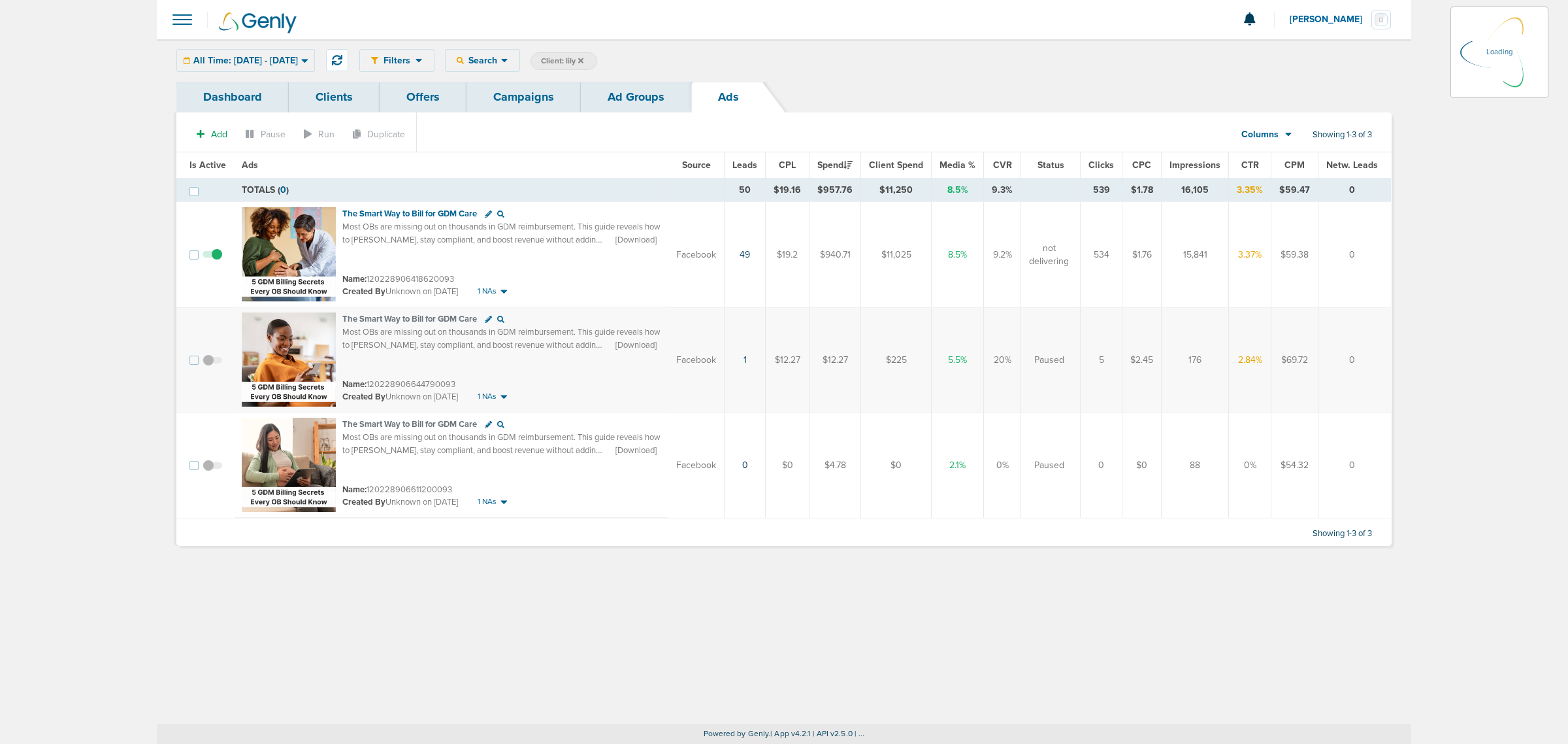
click at [584, 59] on icon at bounding box center [581, 60] width 5 height 5
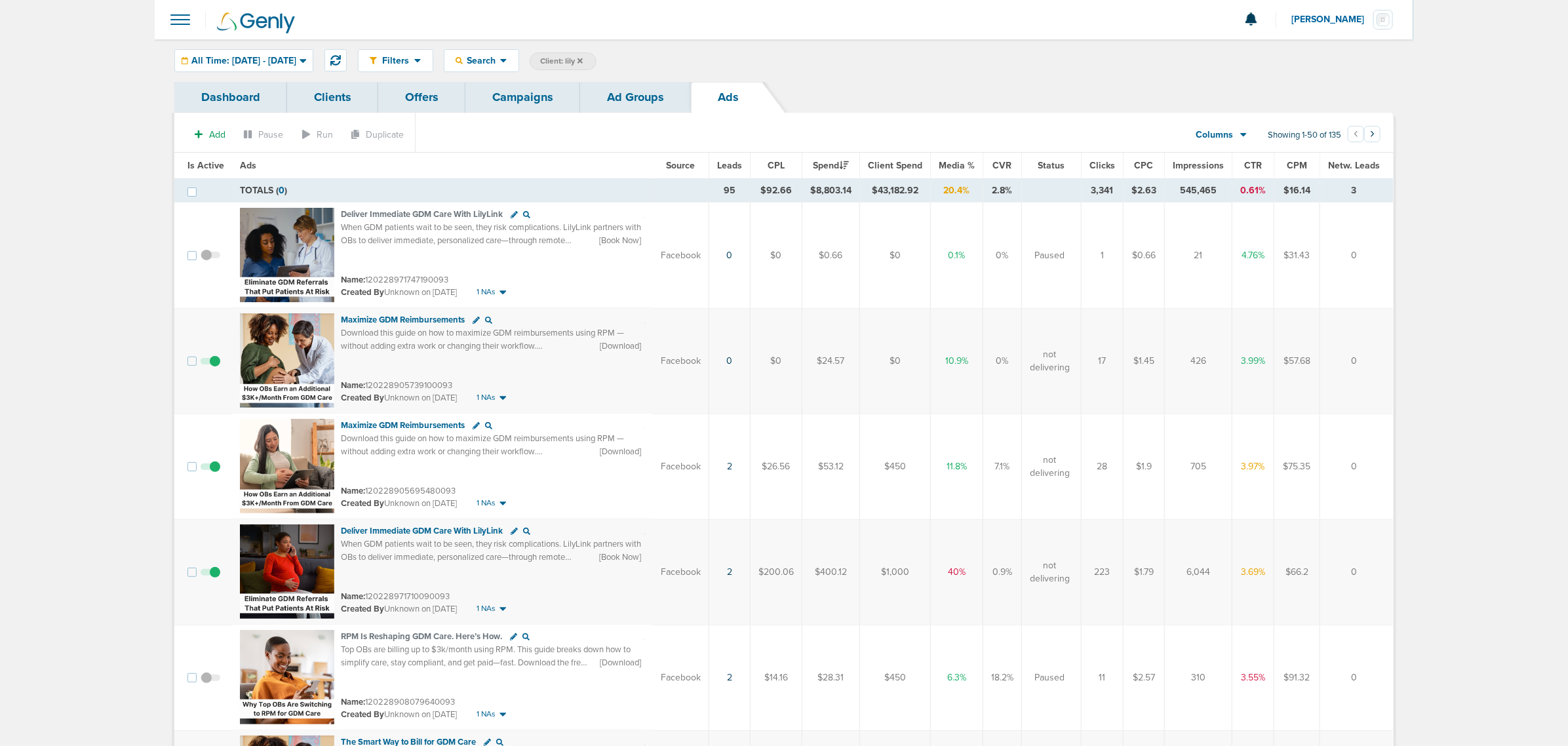
click at [583, 58] on icon at bounding box center [580, 61] width 6 height 8
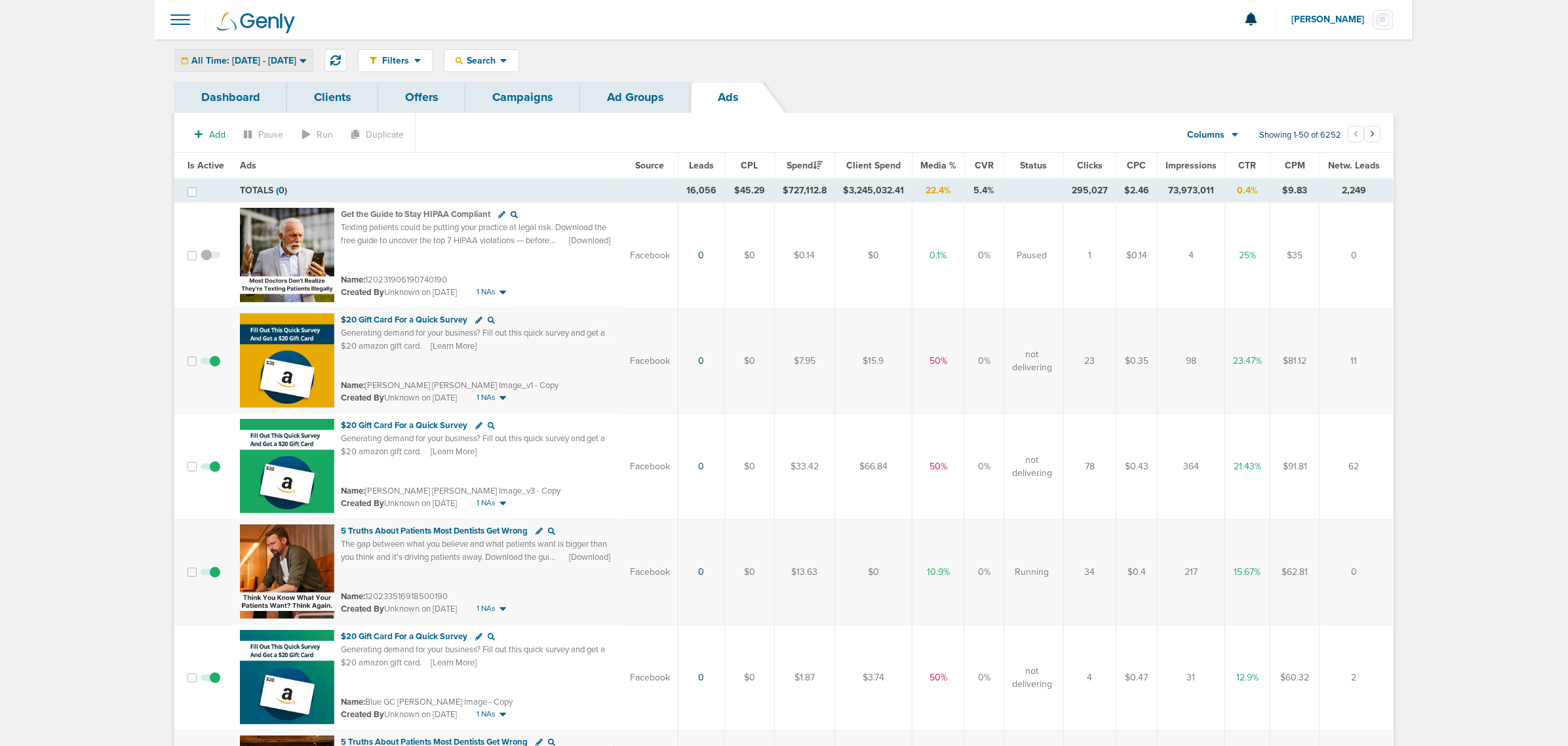
click at [253, 56] on span "All Time: 01.01.2015 - 09.16.2025" at bounding box center [244, 61] width 105 height 9
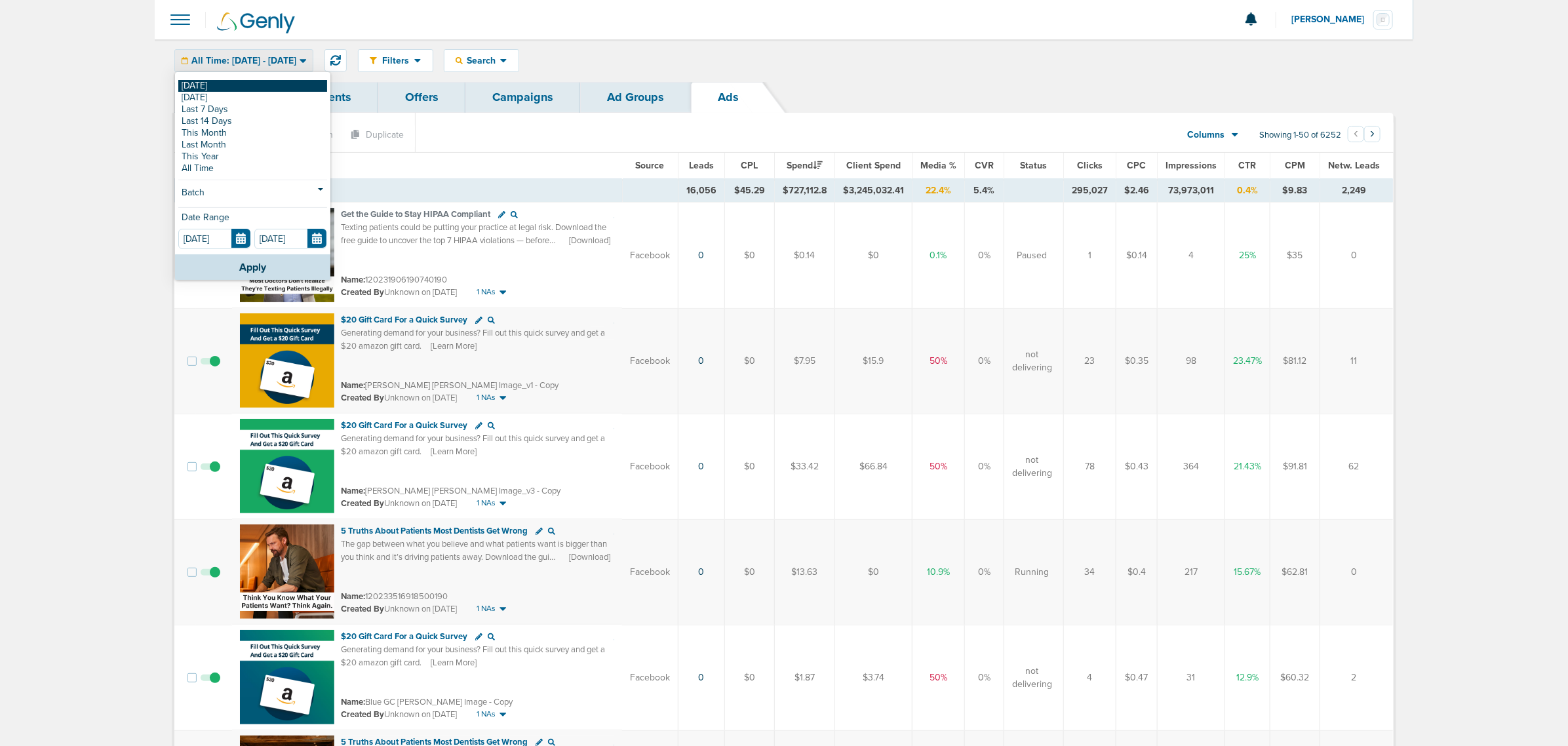
click at [215, 84] on link "[DATE]" at bounding box center [252, 85] width 149 height 12
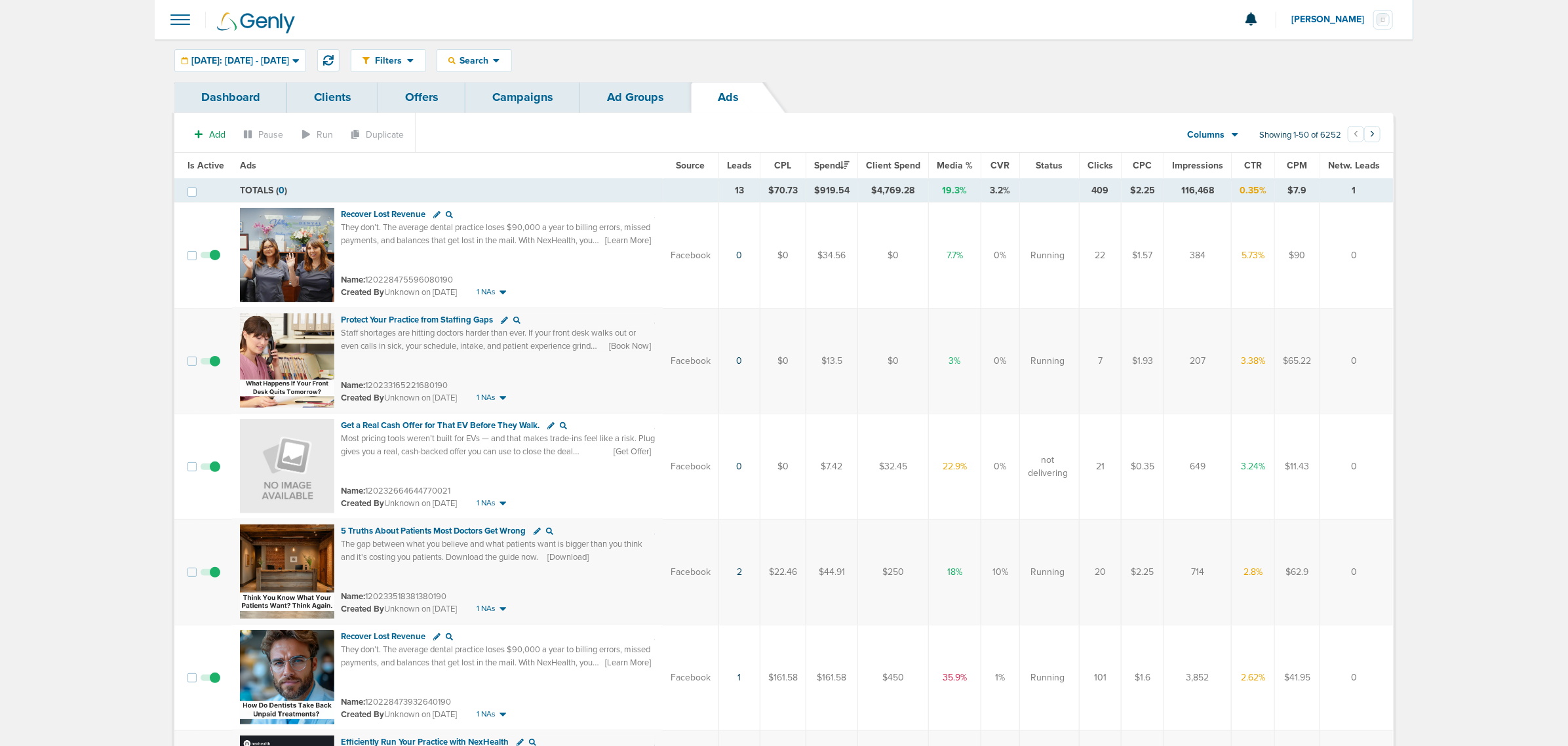
click at [517, 90] on link "Campaigns" at bounding box center [522, 97] width 115 height 31
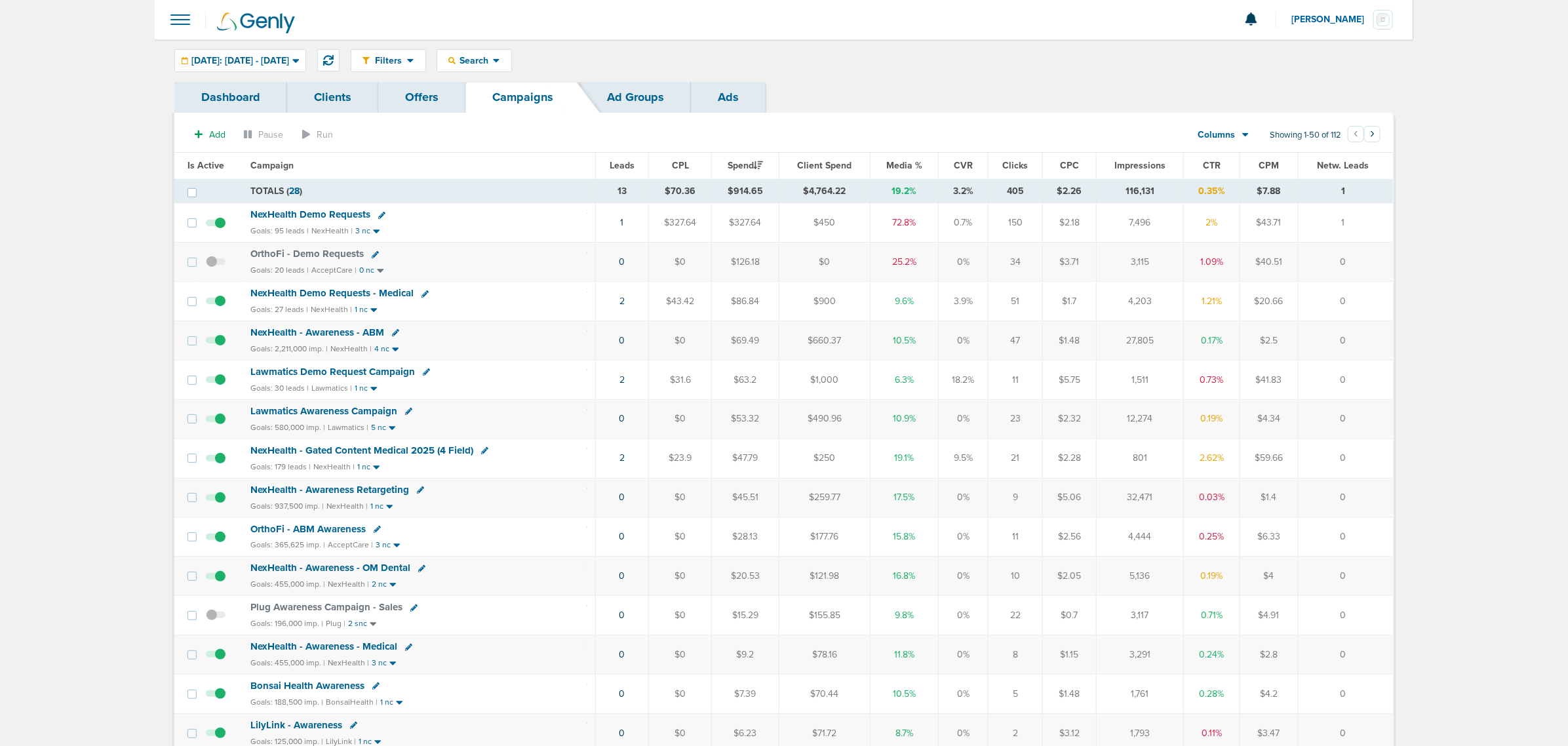
click at [420, 451] on span "NexHealth - Gated Content Medical 2025 (4 Field)" at bounding box center [362, 450] width 223 height 12
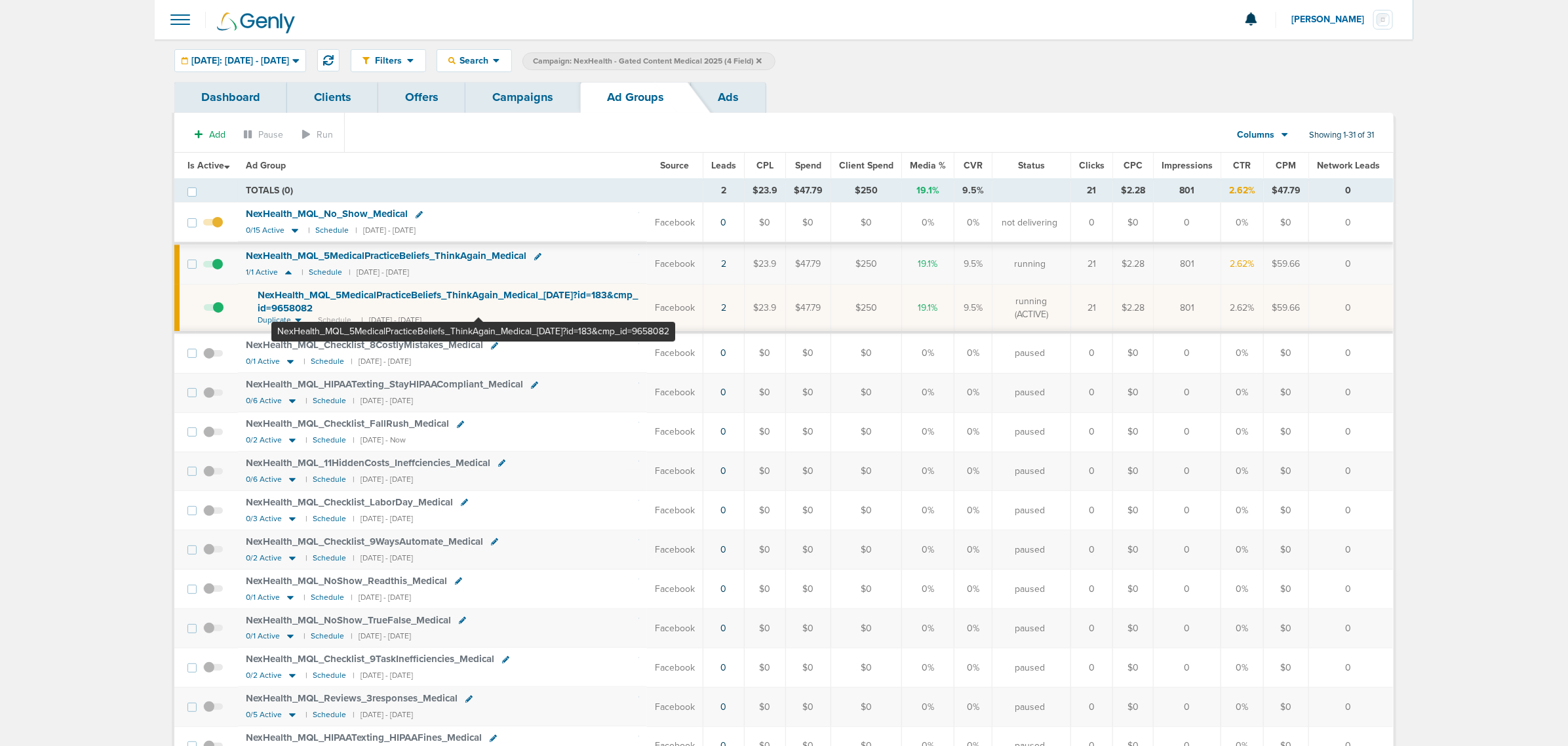
click at [478, 295] on span "NexHealth_ MQL_ 5MedicalPracticeBeliefs_ ThinkAgain_ Medical_ 09.15.25?id=183&c…" at bounding box center [448, 301] width 380 height 25
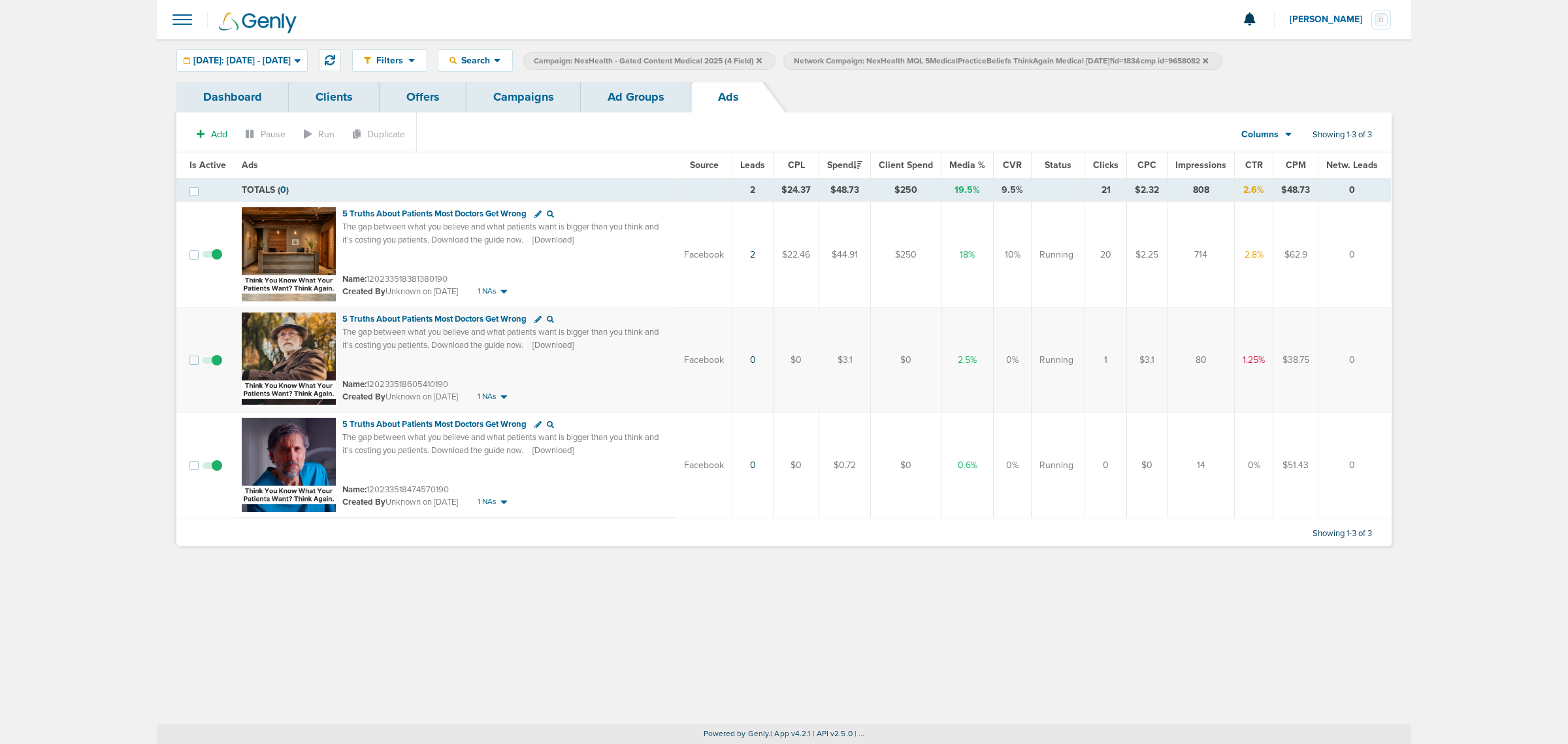
click at [526, 111] on link "Campaigns" at bounding box center [523, 97] width 114 height 31
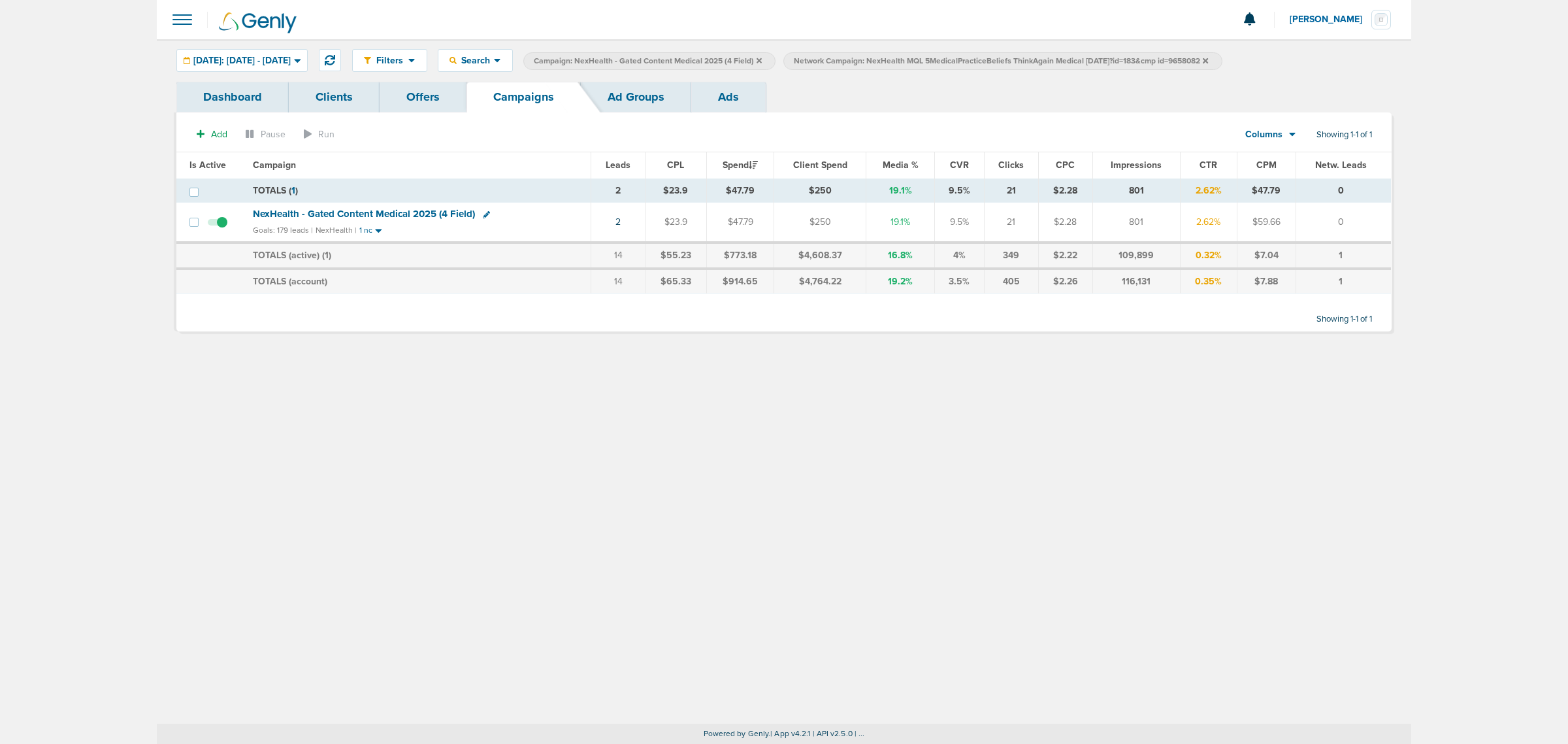
click at [762, 57] on icon at bounding box center [759, 60] width 5 height 8
click at [948, 57] on icon at bounding box center [945, 60] width 5 height 8
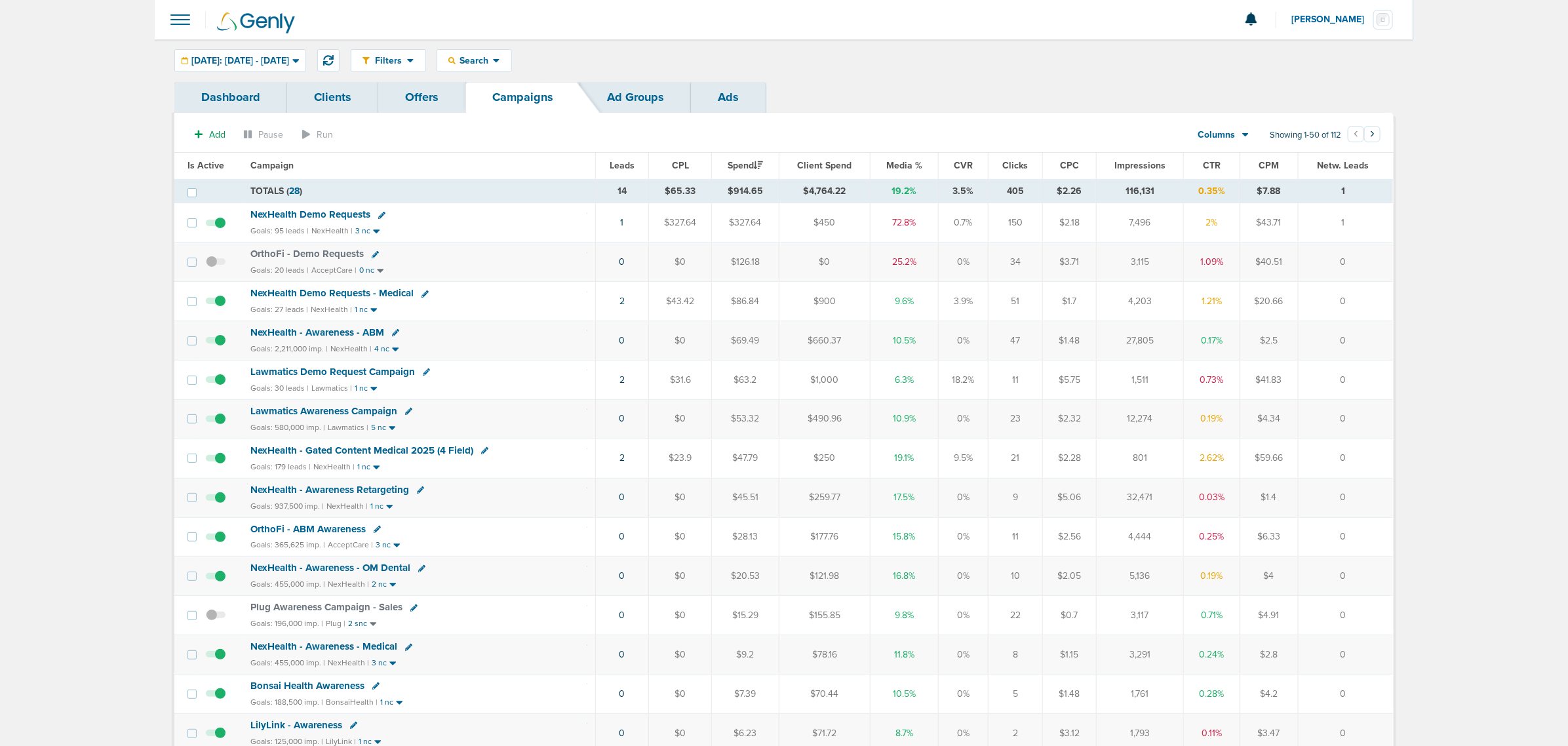
drag, startPoint x: 579, startPoint y: 219, endPoint x: 1393, endPoint y: 271, distance: 815.7
click at [1382, 271] on td "0" at bounding box center [1347, 262] width 95 height 39
click at [489, 70] on div "Search" at bounding box center [474, 61] width 74 height 22
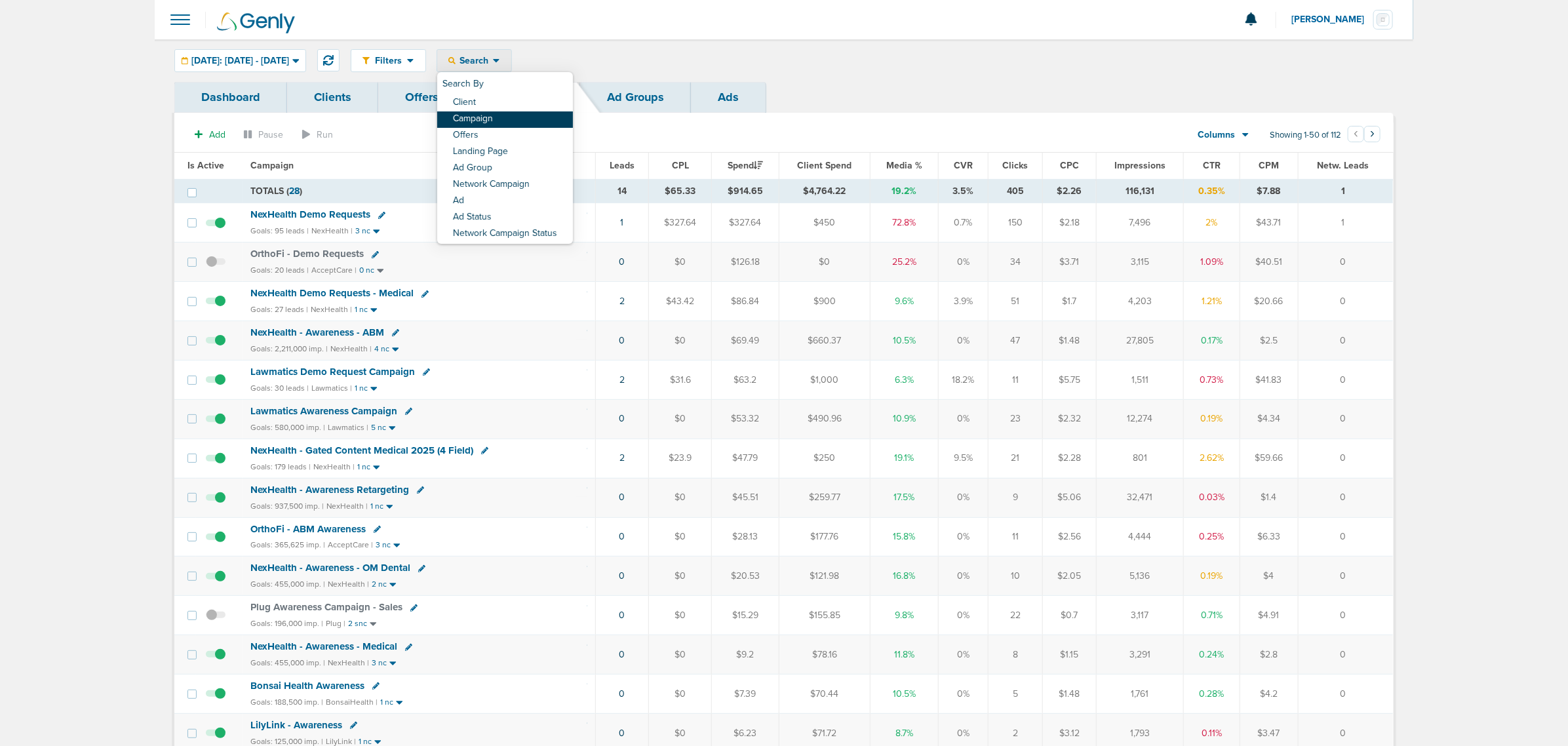
click at [498, 116] on link "Campaign" at bounding box center [505, 119] width 136 height 17
select select "cmpName"
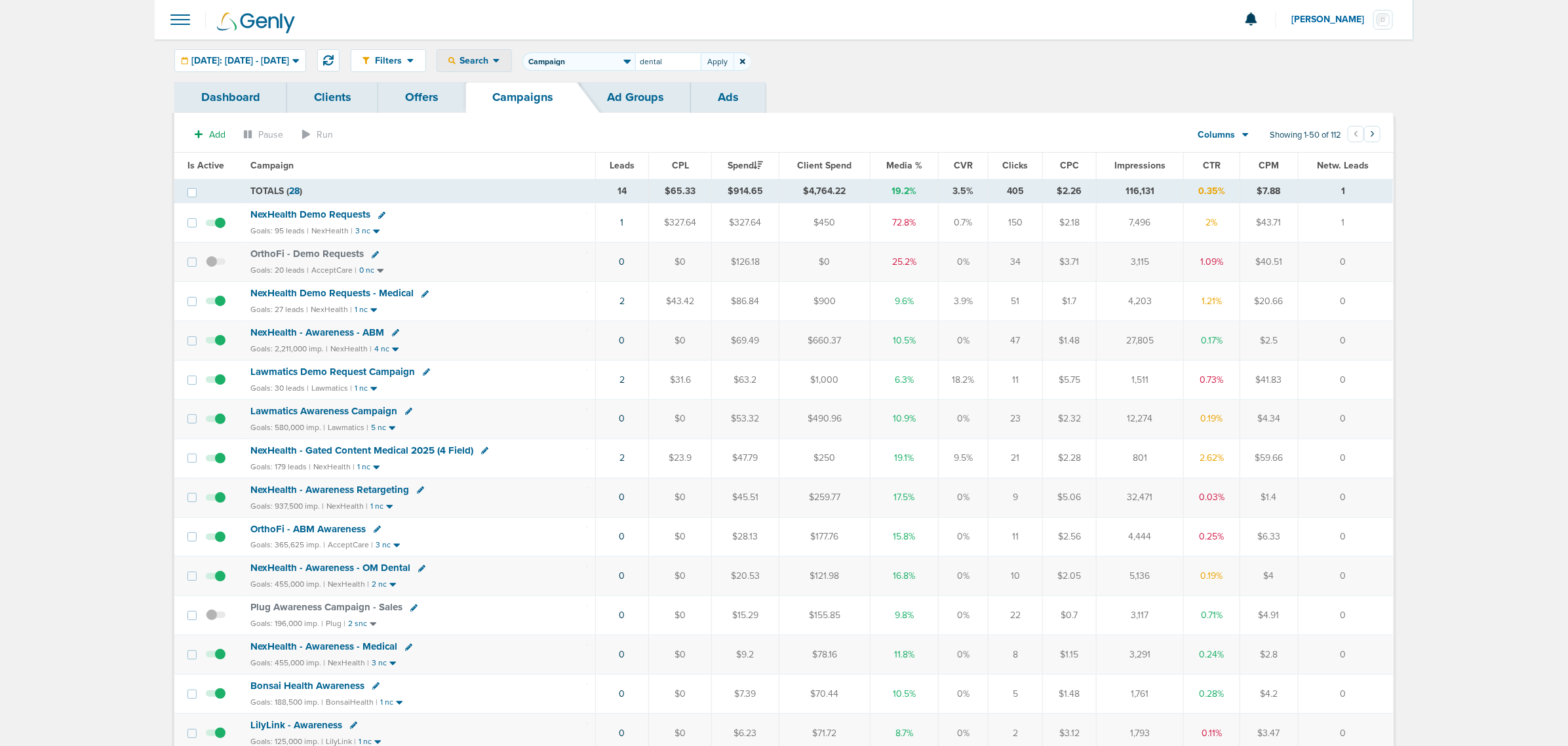
type input "dental"
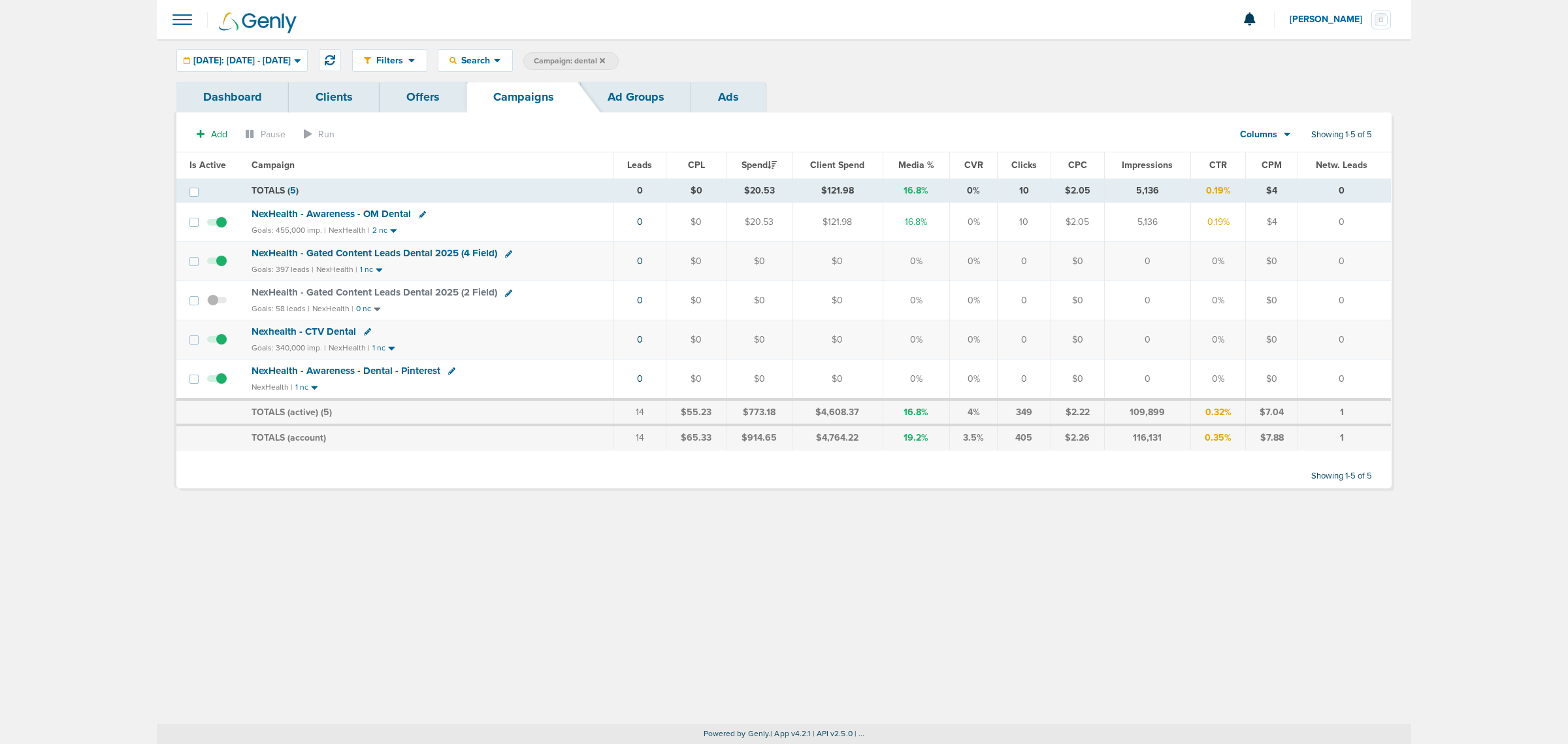
click at [383, 255] on span "NexHealth - Gated Content Leads Dental 2025 (4 Field)" at bounding box center [374, 253] width 246 height 12
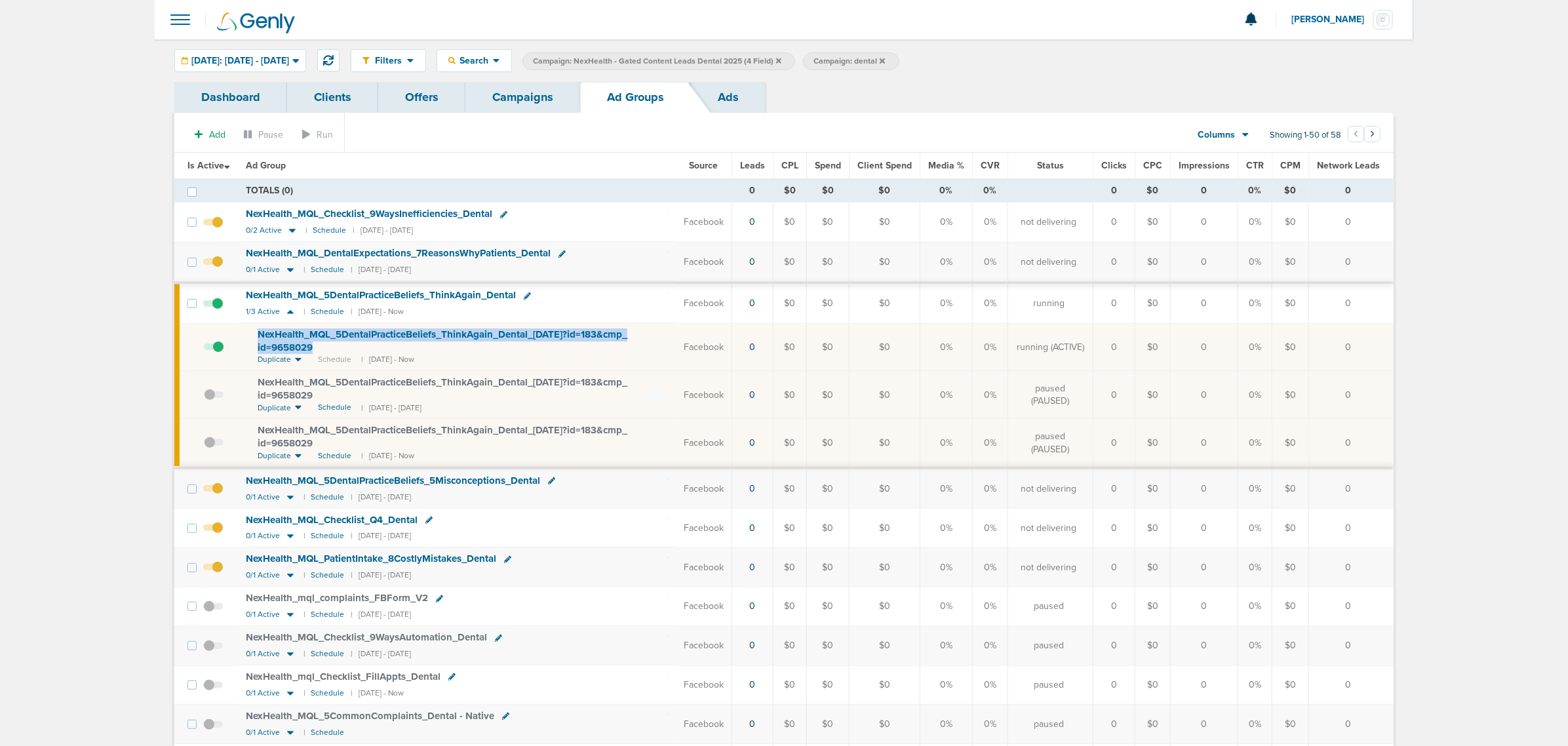
drag, startPoint x: 341, startPoint y: 352, endPoint x: 244, endPoint y: 338, distance: 98.0
click at [244, 338] on td "NexHealth_ MQL_ 5DentalPracticeBeliefs_ ThinkAgain_ Dental_ 09.16.25?id=183&cmp…" at bounding box center [456, 347] width 438 height 48
copy span "NexHealth_ MQL_ 5DentalPracticeBeliefs_ ThinkAgain_ Dental_ 09.16.25?id=183&cmp…"
